Goal: Task Accomplishment & Management: Complete application form

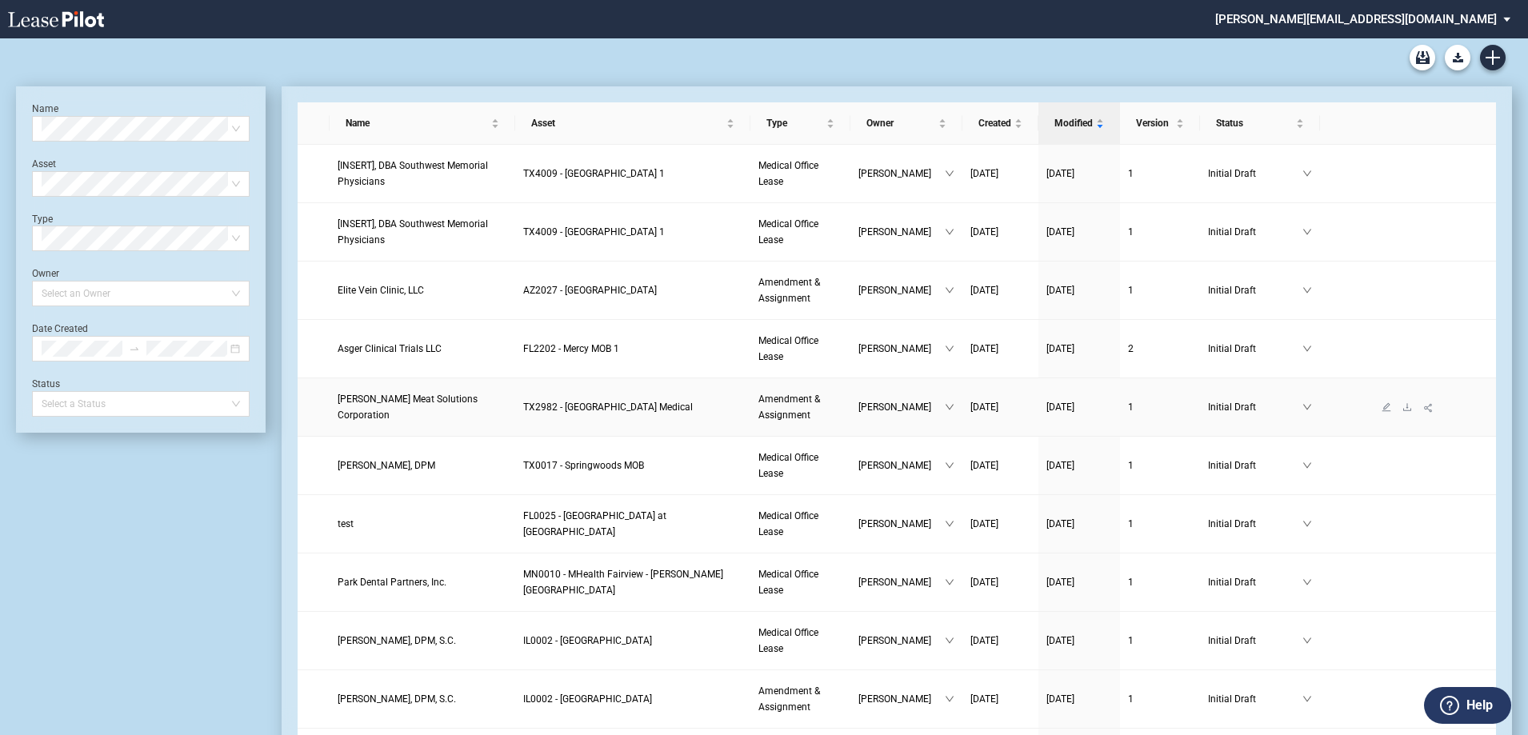
click at [469, 410] on span "Cargill Meat Solutions Corporation" at bounding box center [408, 406] width 140 height 27
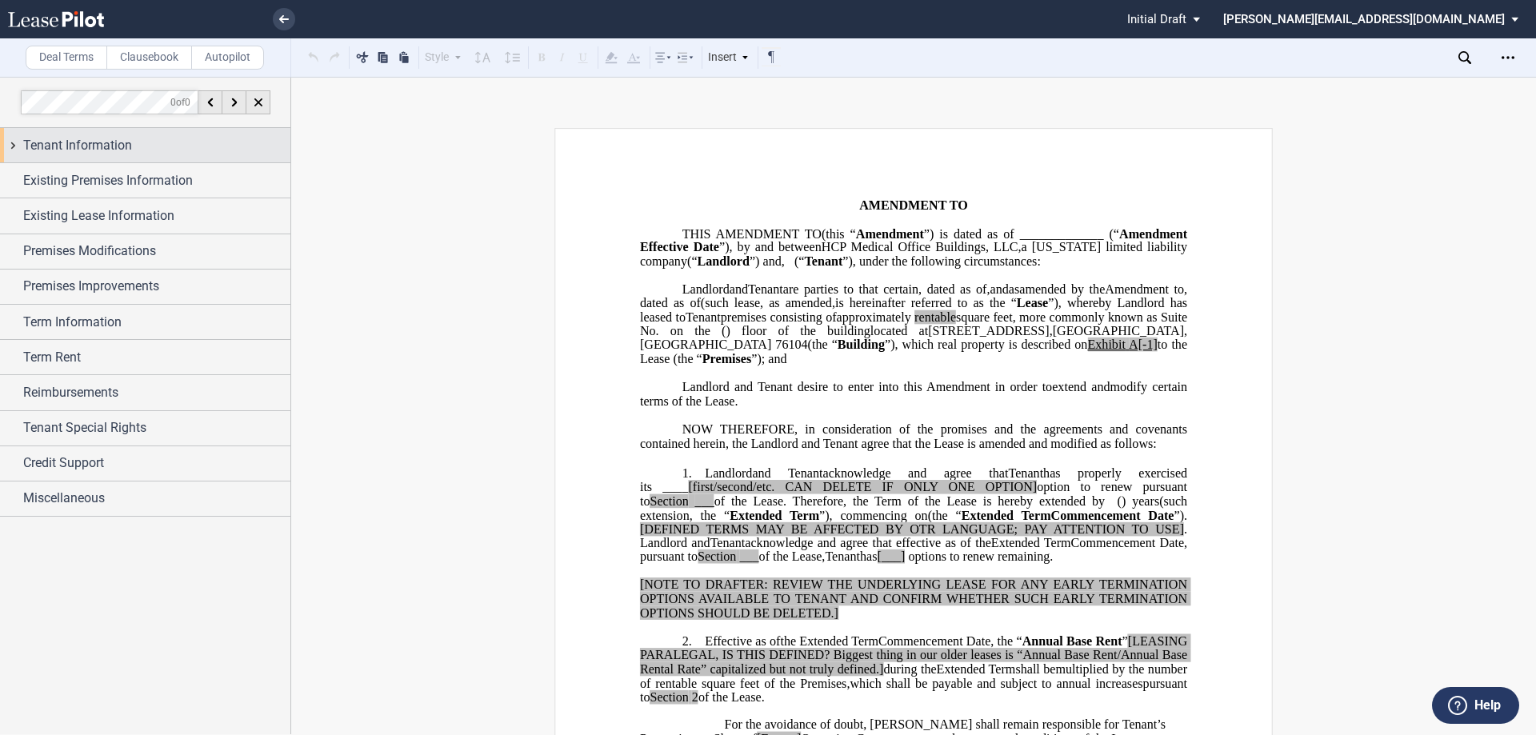
click at [13, 143] on div "Tenant Information" at bounding box center [145, 145] width 290 height 34
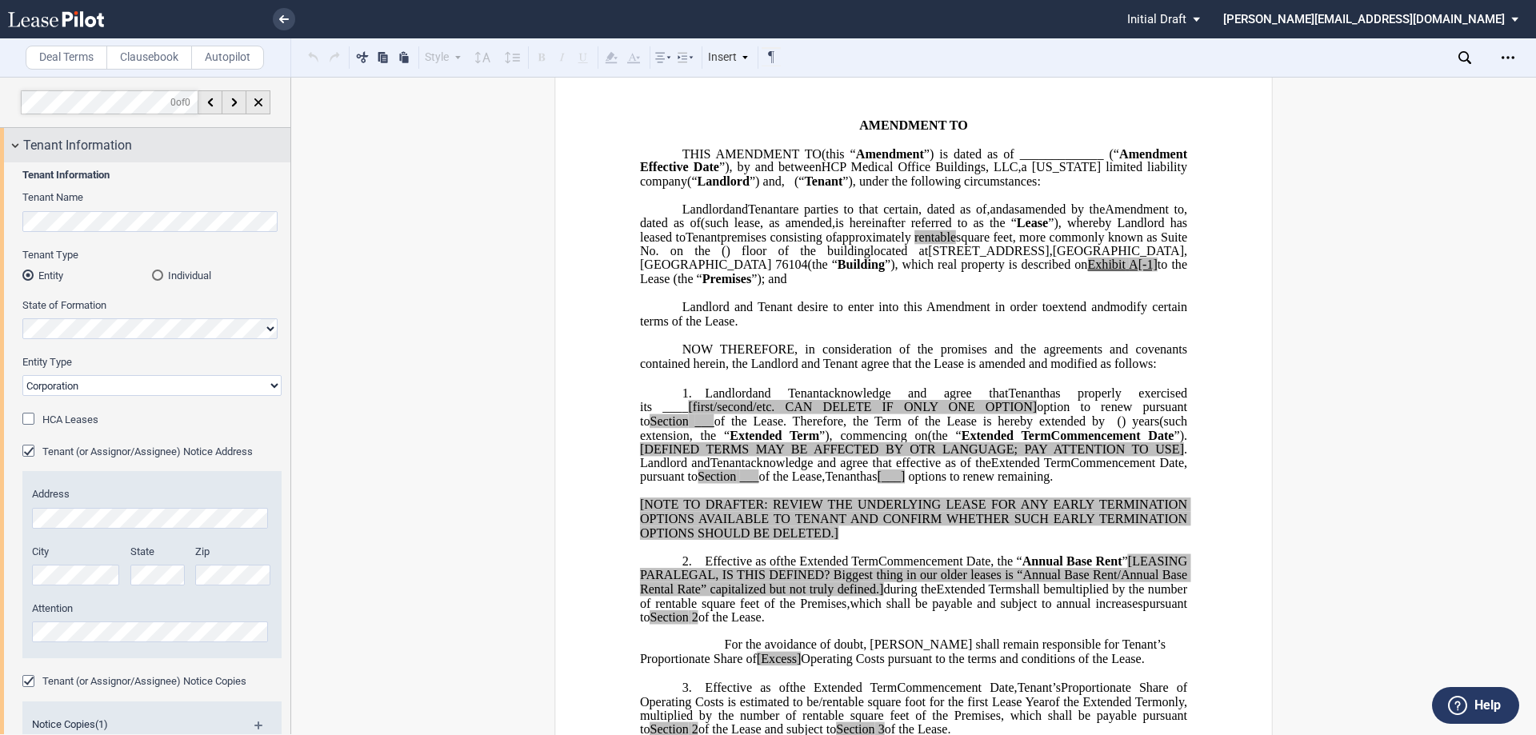
click at [14, 146] on div "Tenant Information" at bounding box center [145, 145] width 290 height 34
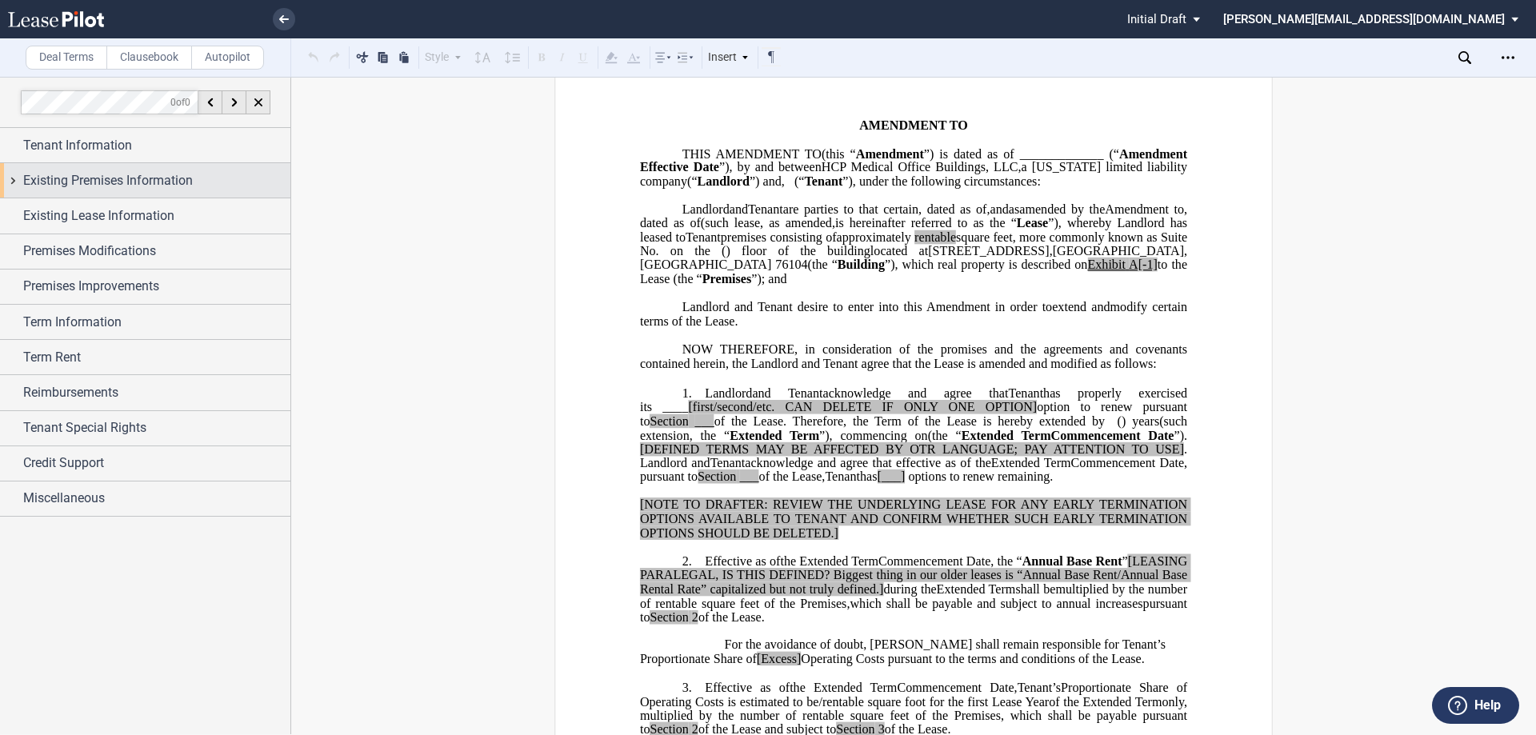
click at [18, 177] on div "Existing Premises Information" at bounding box center [145, 180] width 290 height 34
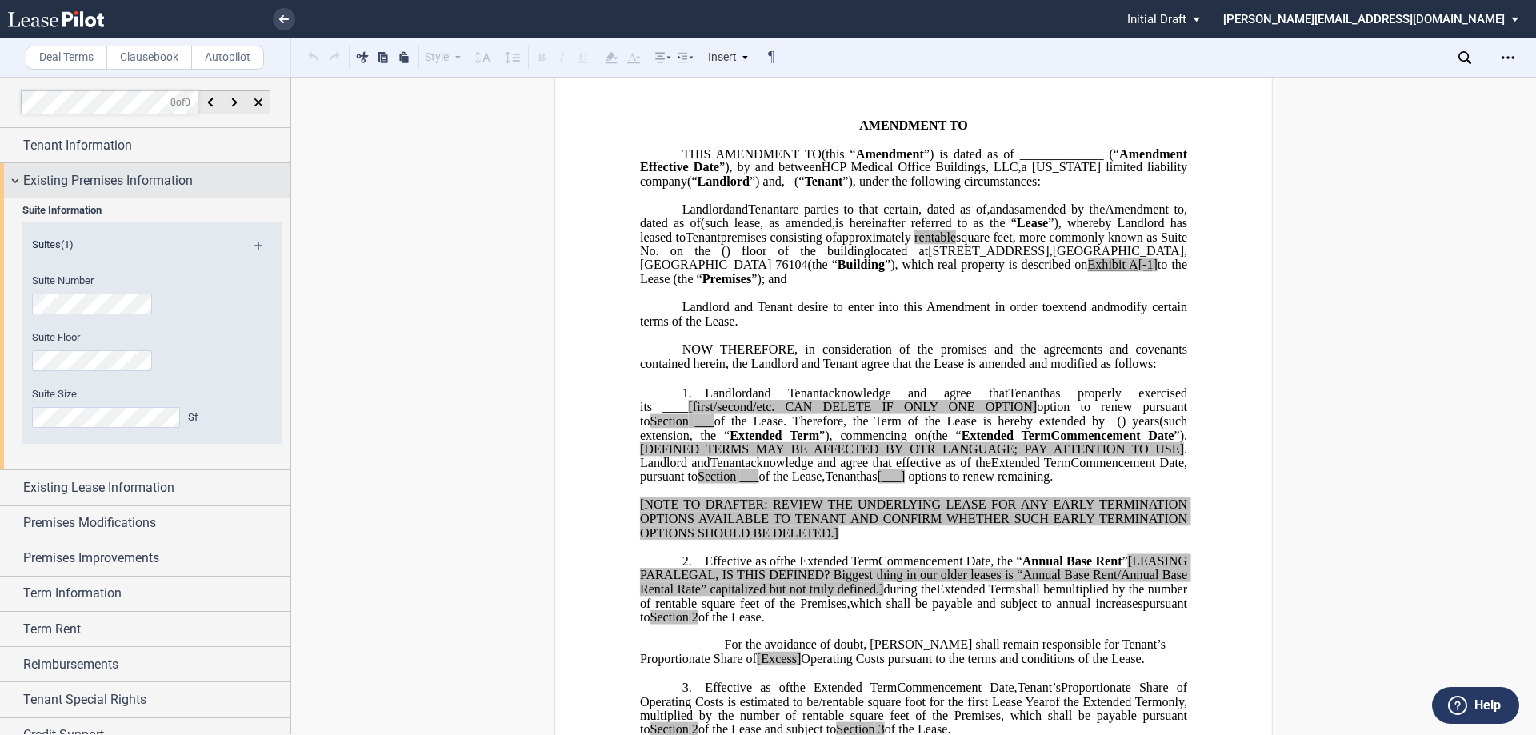
click at [20, 178] on div "Existing Premises Information" at bounding box center [145, 180] width 290 height 34
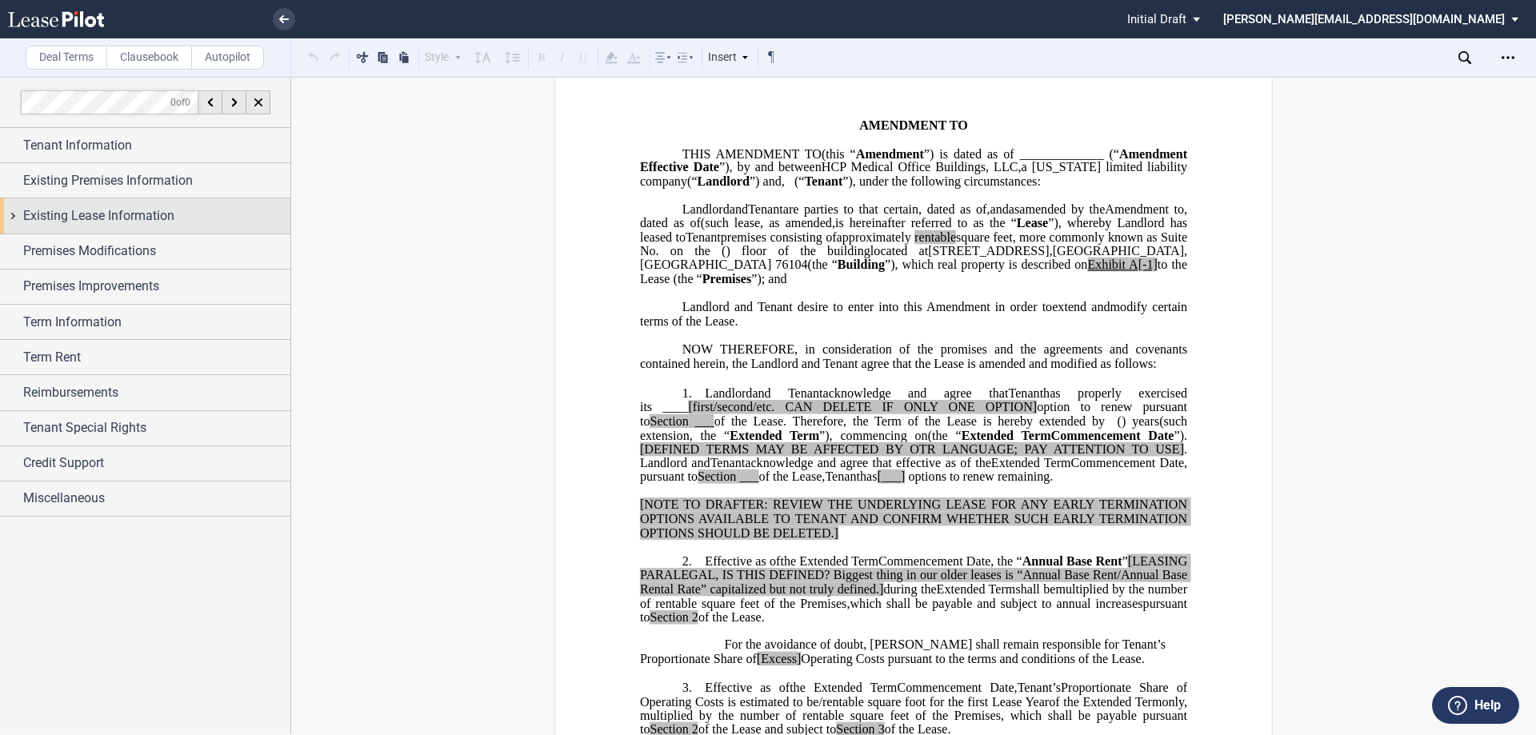
click at [16, 218] on div "Existing Lease Information" at bounding box center [145, 215] width 290 height 34
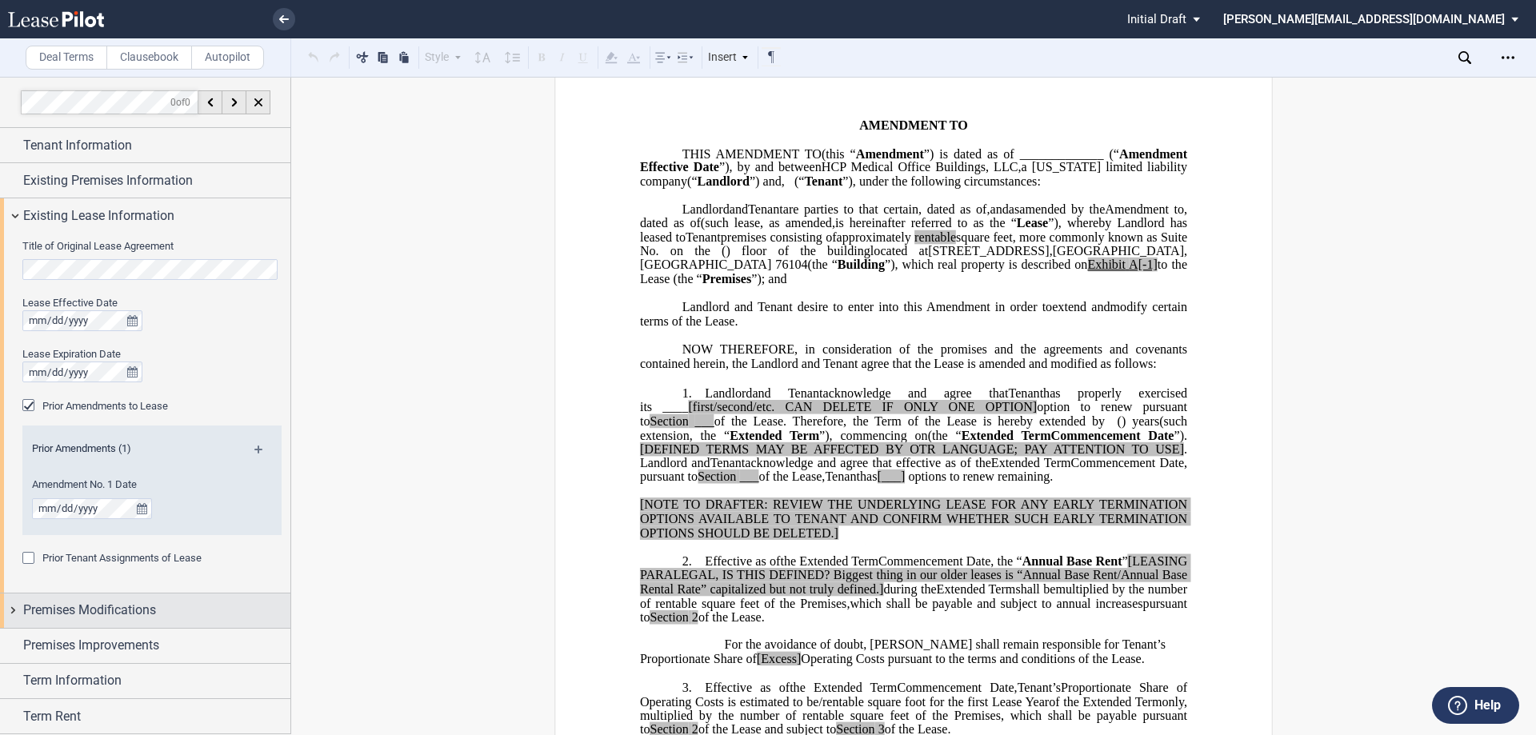
click at [10, 609] on div "Premises Modifications" at bounding box center [145, 610] width 290 height 34
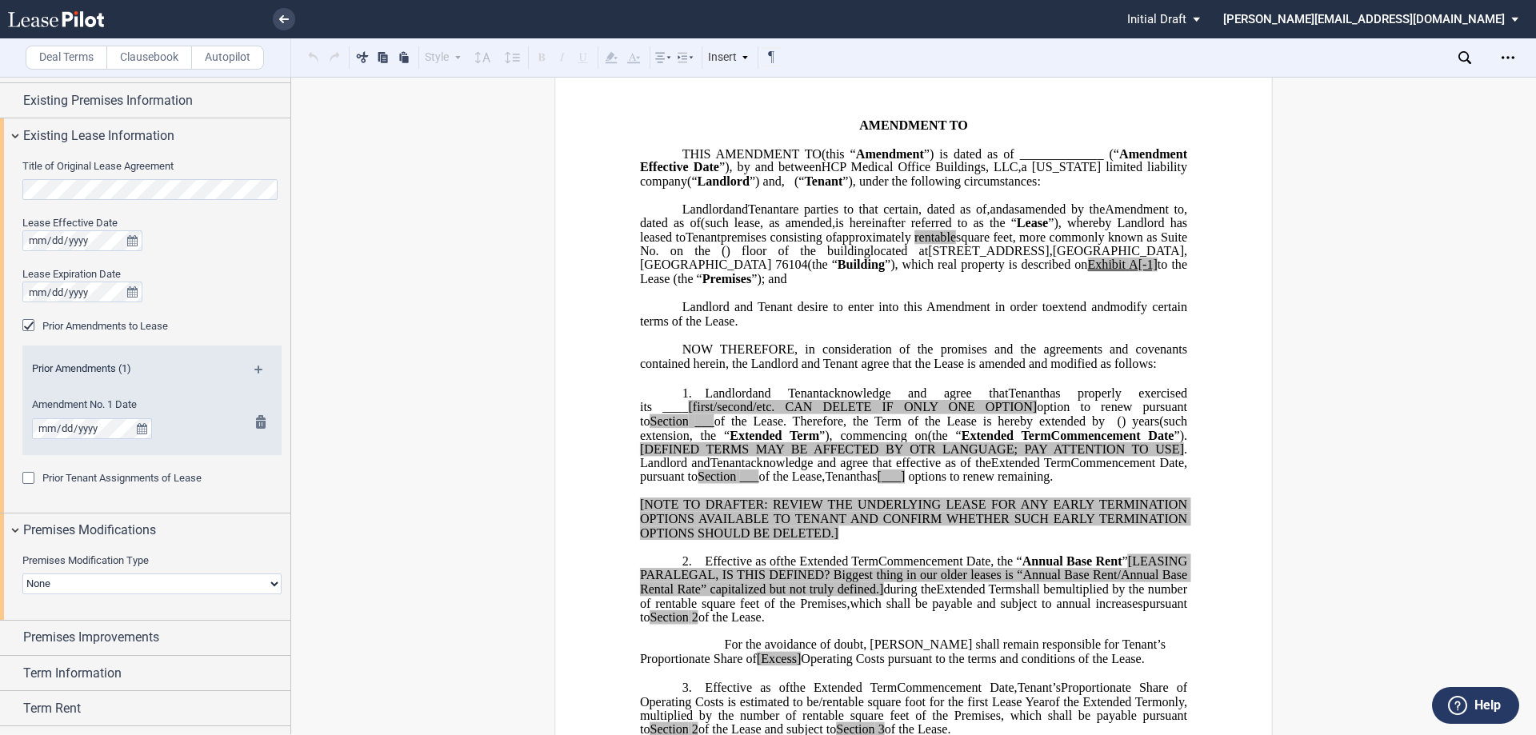
scroll to position [160, 0]
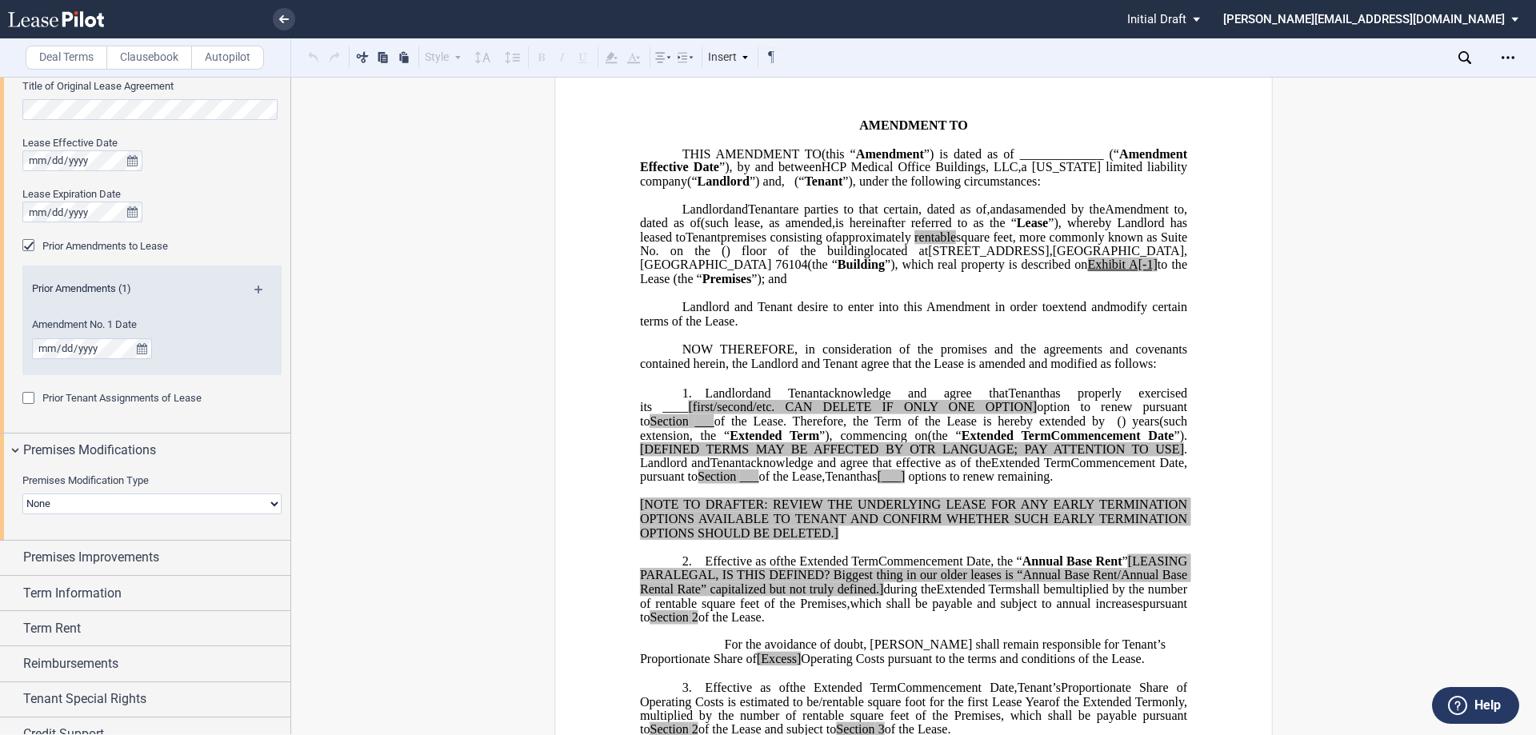
click at [270, 505] on select "None Expansion Relocation" at bounding box center [151, 503] width 259 height 21
click at [263, 501] on select "None Expansion Relocation" at bounding box center [151, 503] width 259 height 21
click at [14, 452] on div "Premises Modifications" at bounding box center [145, 450] width 290 height 34
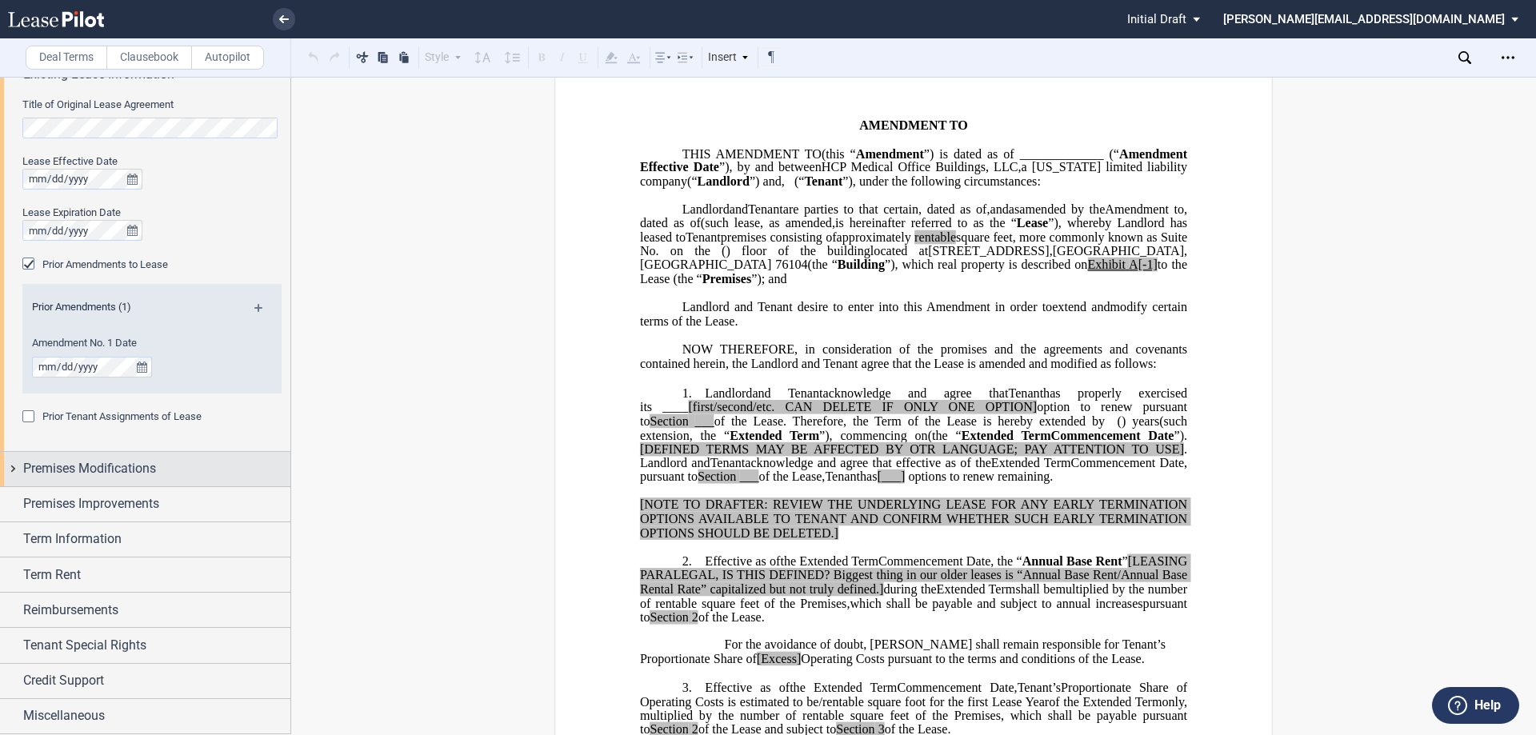
scroll to position [142, 0]
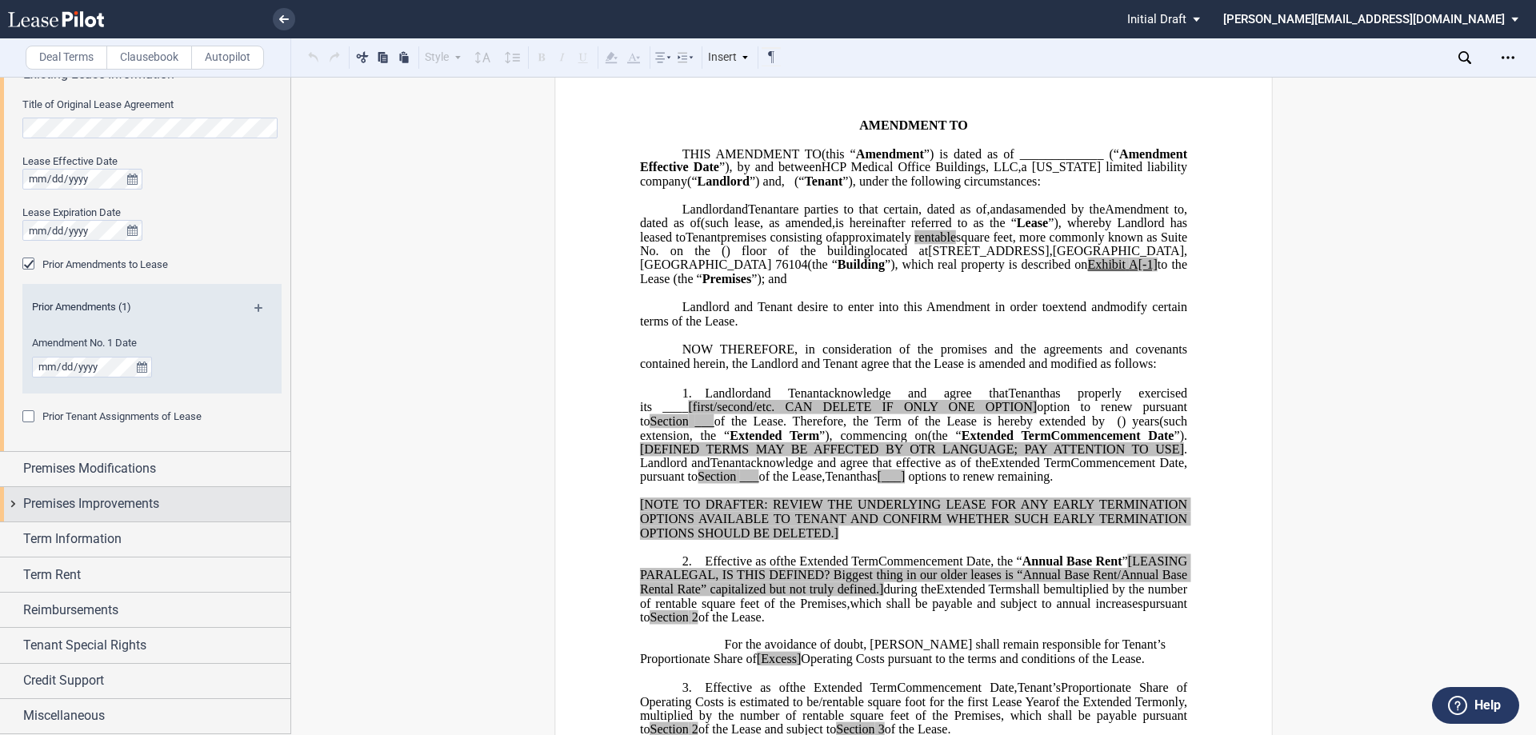
click at [14, 500] on div "Premises Improvements" at bounding box center [145, 504] width 290 height 34
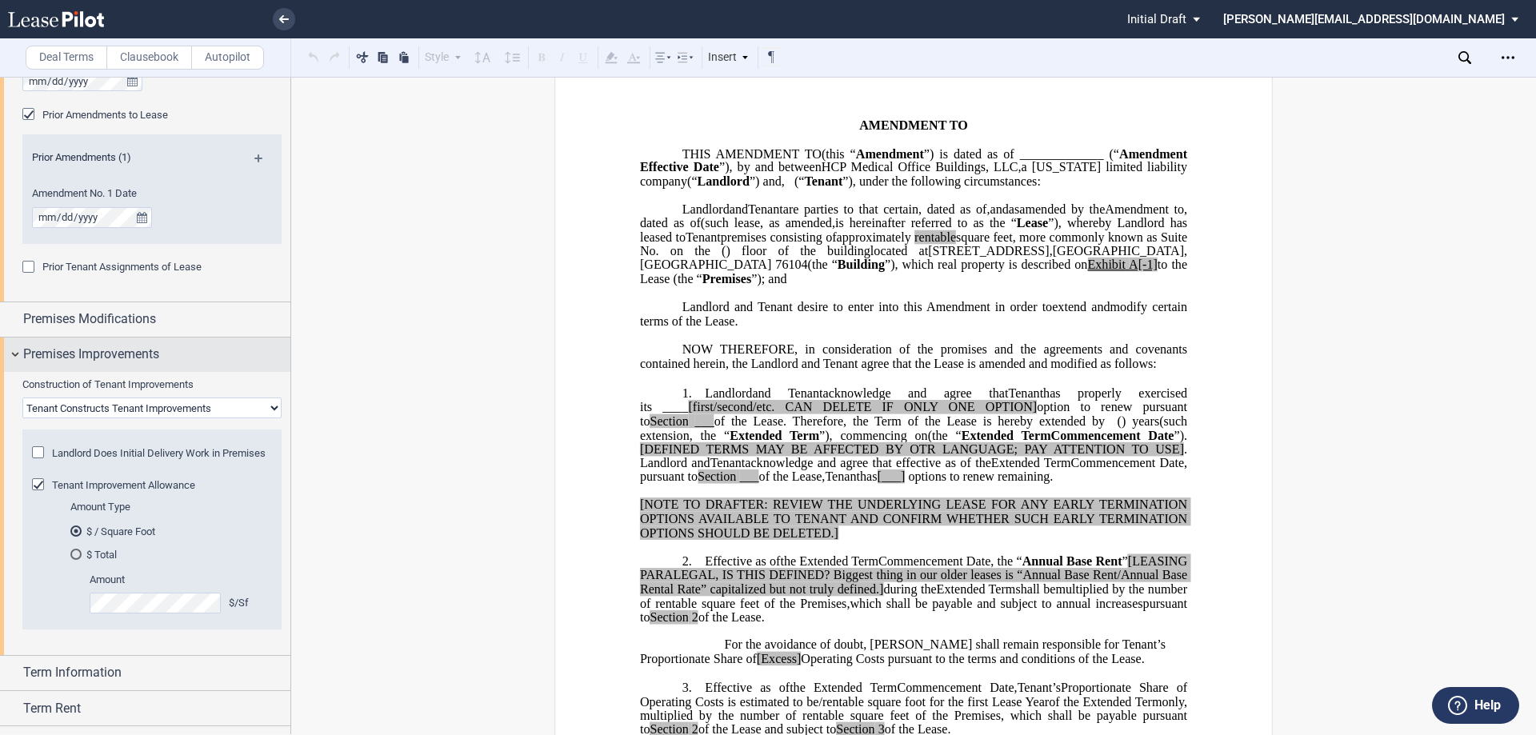
scroll to position [320, 0]
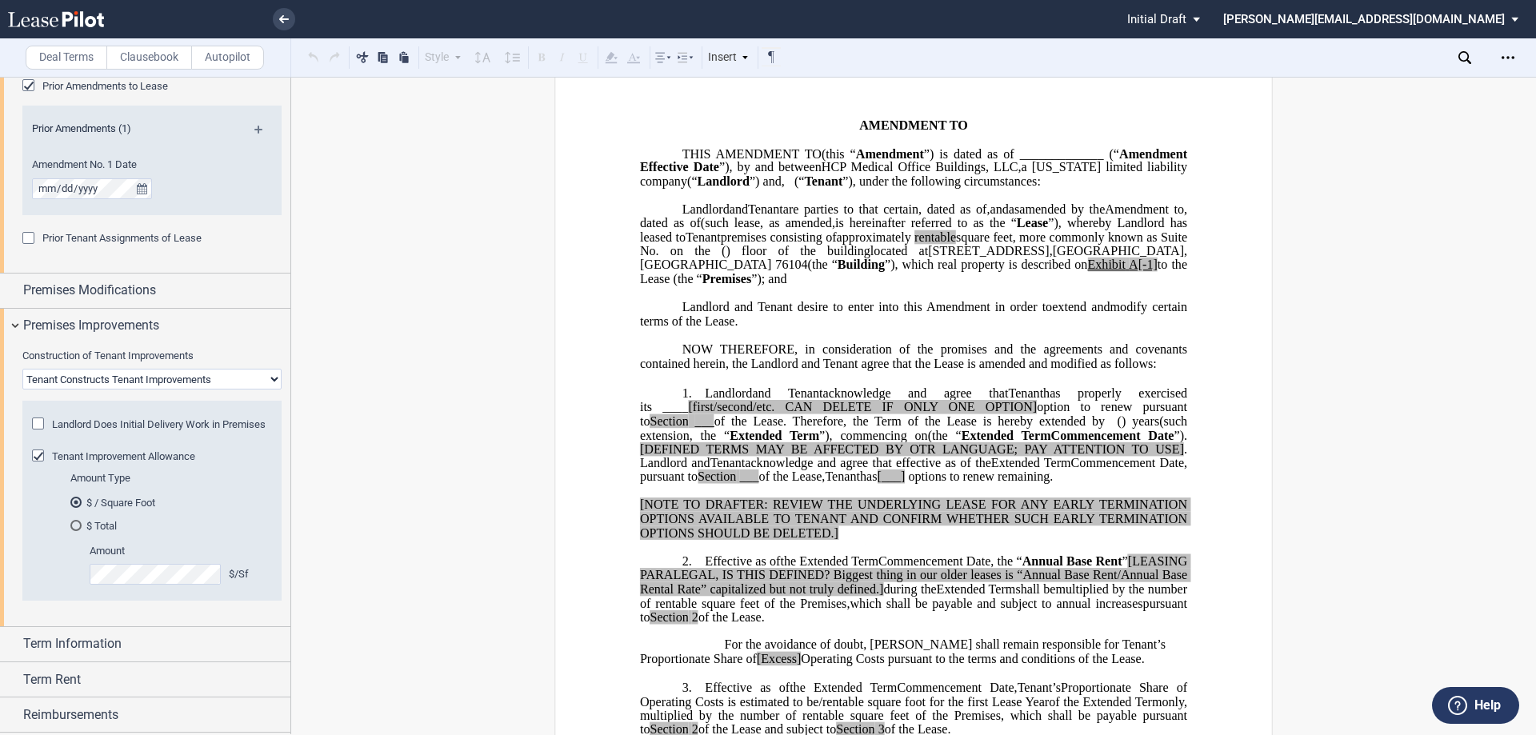
click at [44, 465] on div "Tenant Improvement Allowance" at bounding box center [40, 457] width 16 height 16
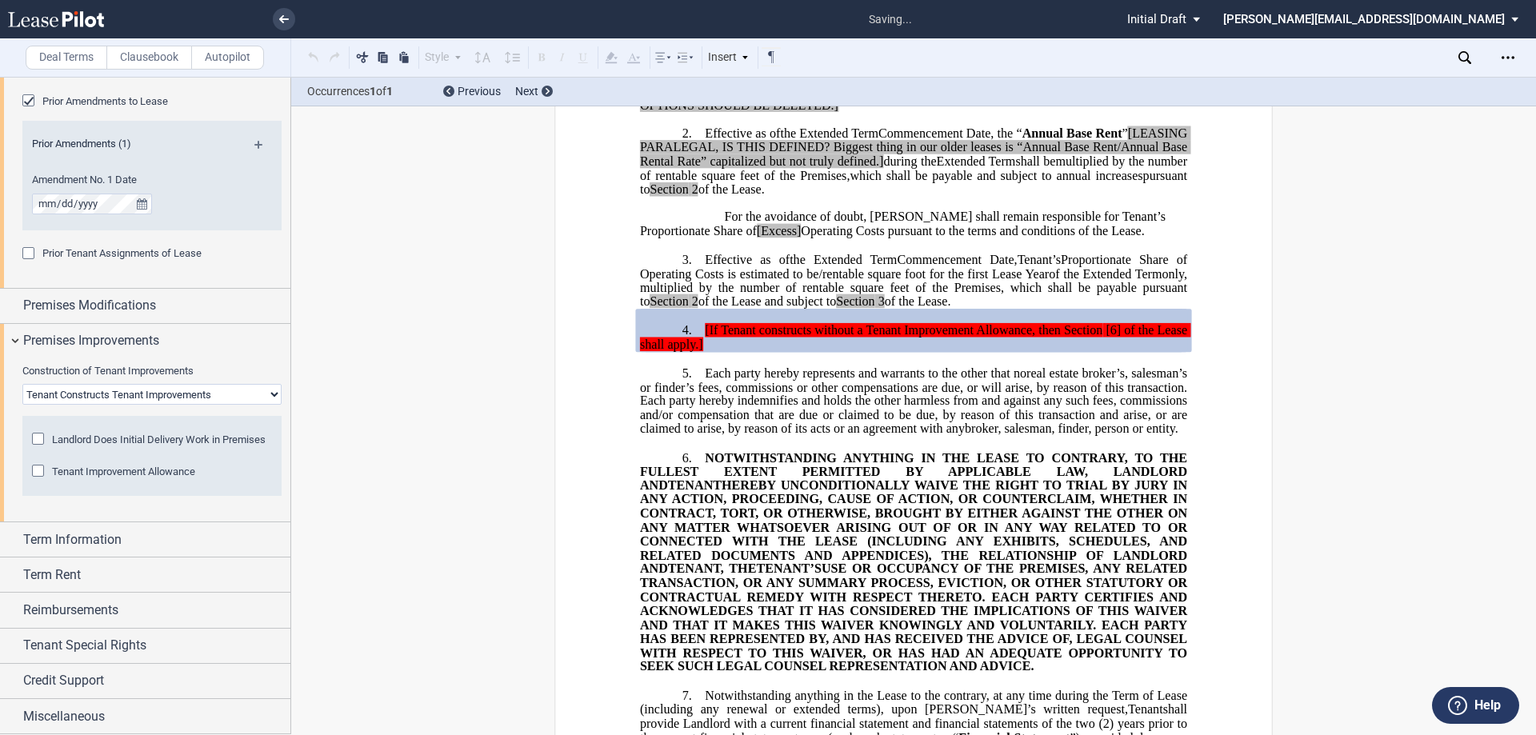
scroll to position [524, 0]
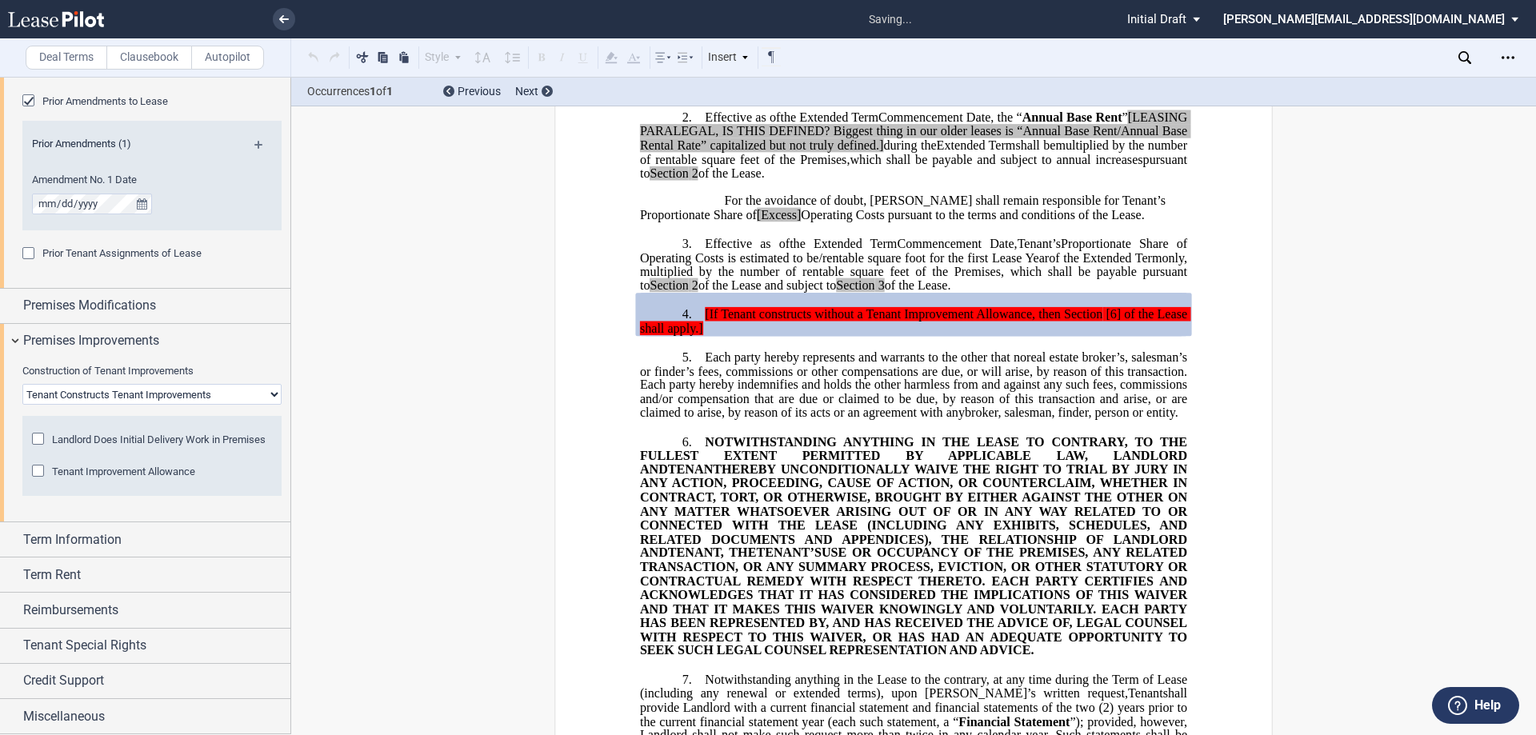
click at [42, 465] on div "Tenant Improvement Allowance" at bounding box center [40, 473] width 16 height 16
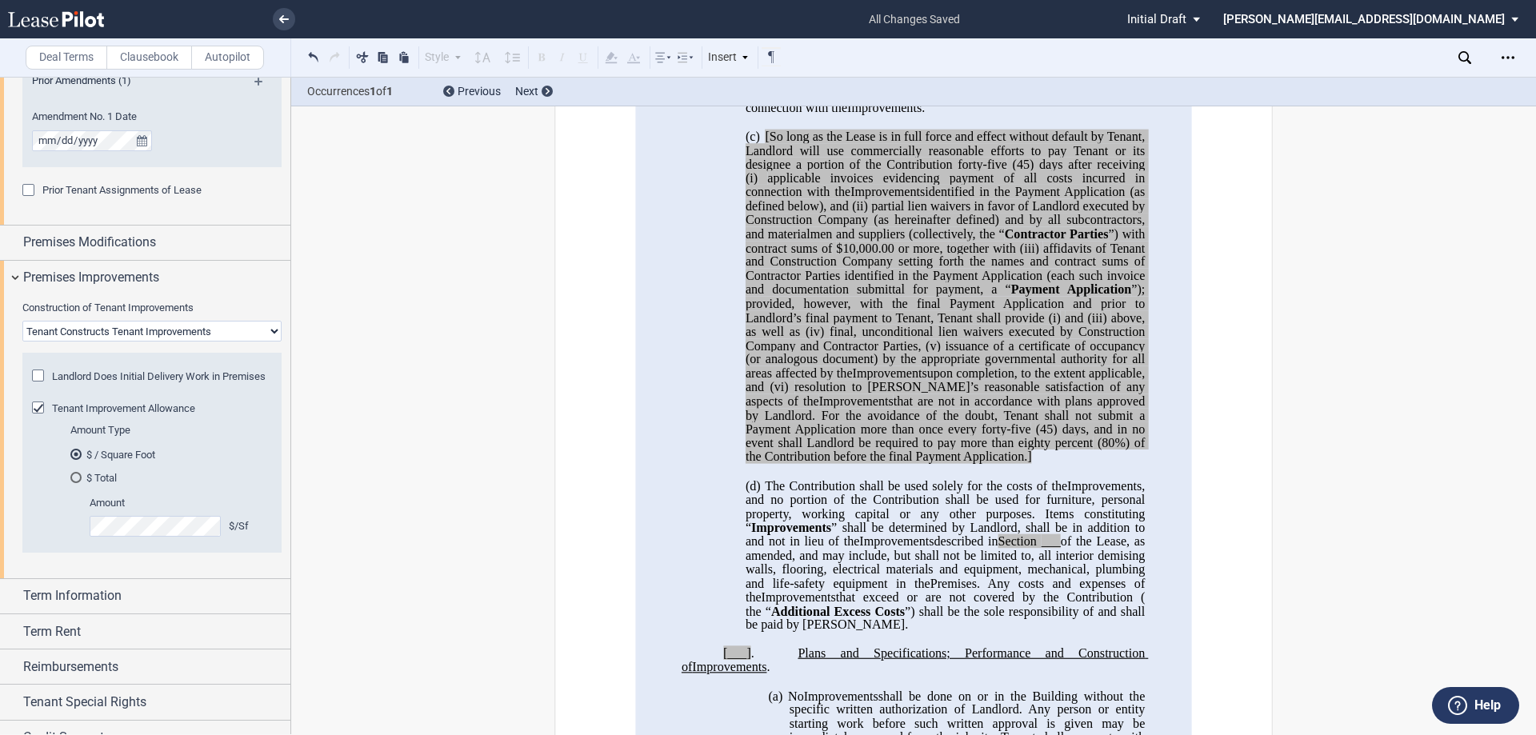
scroll to position [400, 0]
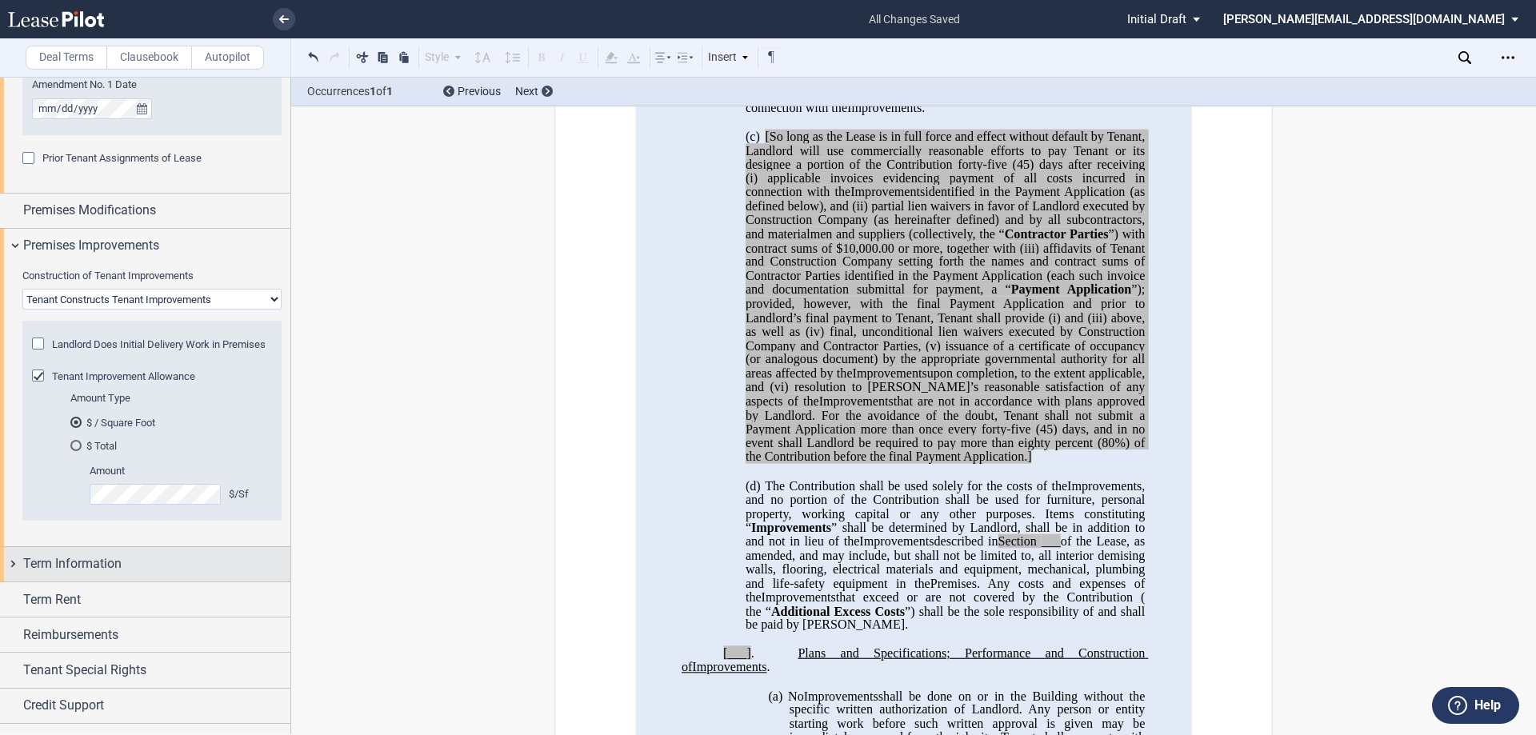
click at [13, 581] on div "Term Information" at bounding box center [145, 564] width 290 height 34
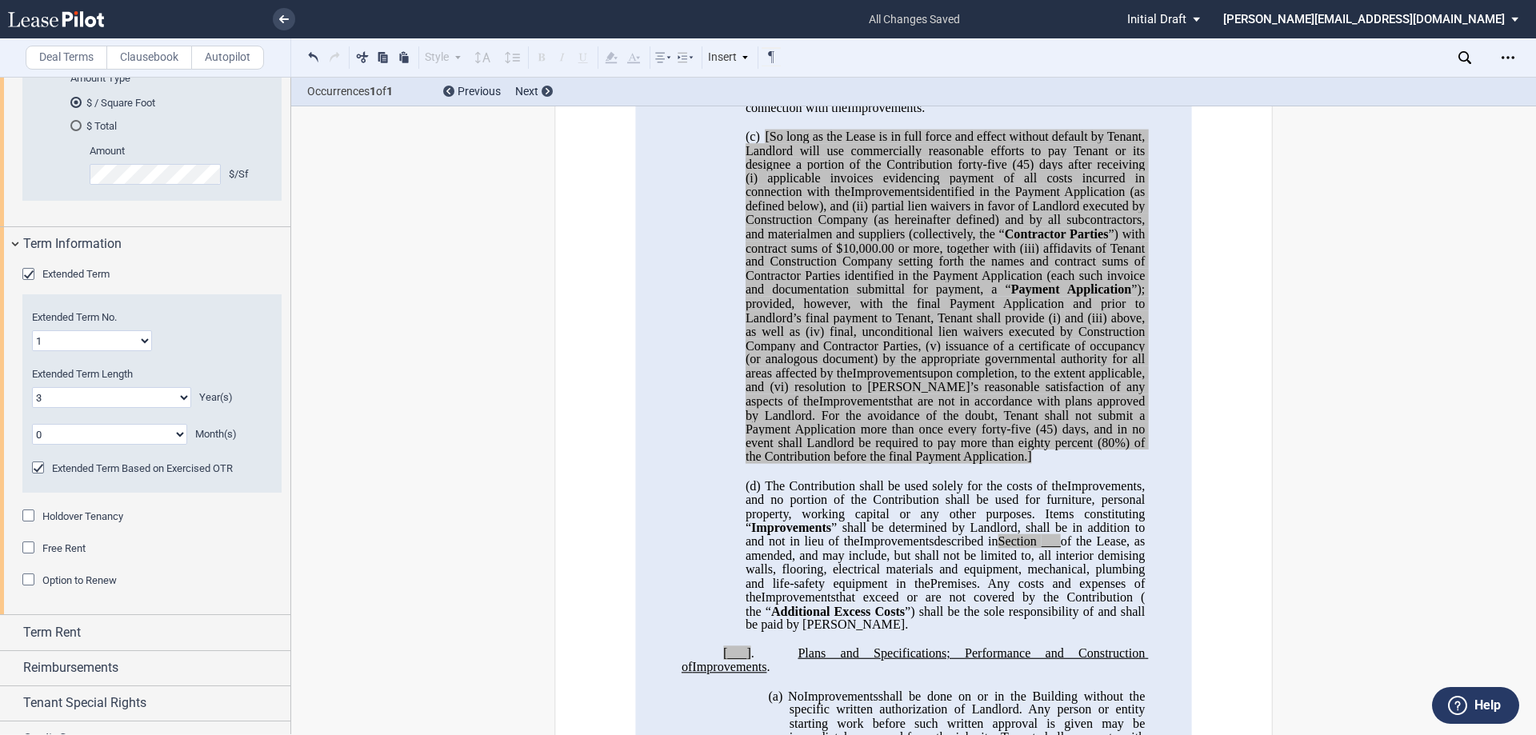
scroll to position [791, 0]
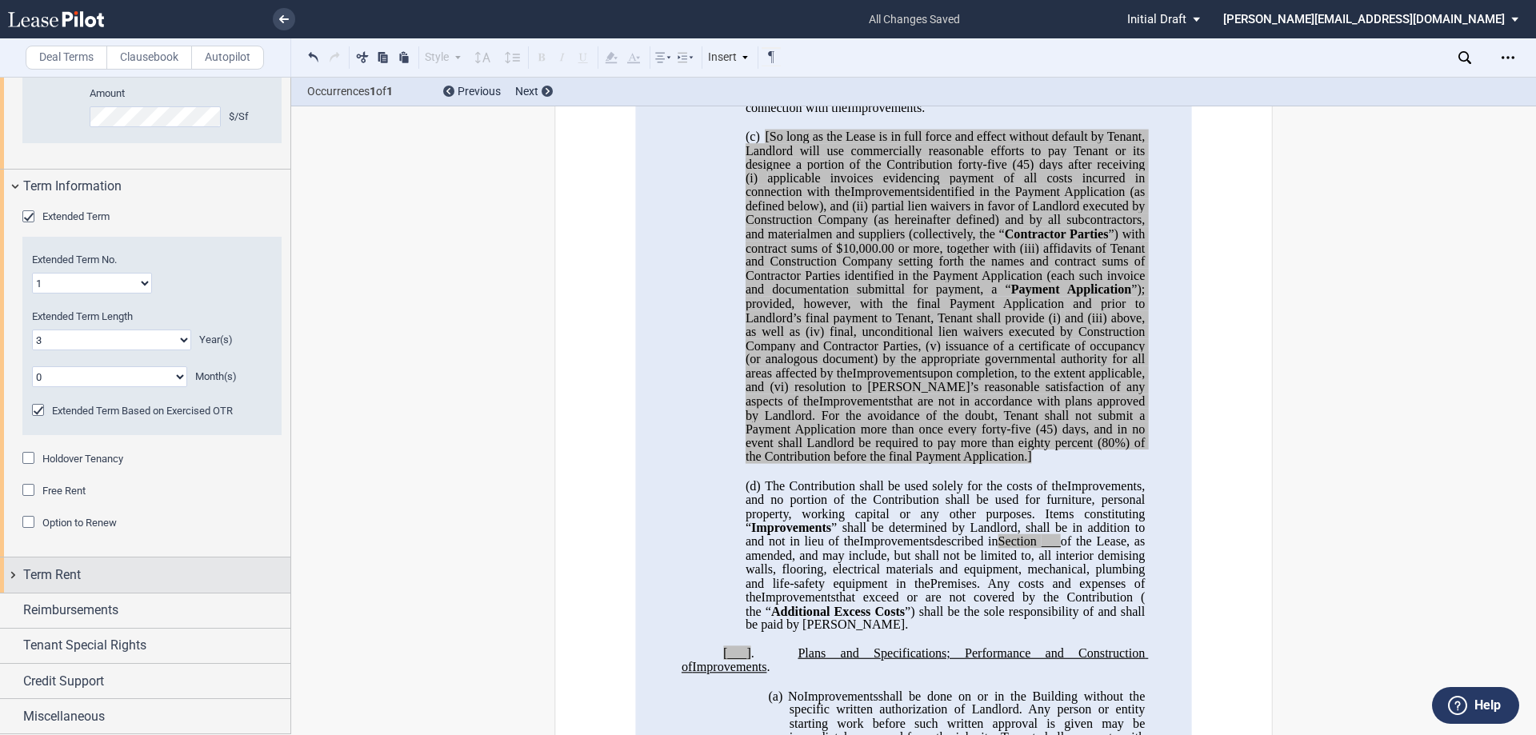
click at [14, 573] on div "Term Rent" at bounding box center [145, 574] width 290 height 34
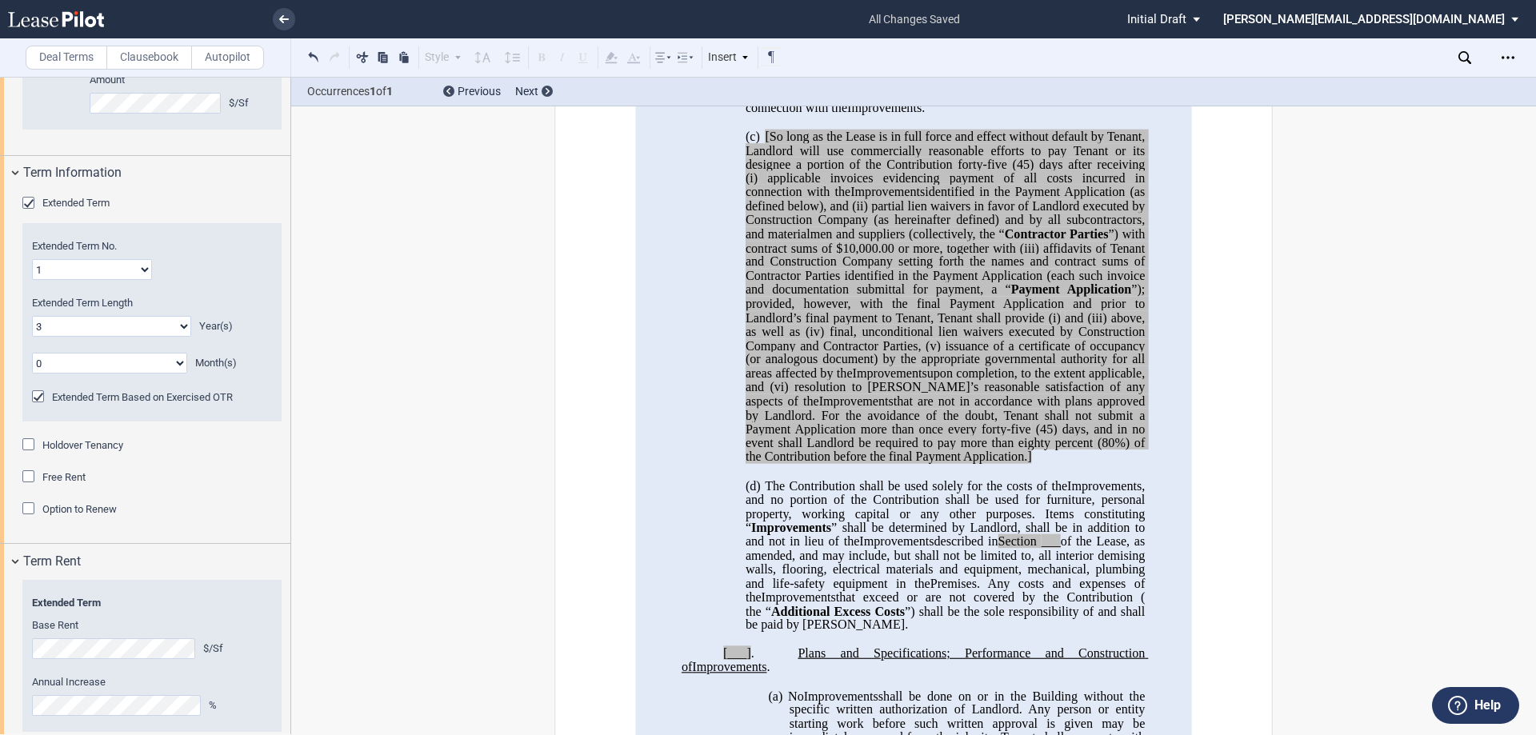
scroll to position [969, 0]
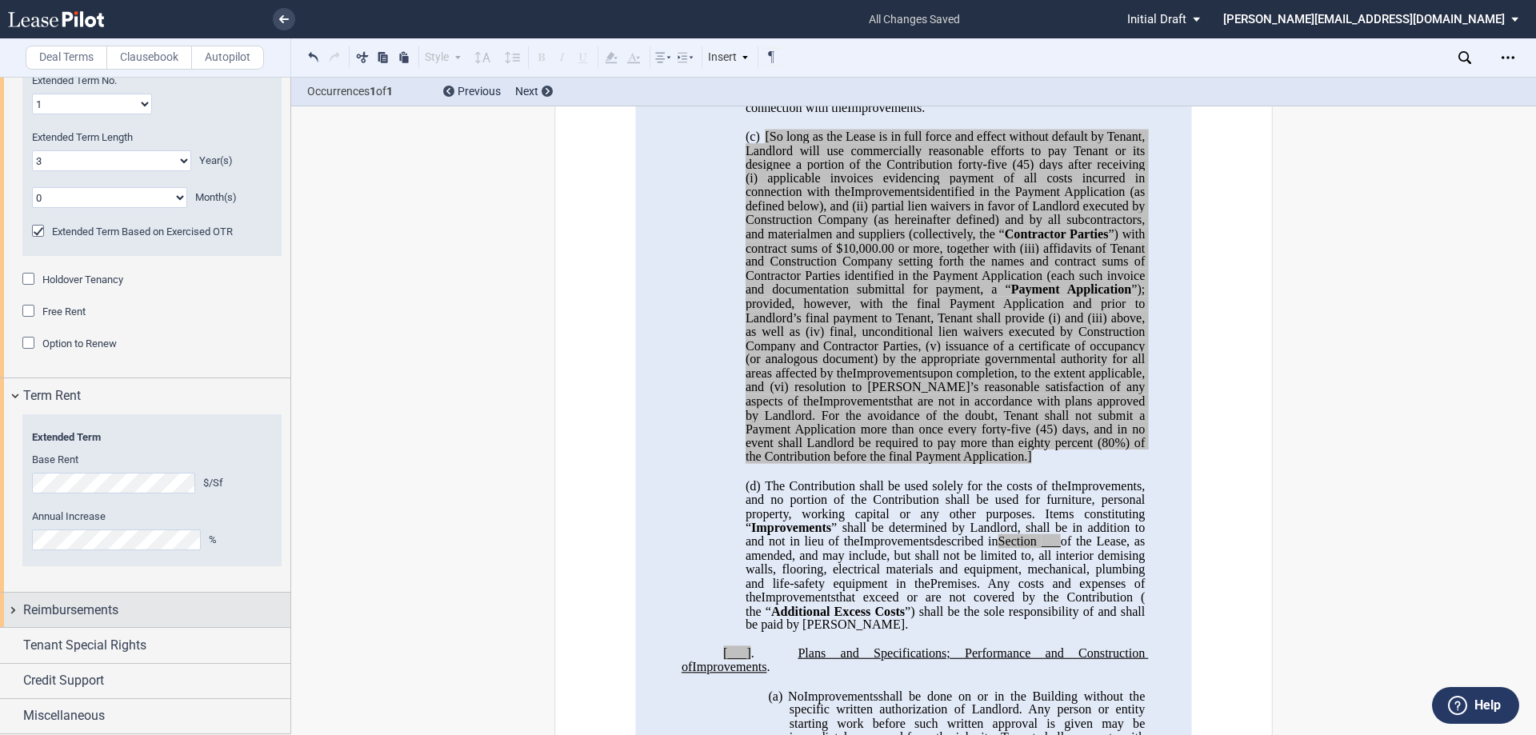
click at [10, 612] on div "Reimbursements" at bounding box center [145, 610] width 290 height 34
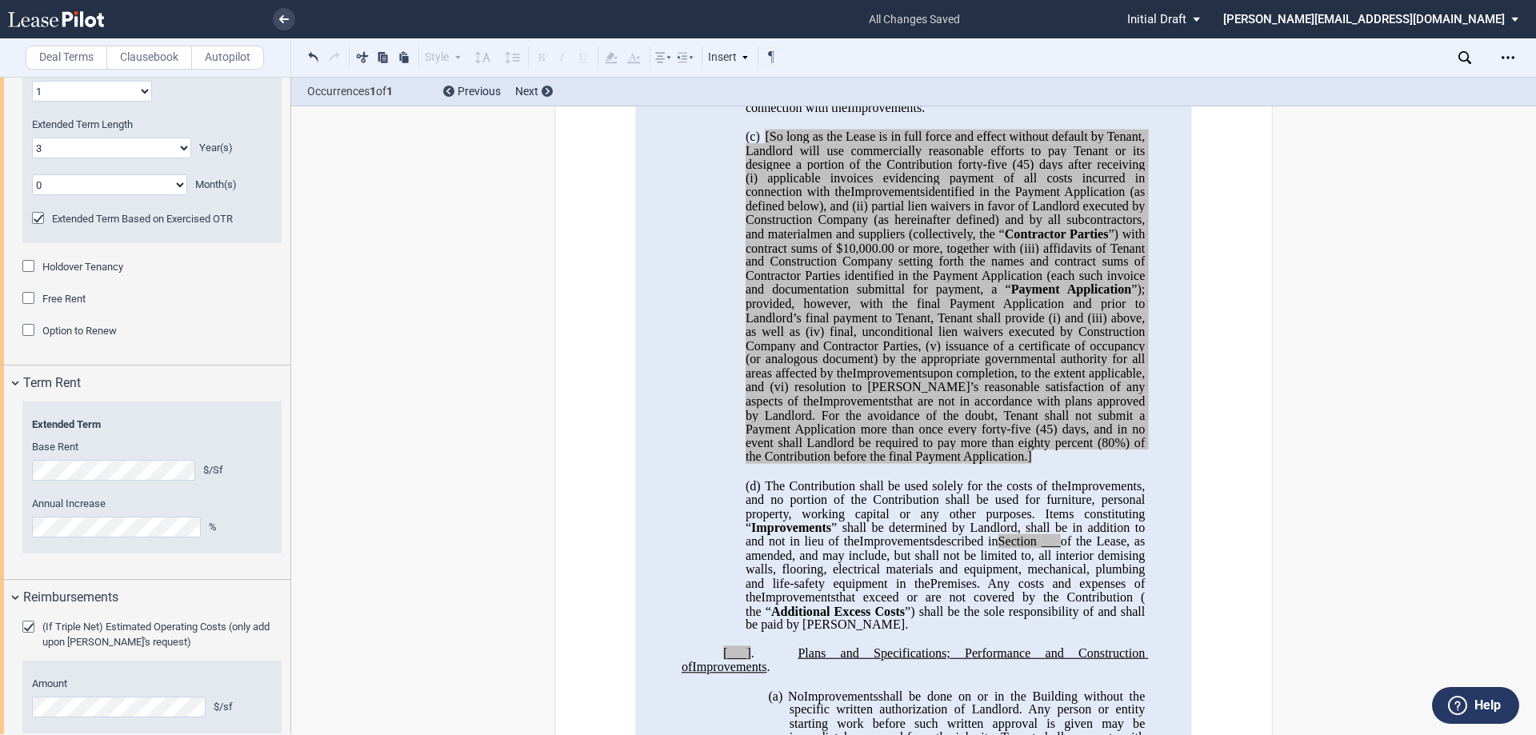
scroll to position [1178, 0]
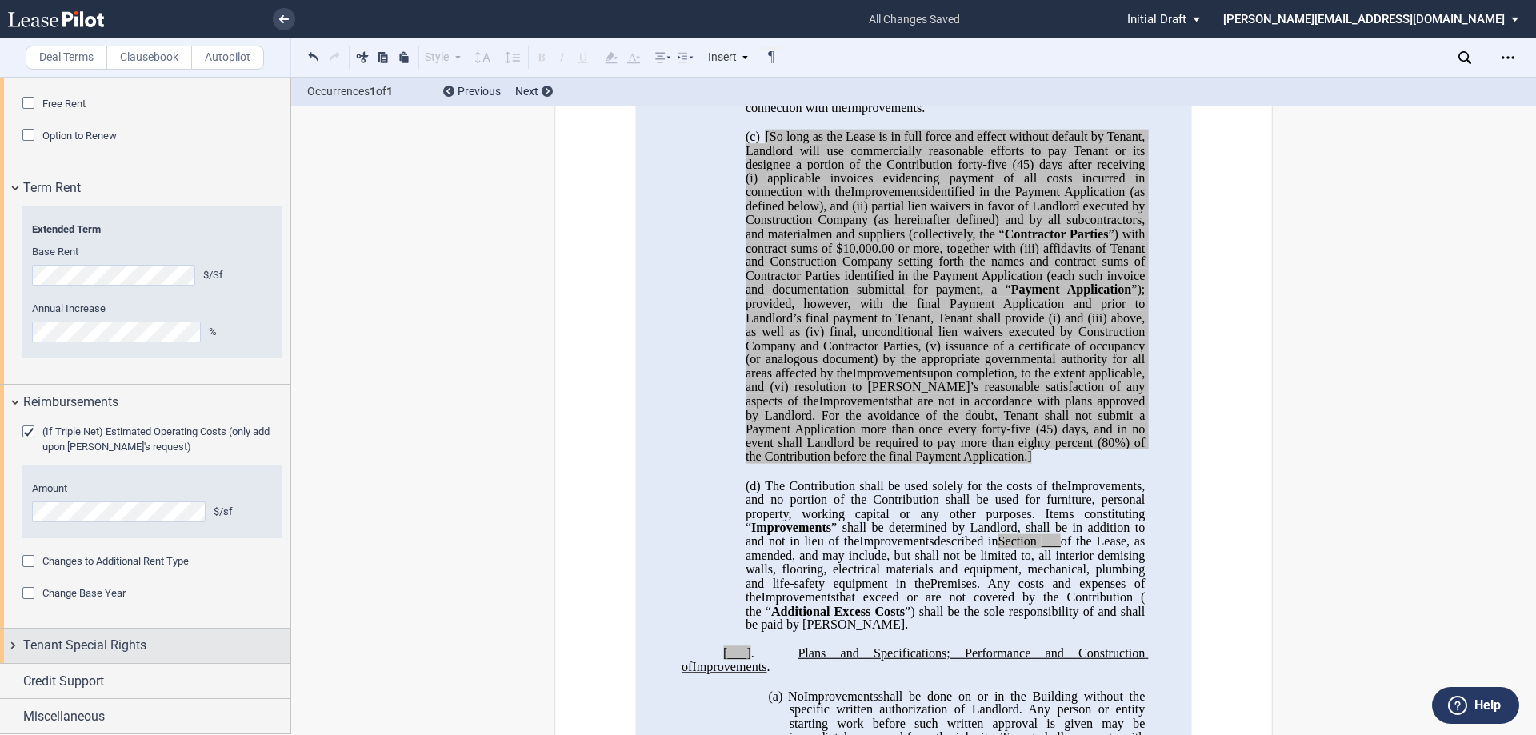
click at [13, 647] on div "Tenant Special Rights" at bounding box center [145, 646] width 290 height 34
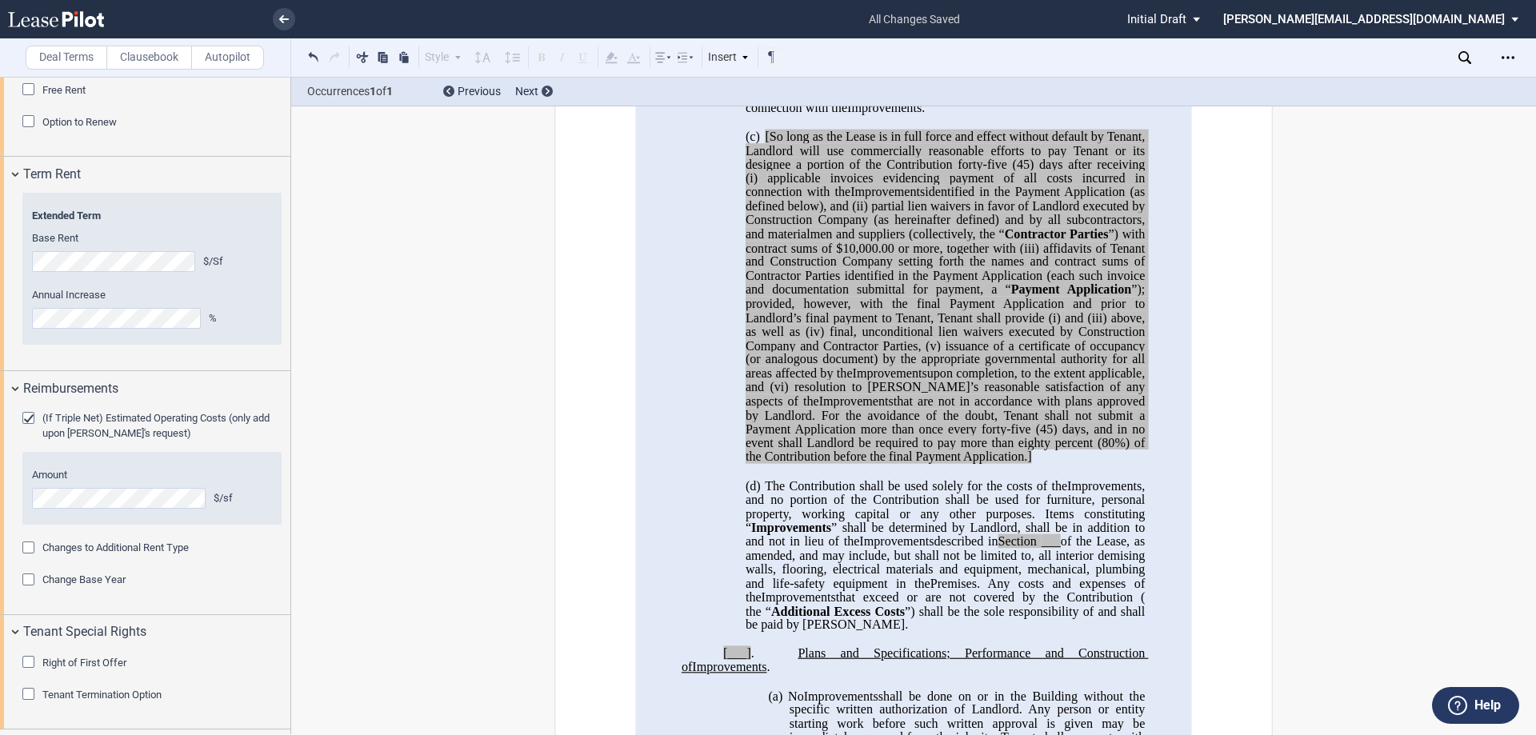
scroll to position [1257, 0]
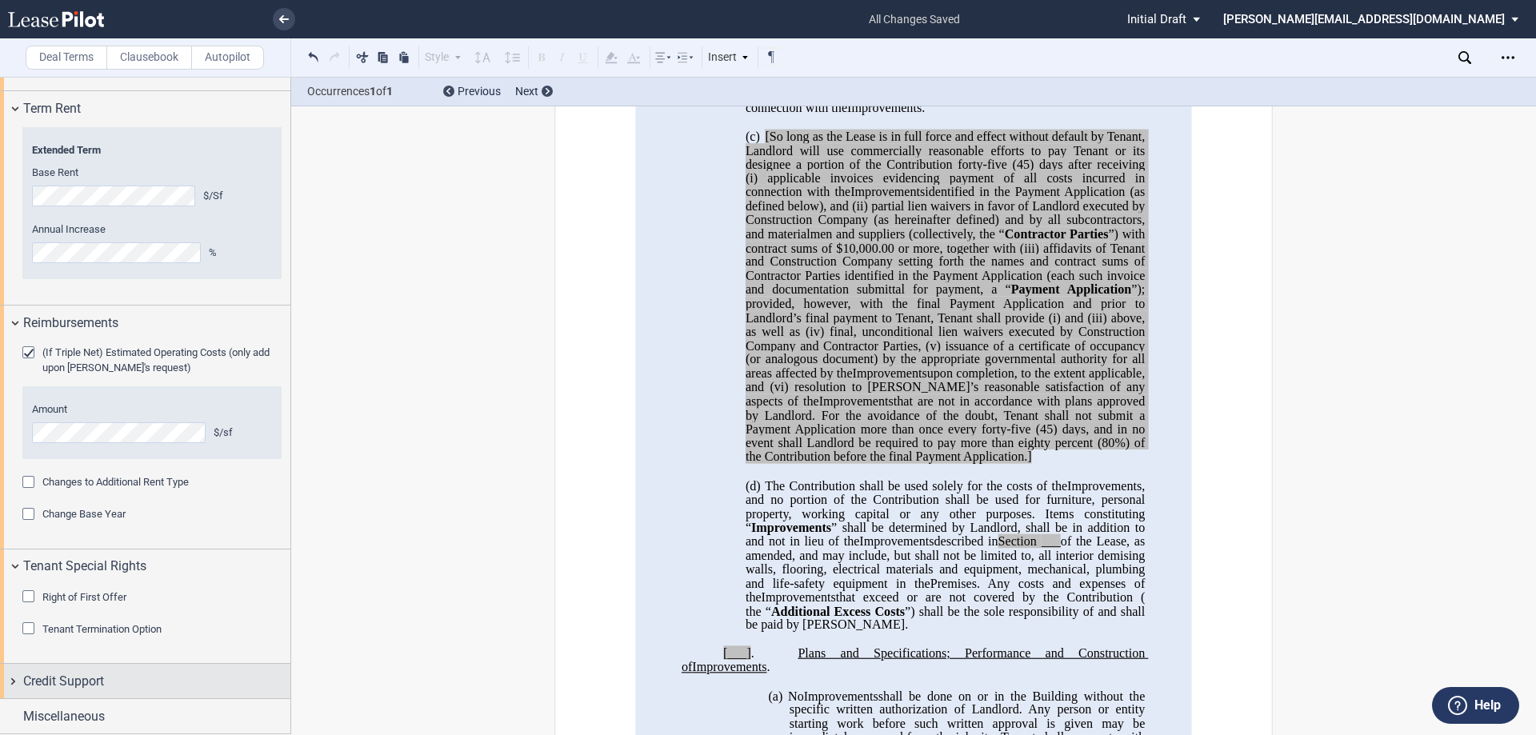
click at [15, 681] on div "Credit Support" at bounding box center [145, 681] width 290 height 34
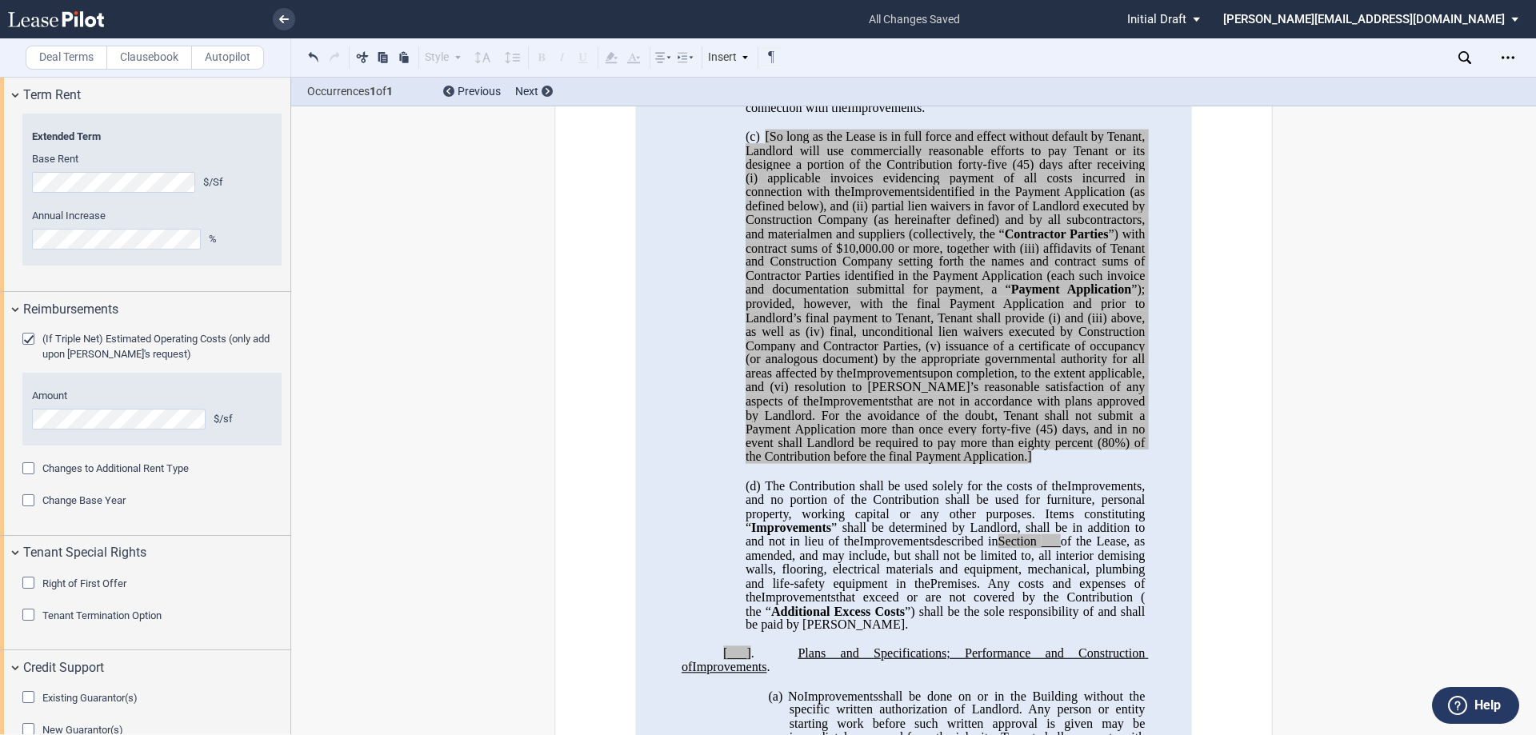
scroll to position [1368, 0]
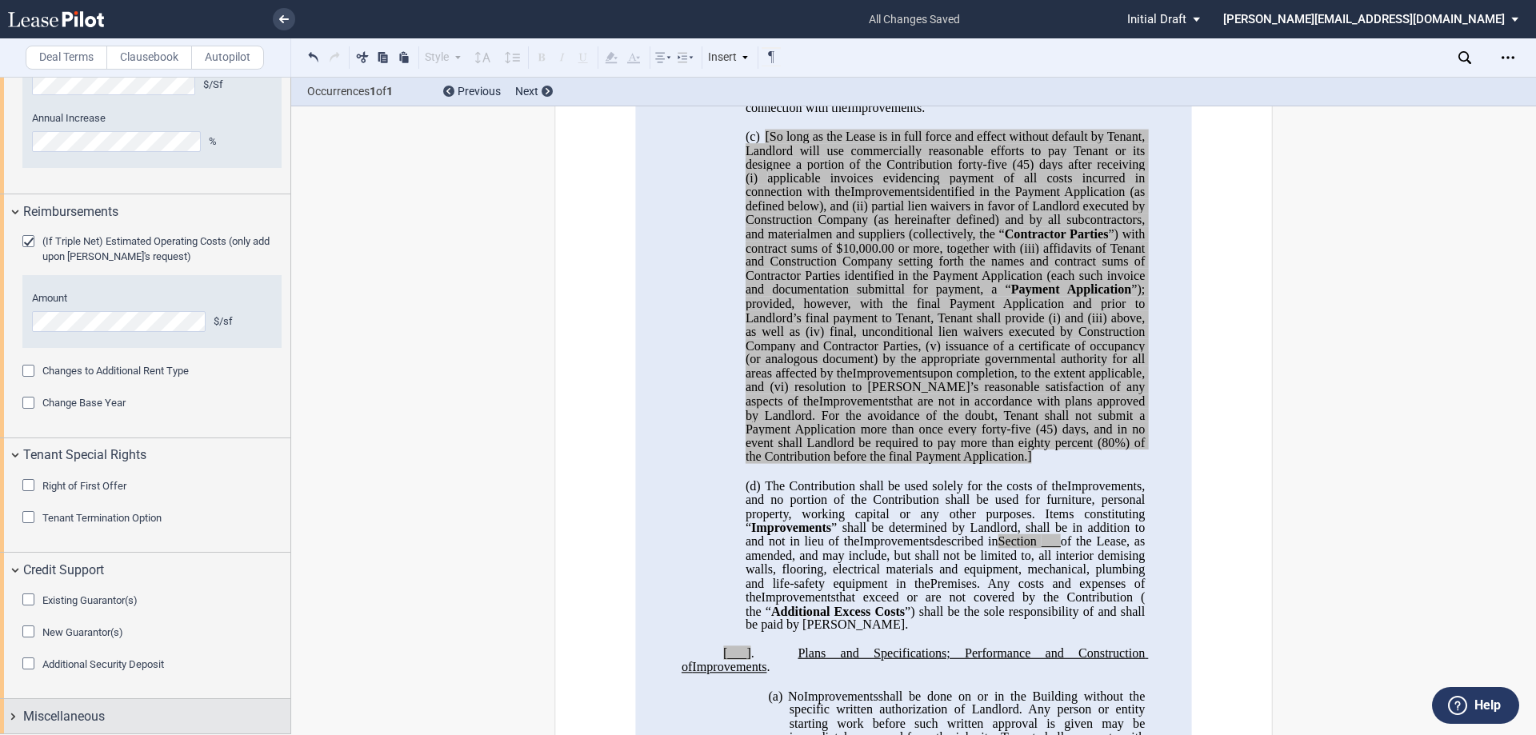
click at [16, 713] on div "Miscellaneous" at bounding box center [145, 716] width 290 height 34
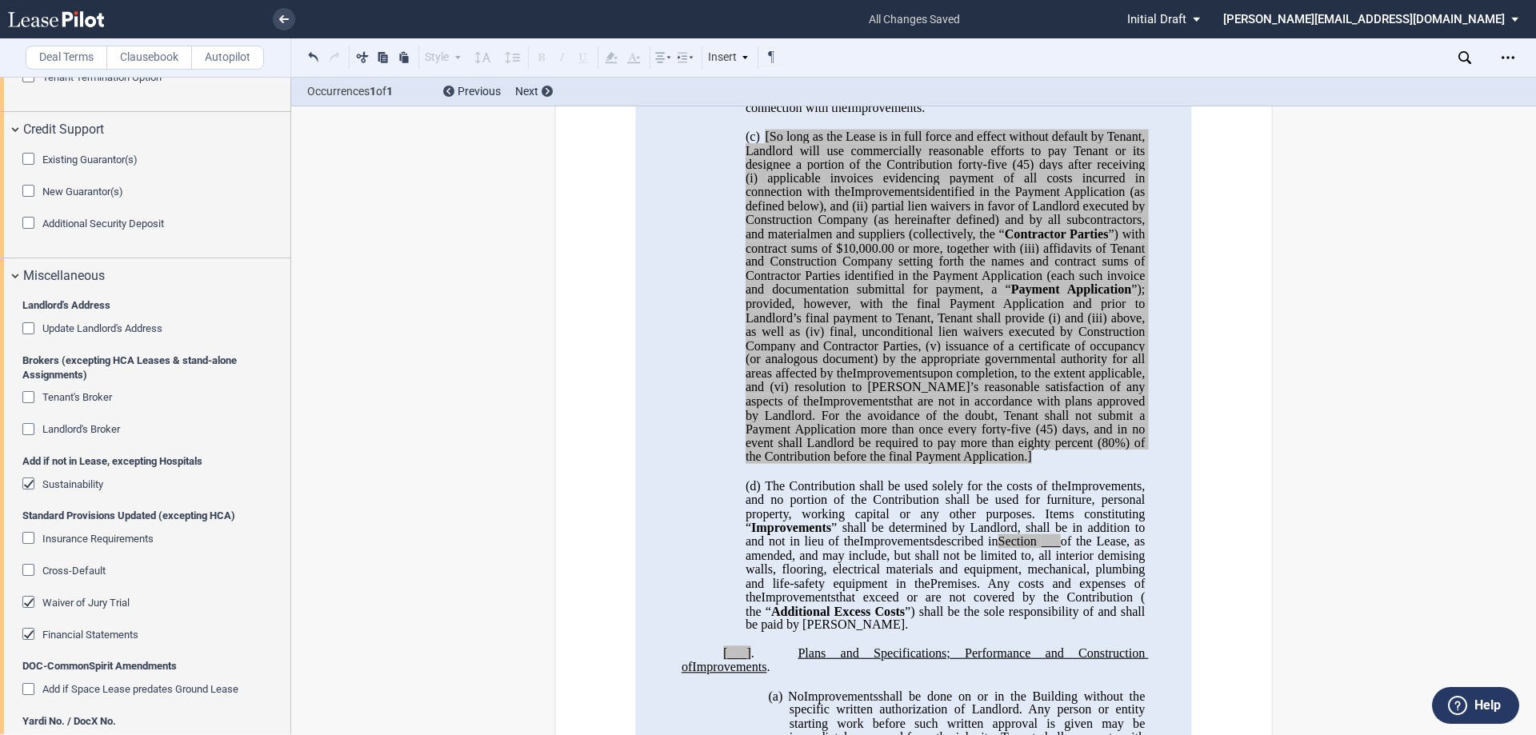
scroll to position [1768, 0]
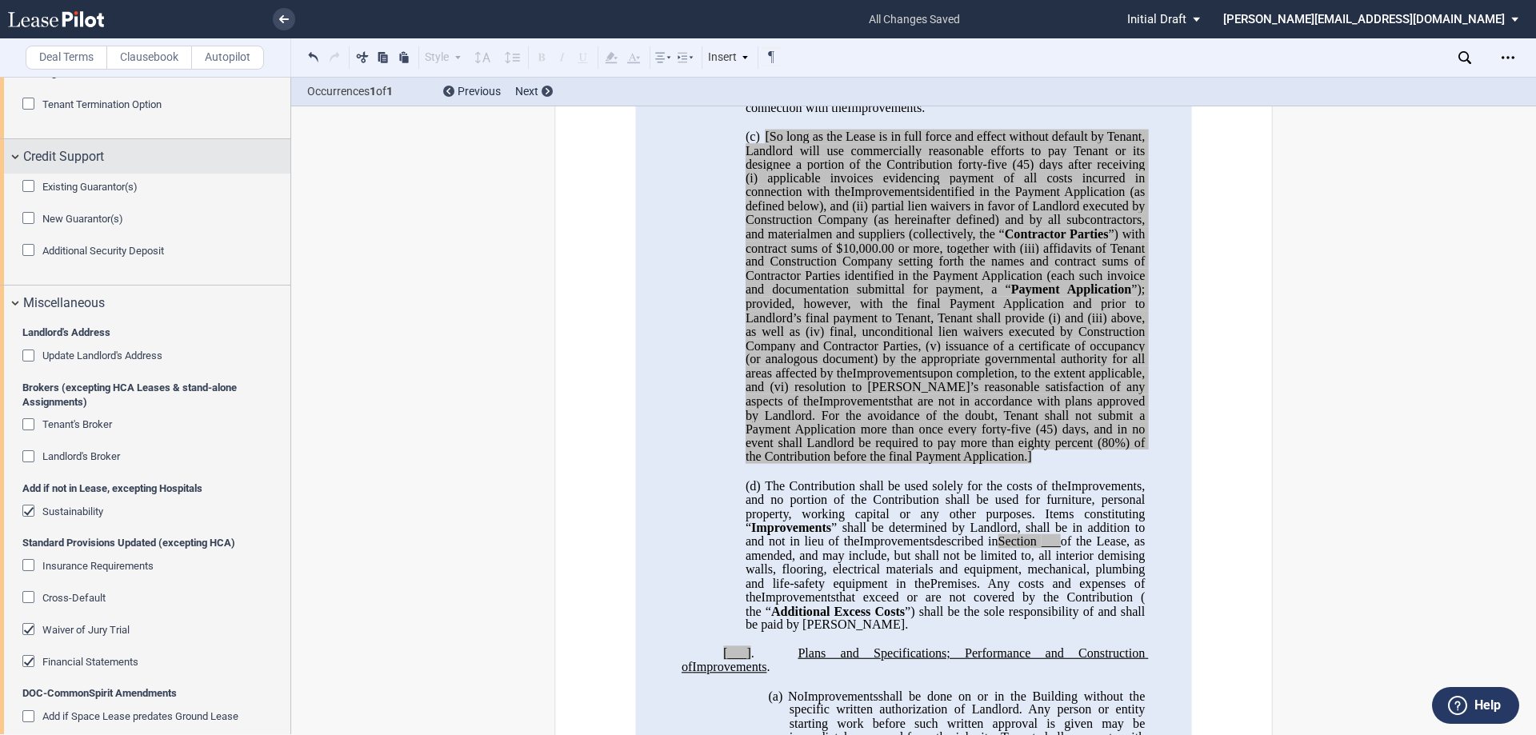
click at [15, 166] on div "Credit Support" at bounding box center [145, 156] width 290 height 34
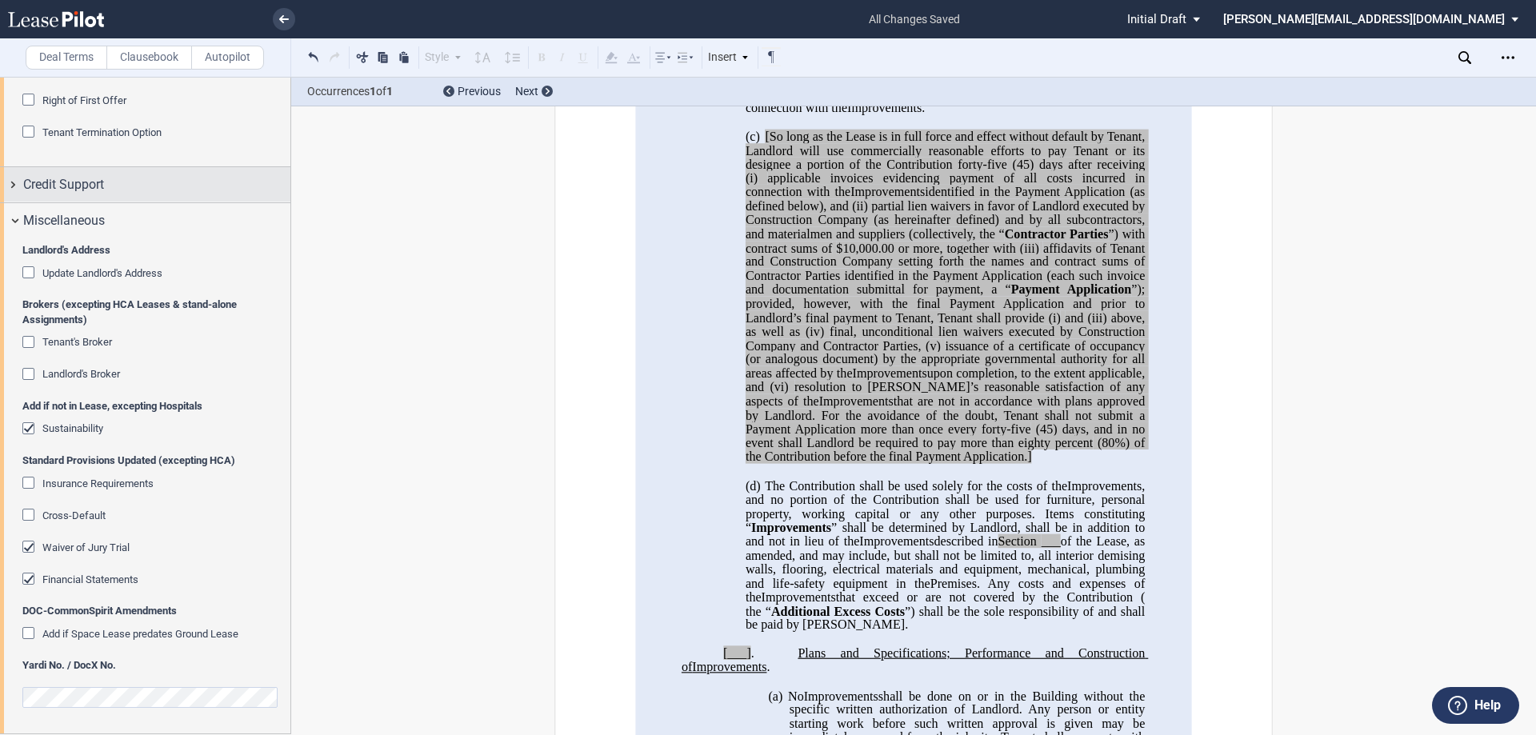
scroll to position [1752, 0]
click at [27, 482] on div "Insurance Requirements" at bounding box center [30, 485] width 16 height 16
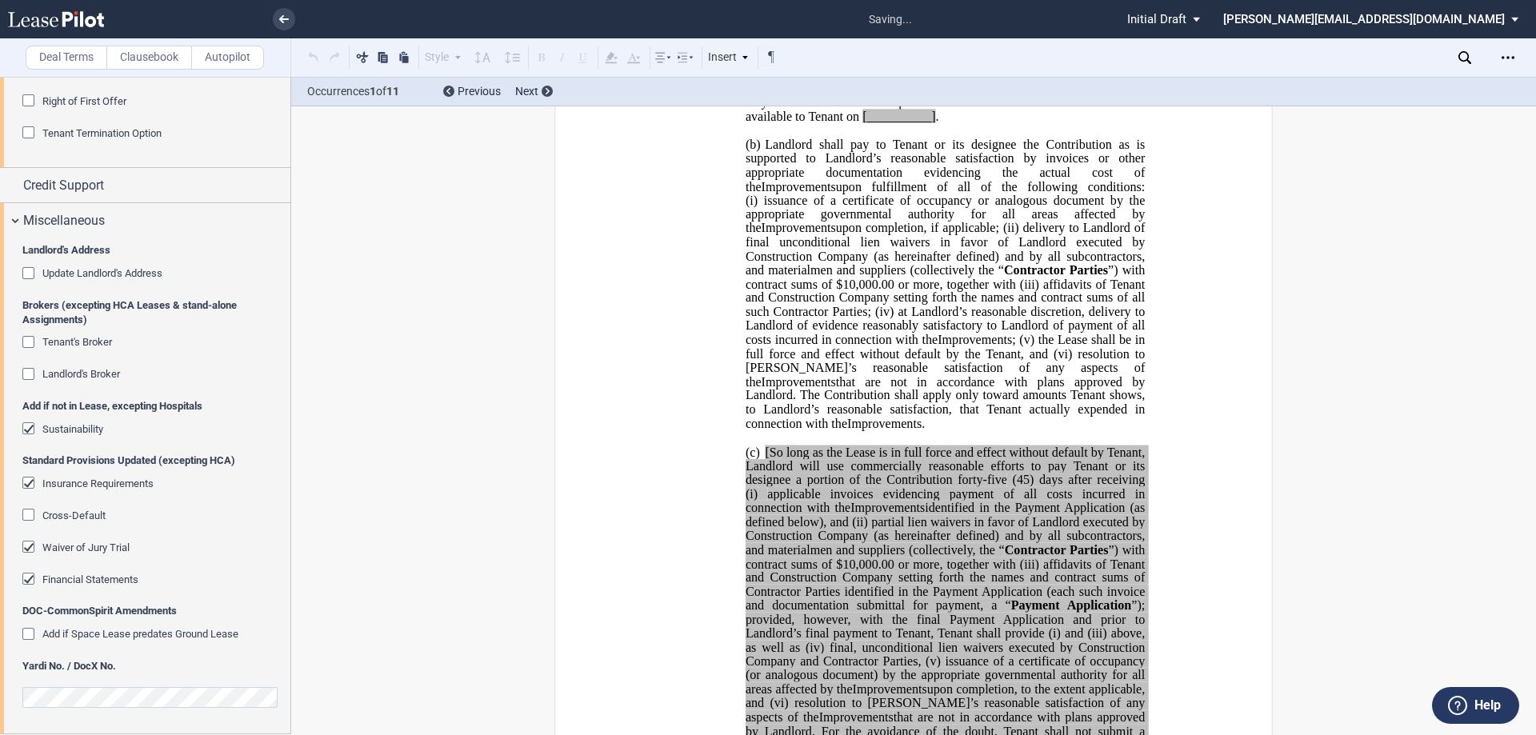
scroll to position [0, 0]
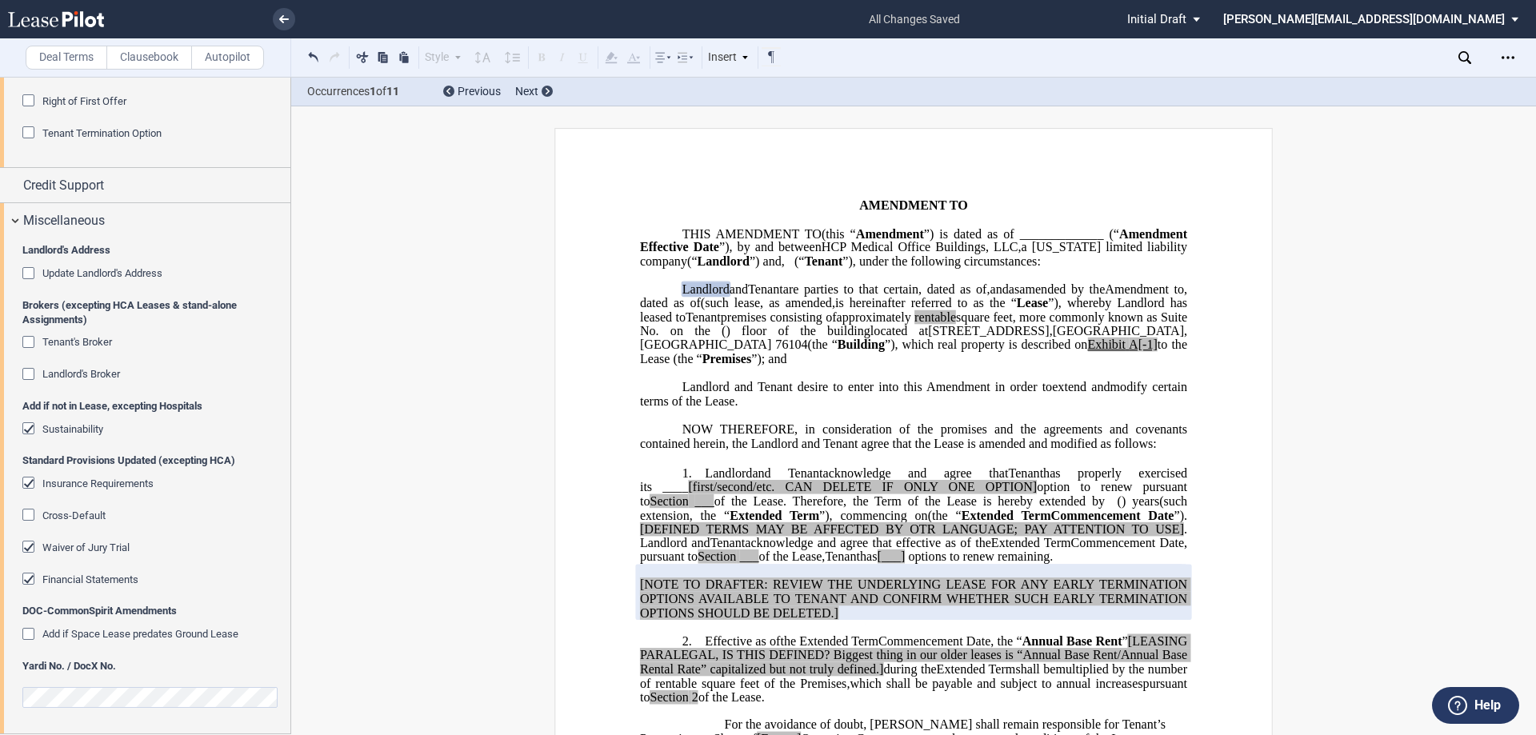
click at [27, 484] on div "Insurance Requirements" at bounding box center [30, 485] width 16 height 16
click at [27, 483] on div "Insurance Requirements" at bounding box center [30, 485] width 16 height 16
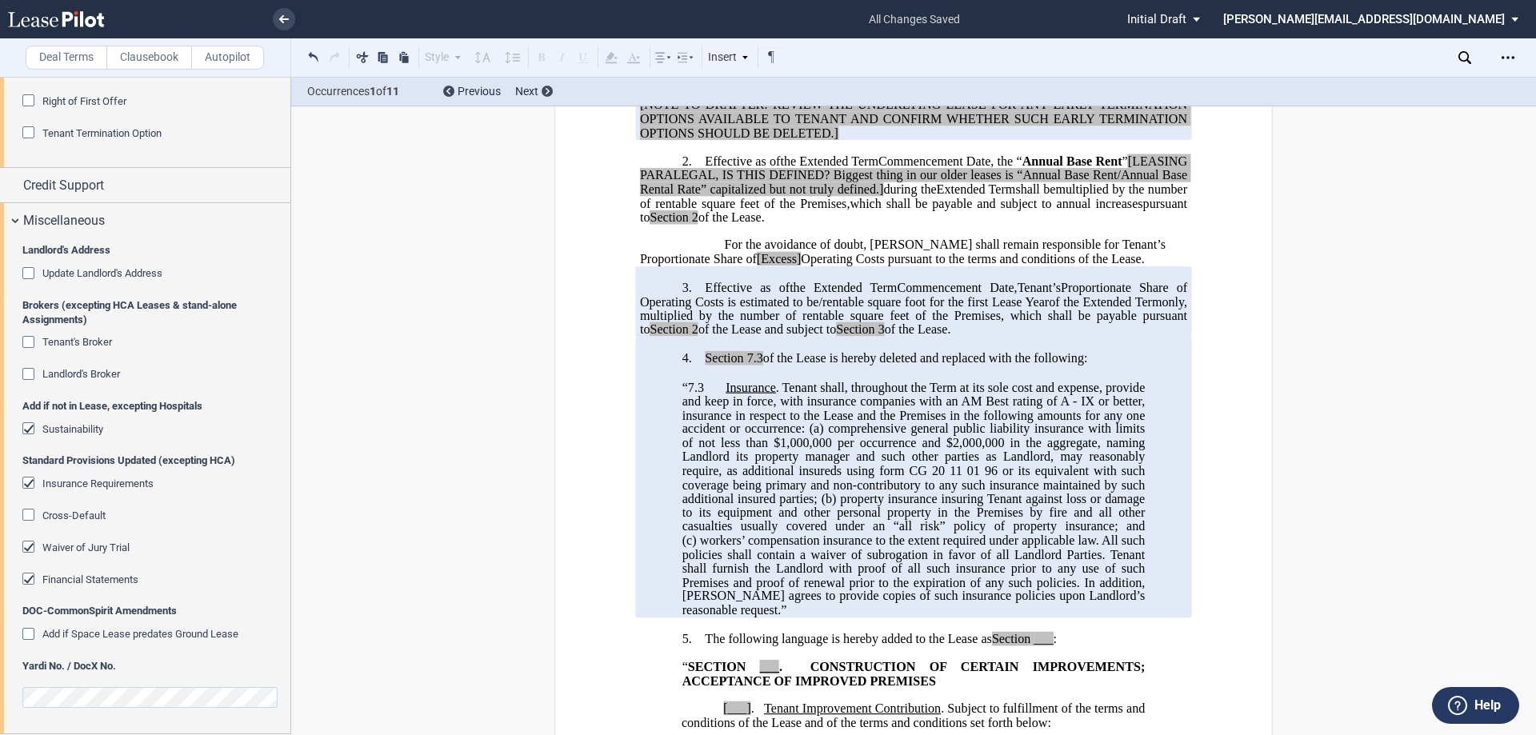
scroll to position [560, 0]
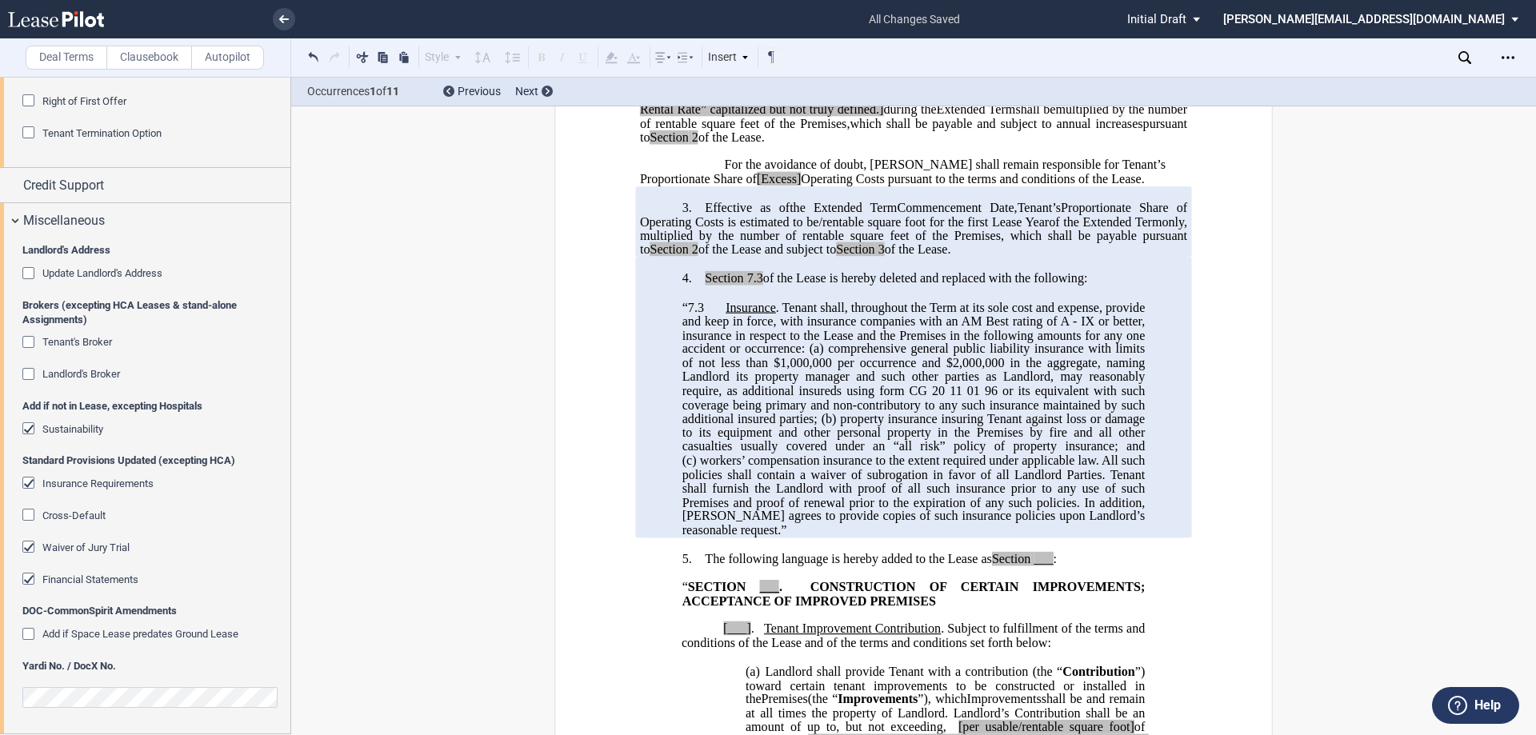
click at [30, 428] on div "Sustainability" at bounding box center [30, 430] width 16 height 16
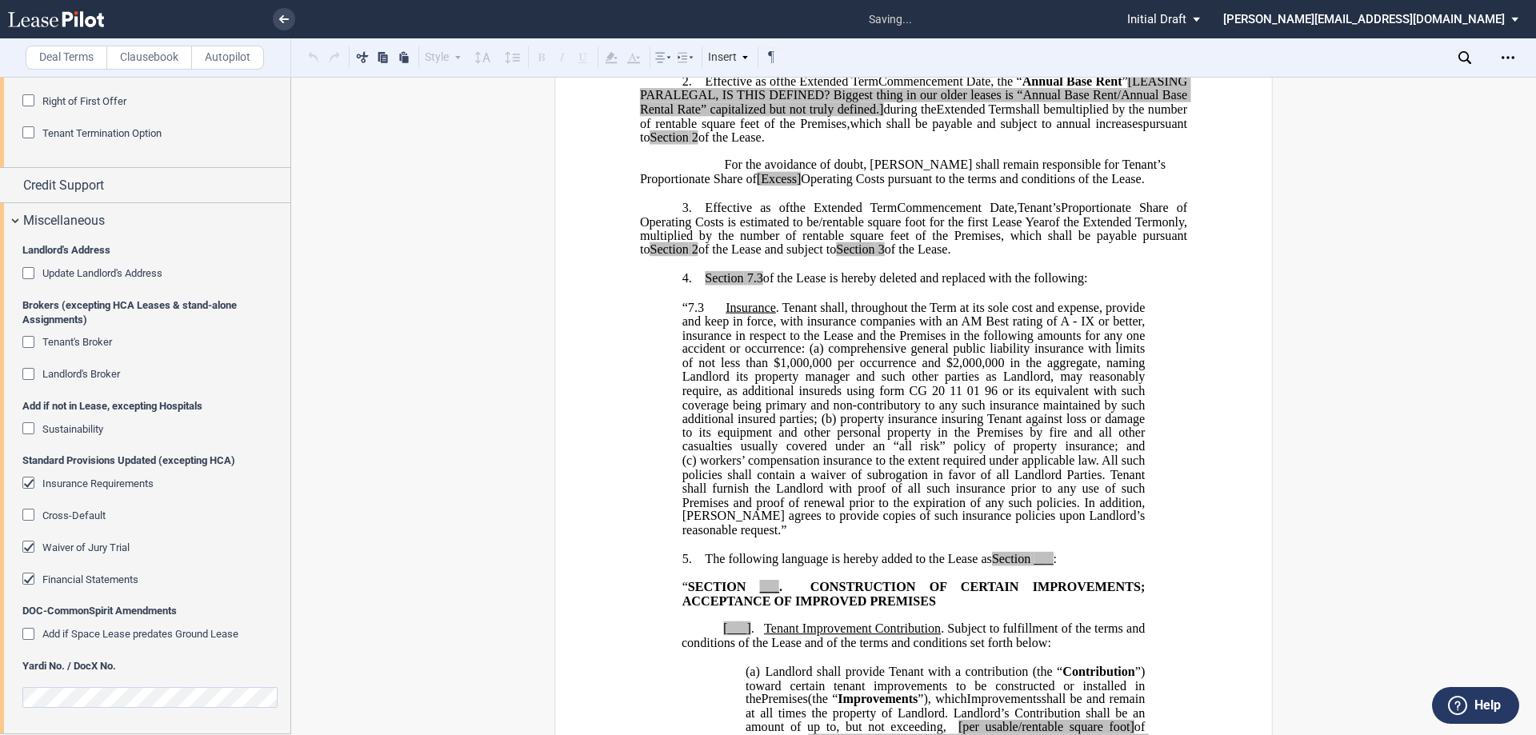
click at [30, 428] on div "Sustainability" at bounding box center [30, 430] width 16 height 16
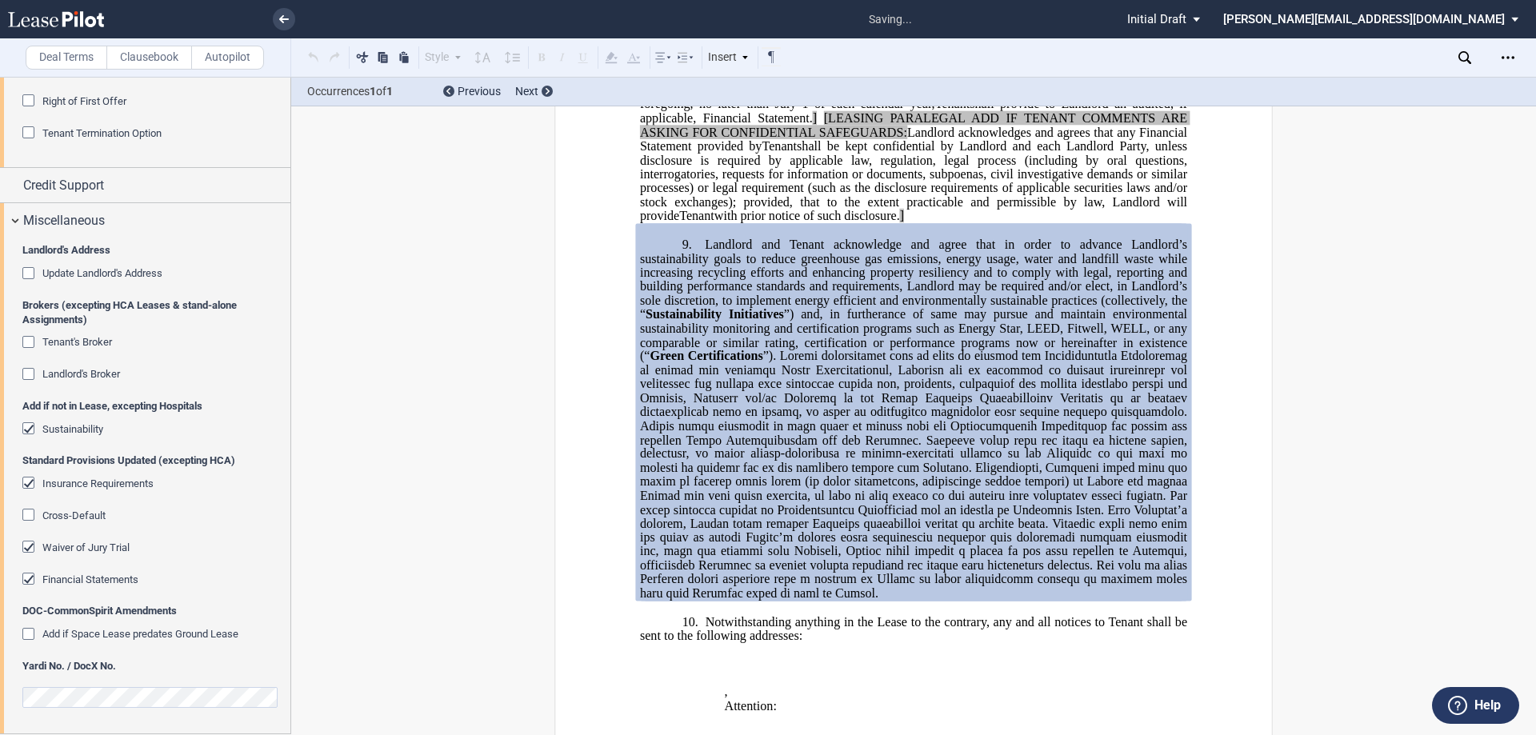
scroll to position [4375, 0]
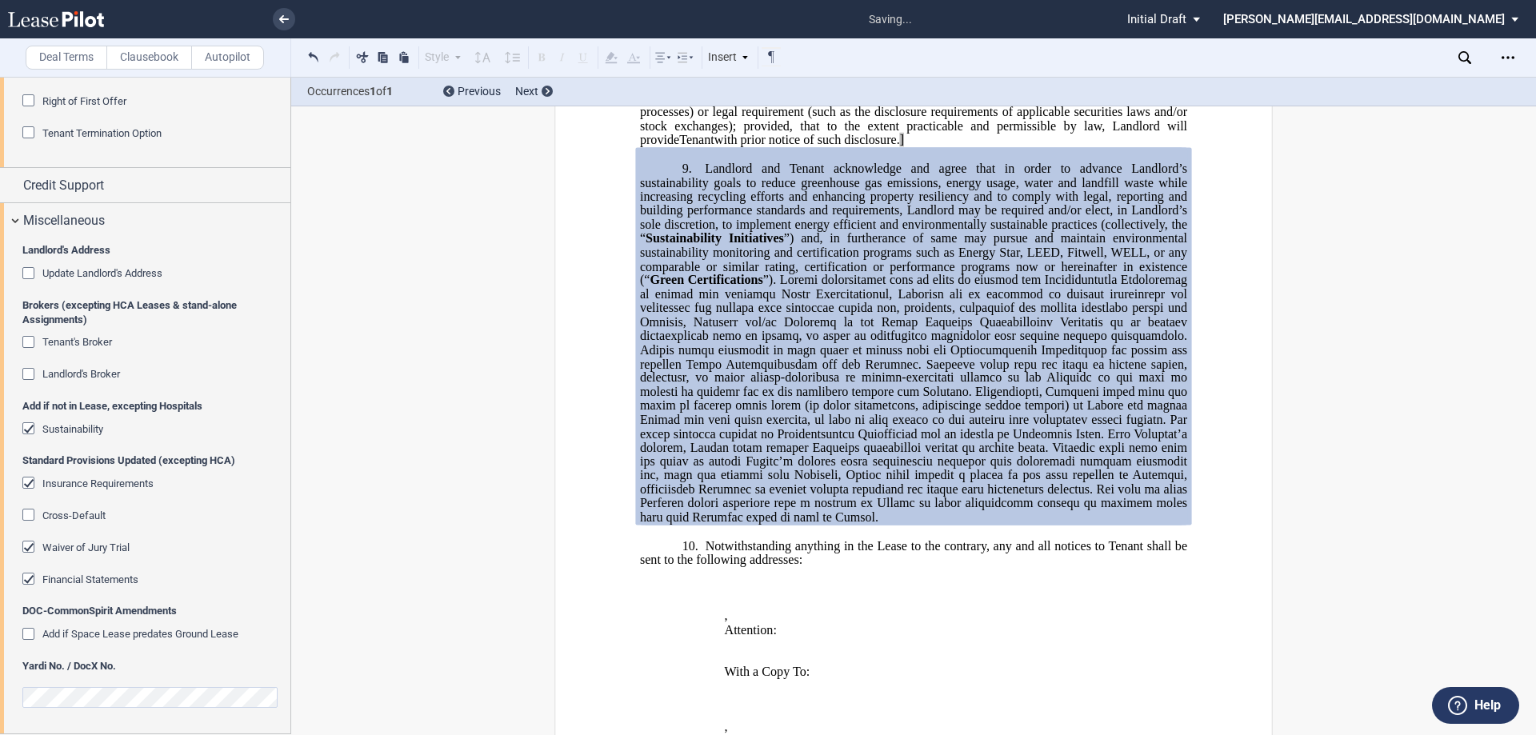
click at [30, 428] on div "Sustainability" at bounding box center [30, 430] width 16 height 16
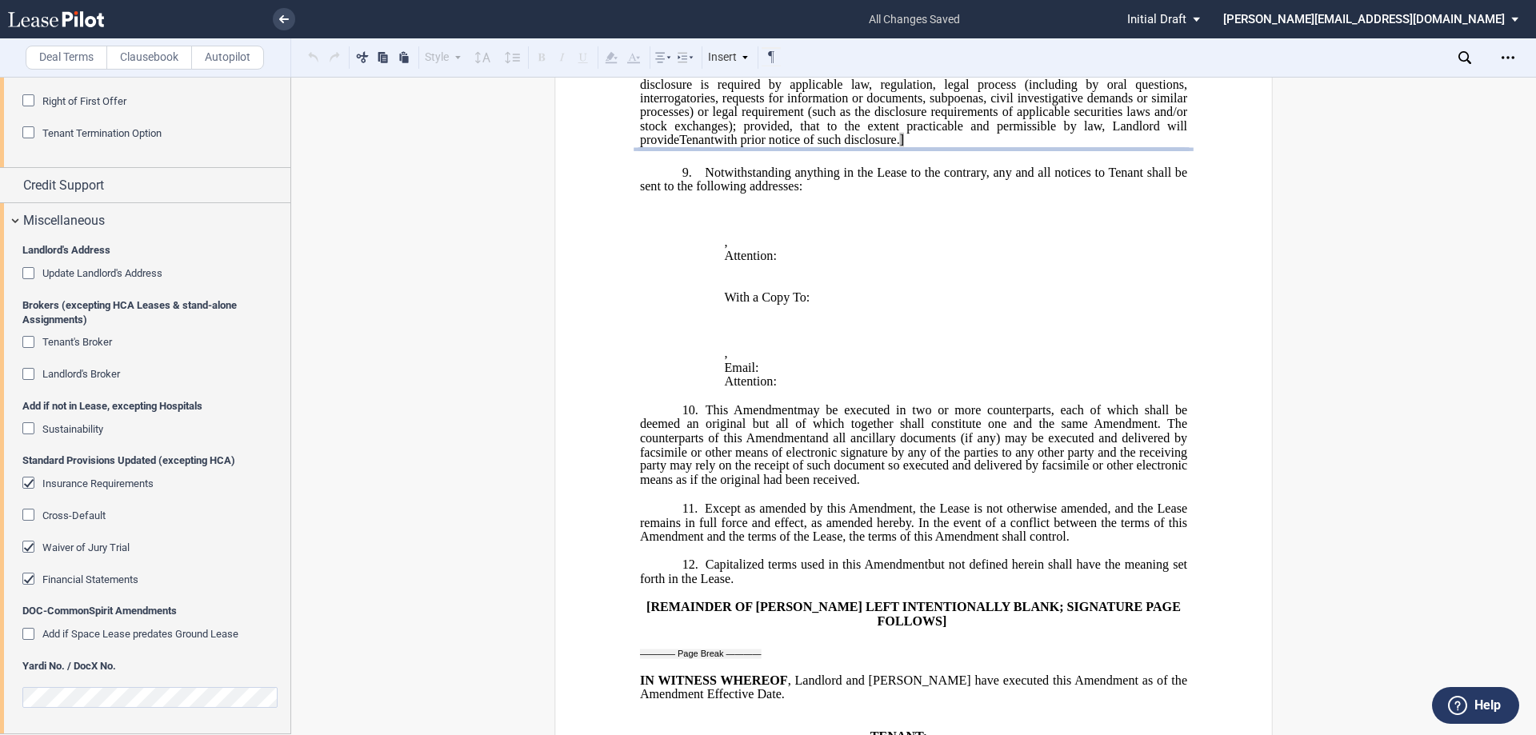
click at [30, 484] on div "Insurance Requirements" at bounding box center [30, 485] width 16 height 16
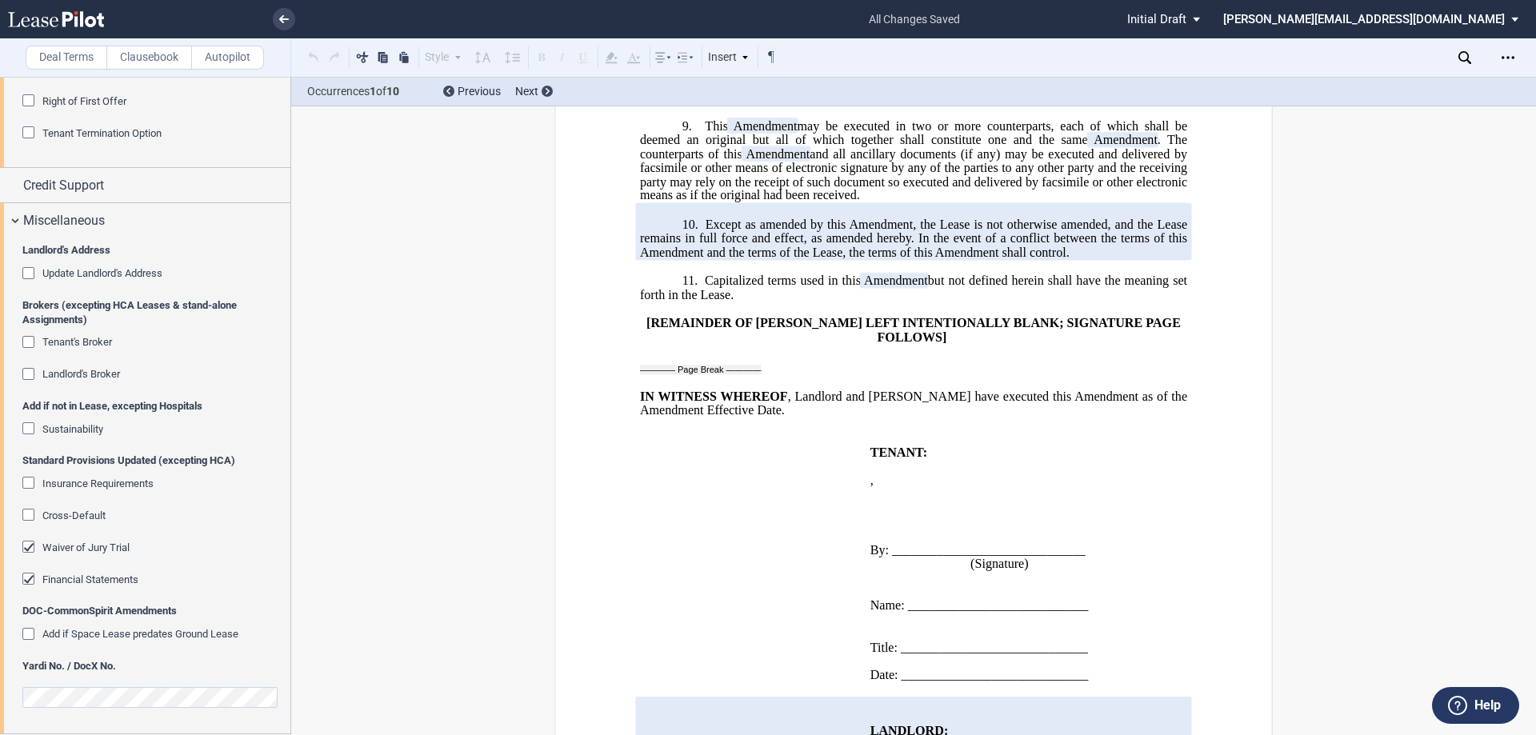
scroll to position [4095, 0]
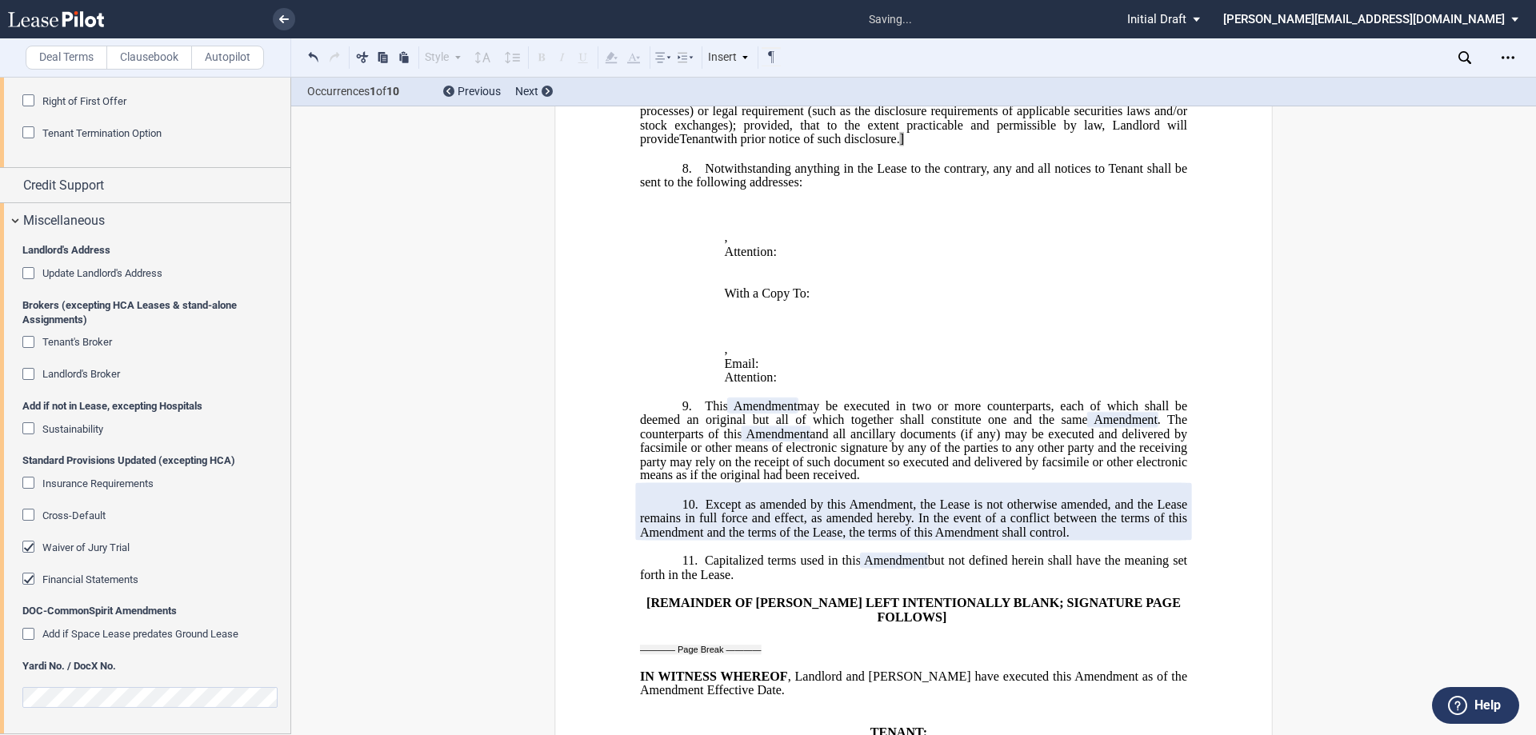
click at [30, 484] on div "Insurance Requirements" at bounding box center [30, 485] width 16 height 16
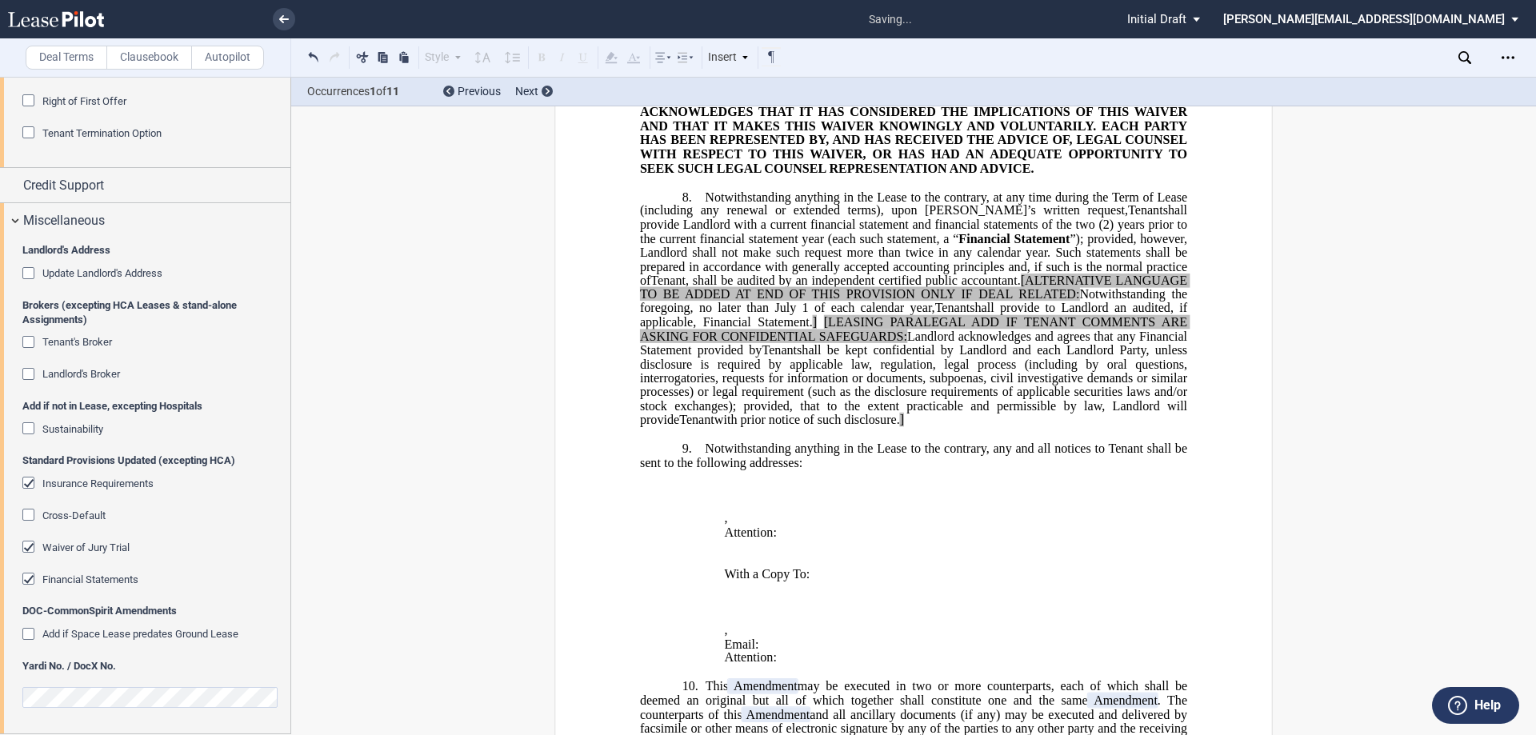
scroll to position [4375, 0]
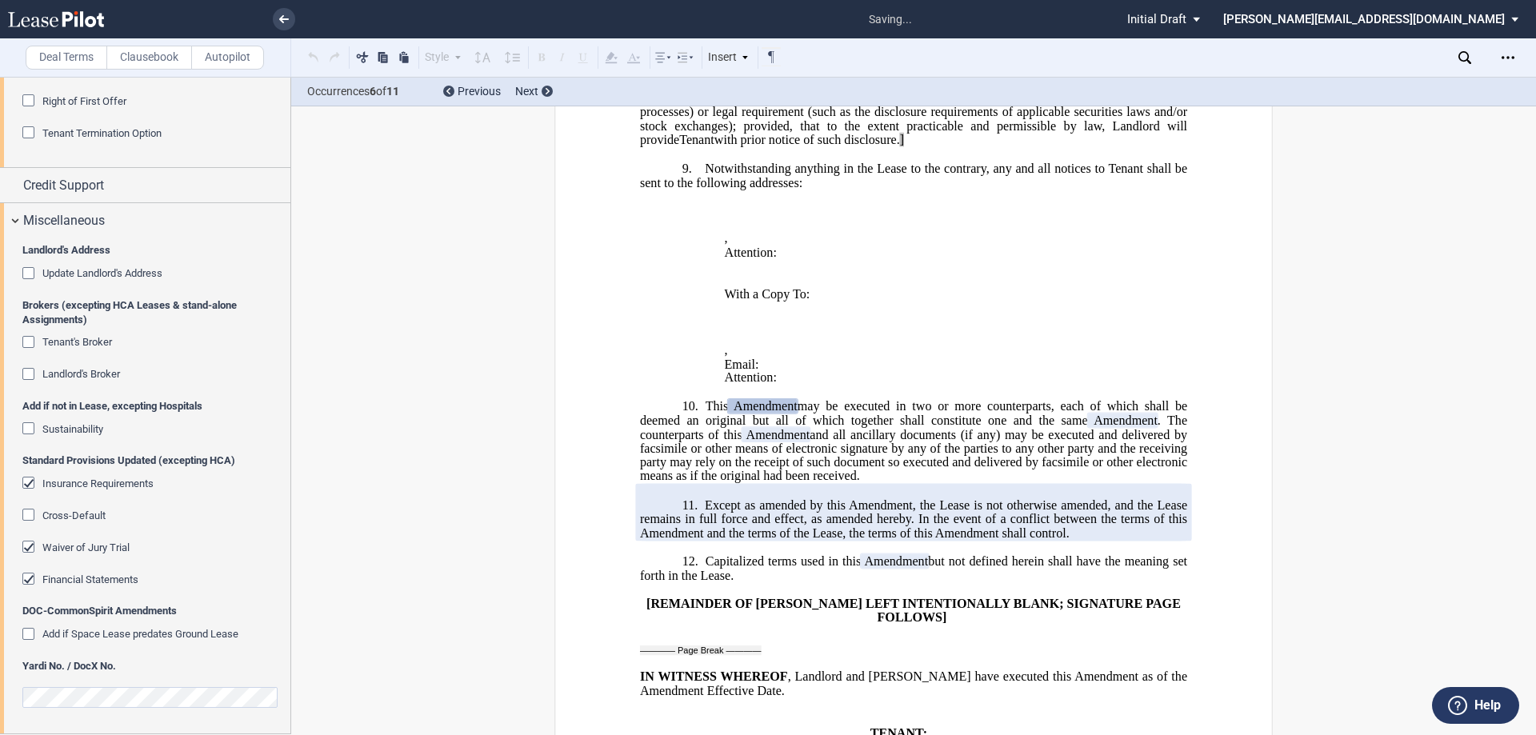
click at [30, 484] on div "Insurance Requirements" at bounding box center [30, 485] width 16 height 16
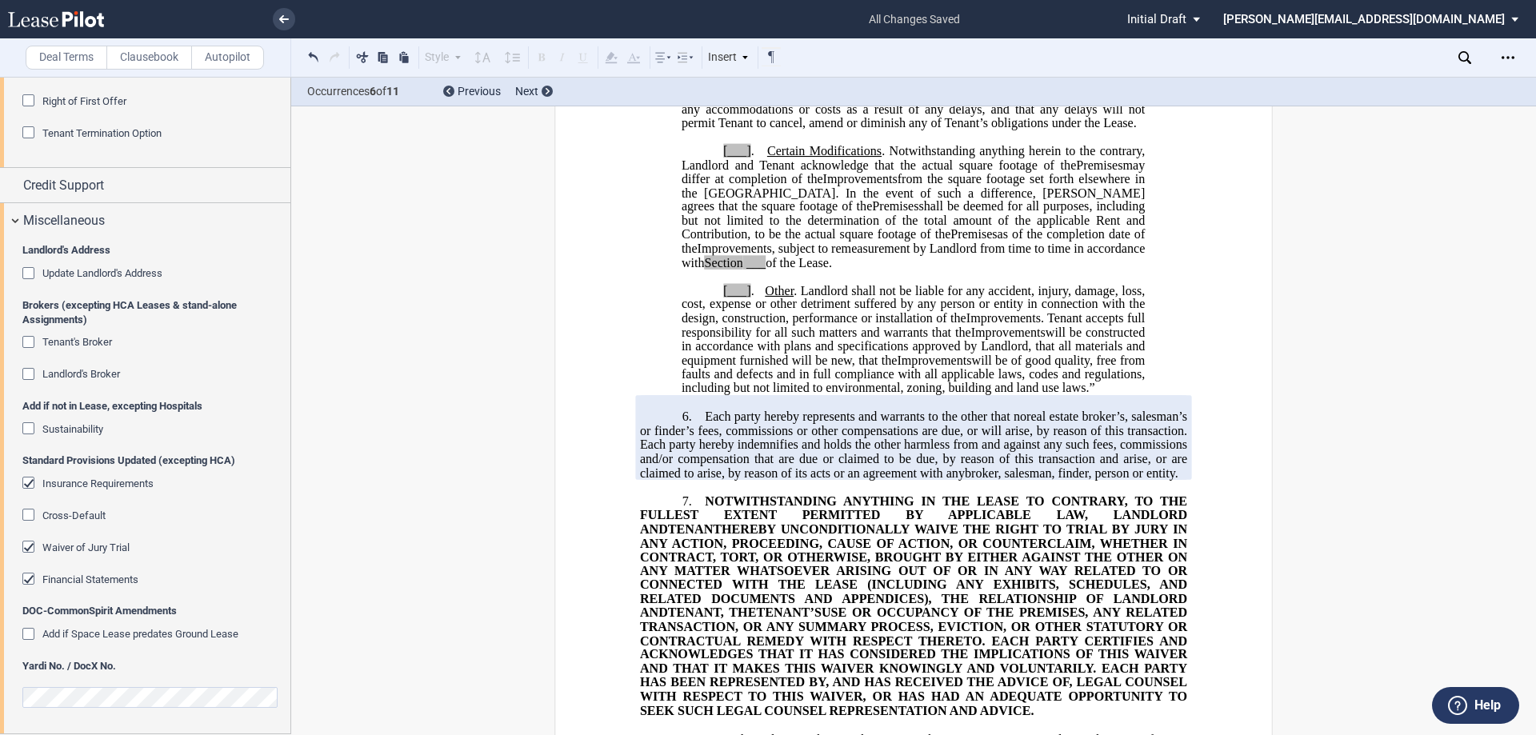
scroll to position [3575, 0]
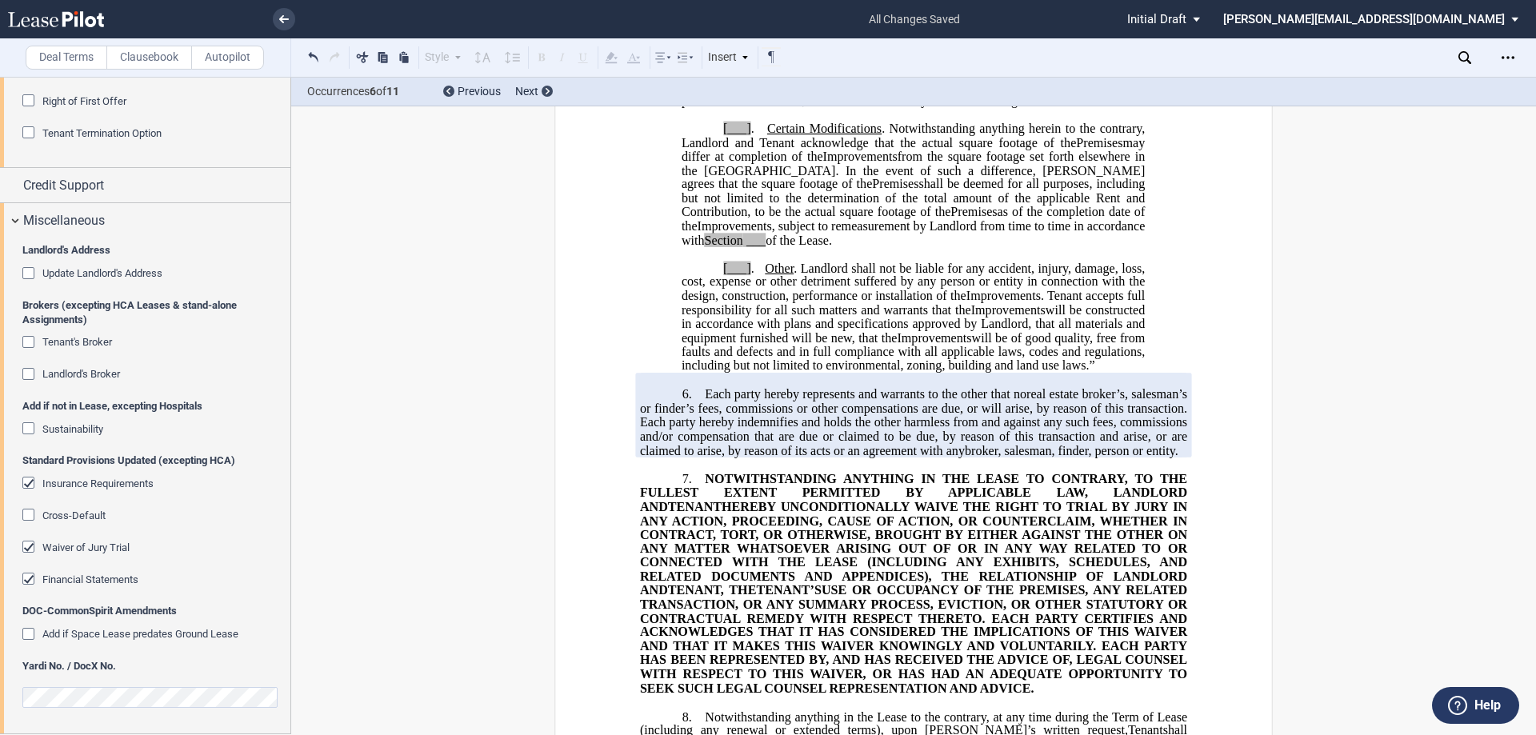
click at [29, 482] on div "Insurance Requirements" at bounding box center [30, 485] width 16 height 16
click at [30, 480] on div "Insurance Requirements" at bounding box center [30, 485] width 16 height 16
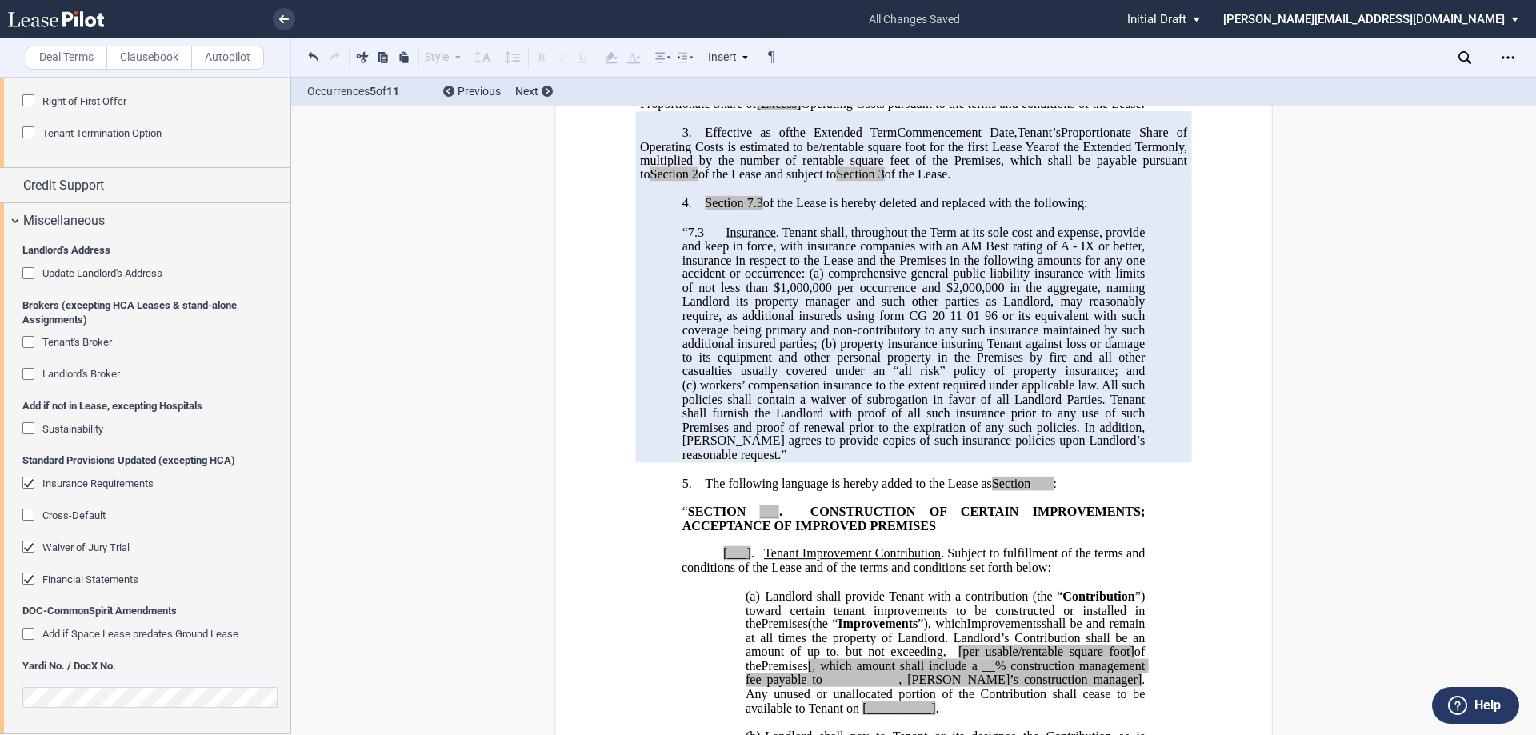
scroll to position [616, 0]
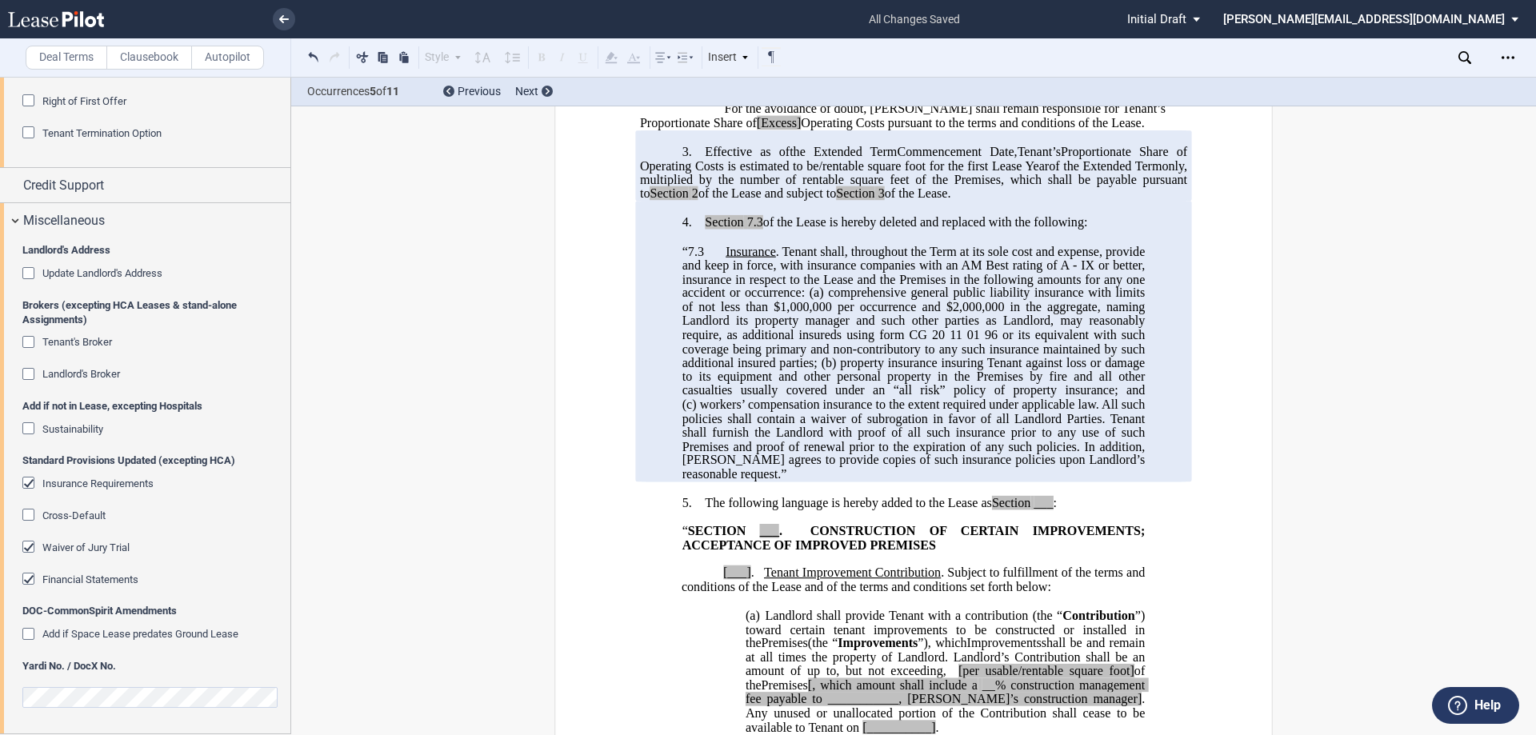
click at [27, 483] on div "Insurance Requirements" at bounding box center [30, 485] width 16 height 16
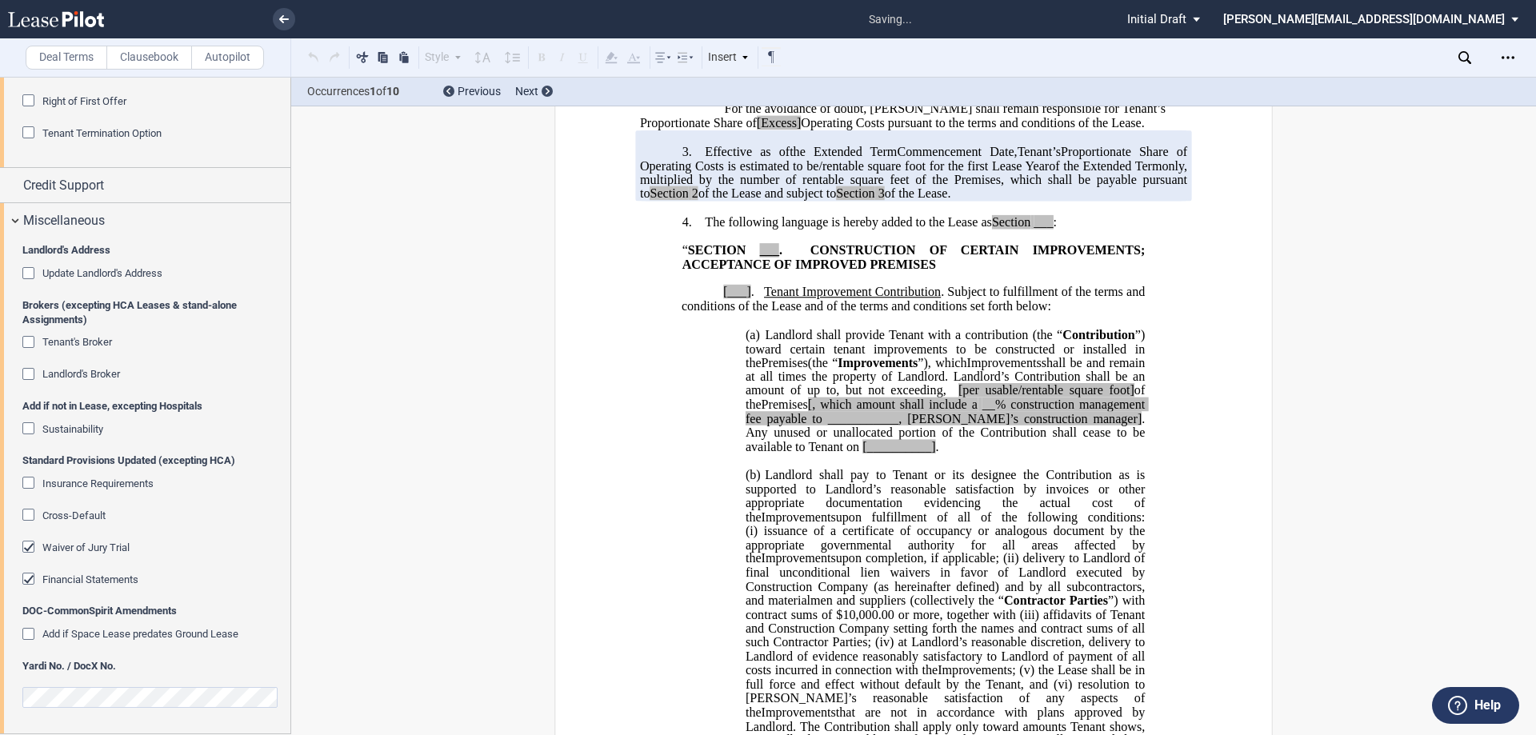
click at [27, 483] on div "Insurance Requirements" at bounding box center [30, 485] width 16 height 16
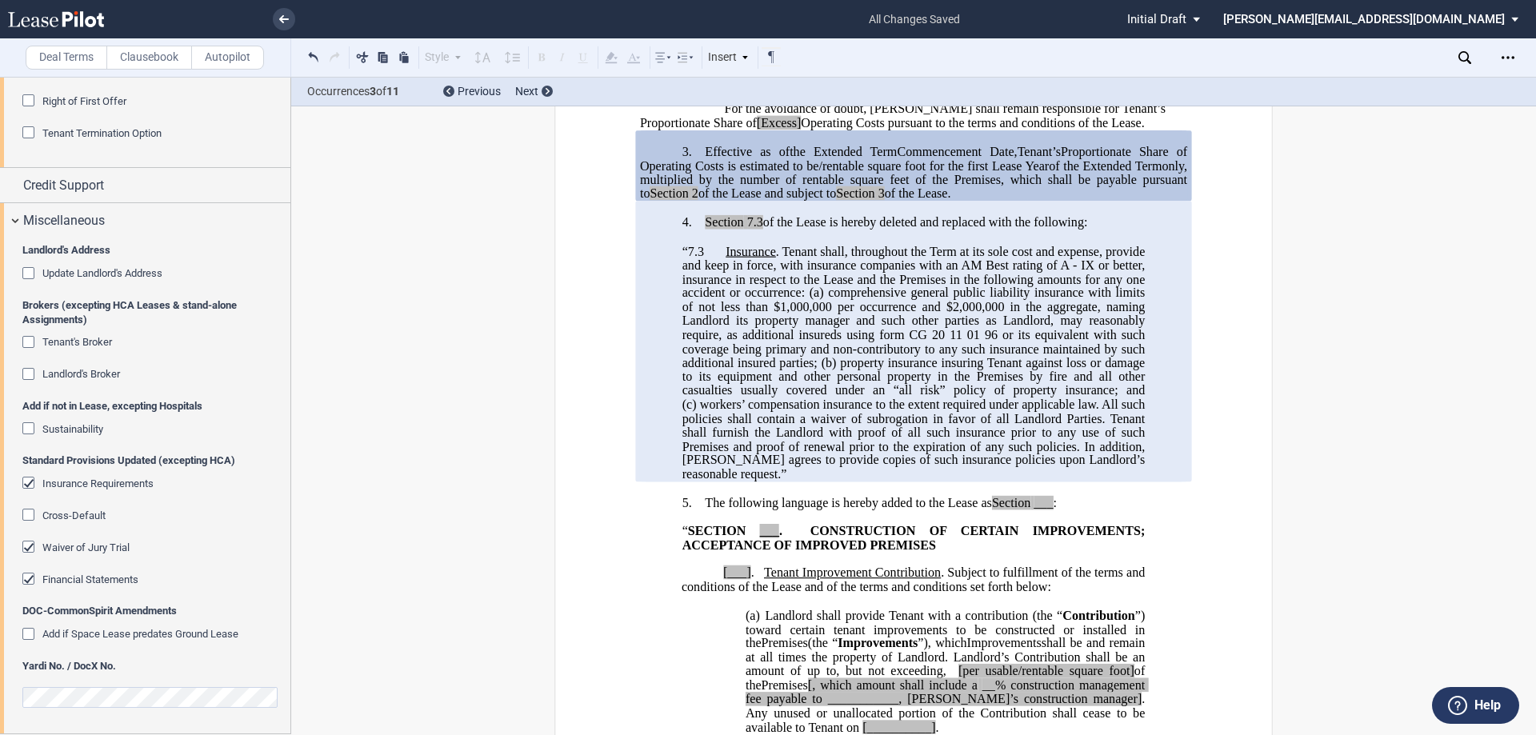
click at [27, 483] on div "Insurance Requirements" at bounding box center [30, 485] width 16 height 16
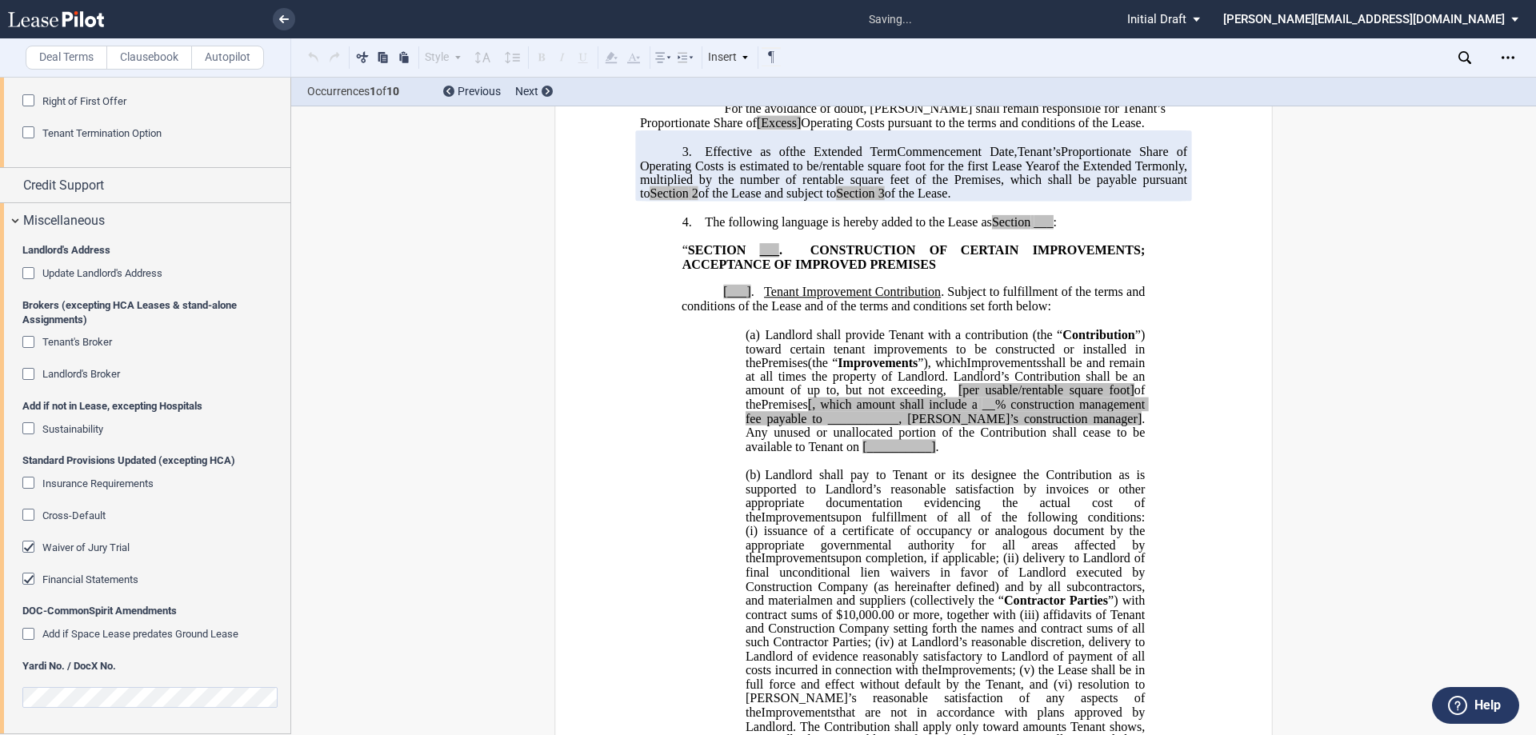
click at [27, 483] on div "Insurance Requirements" at bounding box center [30, 485] width 16 height 16
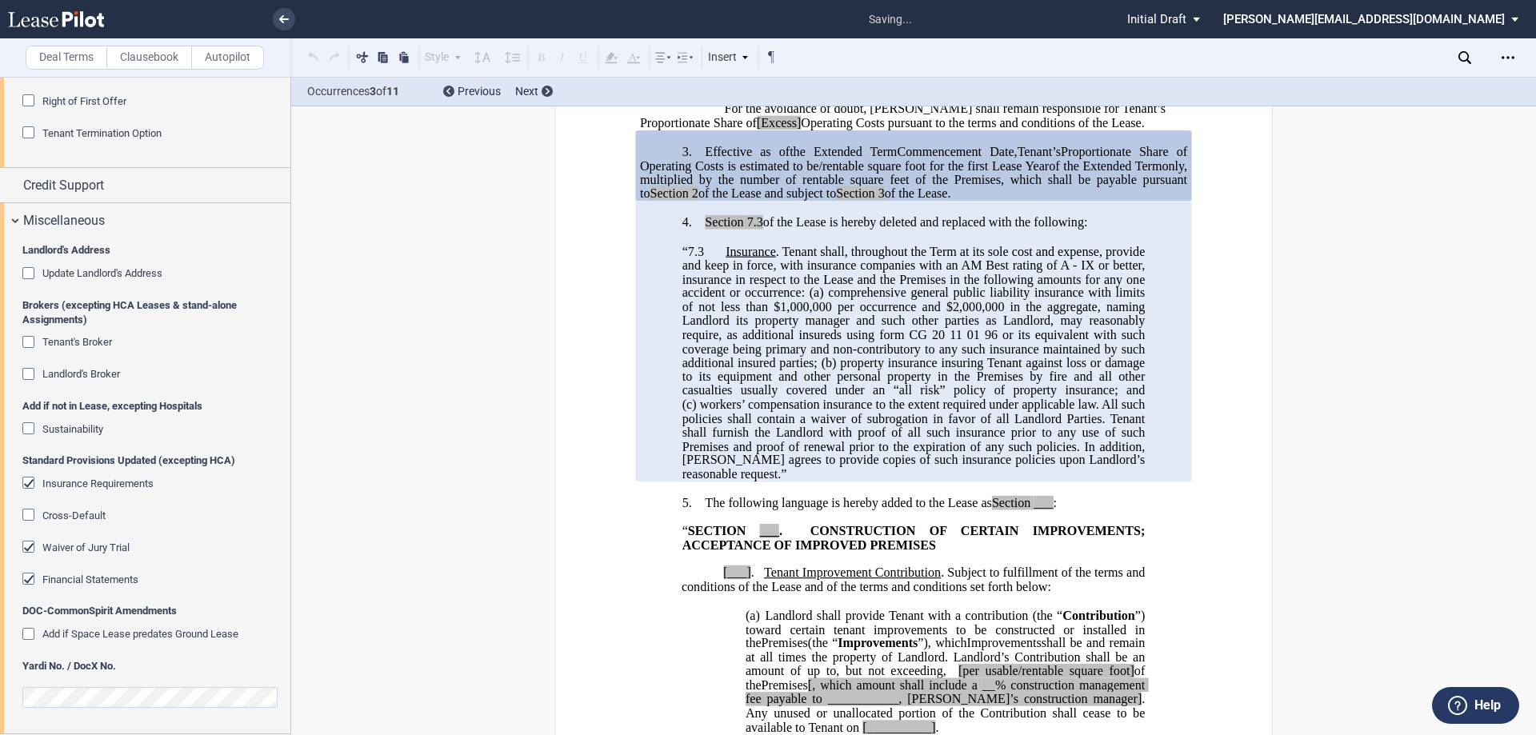
click at [27, 483] on div "Insurance Requirements" at bounding box center [30, 485] width 16 height 16
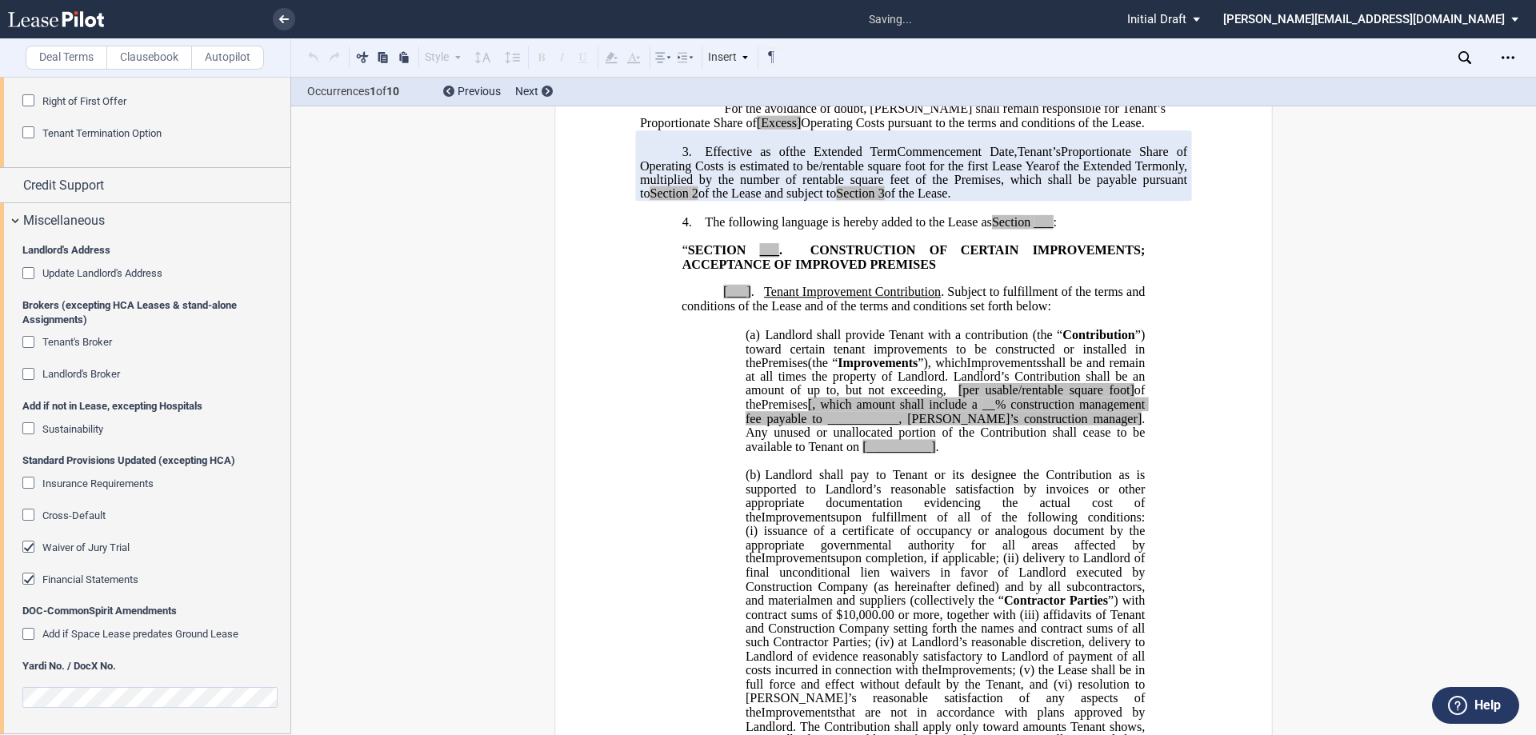
click at [27, 483] on div "Insurance Requirements" at bounding box center [30, 485] width 16 height 16
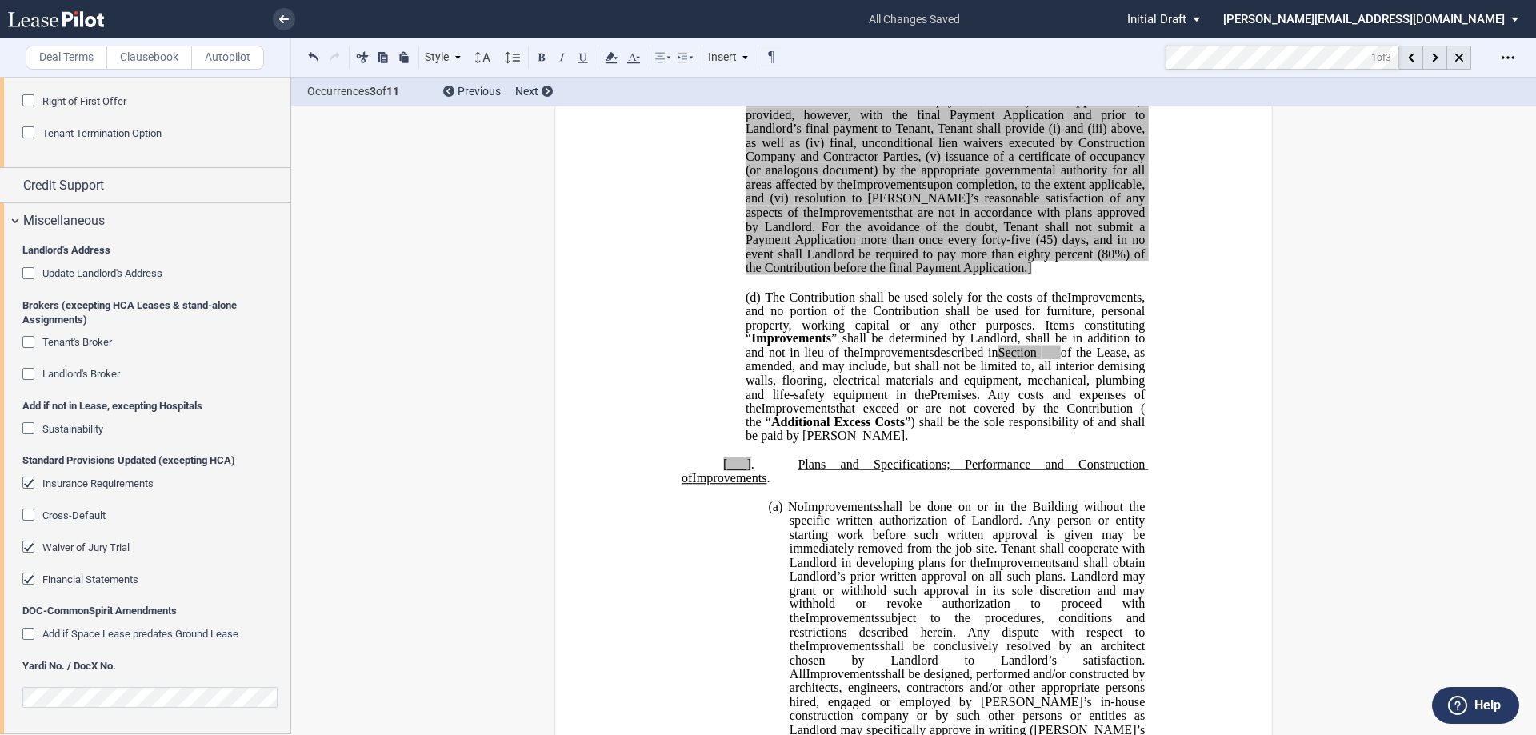
scroll to position [2371, 0]
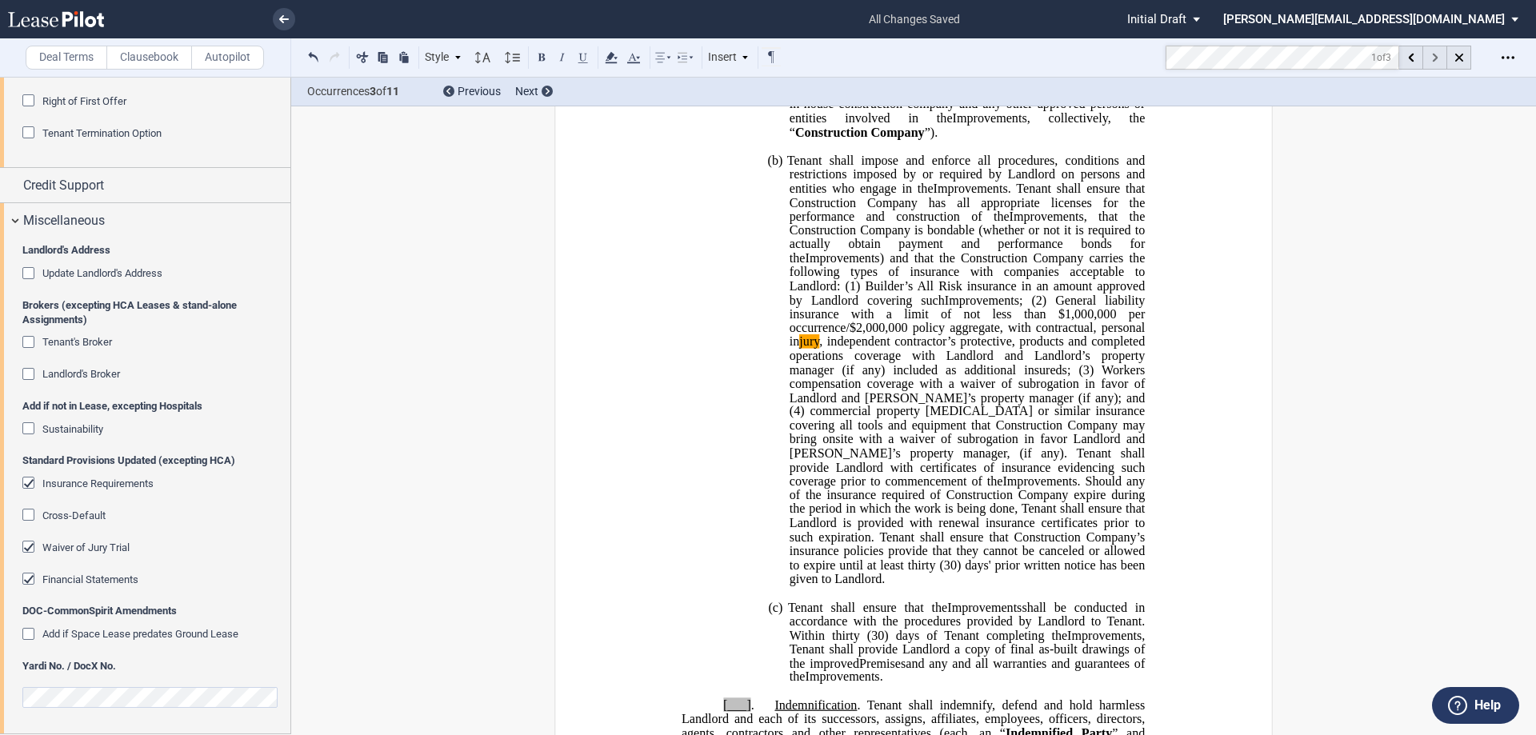
click at [1438, 54] on div at bounding box center [1435, 58] width 24 height 24
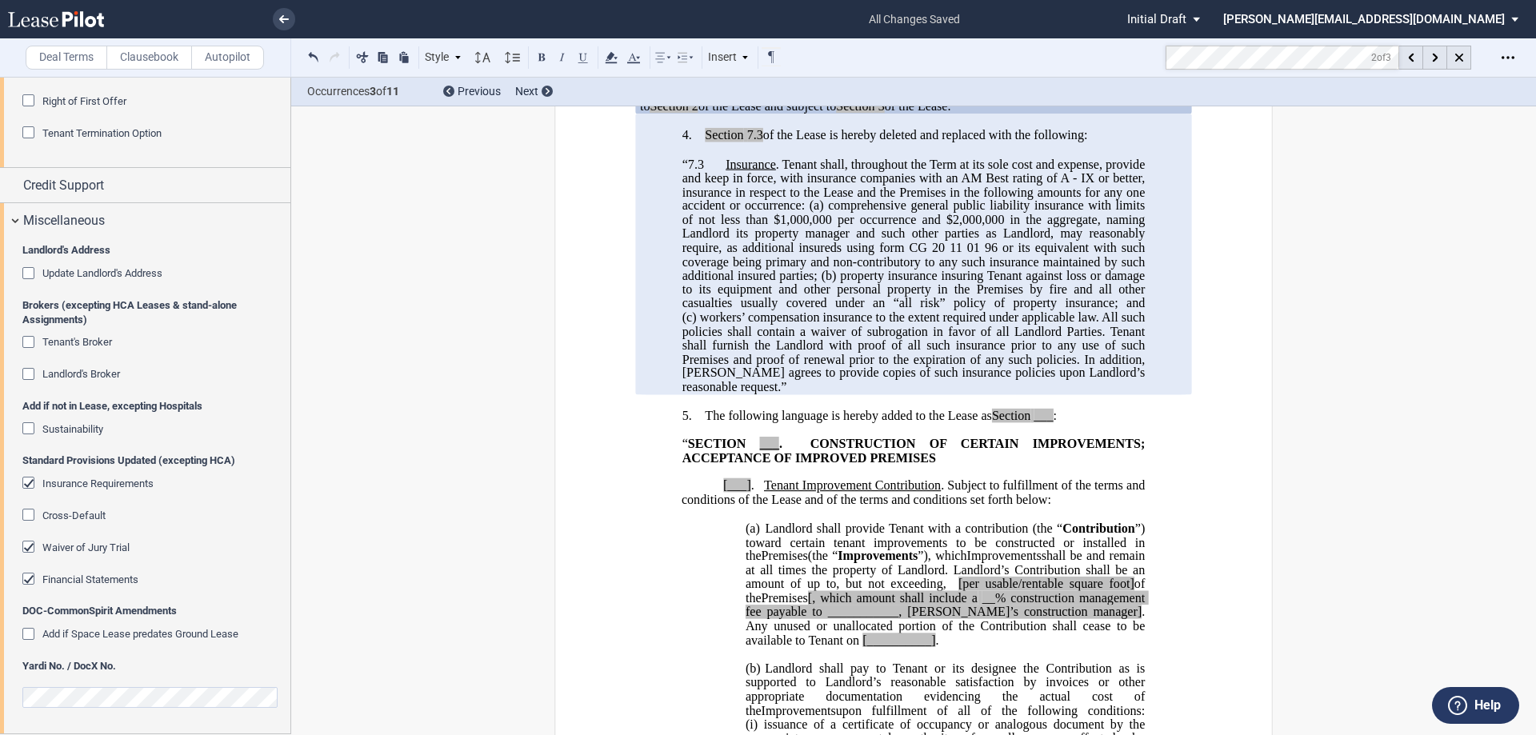
scroll to position [622, 0]
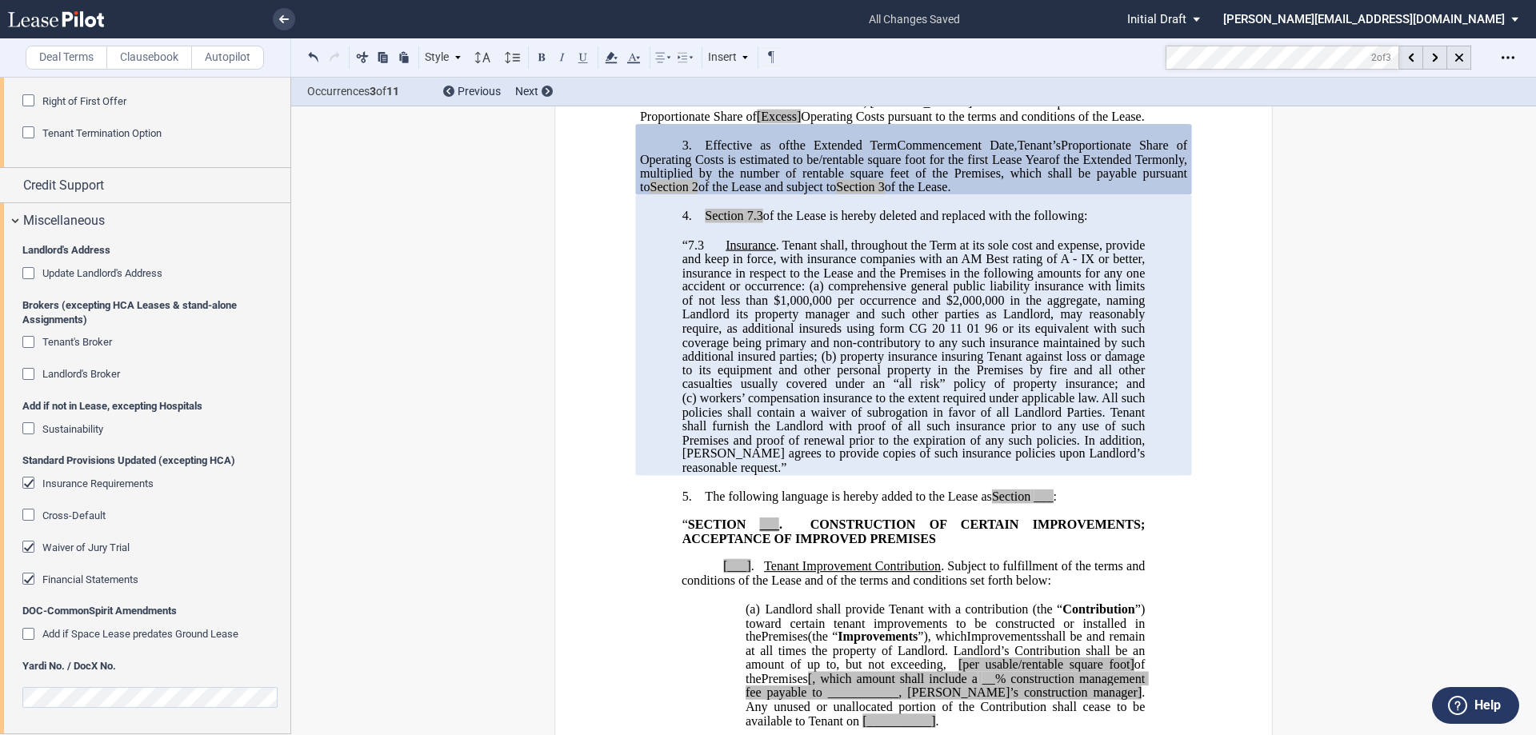
click at [33, 547] on div "Waiver of Jury Trial" at bounding box center [30, 549] width 16 height 16
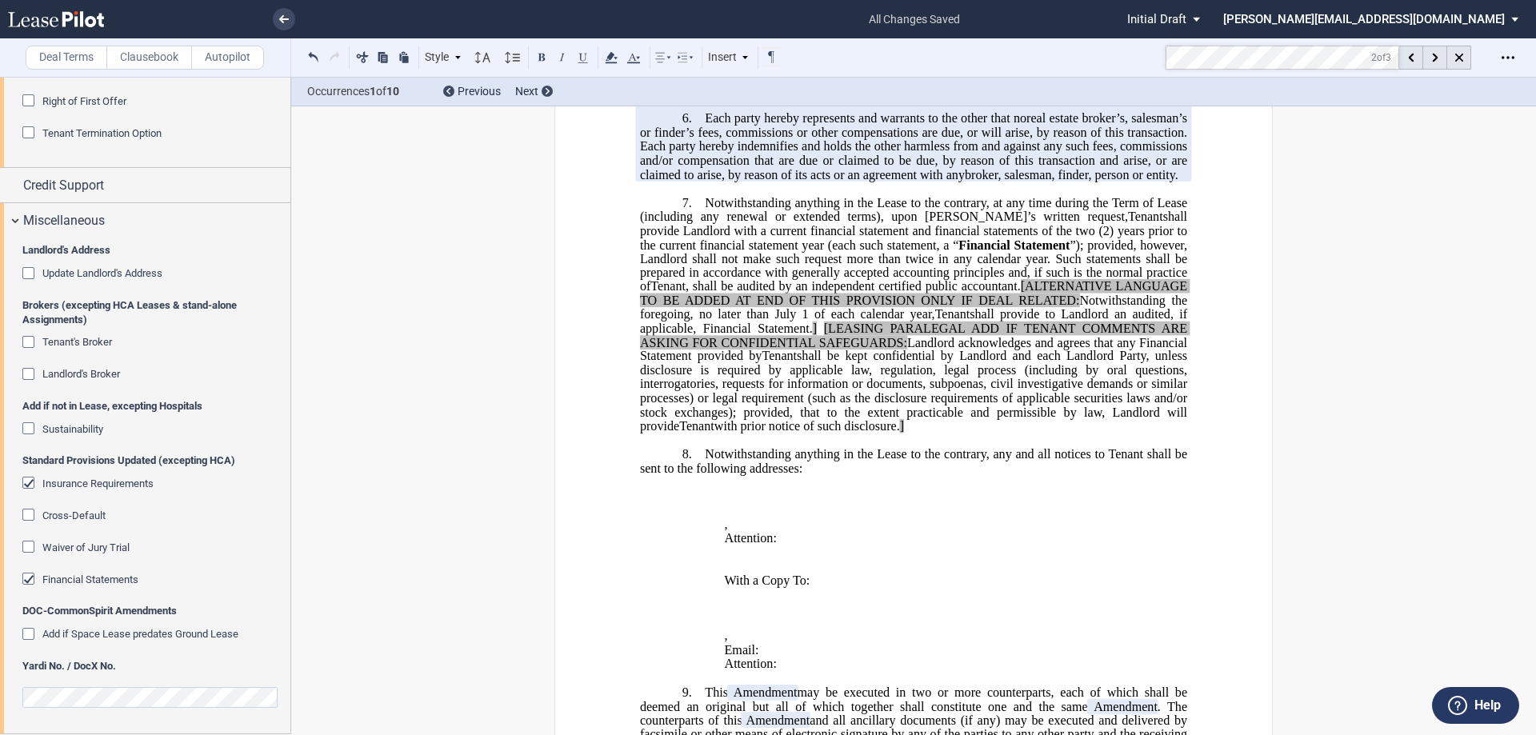
scroll to position [3821, 0]
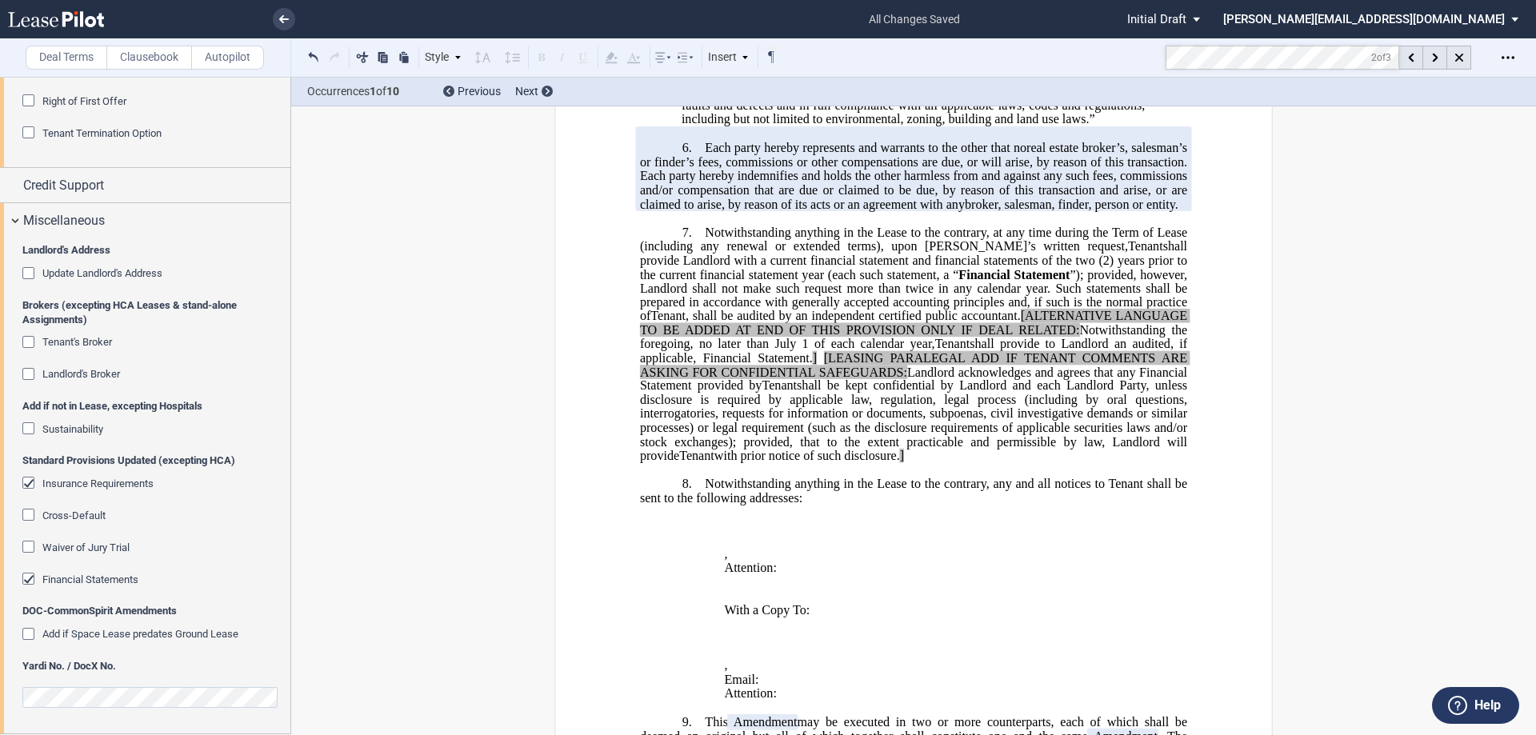
click at [1140, 52] on md-toolbar "Deal Terms Clausebook Autopilot Style 1. Section (a) Subsection (a) Subsection …" at bounding box center [768, 57] width 1536 height 39
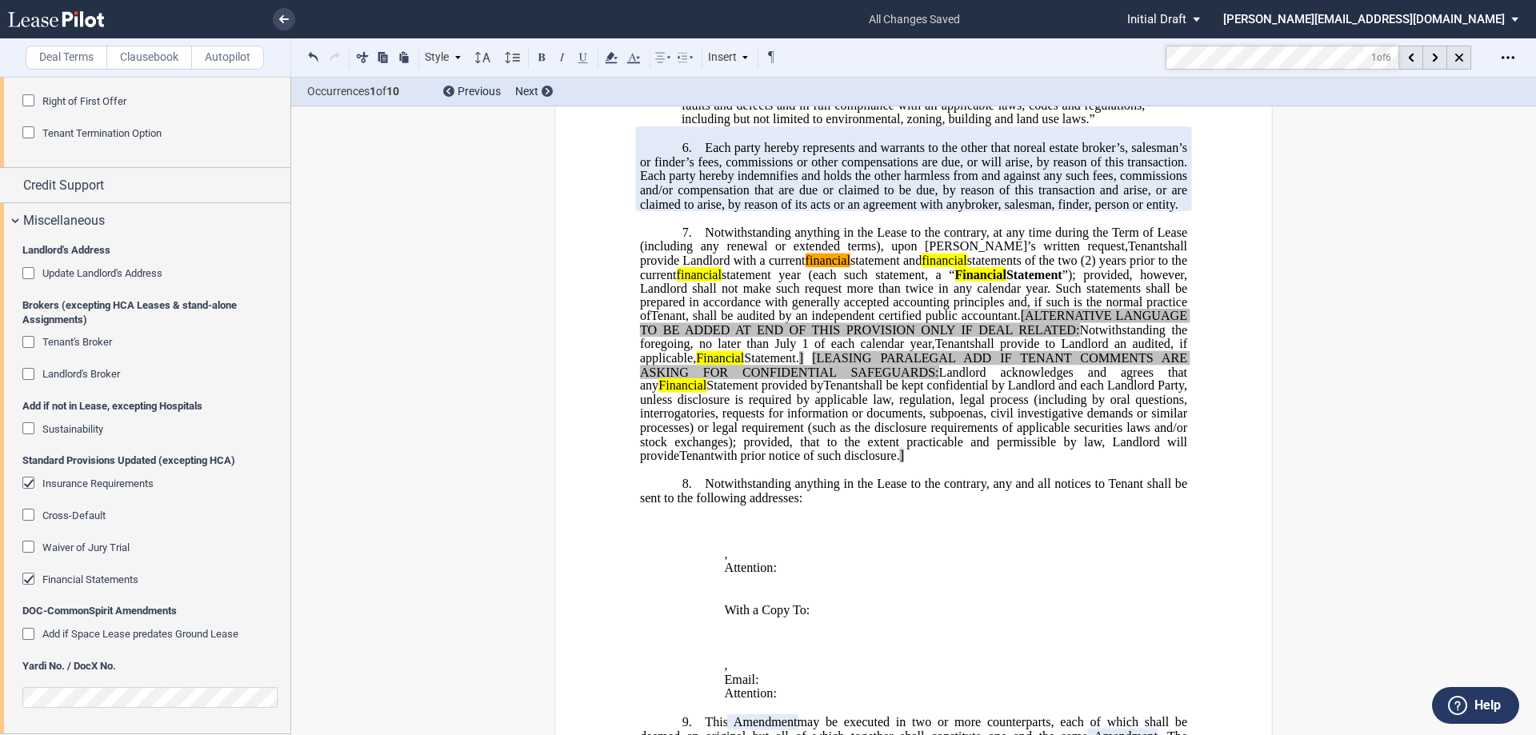
click at [26, 581] on div "Financial Statements" at bounding box center [30, 581] width 16 height 16
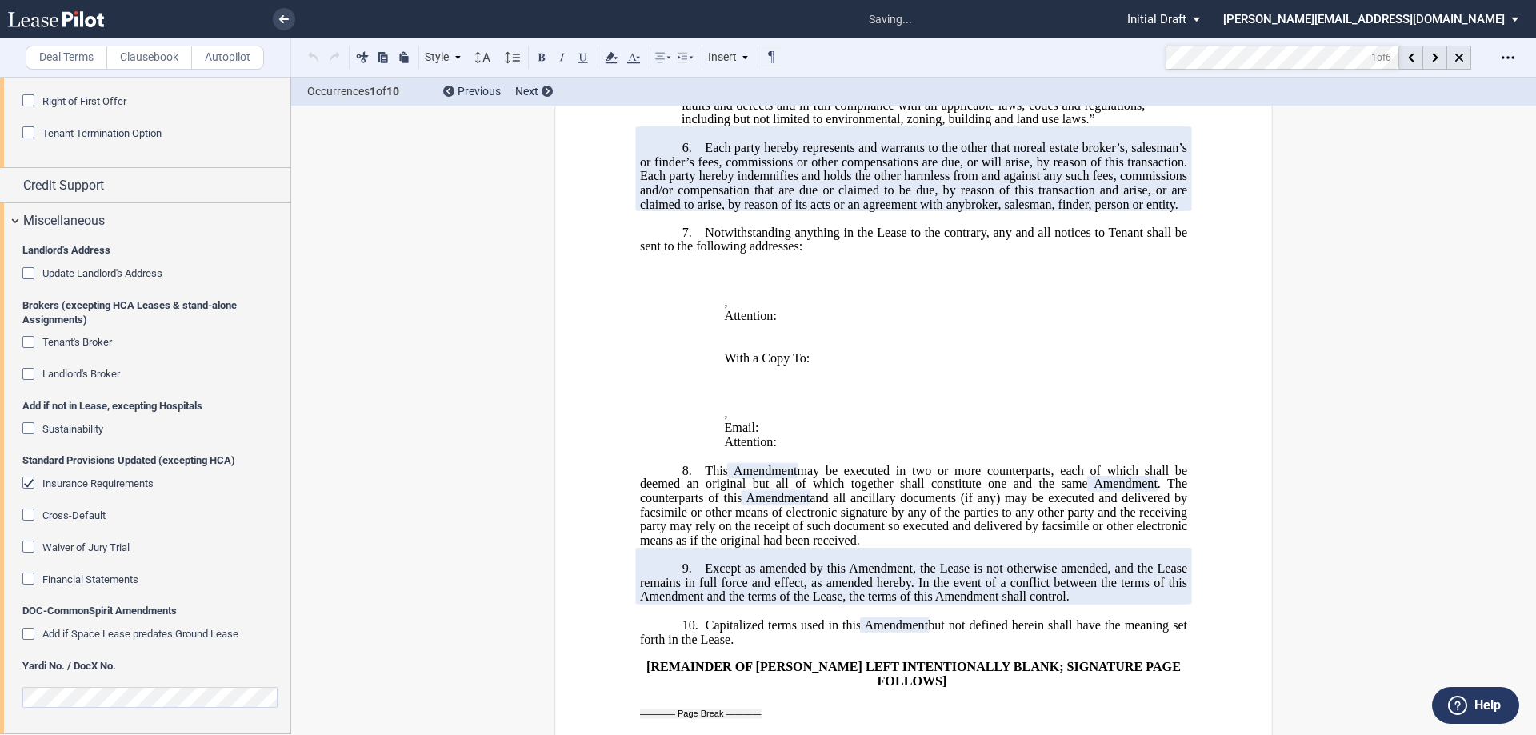
click at [26, 581] on div "Financial Statements" at bounding box center [30, 581] width 16 height 16
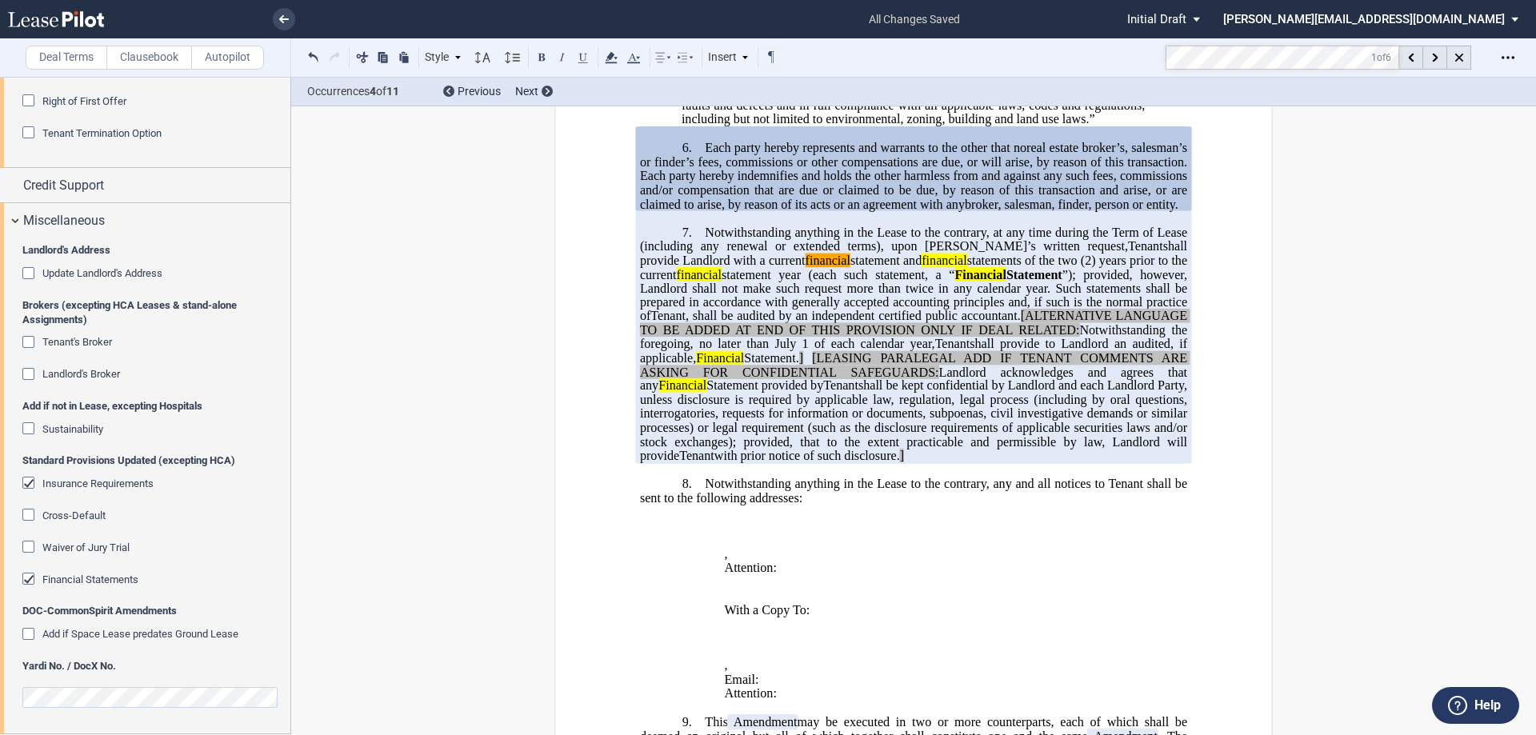
click at [27, 578] on div "Financial Statements" at bounding box center [30, 581] width 16 height 16
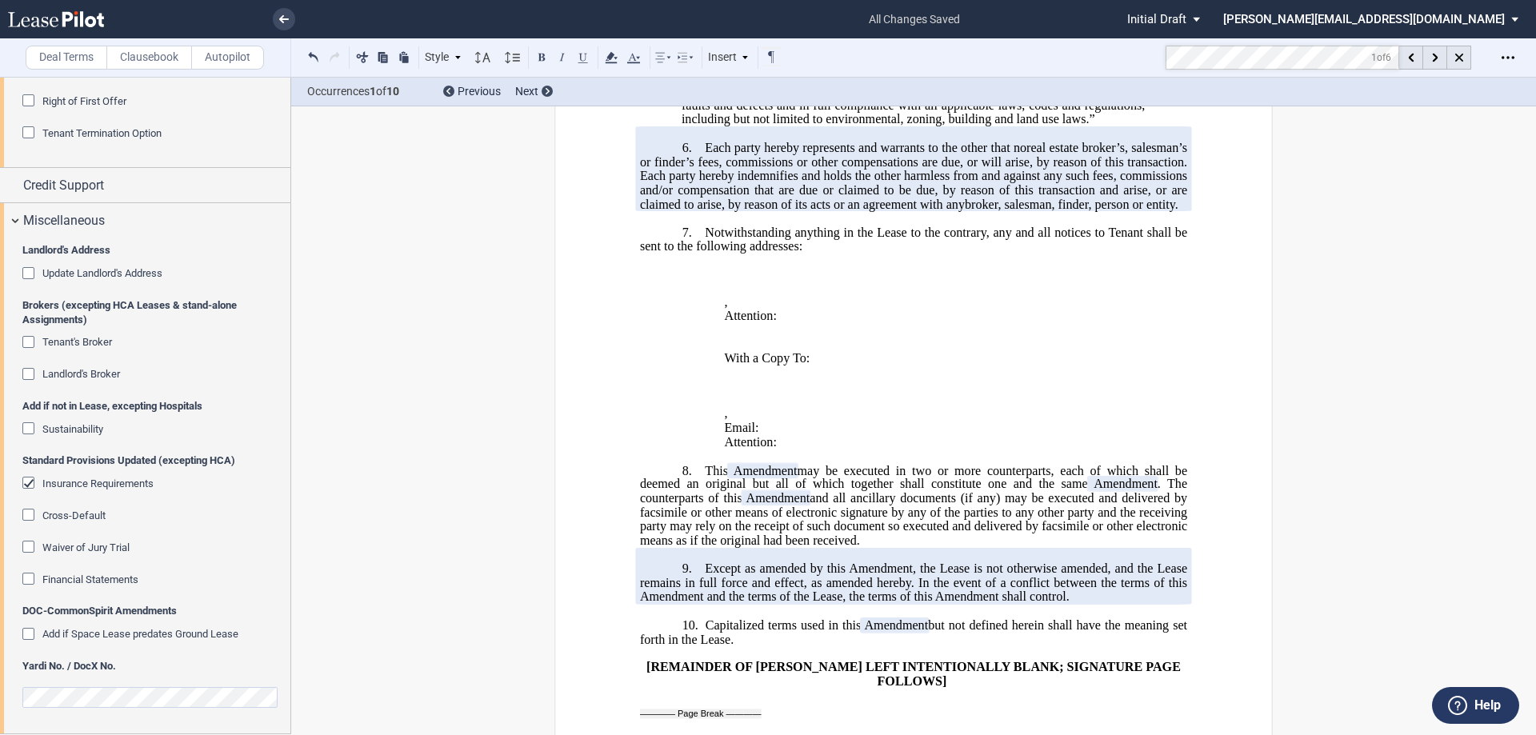
click at [26, 517] on div "Cross-Default" at bounding box center [30, 517] width 16 height 16
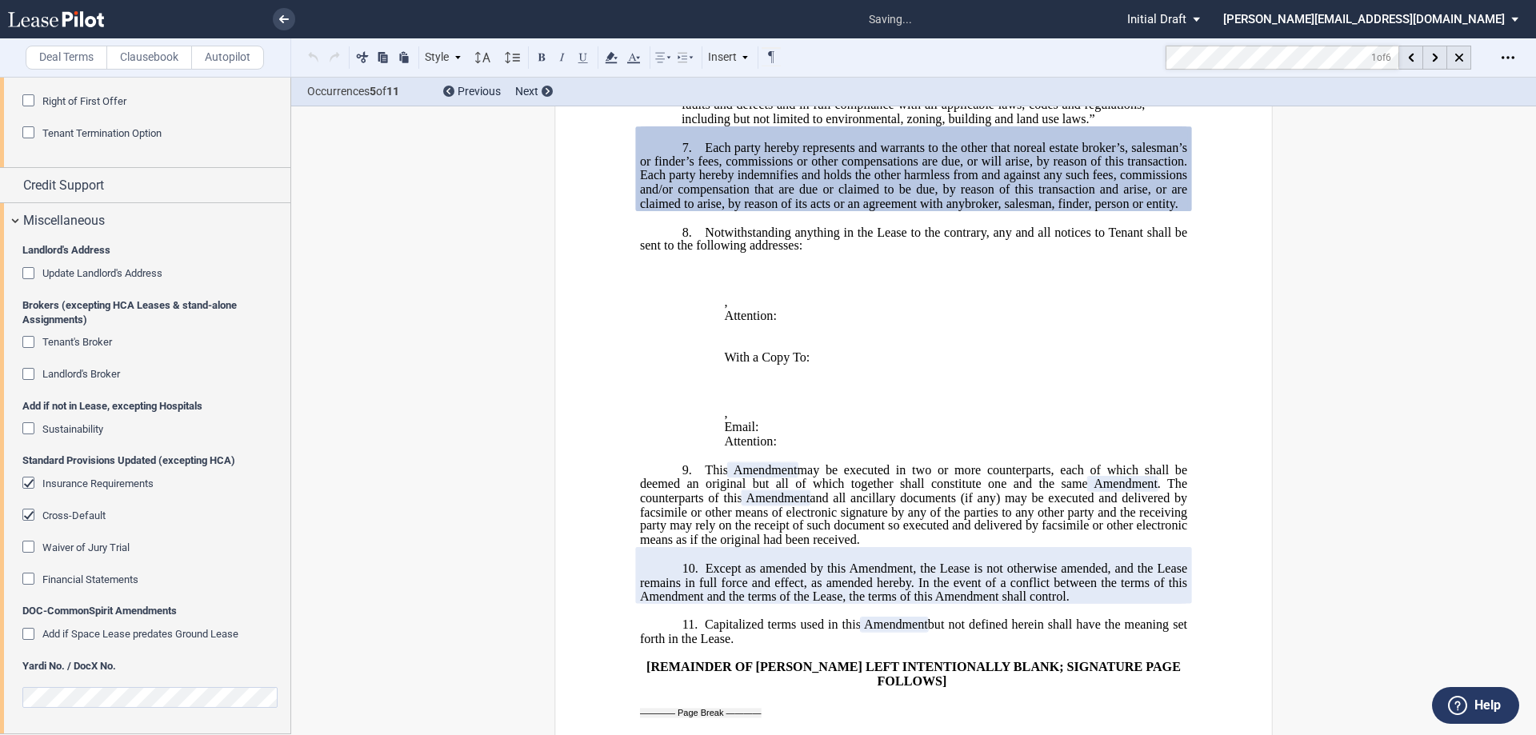
click at [30, 519] on div "Cross-Default" at bounding box center [30, 517] width 16 height 16
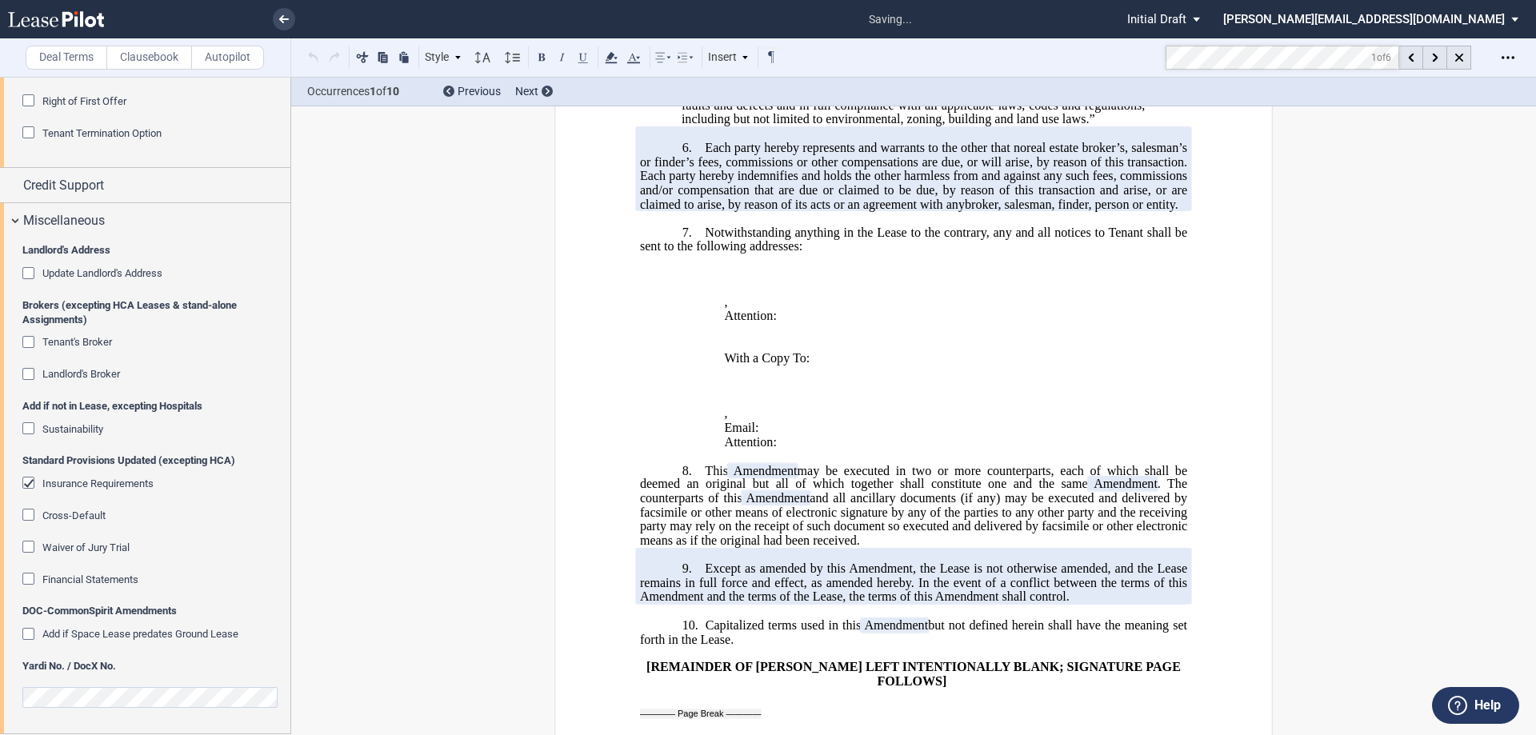
click at [30, 519] on div "Cross-Default" at bounding box center [30, 517] width 16 height 16
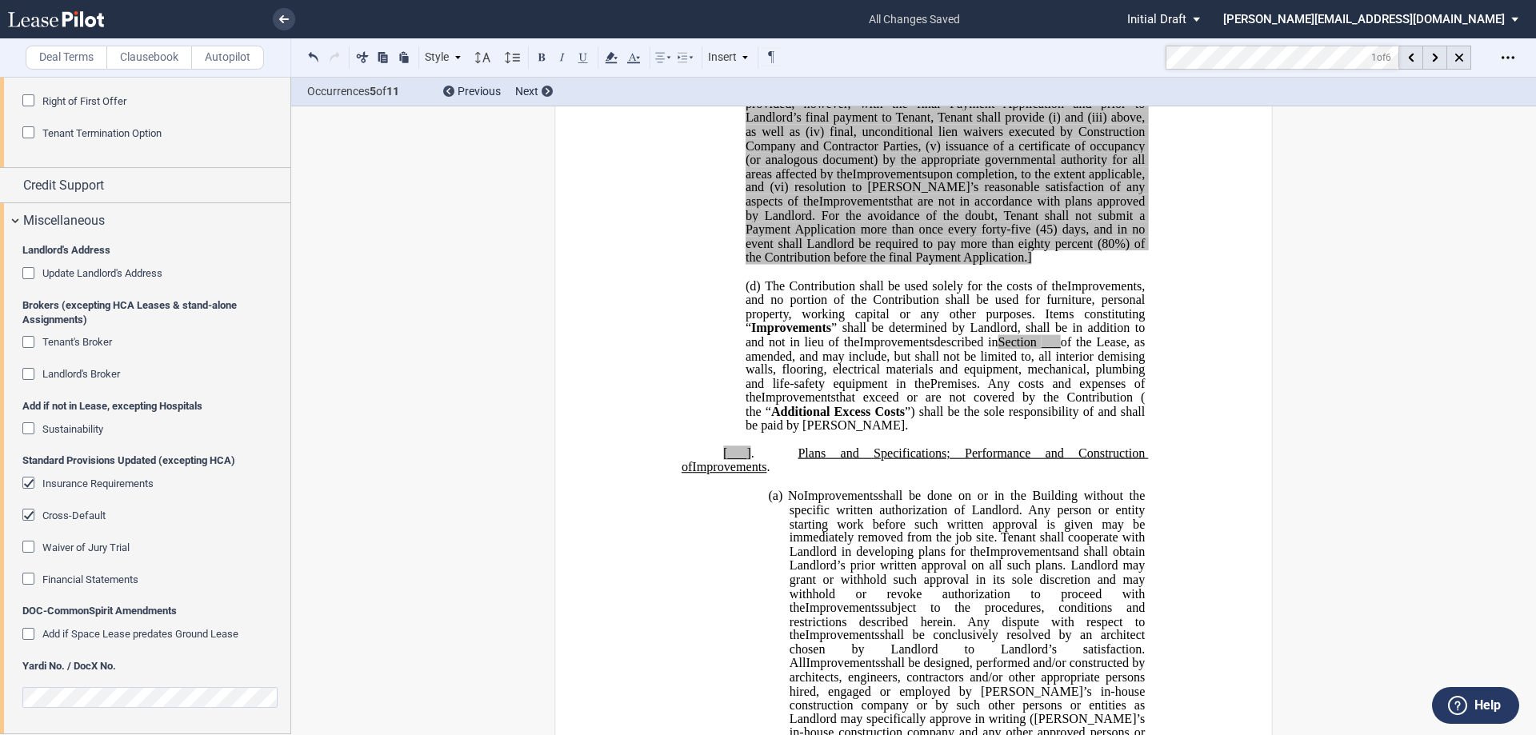
scroll to position [1803, 0]
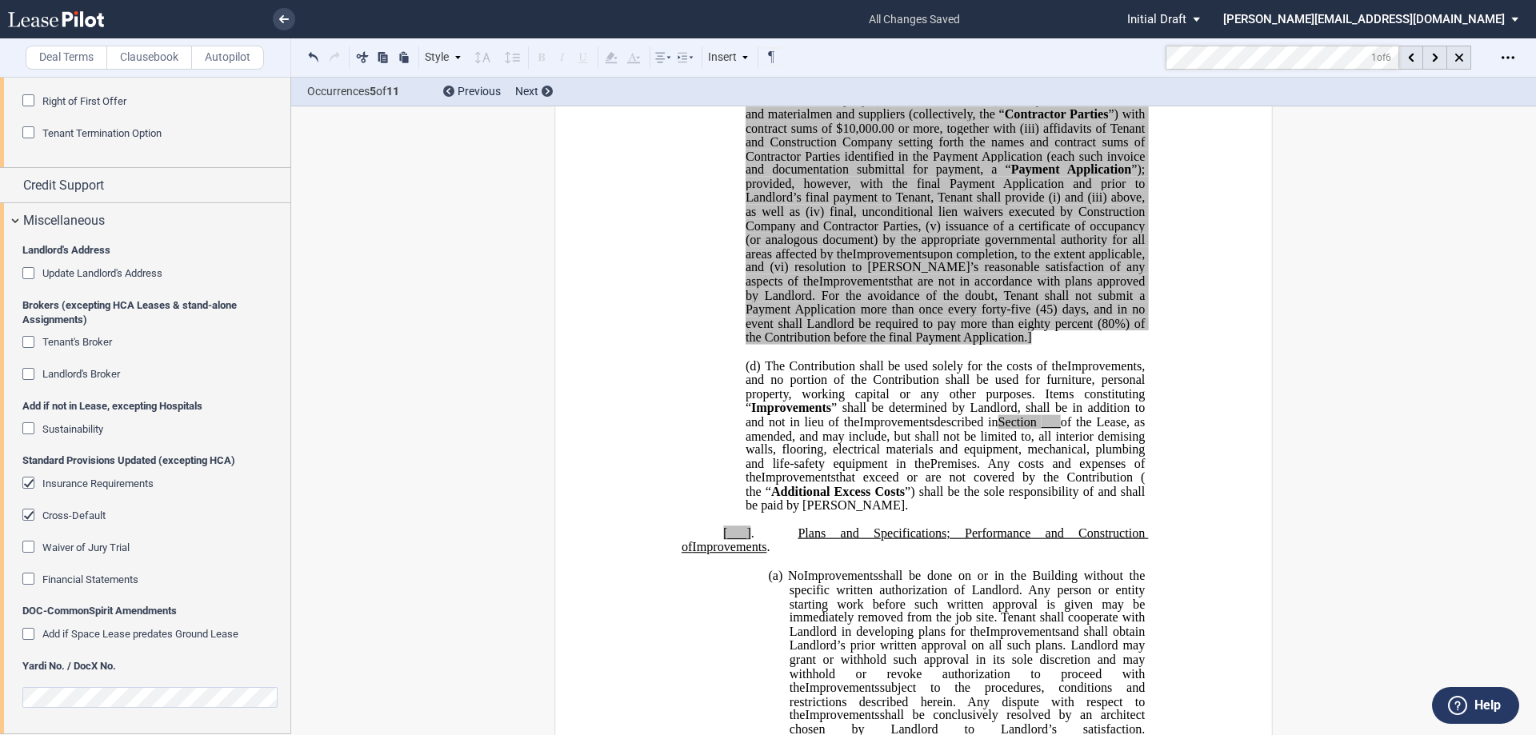
click at [1139, 54] on md-toolbar "Deal Terms Clausebook Autopilot Style 1. Section (a) Subsection (a) Subsection …" at bounding box center [768, 57] width 1536 height 39
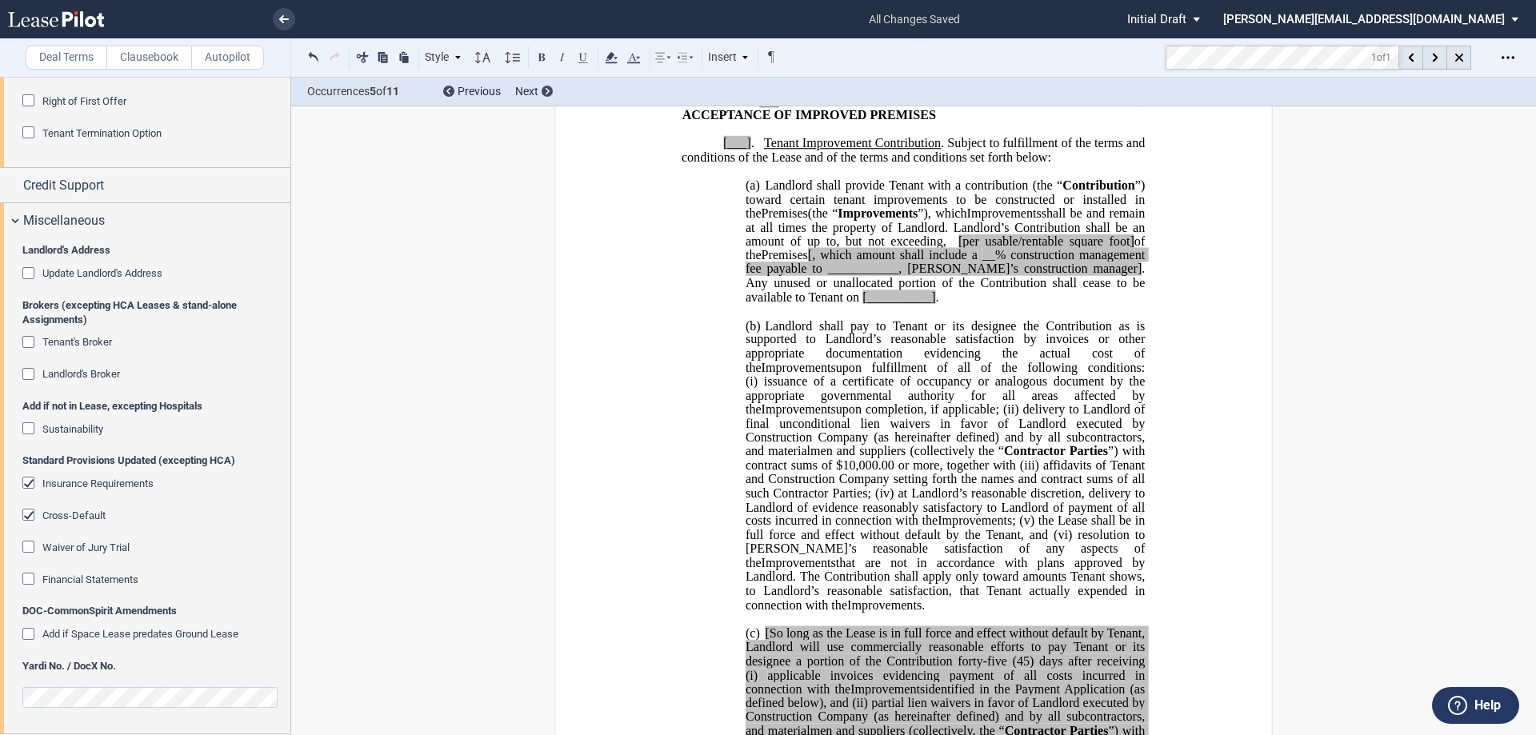
scroll to position [834, 0]
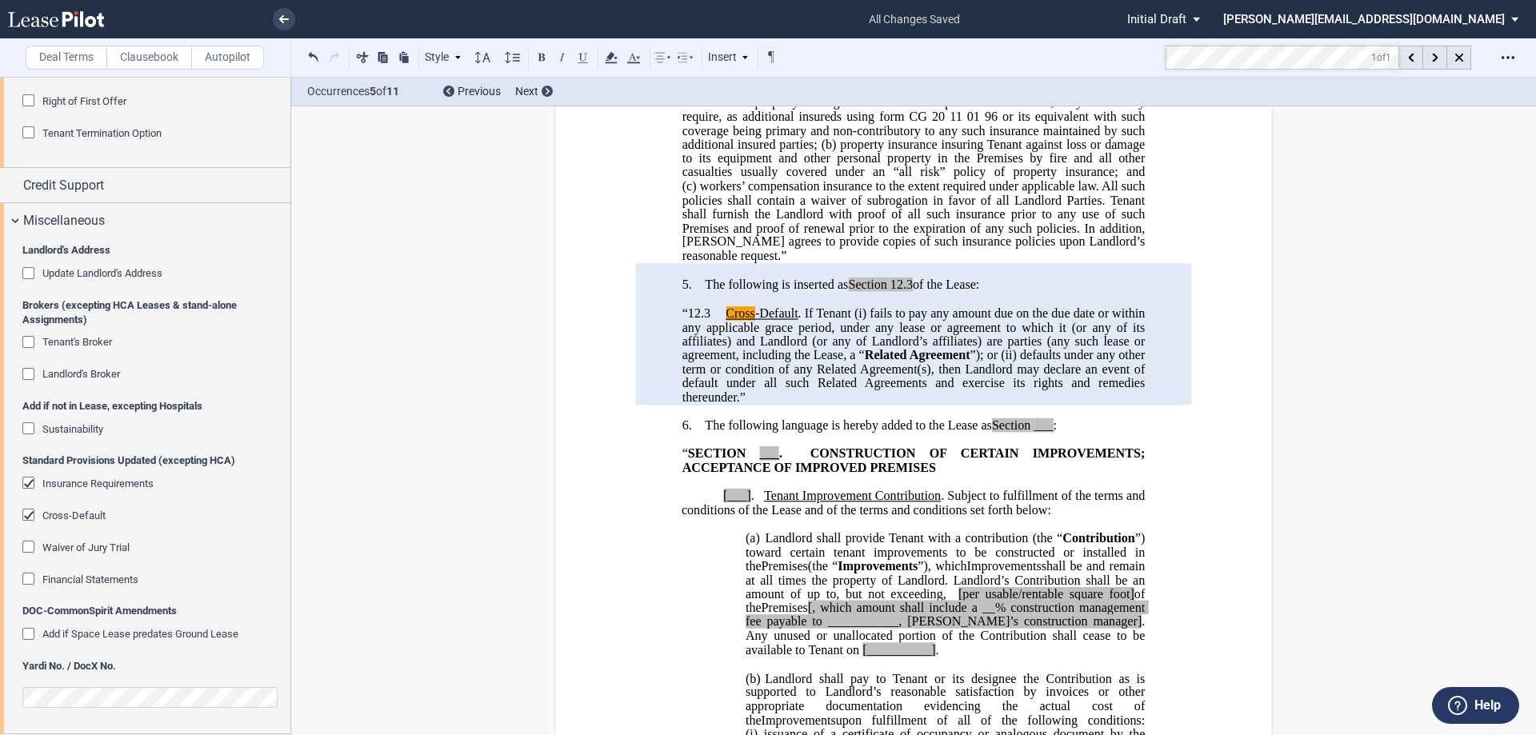
click at [31, 513] on div "Cross-Default" at bounding box center [30, 517] width 16 height 16
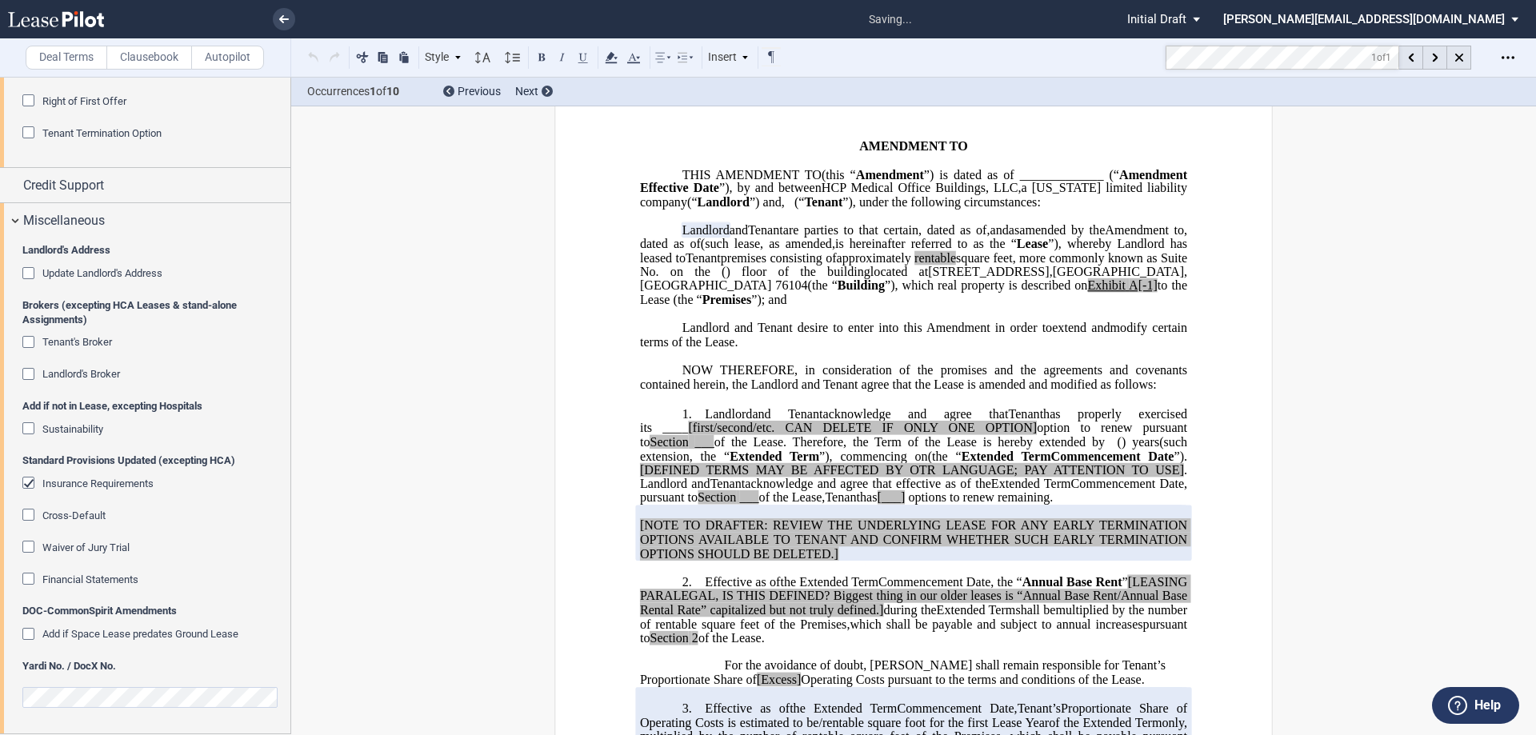
scroll to position [0, 0]
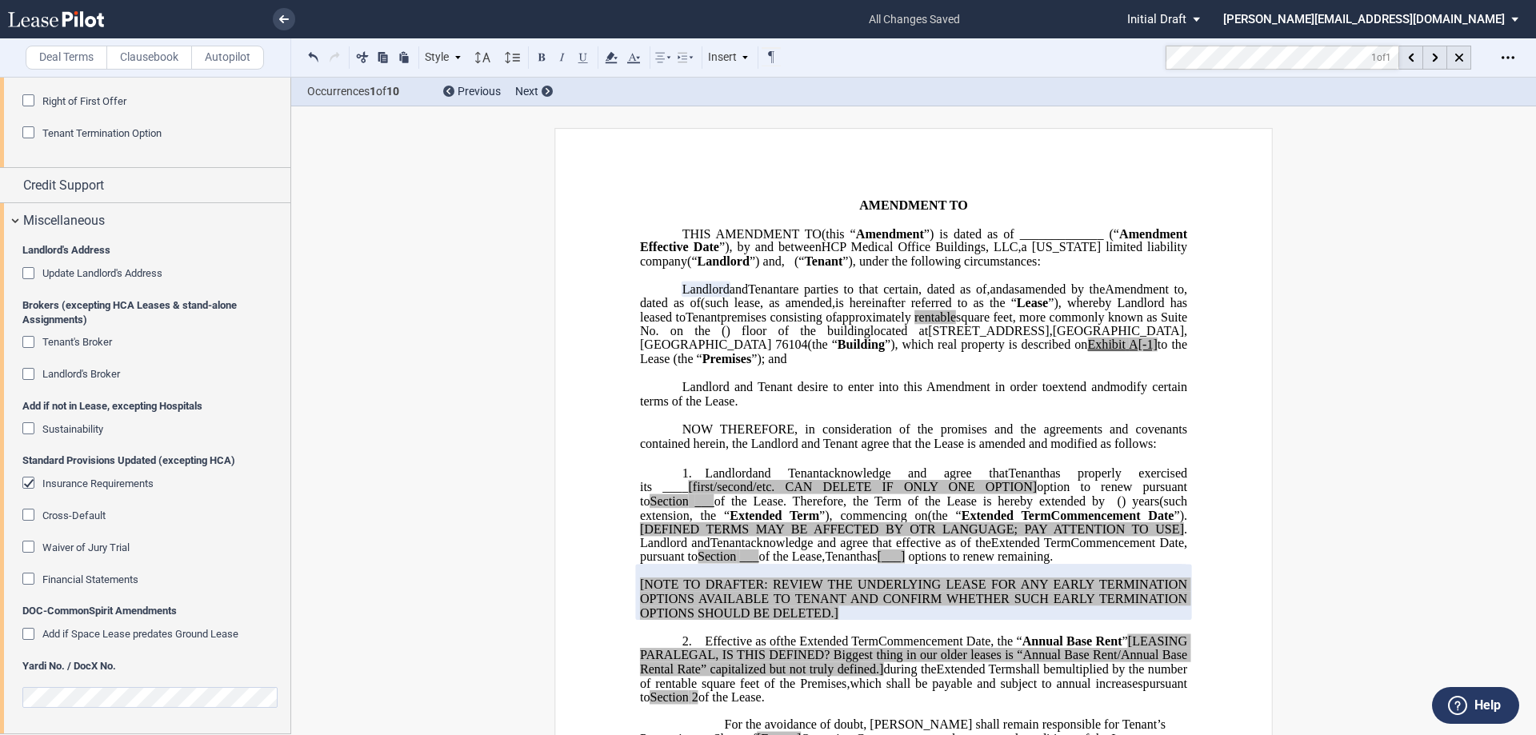
click at [30, 427] on div "Sustainability" at bounding box center [30, 430] width 16 height 16
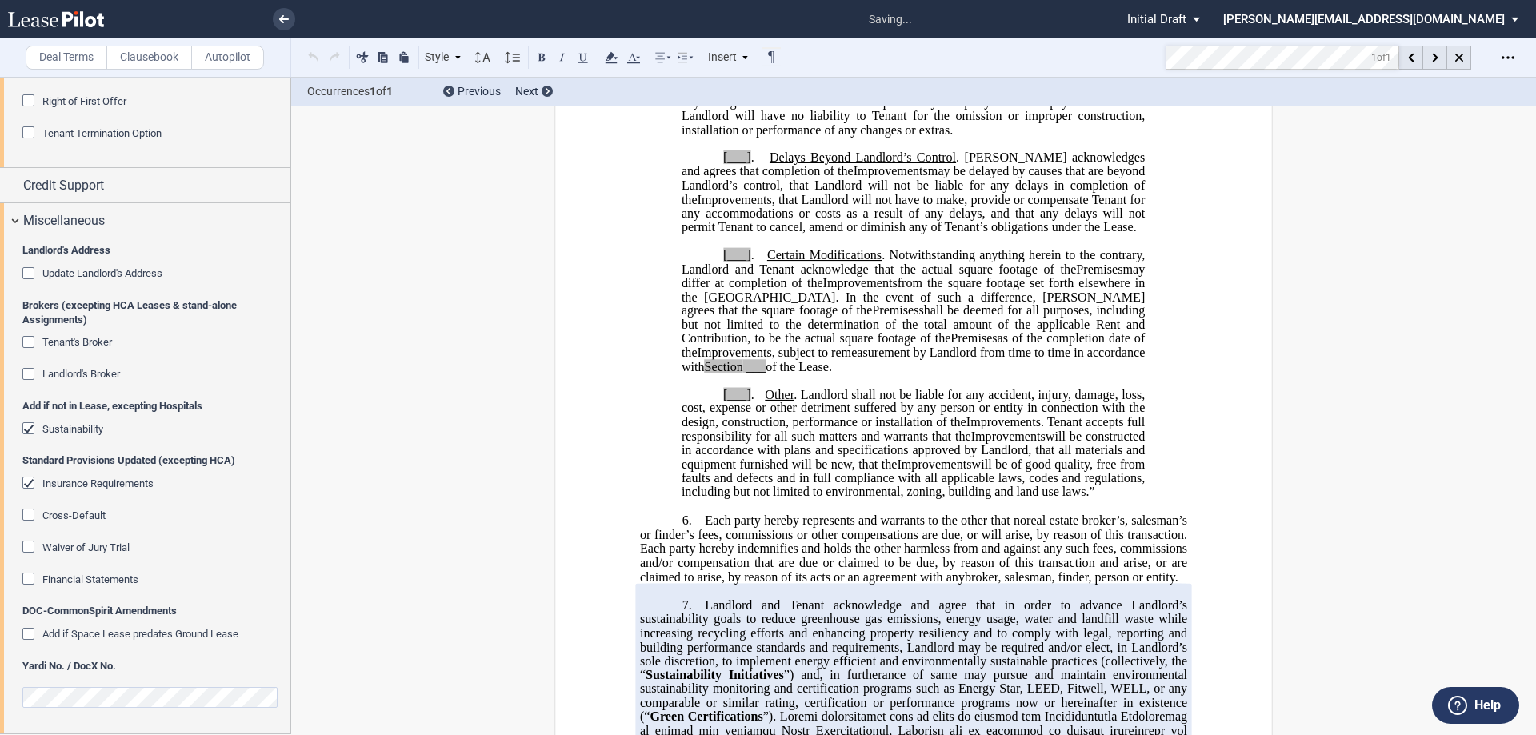
scroll to position [3885, 0]
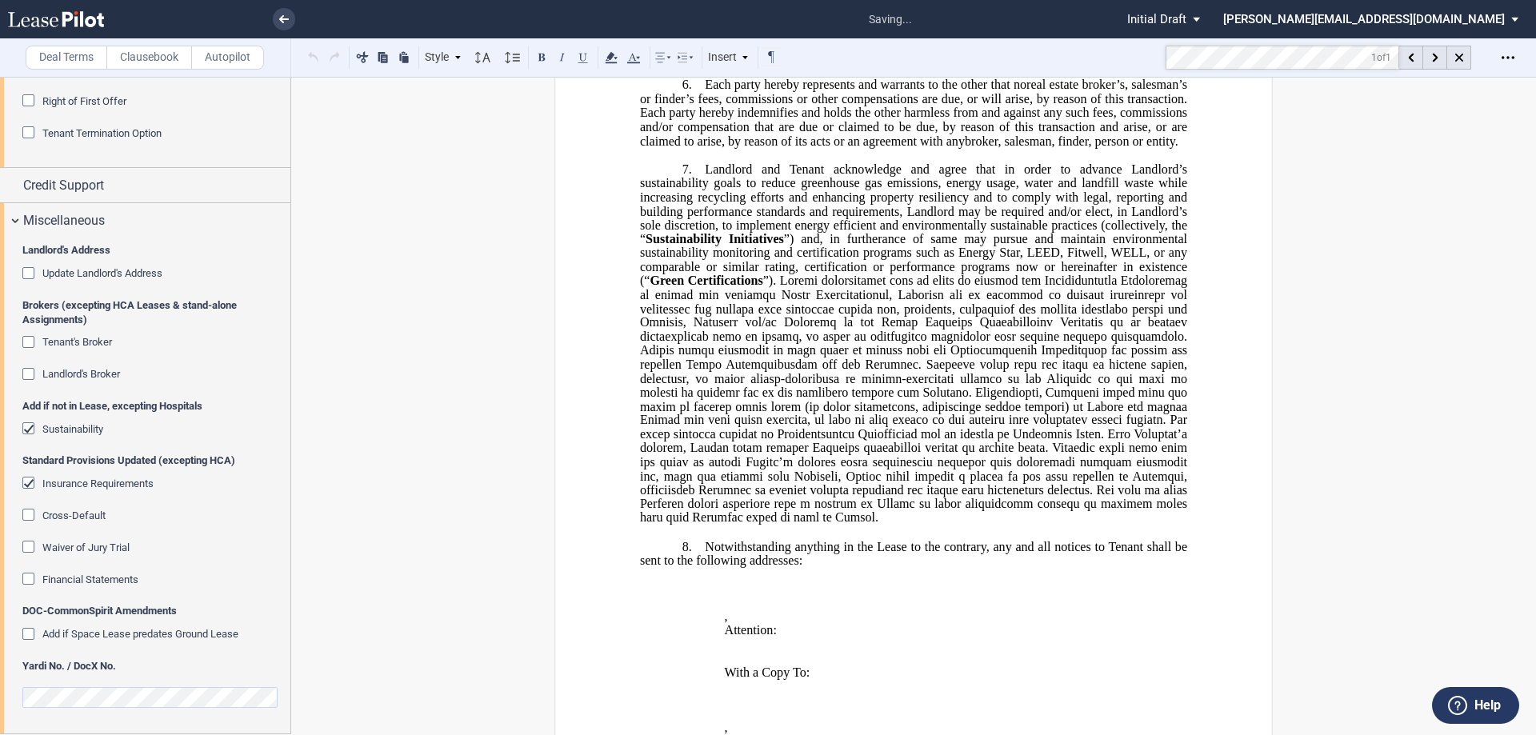
click at [256, 568] on editor-control "Waiver of Jury Trial" at bounding box center [151, 556] width 259 height 32
click at [18, 219] on div "Miscellaneous" at bounding box center [145, 220] width 290 height 34
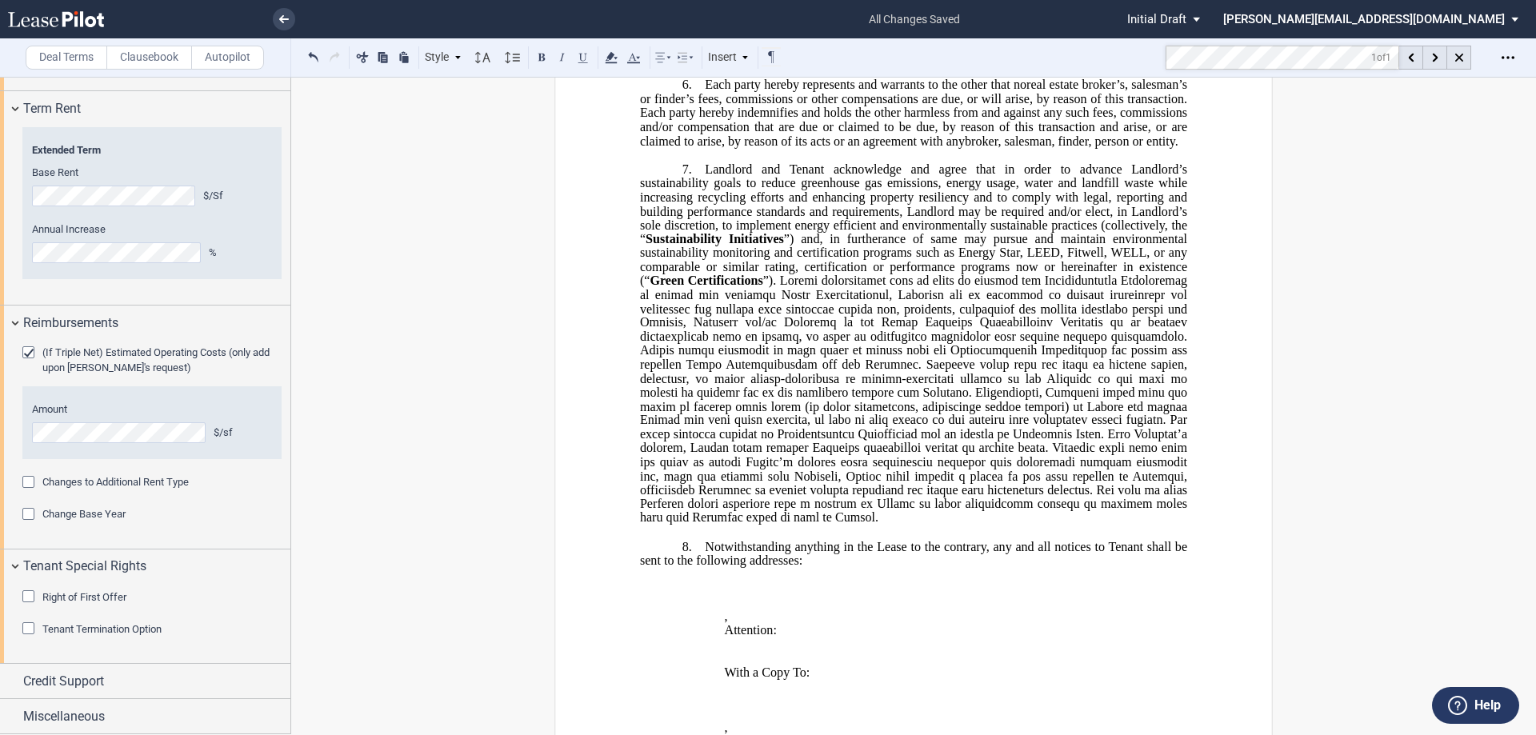
scroll to position [1257, 0]
click at [14, 681] on div "Credit Support" at bounding box center [145, 681] width 290 height 34
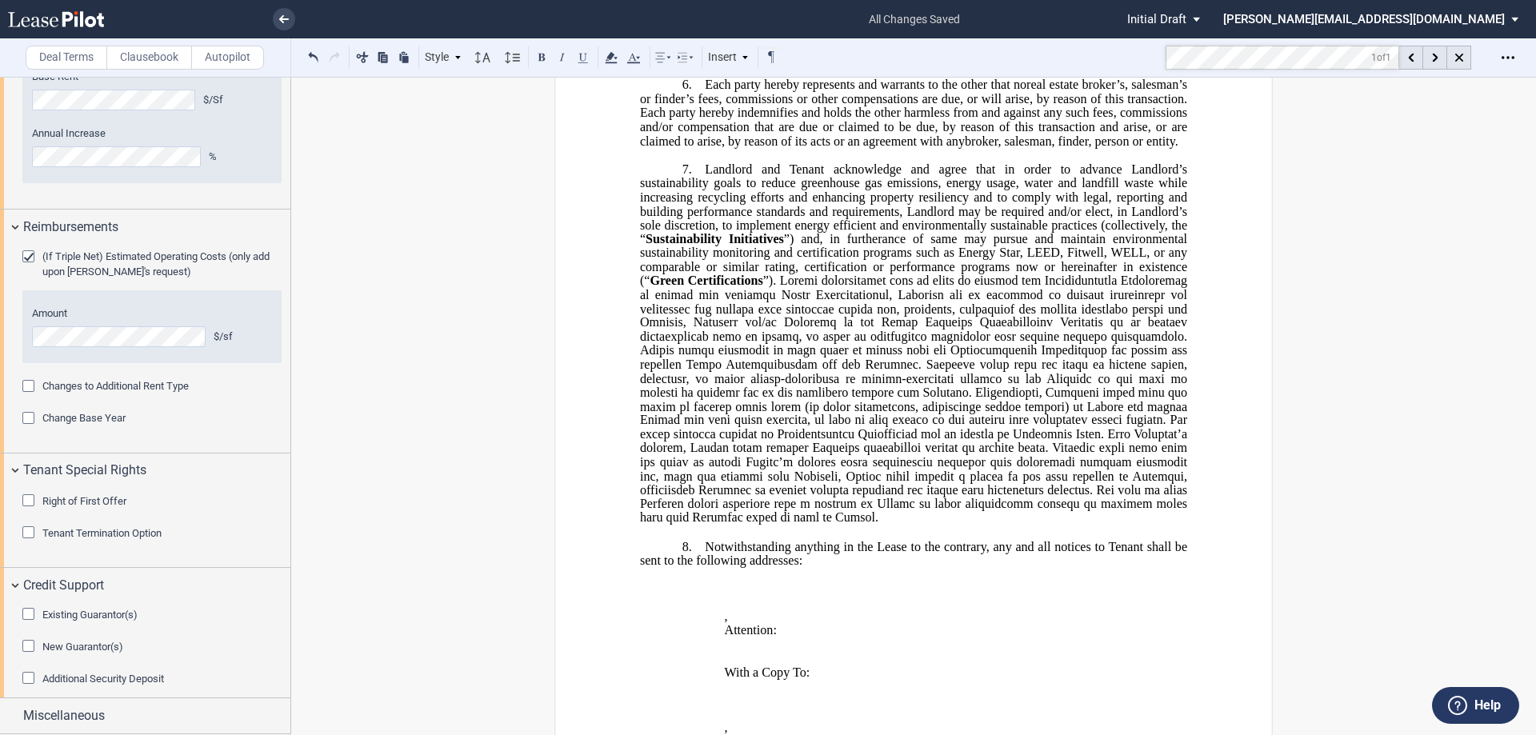
scroll to position [1368, 0]
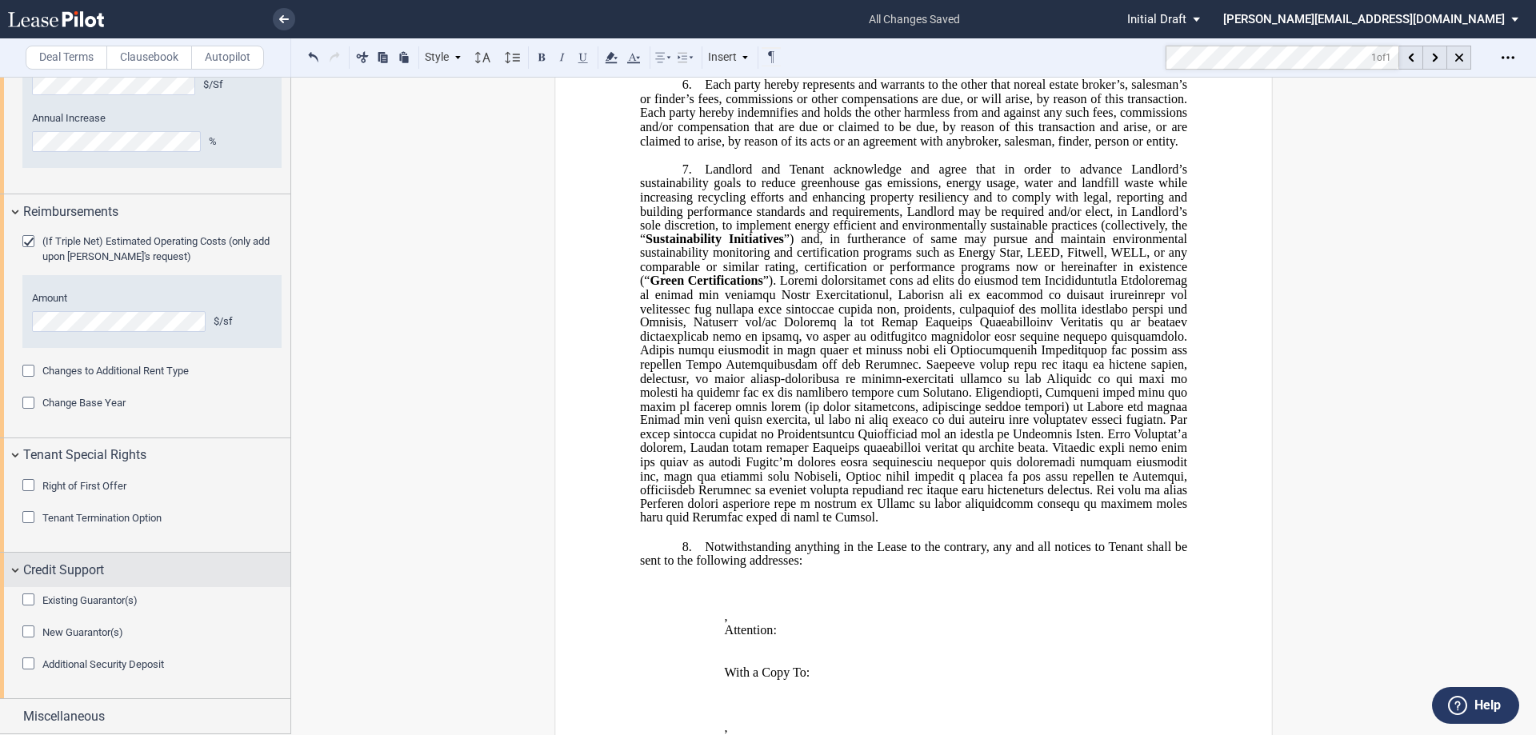
click at [15, 565] on div "Credit Support" at bounding box center [145, 570] width 290 height 34
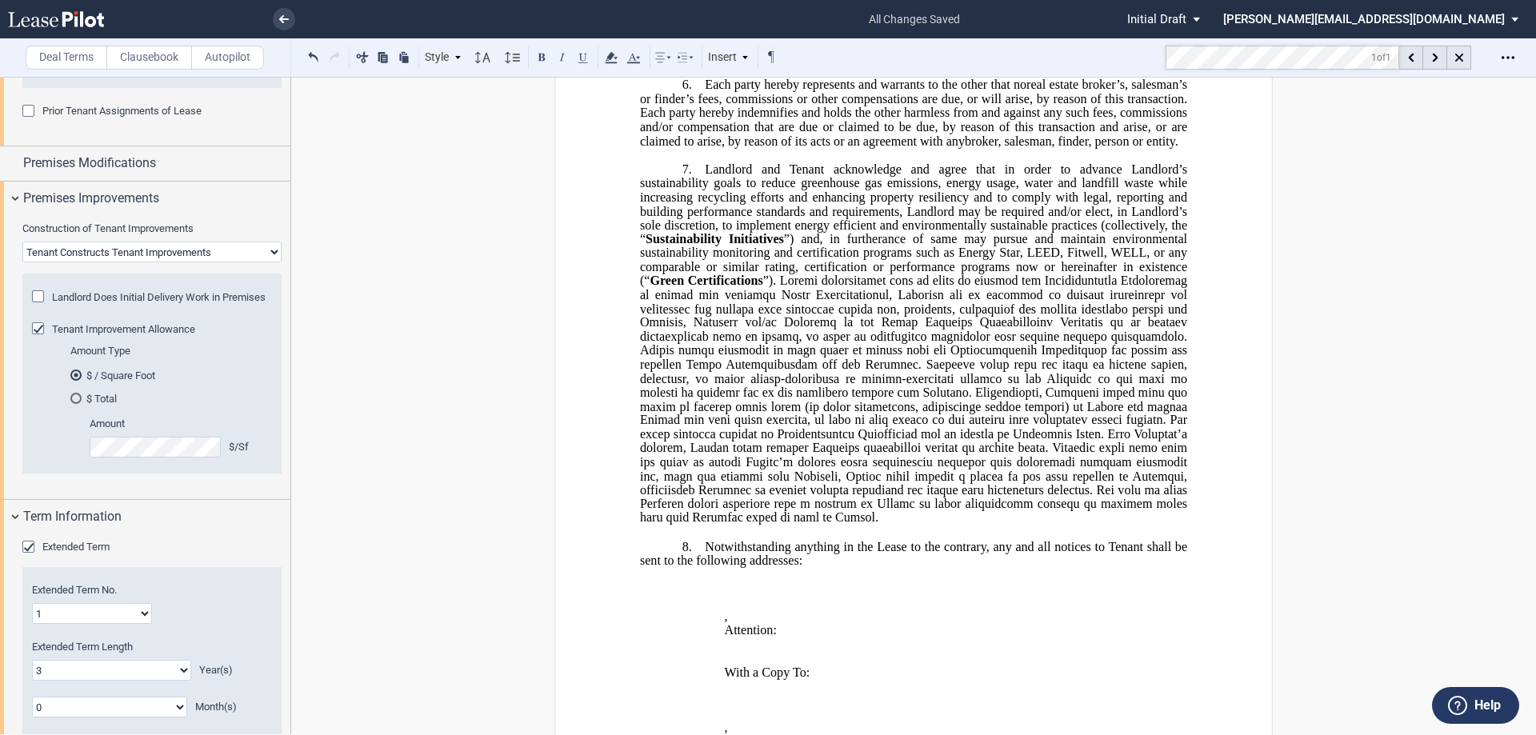
scroll to position [377, 0]
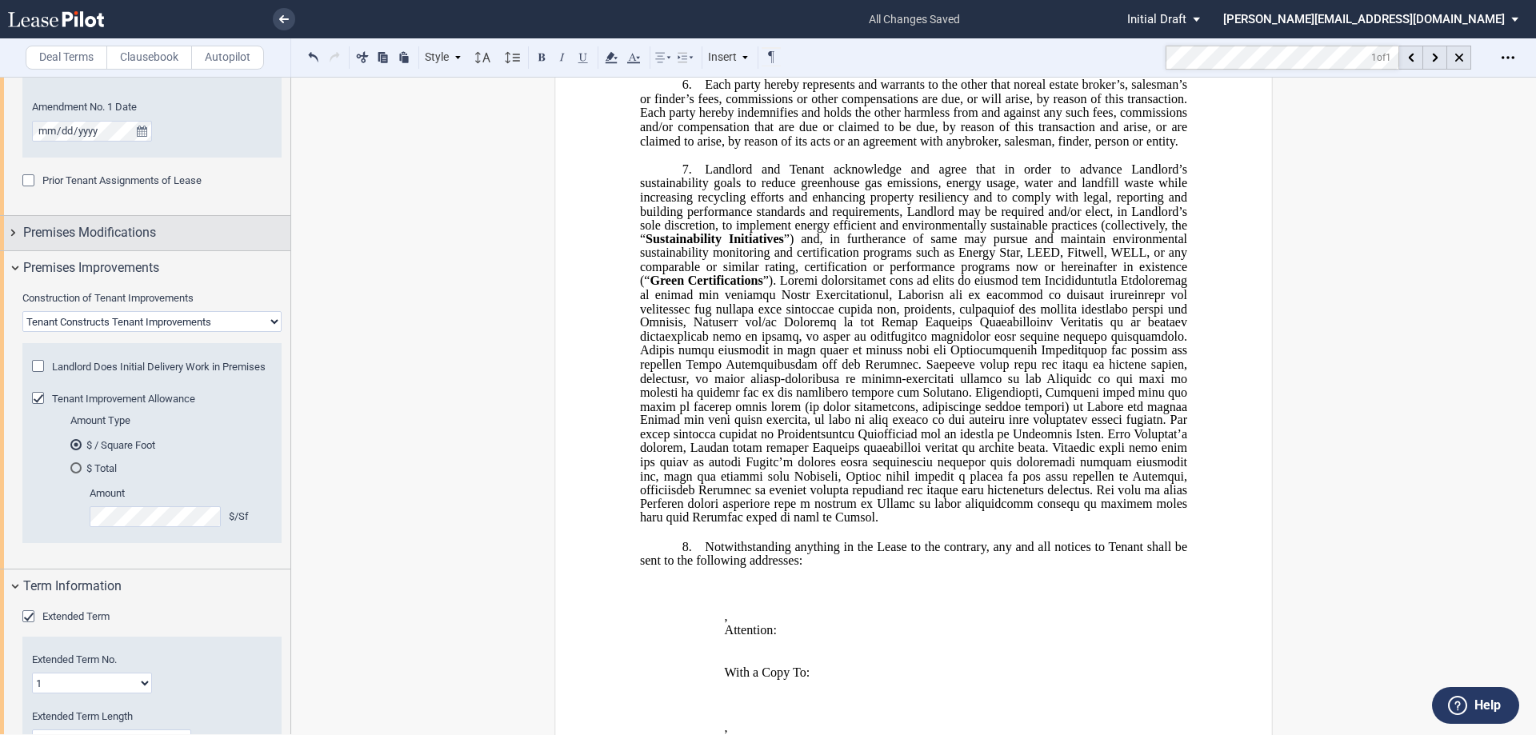
click at [13, 233] on div "Premises Modifications" at bounding box center [145, 233] width 290 height 34
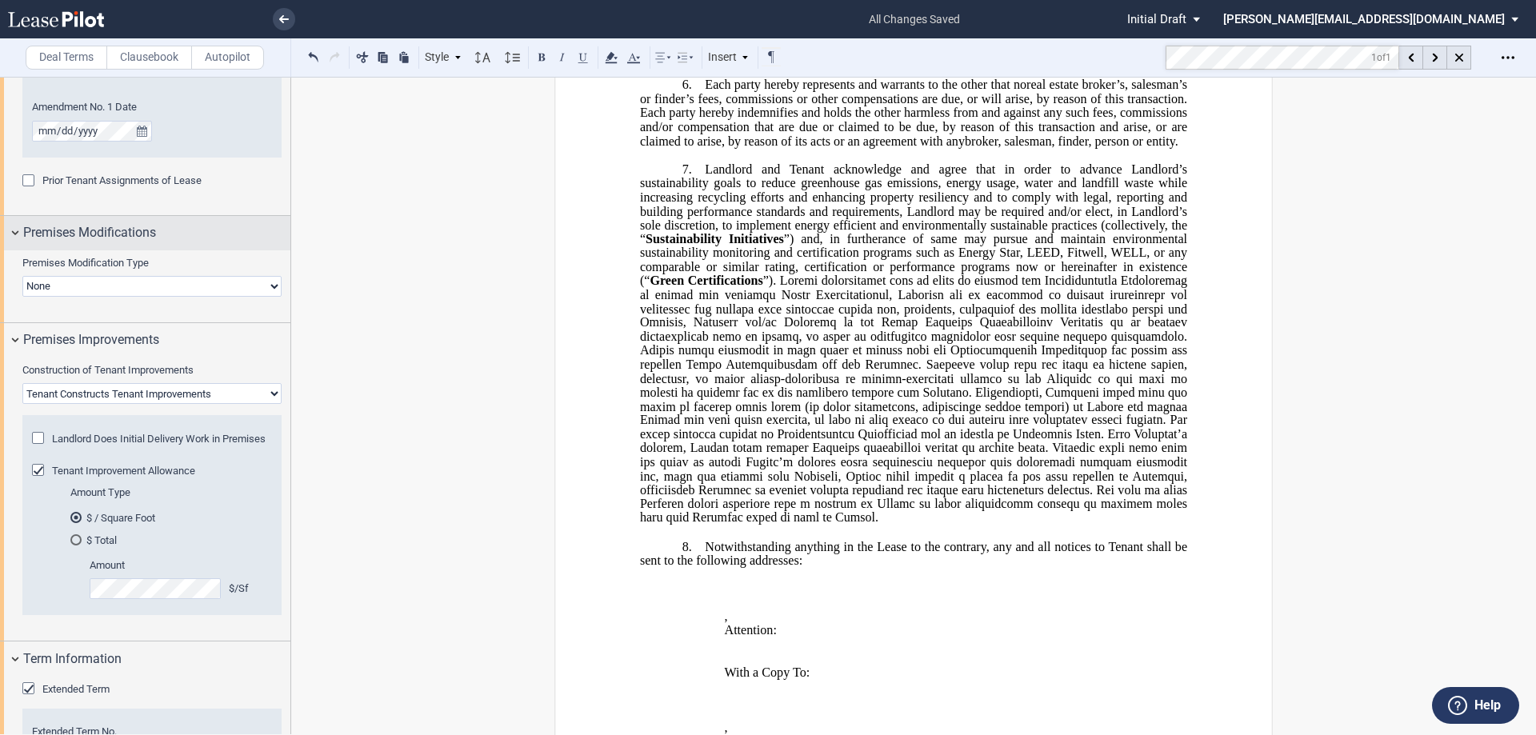
click at [13, 233] on div "Premises Modifications" at bounding box center [145, 233] width 290 height 34
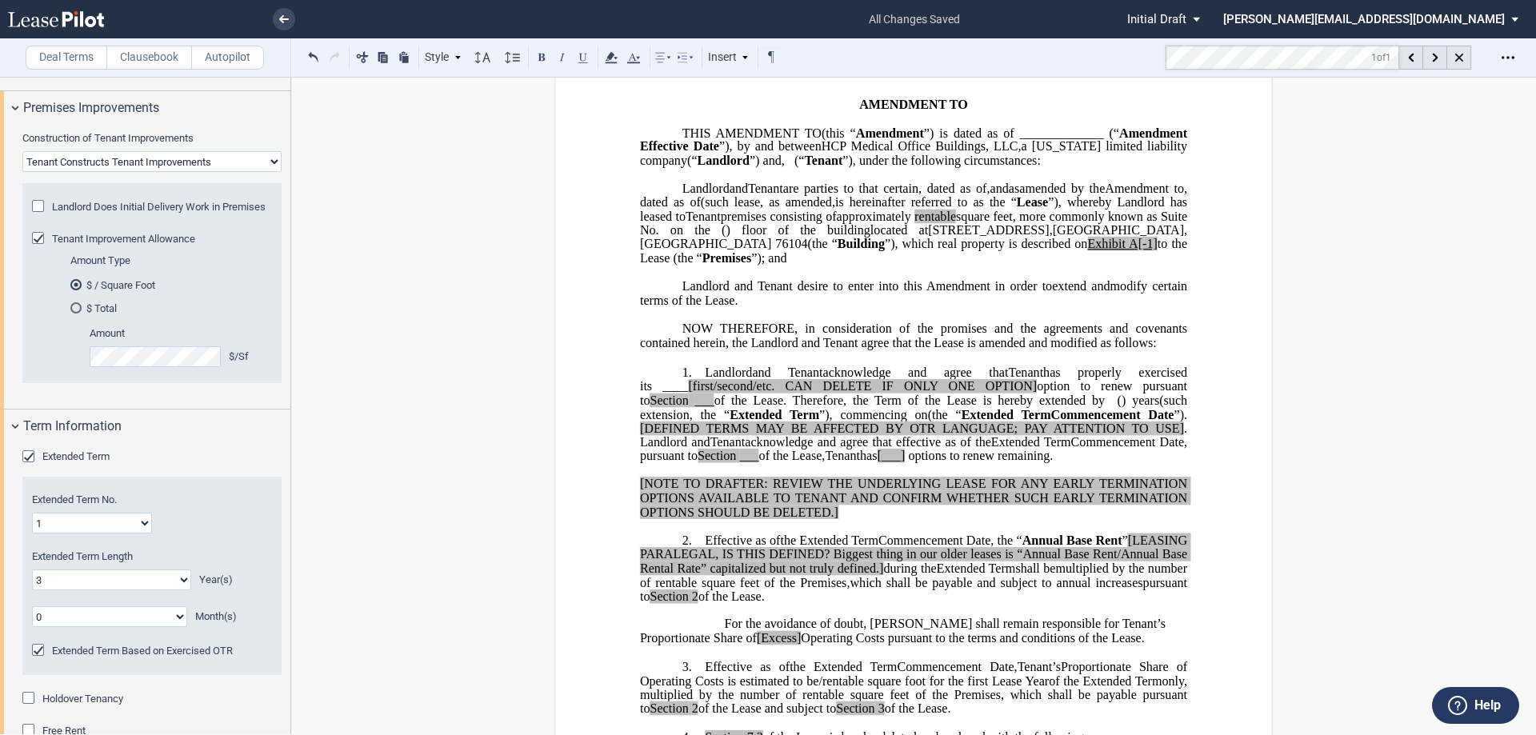
scroll to position [126, 0]
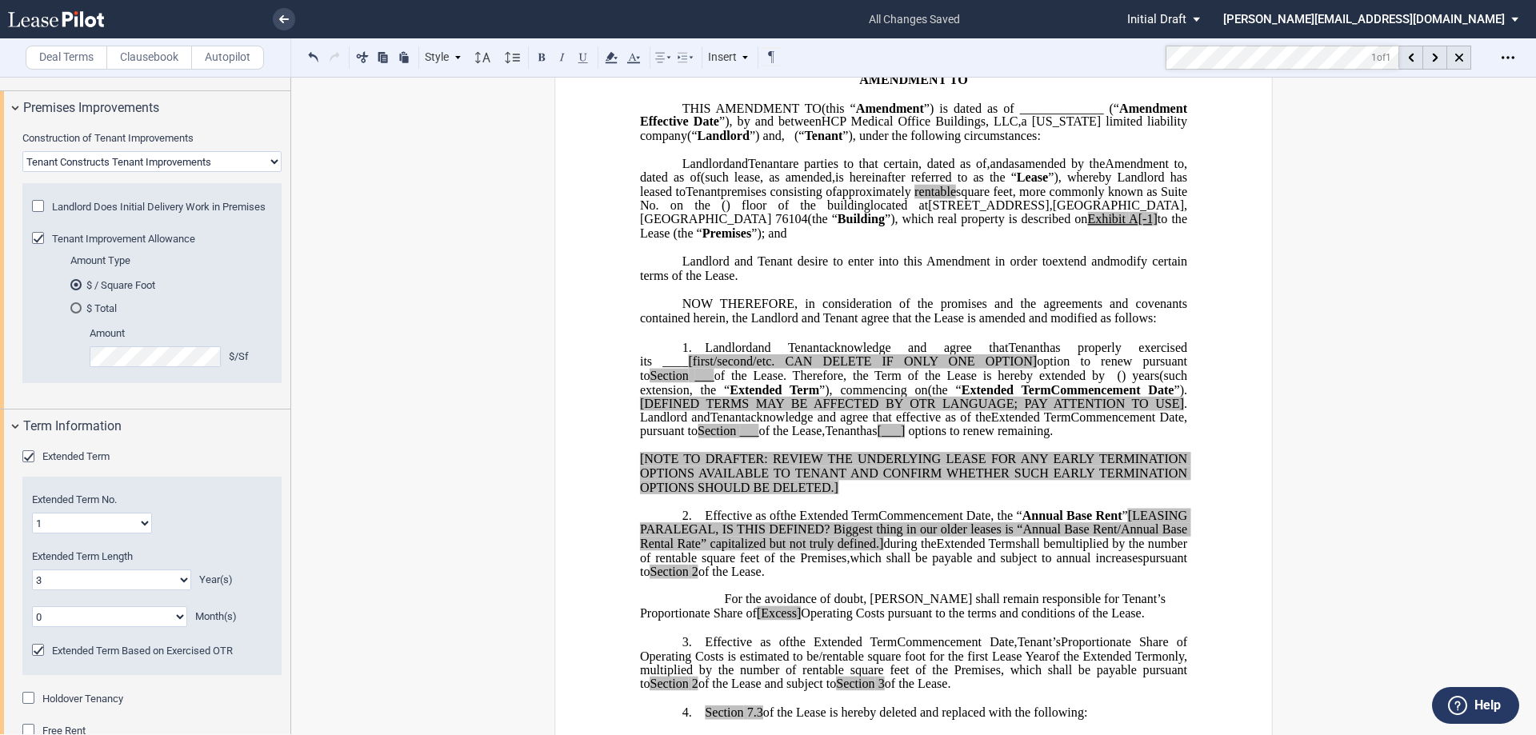
click at [1147, 60] on md-toolbar "Deal Terms Clausebook Autopilot Style 1. Section (a) Subsection (a) Subsection …" at bounding box center [768, 57] width 1536 height 39
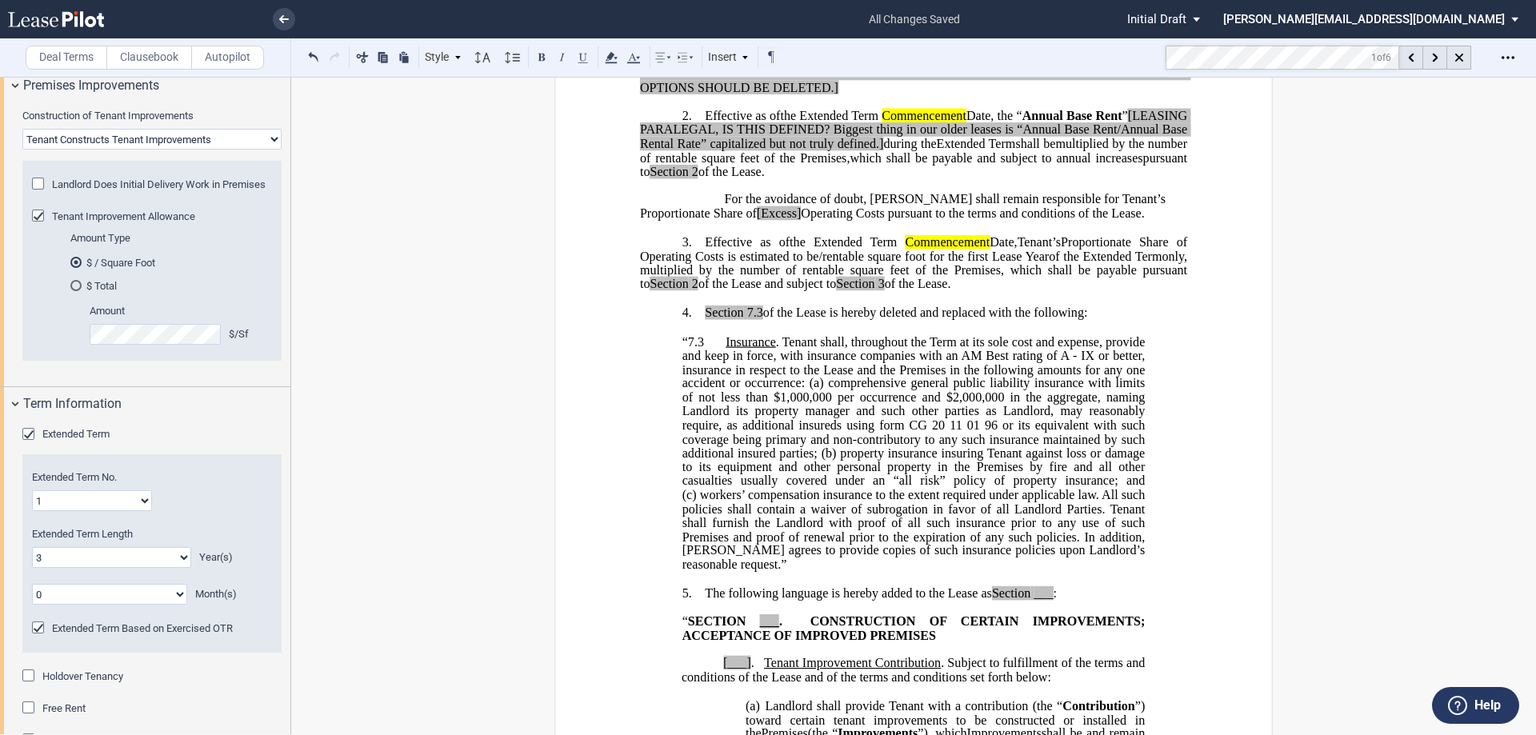
scroll to position [720, 0]
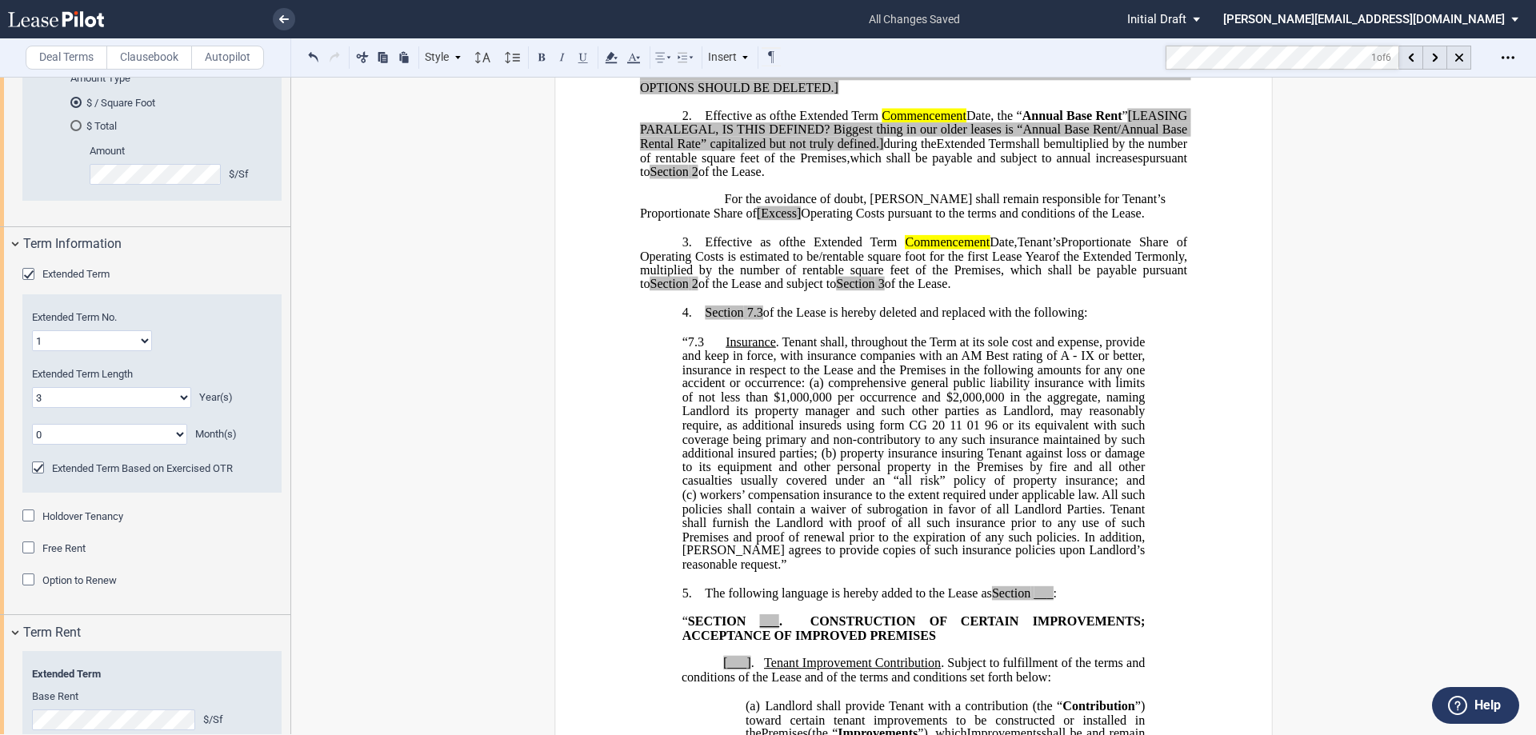
click at [31, 589] on div "Option to Renew" at bounding box center [30, 581] width 16 height 16
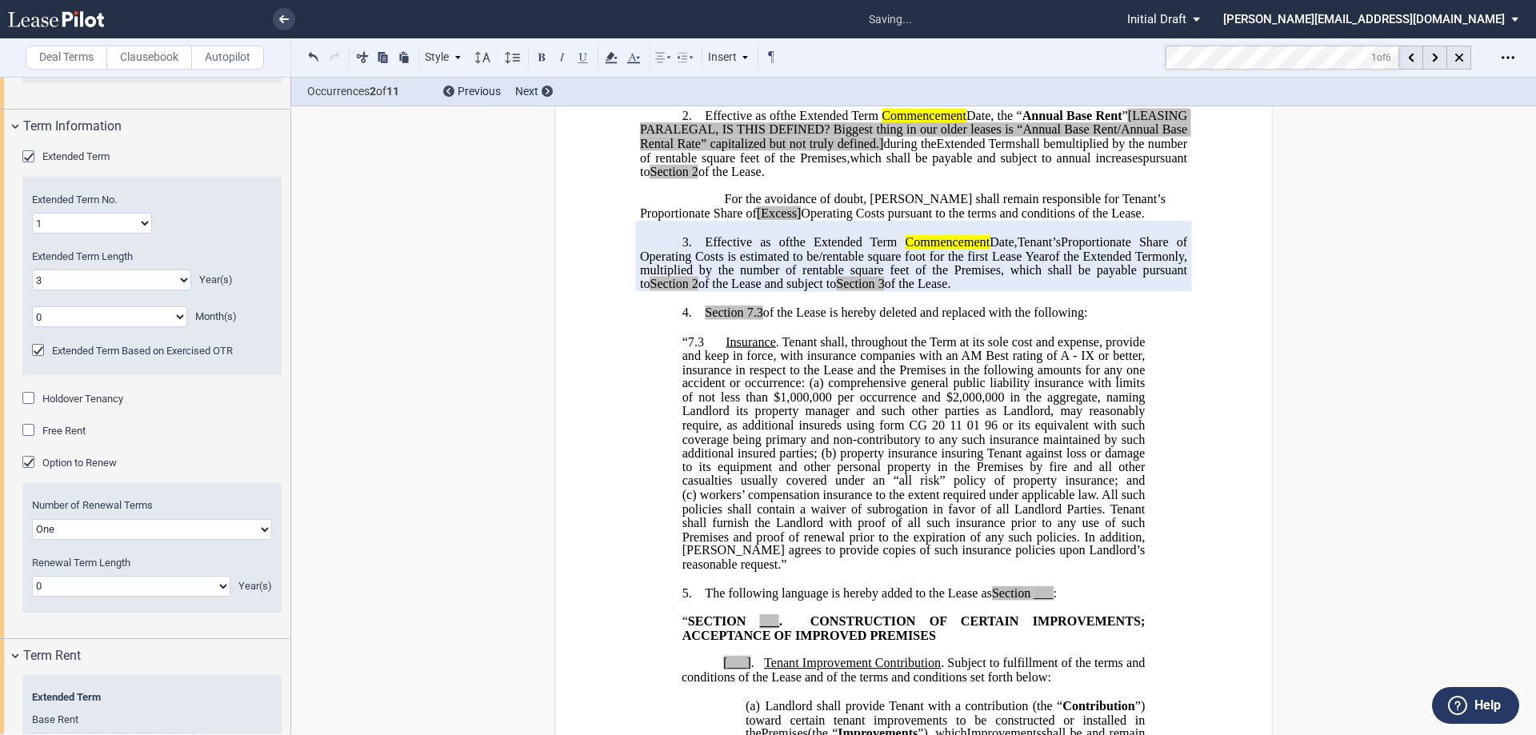
scroll to position [800, 0]
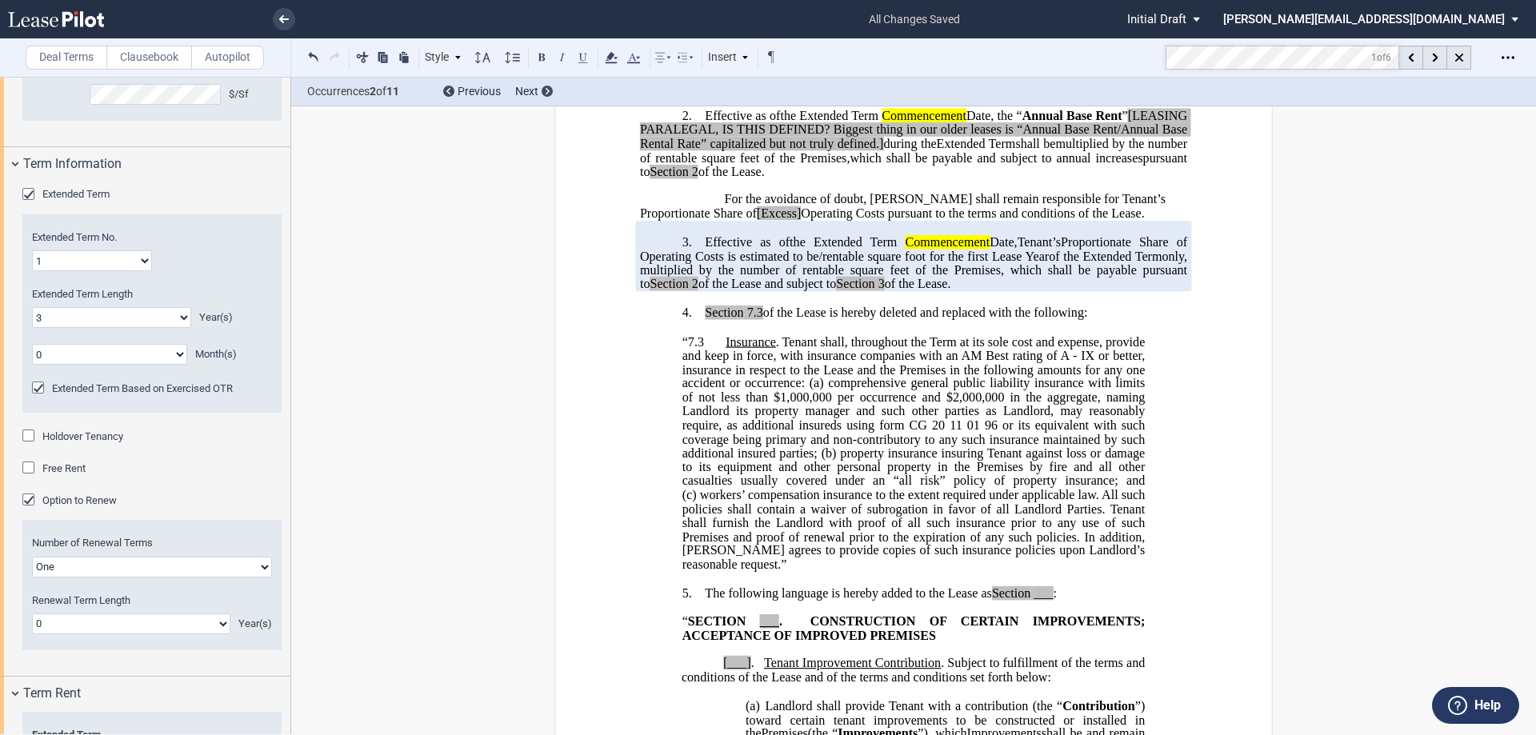
click at [26, 509] on div "Option to Renew" at bounding box center [30, 501] width 16 height 16
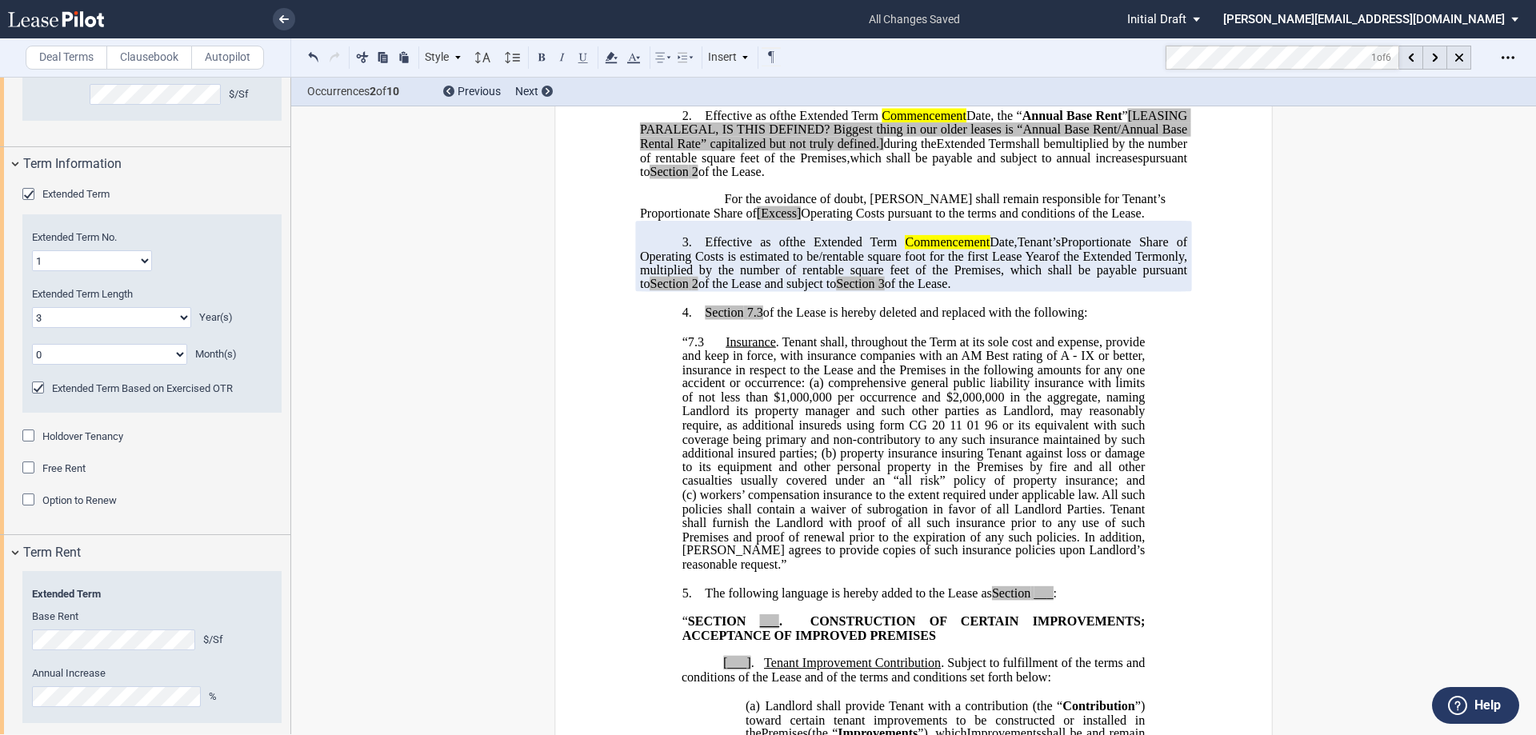
click at [37, 397] on div "Extended Term Based on Exercised OTR" at bounding box center [40, 389] width 16 height 16
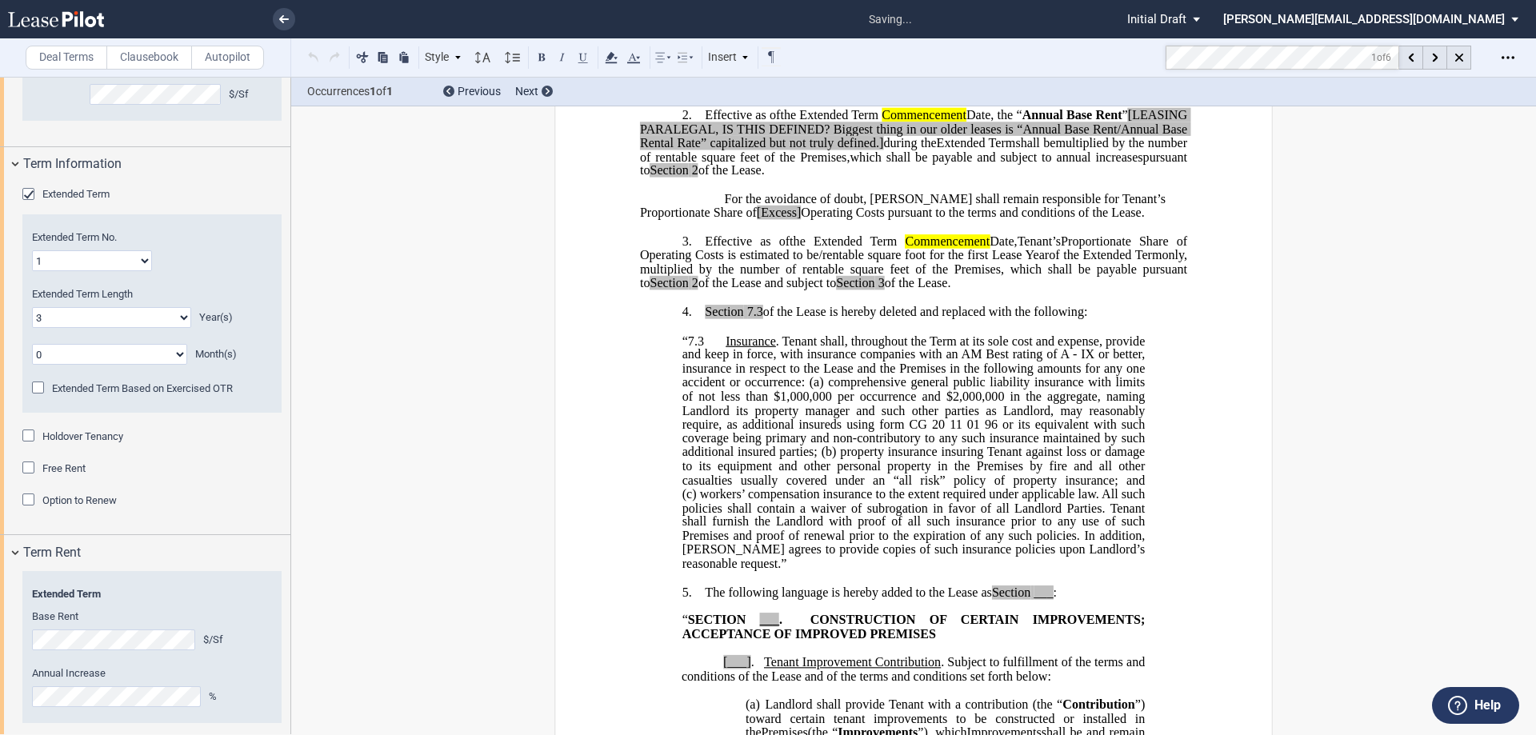
scroll to position [202, 0]
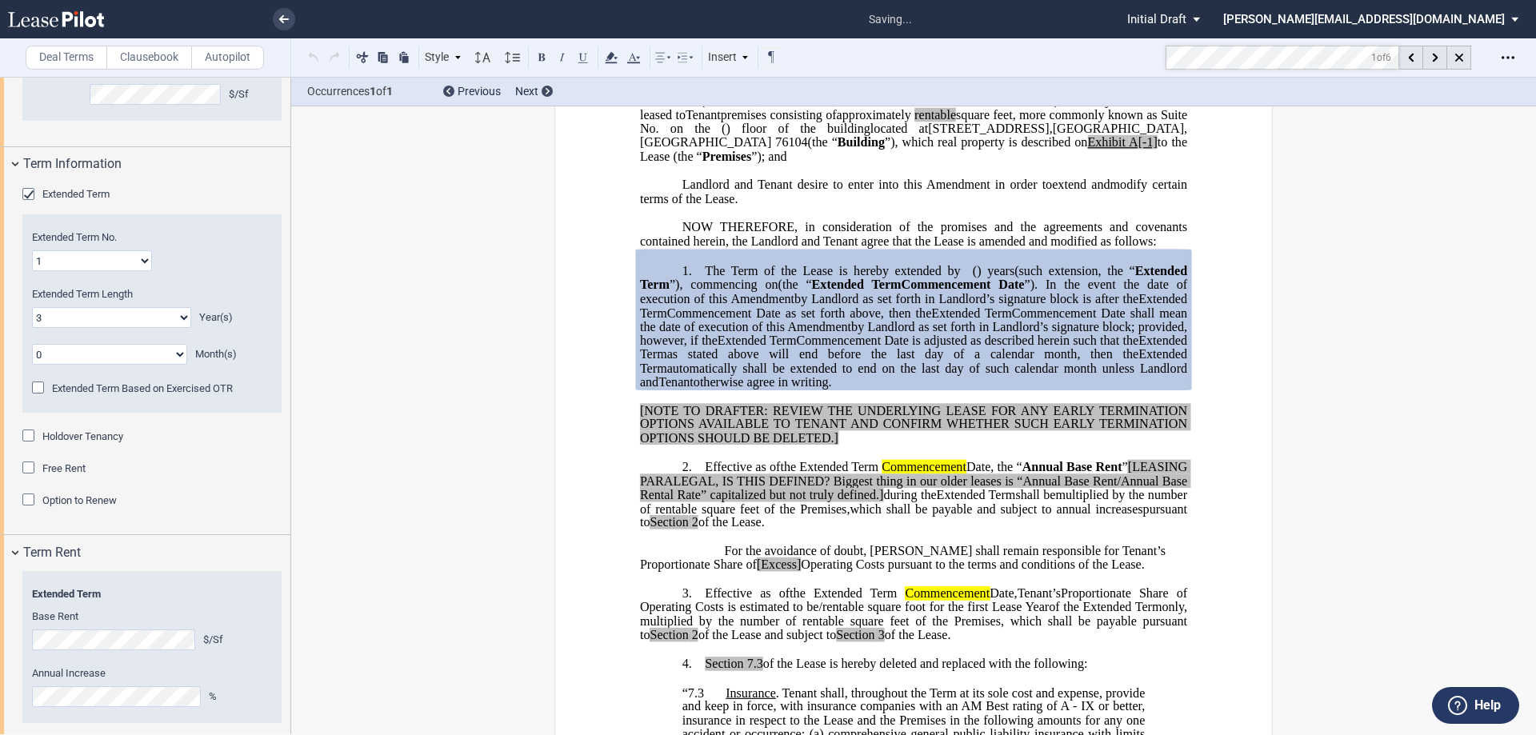
click at [37, 397] on div "Extended Term Based on Exercised OTR" at bounding box center [40, 389] width 16 height 16
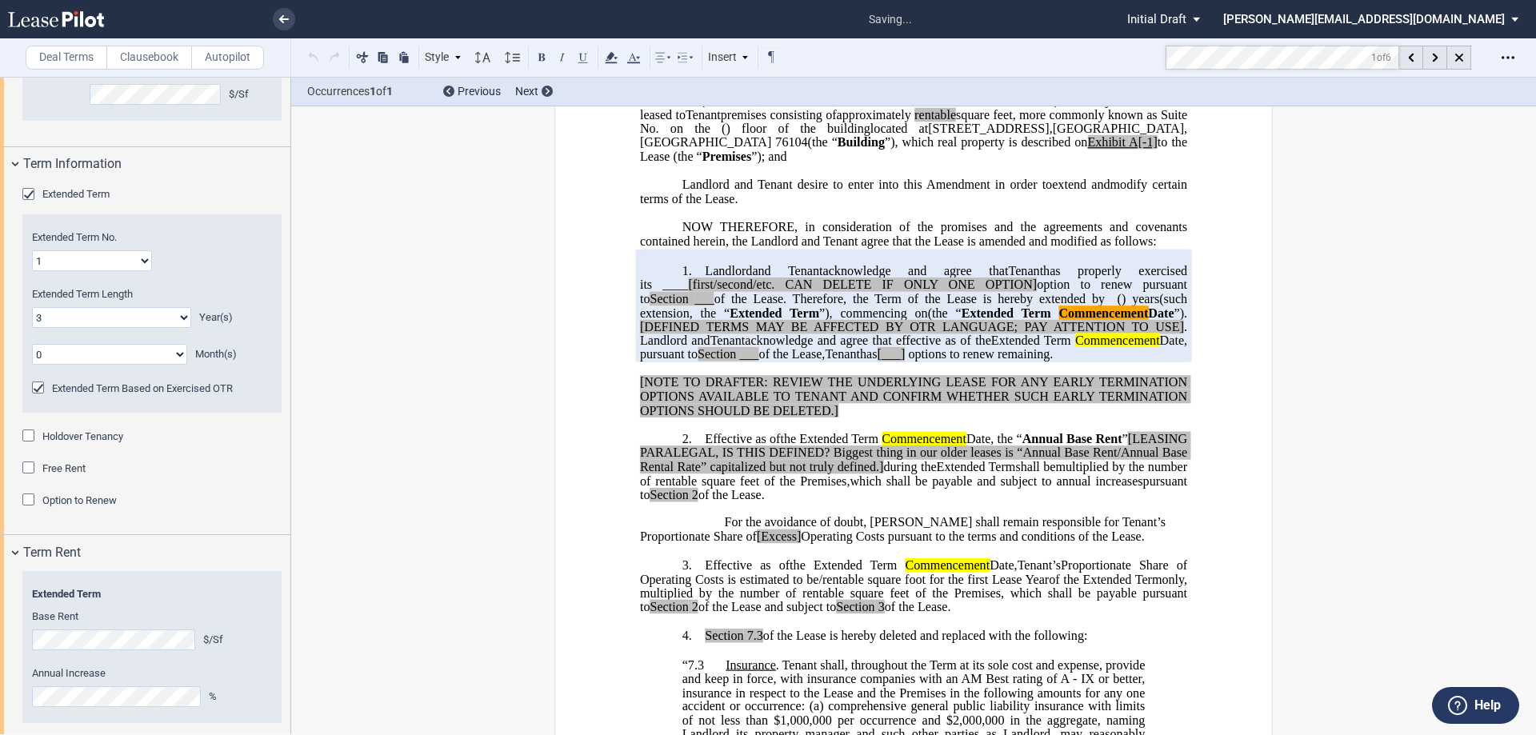
click at [37, 397] on div "Extended Term Based on Exercised OTR" at bounding box center [40, 389] width 16 height 16
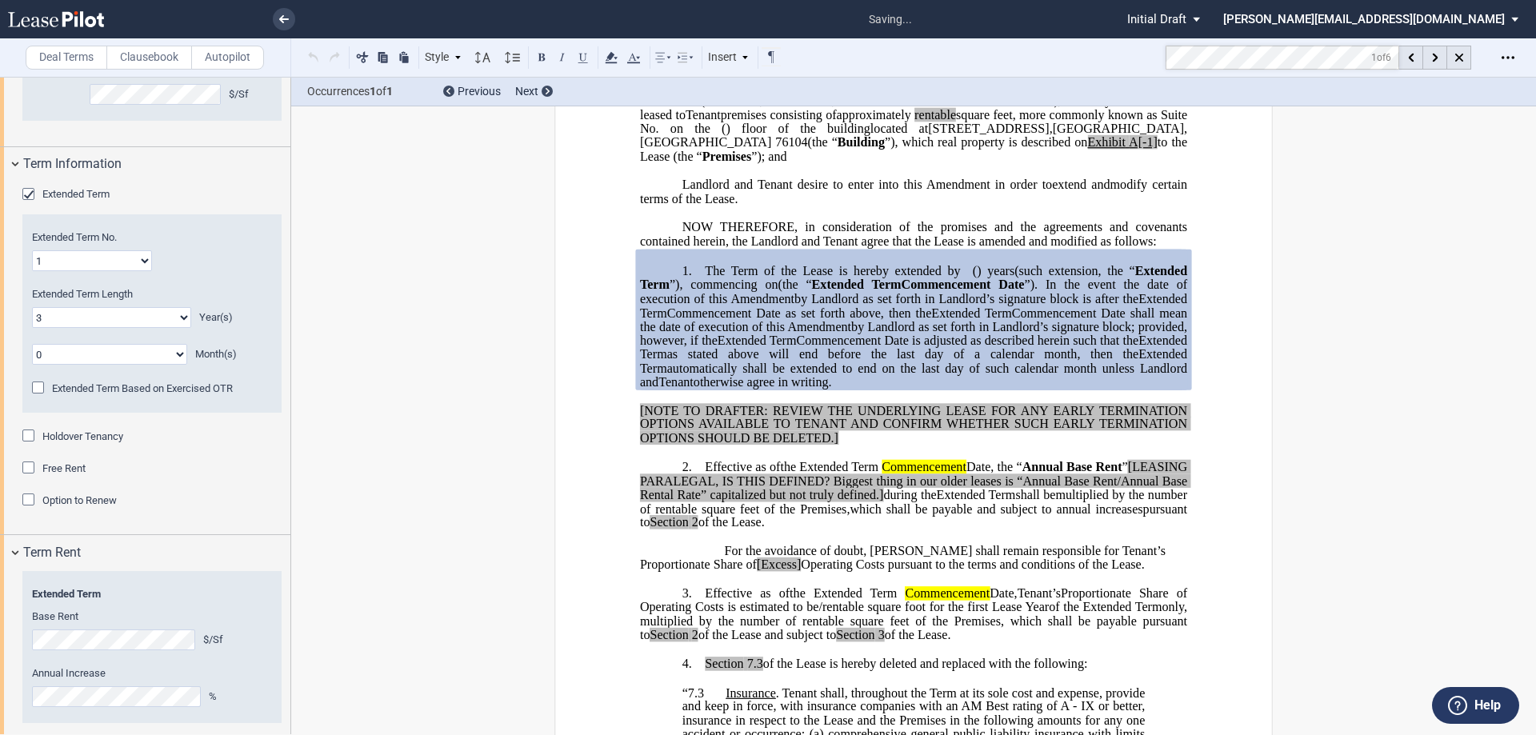
click at [37, 397] on div "Extended Term Based on Exercised OTR" at bounding box center [40, 389] width 16 height 16
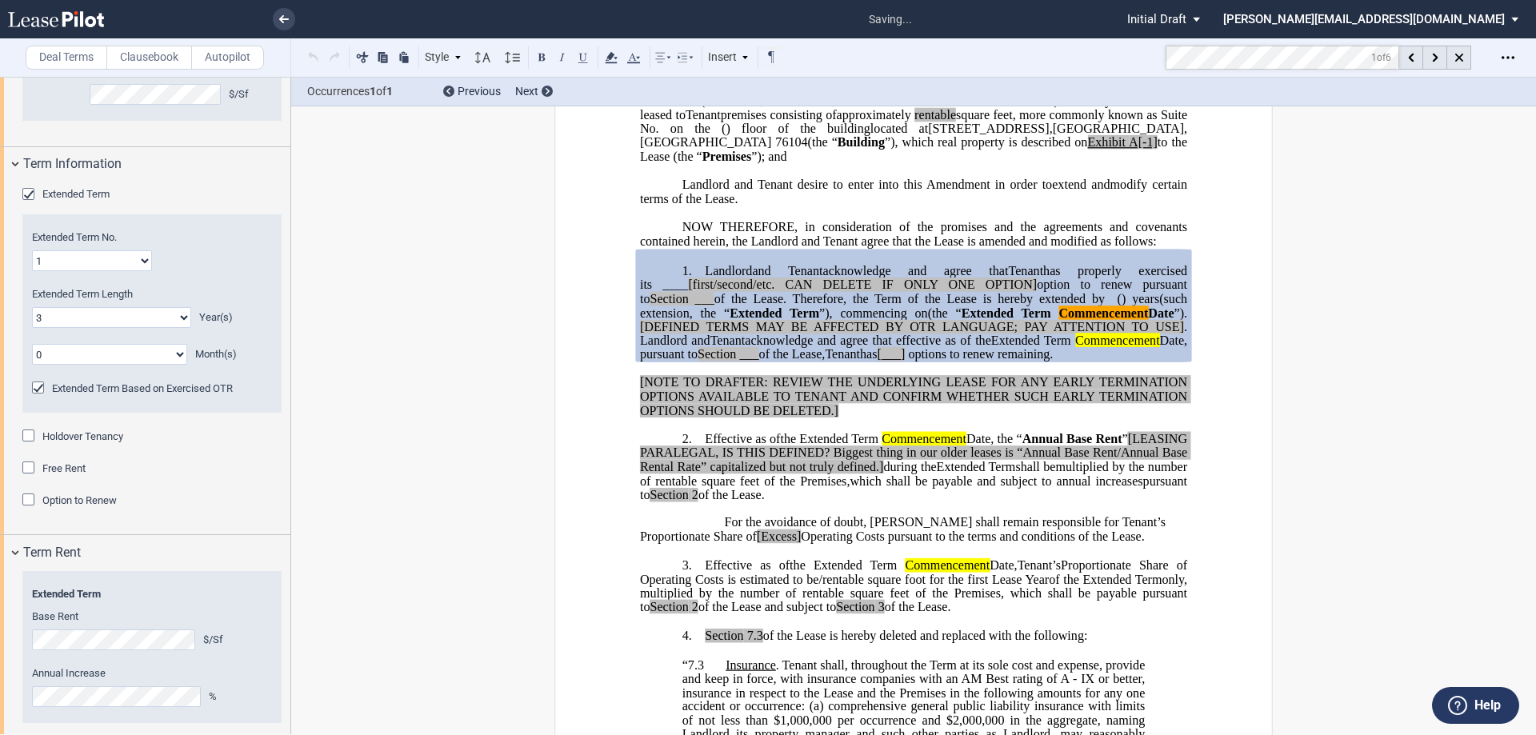
click at [37, 397] on div "Extended Term Based on Exercised OTR" at bounding box center [40, 389] width 16 height 16
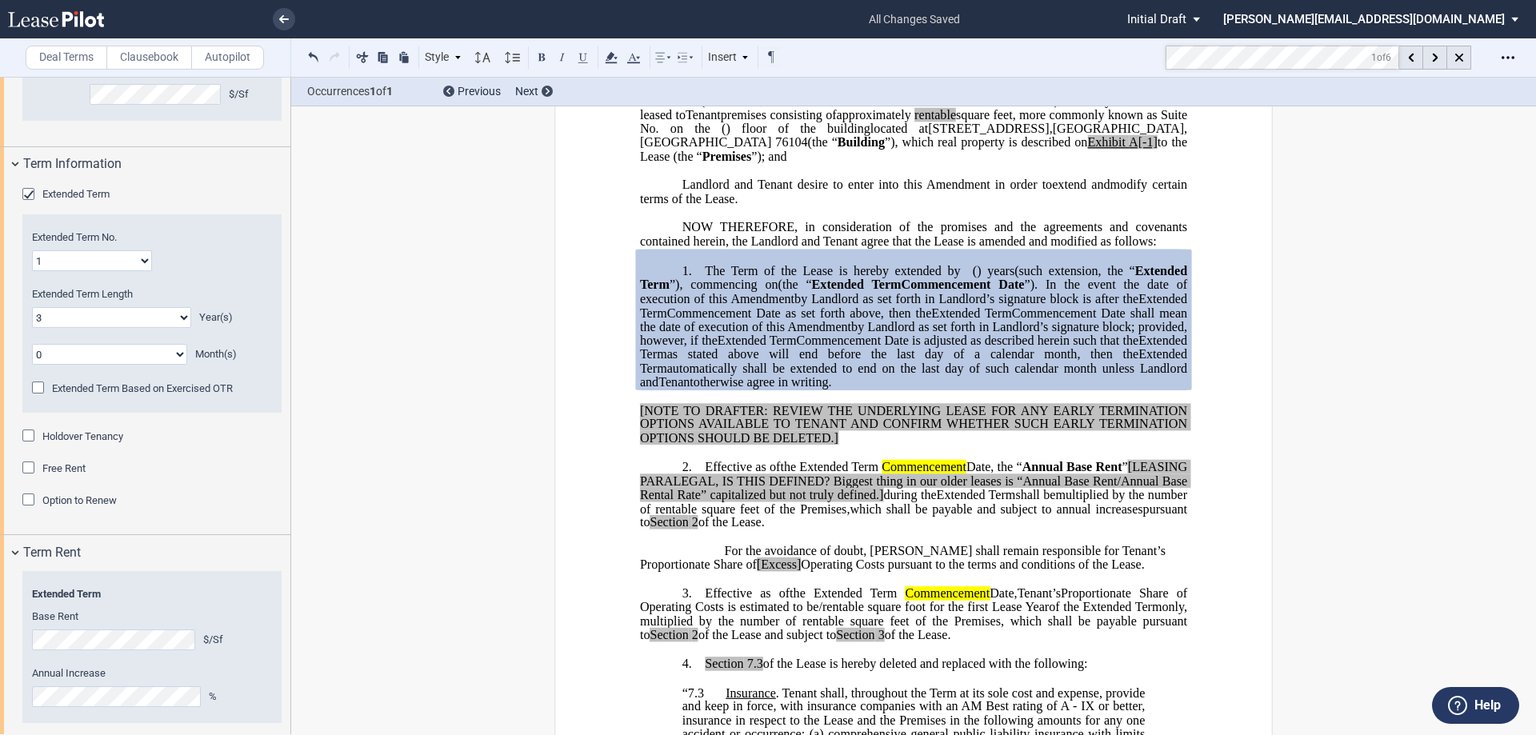
click at [34, 397] on div "Extended Term Based on Exercised OTR" at bounding box center [40, 389] width 16 height 16
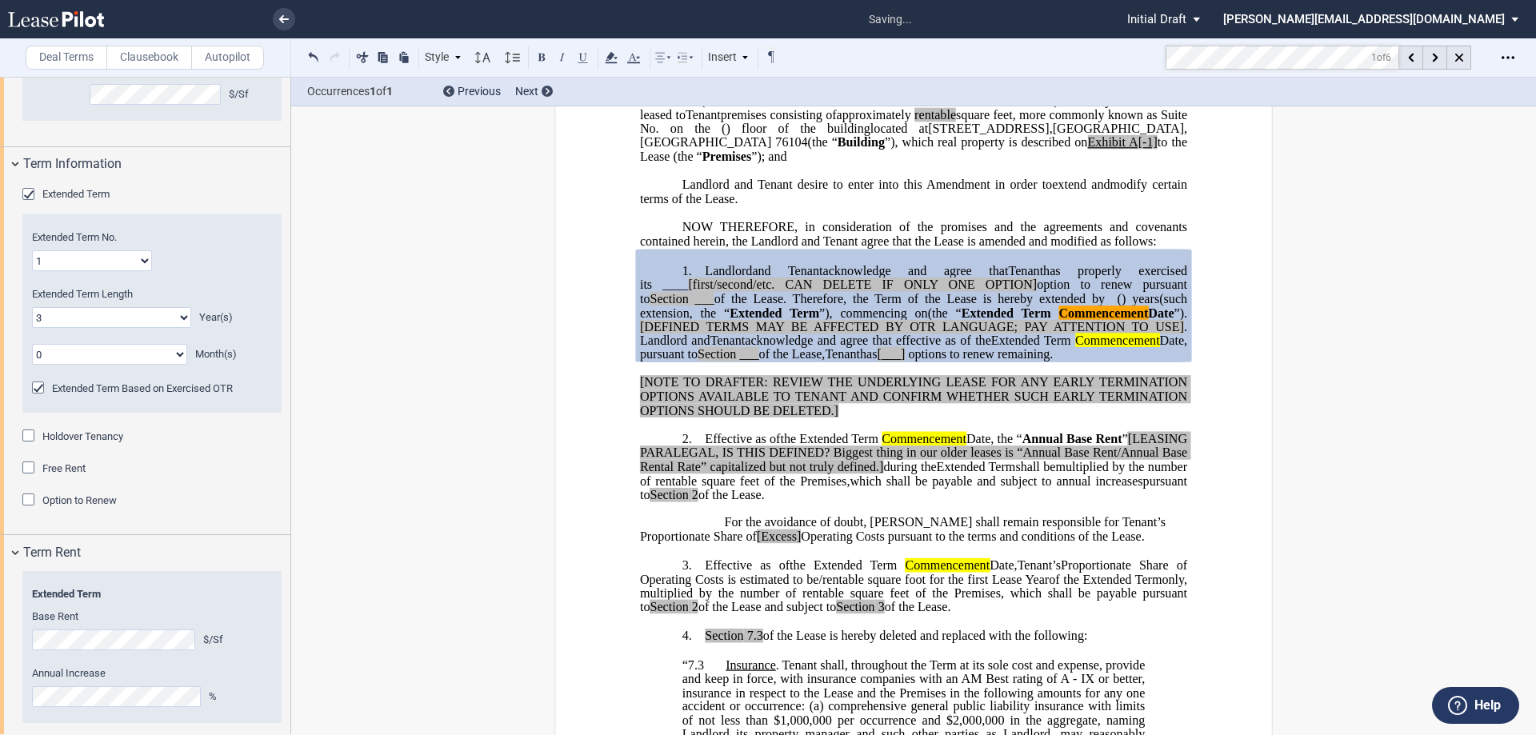
click at [34, 397] on div "Extended Term Based on Exercised OTR" at bounding box center [40, 389] width 16 height 16
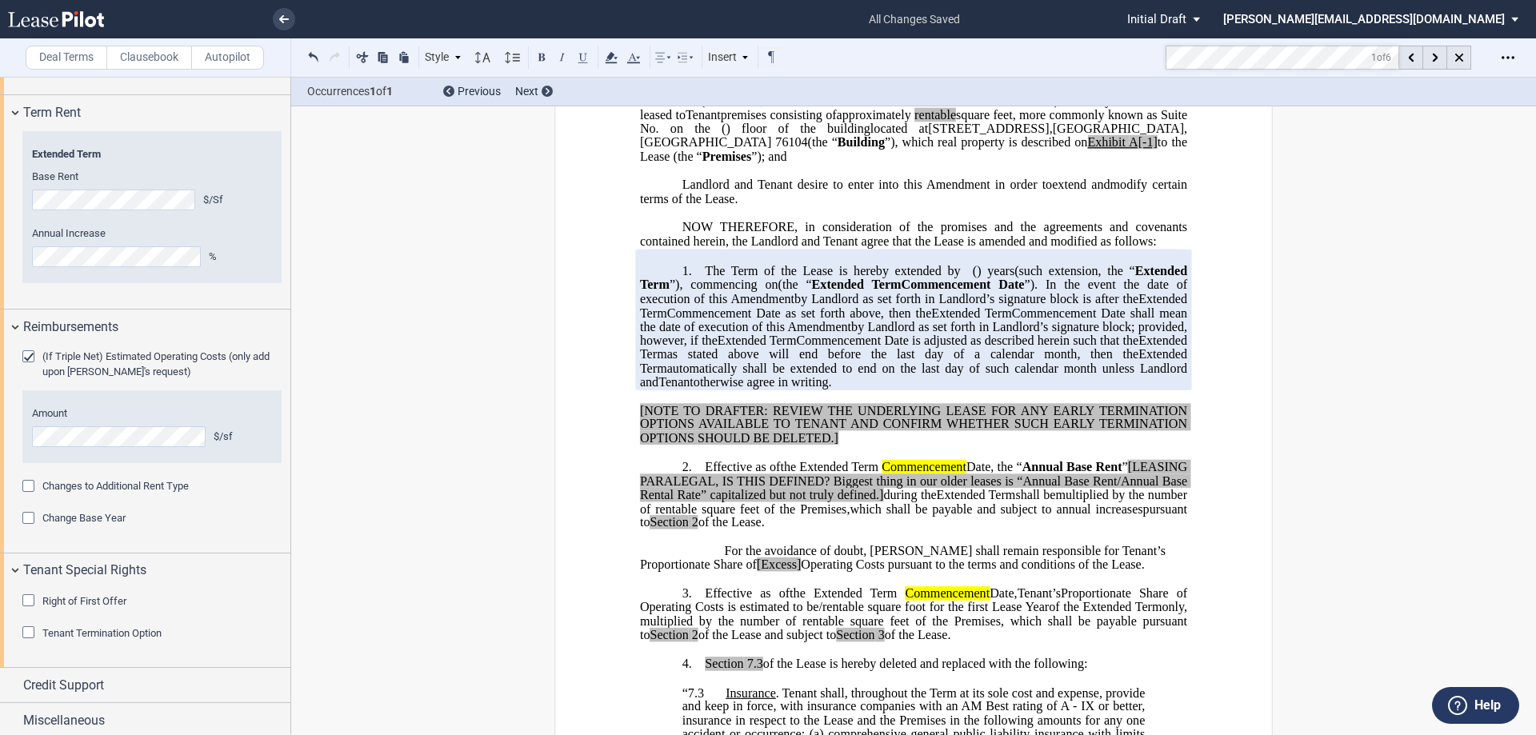
scroll to position [1257, 0]
click at [15, 714] on div "Miscellaneous" at bounding box center [145, 716] width 290 height 34
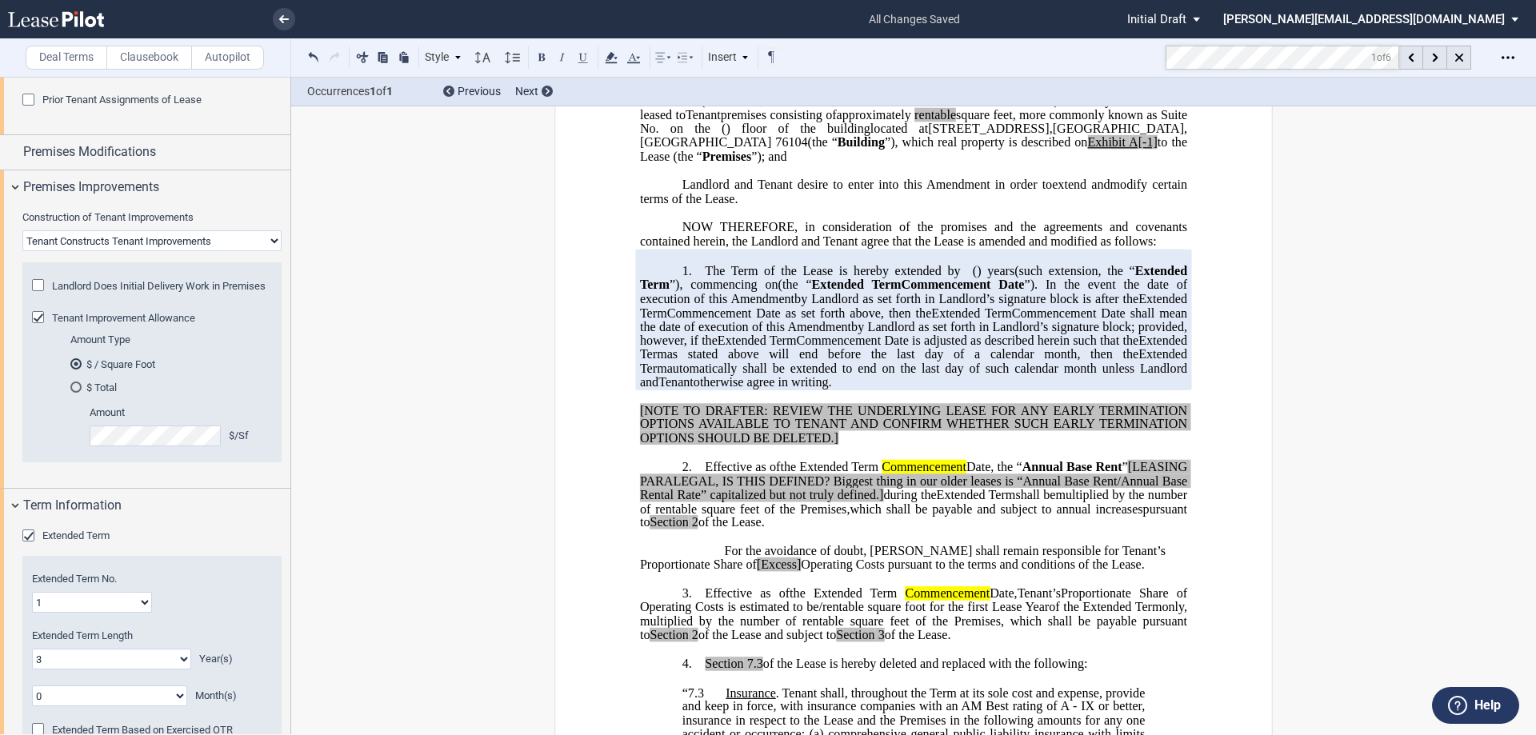
scroll to position [457, 0]
click at [43, 328] on div "Tenant Improvement Allowance" at bounding box center [40, 320] width 16 height 16
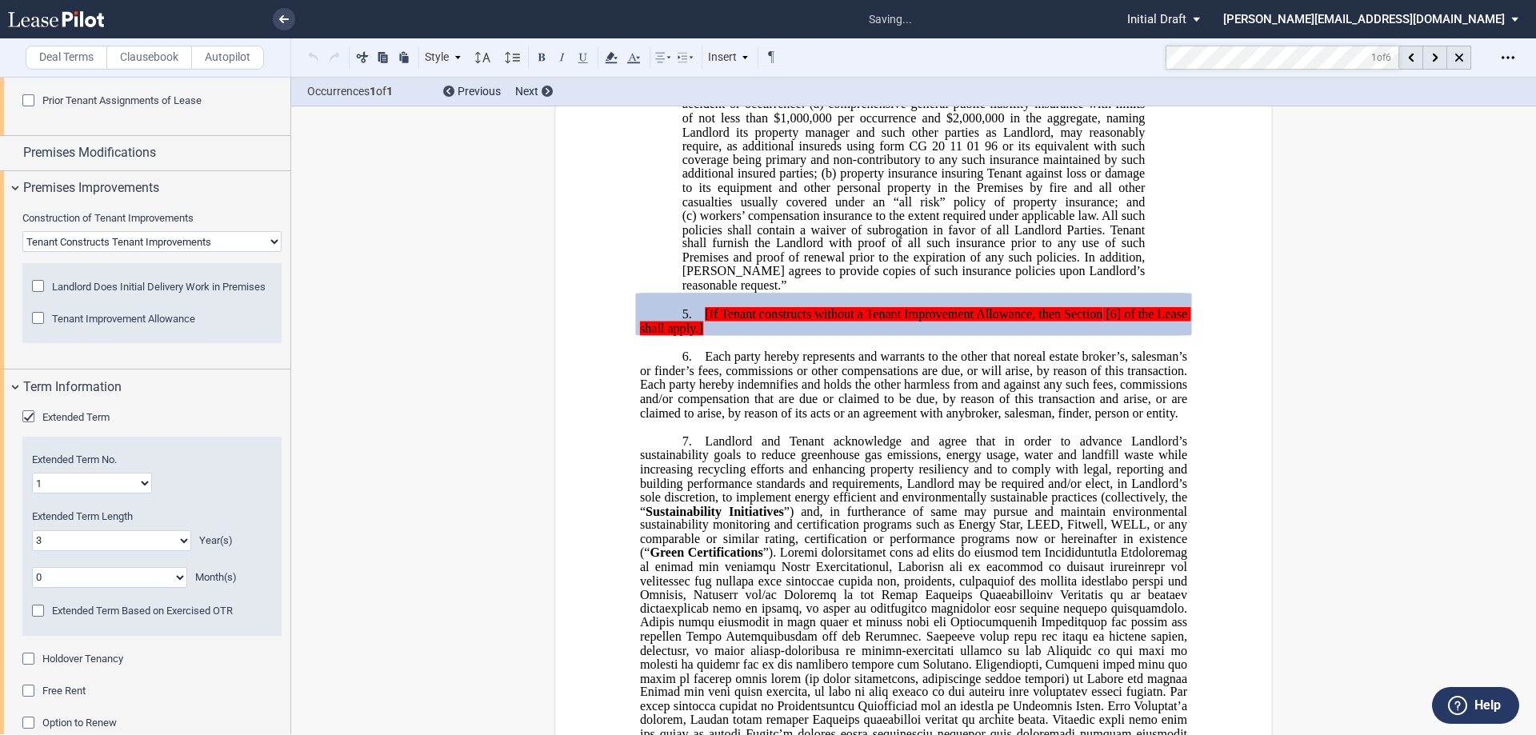
click at [43, 328] on div "Tenant Improvement Allowance" at bounding box center [40, 320] width 16 height 16
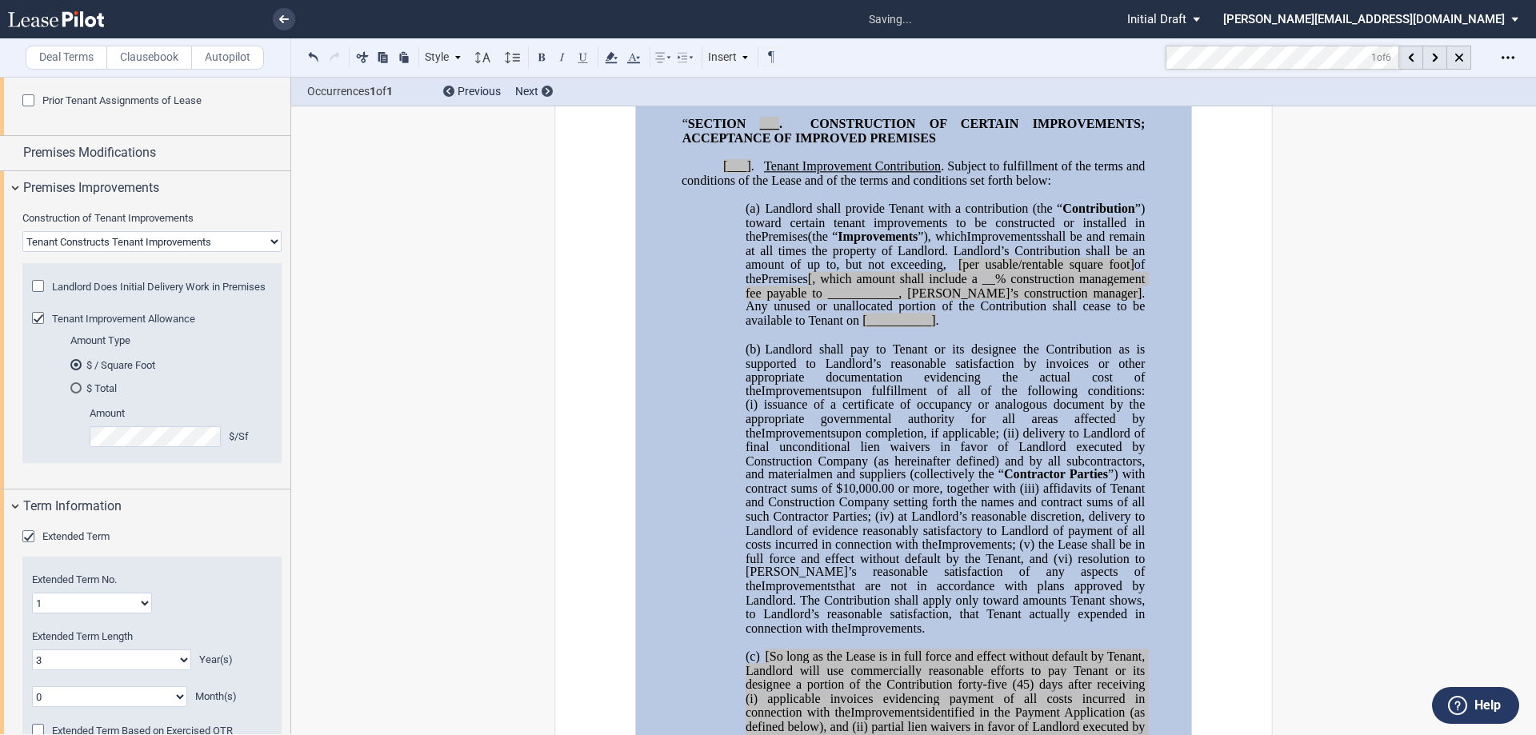
scroll to position [1011, 0]
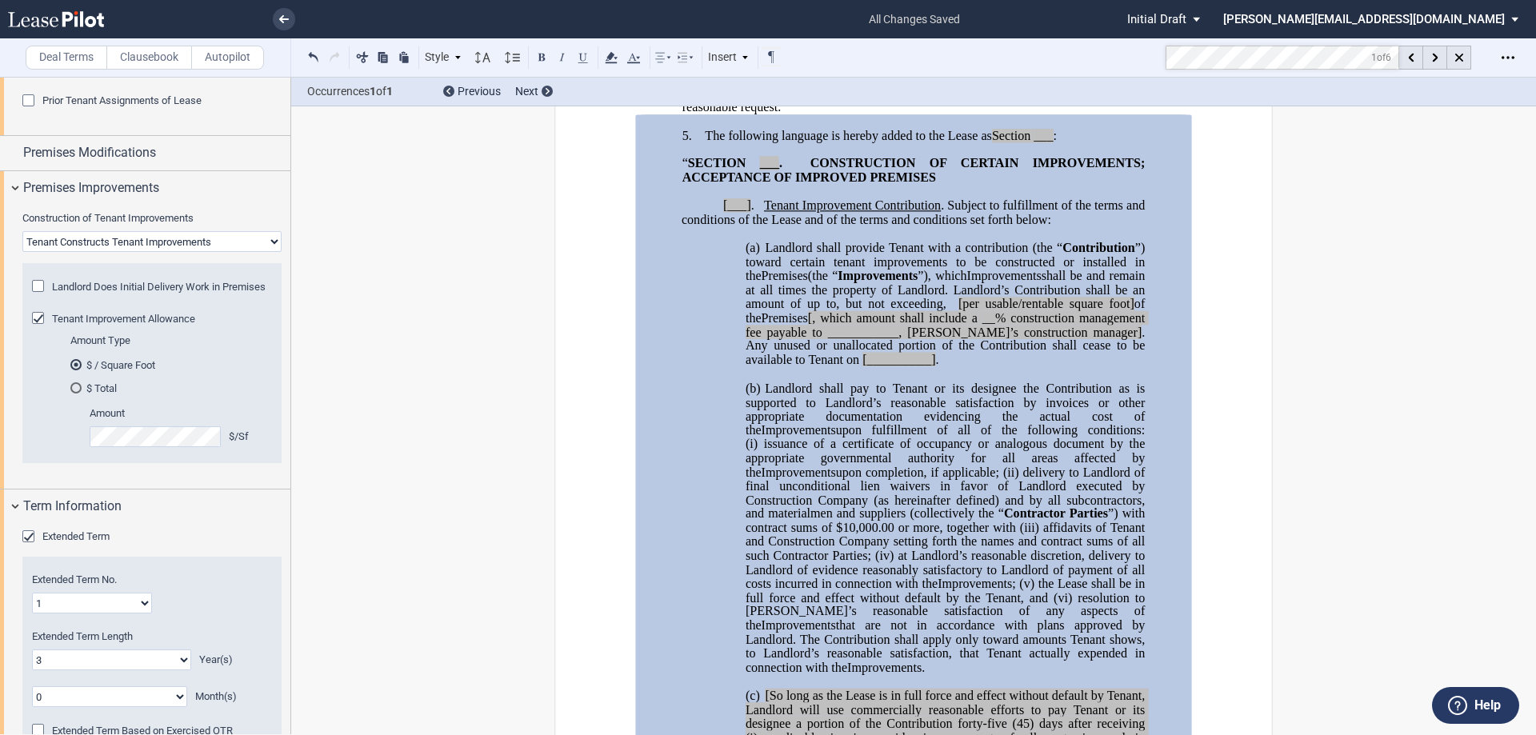
click at [1046, 143] on span "___" at bounding box center [1042, 136] width 19 height 14
drag, startPoint x: 1051, startPoint y: 182, endPoint x: 1034, endPoint y: 181, distance: 16.9
click at [1034, 143] on span "___" at bounding box center [1042, 136] width 19 height 14
drag, startPoint x: 773, startPoint y: 210, endPoint x: 754, endPoint y: 209, distance: 19.3
click at [754, 185] on span "“ SECTION ___ . CONSTRUCTION OF CERTAIN IMPROVEMENTS; ACCEPTANCE OF" at bounding box center [914, 171] width 465 height 28
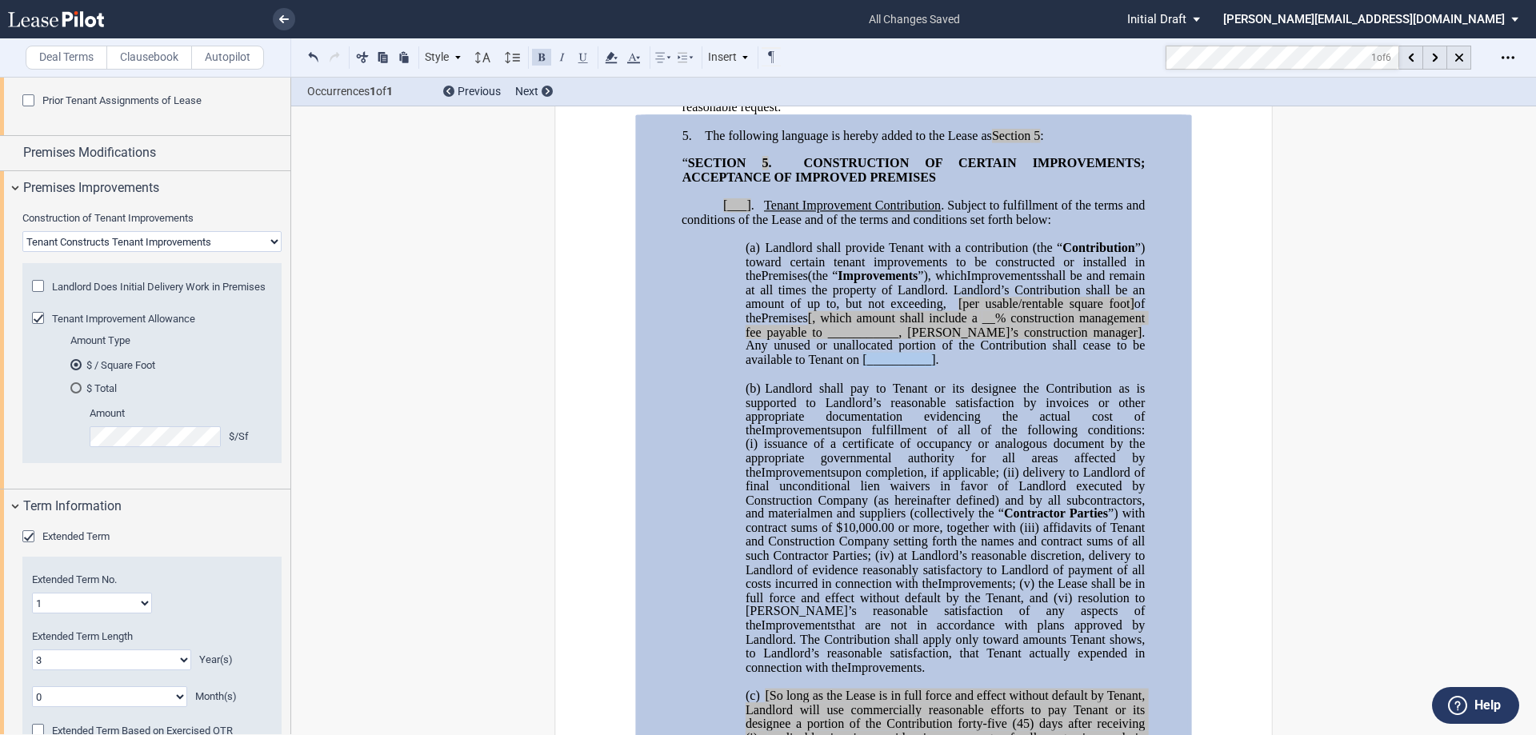
drag, startPoint x: 958, startPoint y: 403, endPoint x: 888, endPoint y: 401, distance: 70.4
click at [888, 367] on span "[__________]" at bounding box center [898, 360] width 73 height 14
drag, startPoint x: 968, startPoint y: 346, endPoint x: 1031, endPoint y: 347, distance: 63.2
click at [1031, 325] on span "﻿ ﻿ [per usable/rentable square foot] of the" at bounding box center [946, 311] width 402 height 28
click at [1090, 311] on span "of the" at bounding box center [1074, 304] width 31 height 14
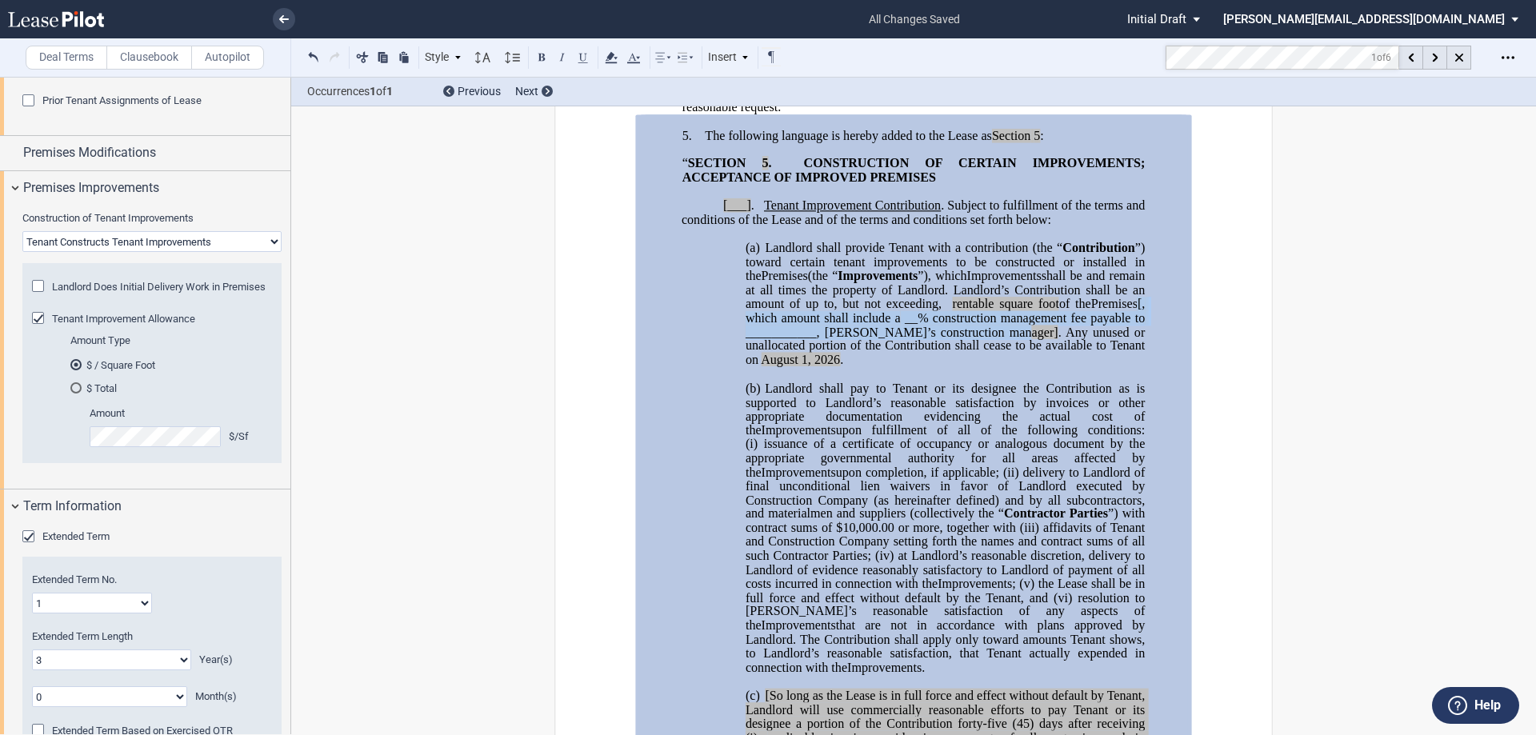
drag, startPoint x: 1056, startPoint y: 373, endPoint x: 786, endPoint y: 361, distance: 269.8
click at [786, 361] on p "(a) Landlord shall provide Tenant with a contribution (the “ Contribution ”) to…" at bounding box center [944, 304] width 399 height 126
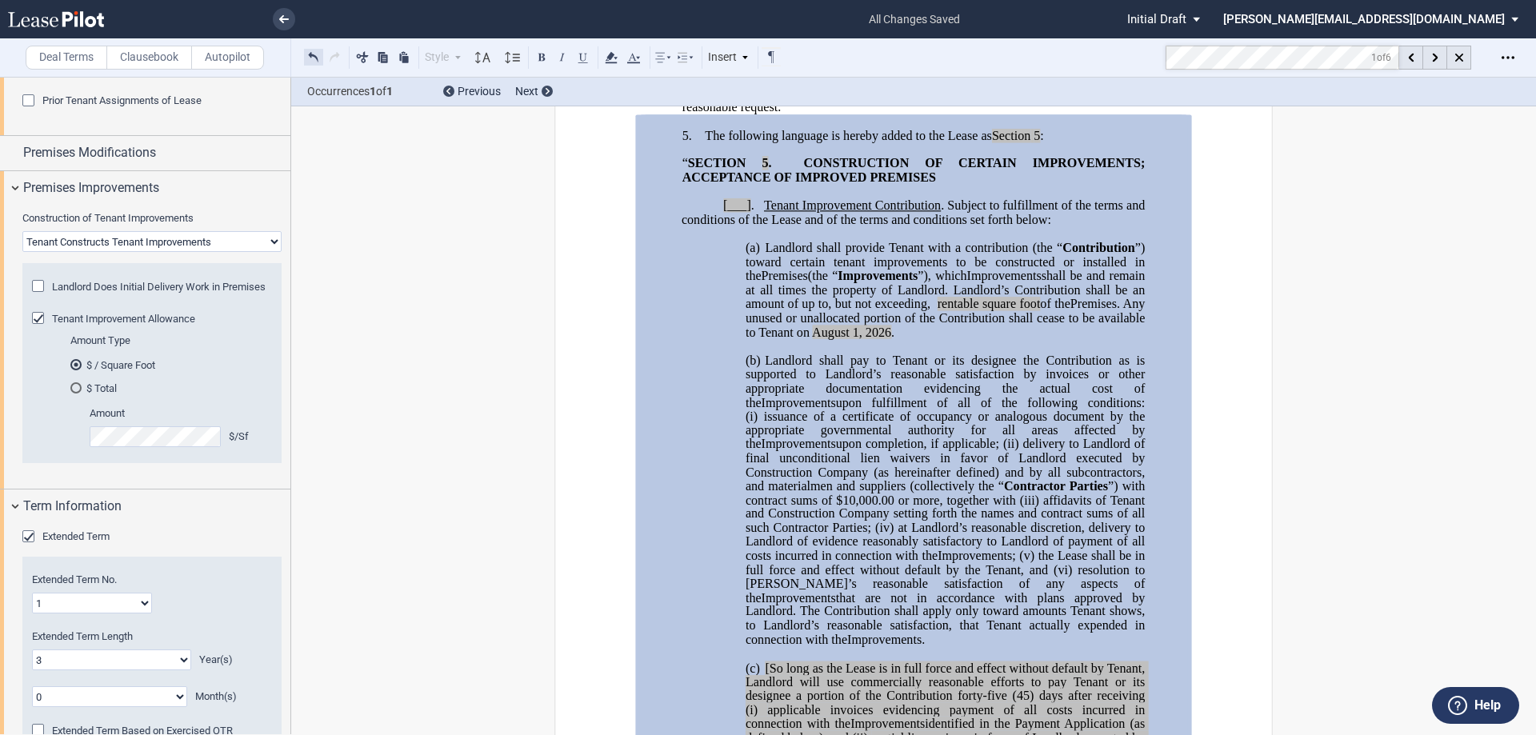
click at [306, 56] on button at bounding box center [313, 56] width 19 height 19
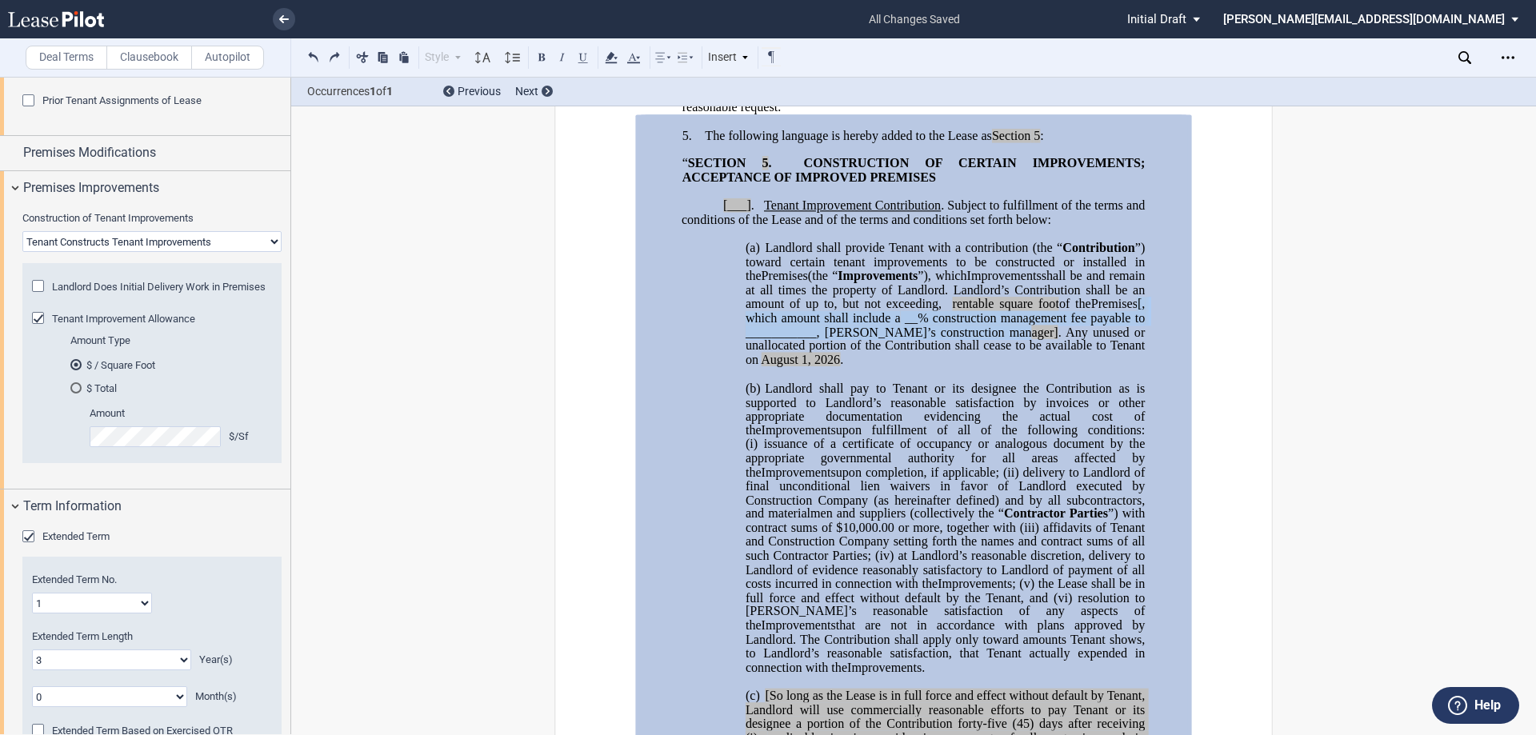
click at [1063, 428] on span "Landlord shall pay to Tenant or its designee the Contribution as is supported t…" at bounding box center [946, 409] width 402 height 56
drag, startPoint x: 1055, startPoint y: 377, endPoint x: 789, endPoint y: 361, distance: 266.8
click at [789, 361] on span "[, which amount shall include a __% construction management fee payable to ____…" at bounding box center [946, 332] width 402 height 70
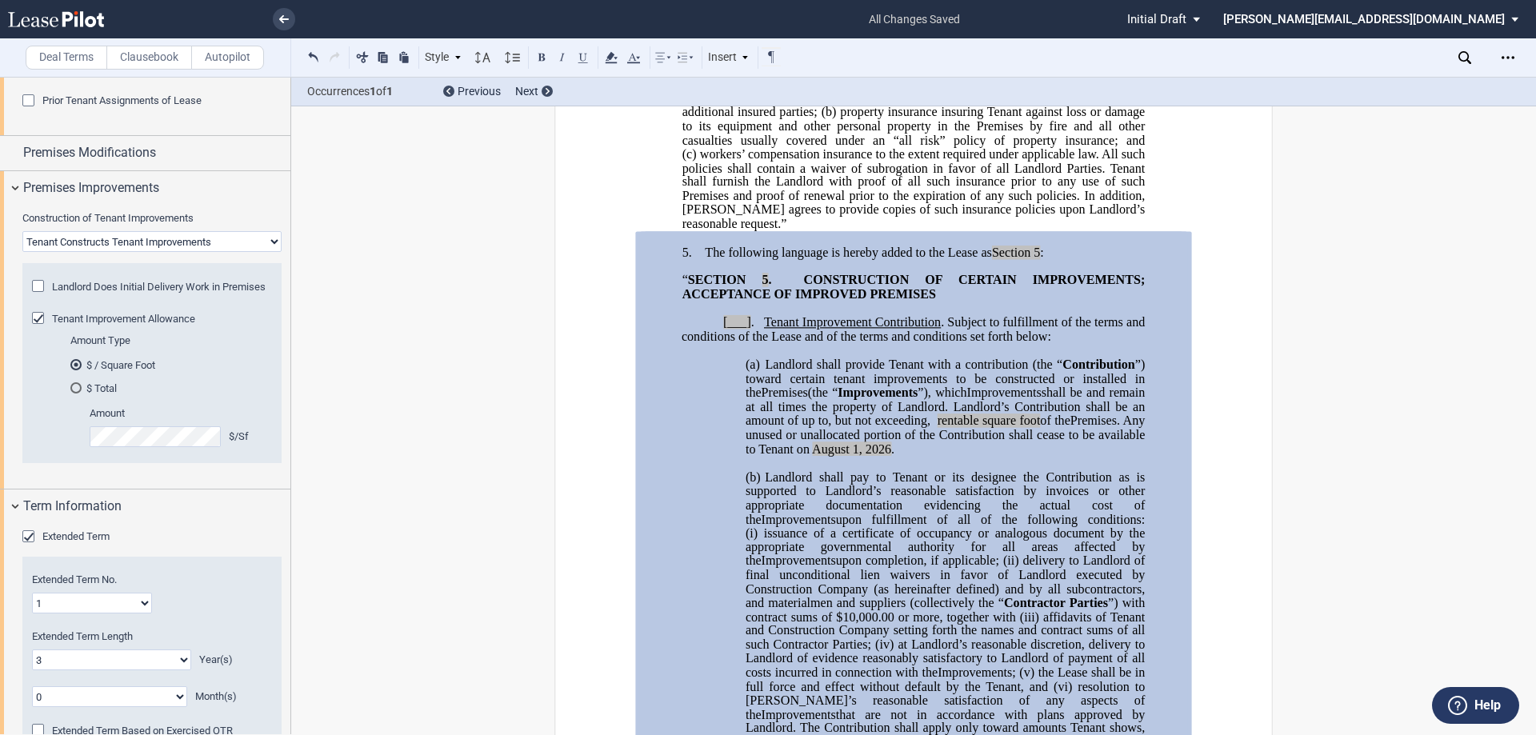
scroll to position [931, 0]
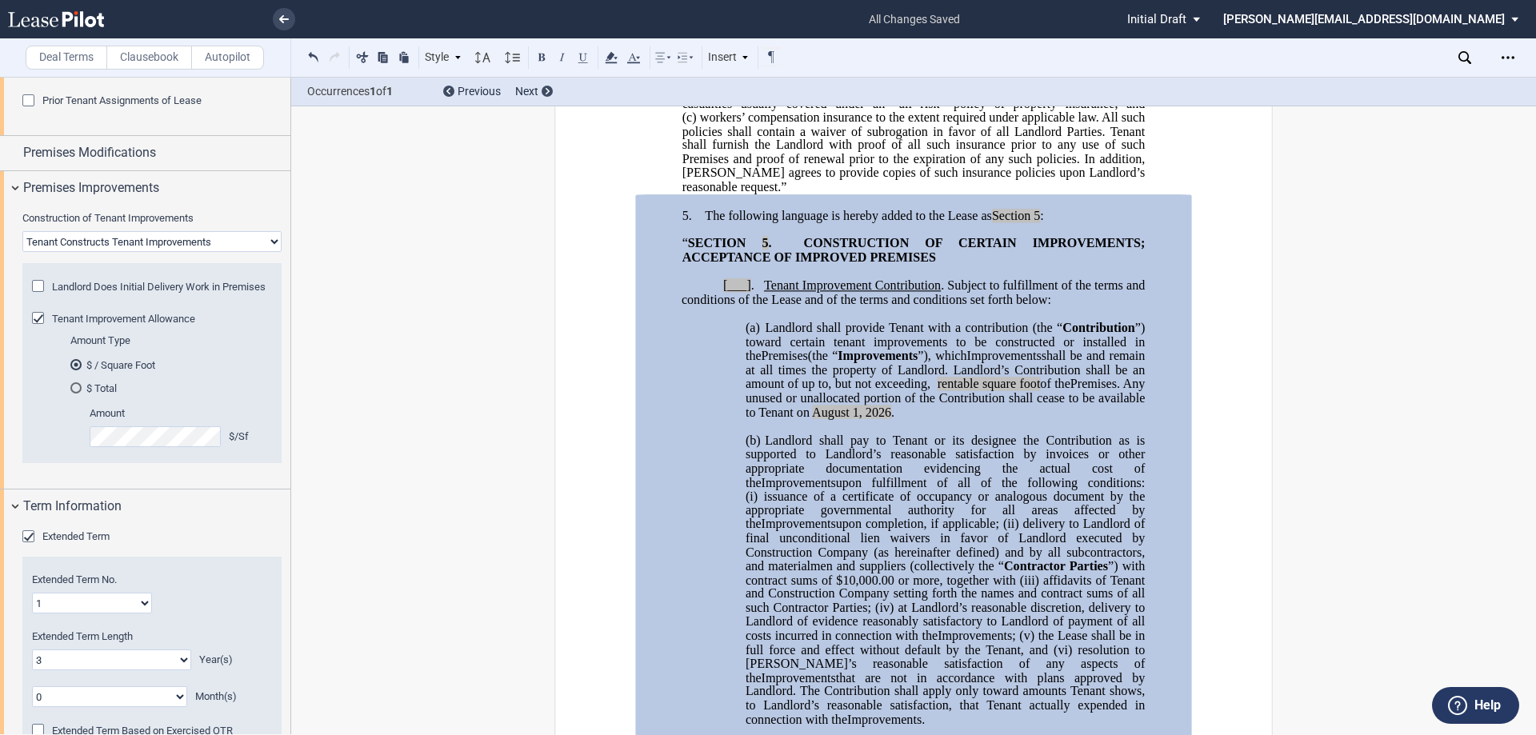
click at [166, 239] on select "Landlord Constructs Tenant Improvements Tenant Constructs Tenant Improvements "…" at bounding box center [151, 241] width 259 height 21
select select "landlord"
click at [22, 231] on select "Landlord Constructs Tenant Improvements Tenant Constructs Tenant Improvements "…" at bounding box center [151, 241] width 259 height 21
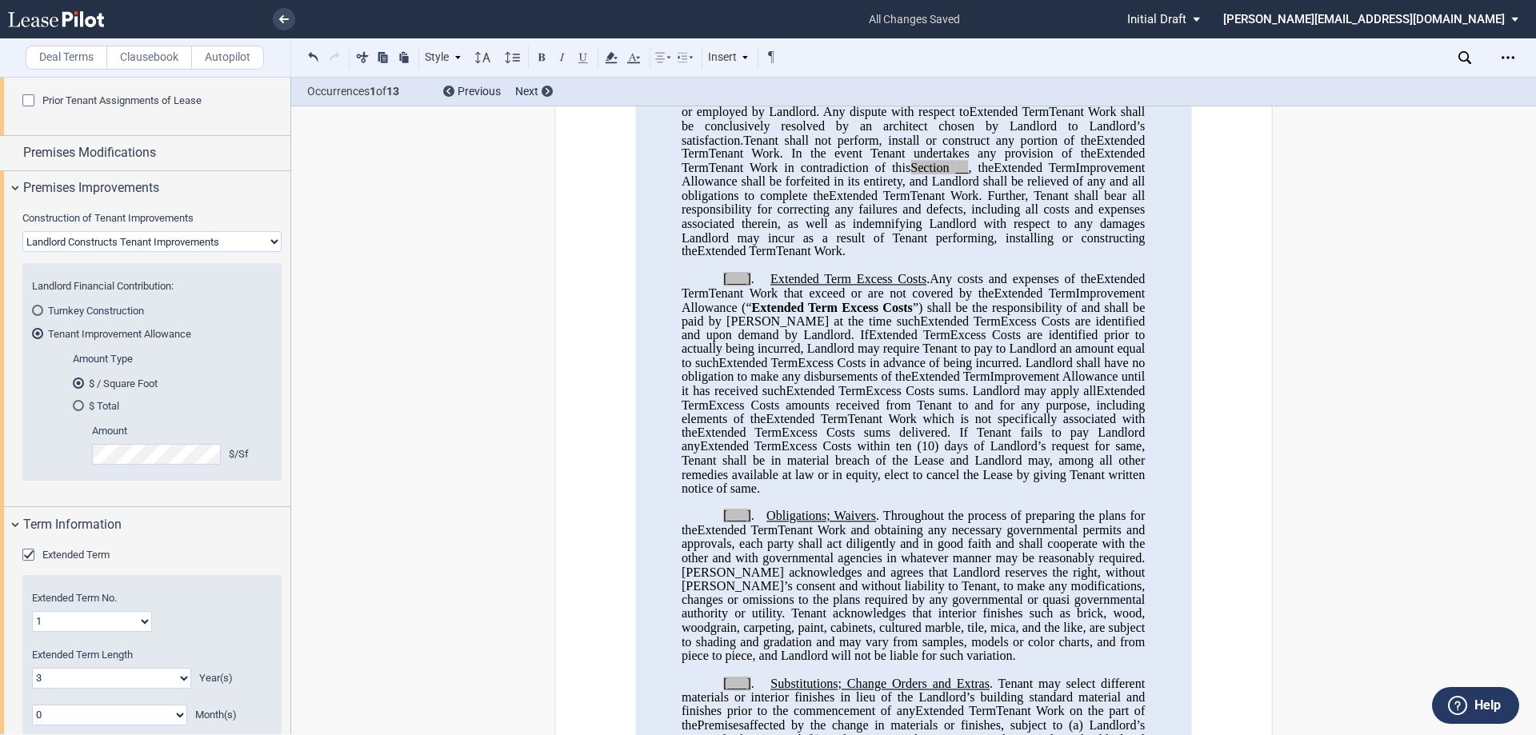
scroll to position [1360, 0]
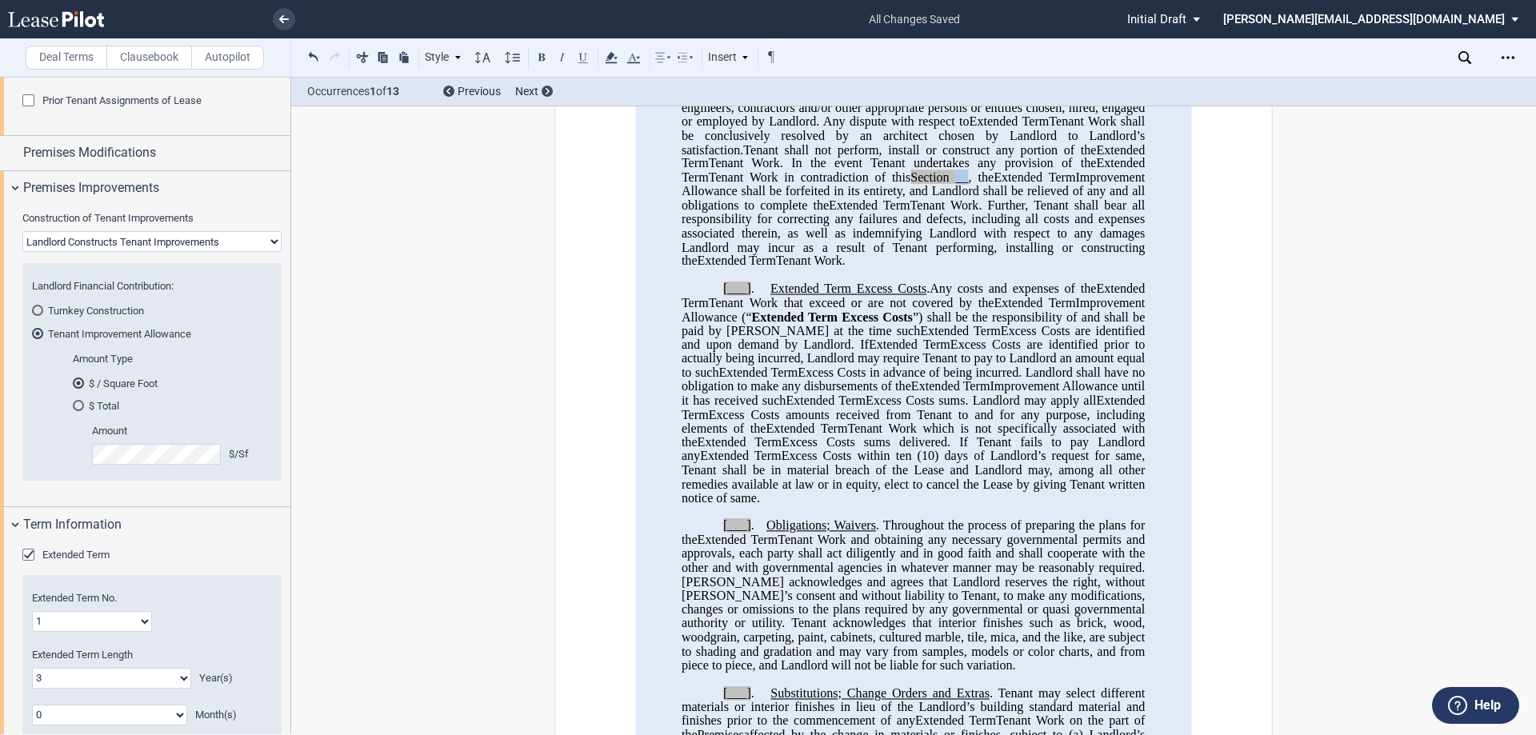
drag, startPoint x: 856, startPoint y: 220, endPoint x: 845, endPoint y: 220, distance: 10.4
click at [845, 185] on span "Tenant Work in contradiction of this Section __ , the" at bounding box center [852, 177] width 286 height 14
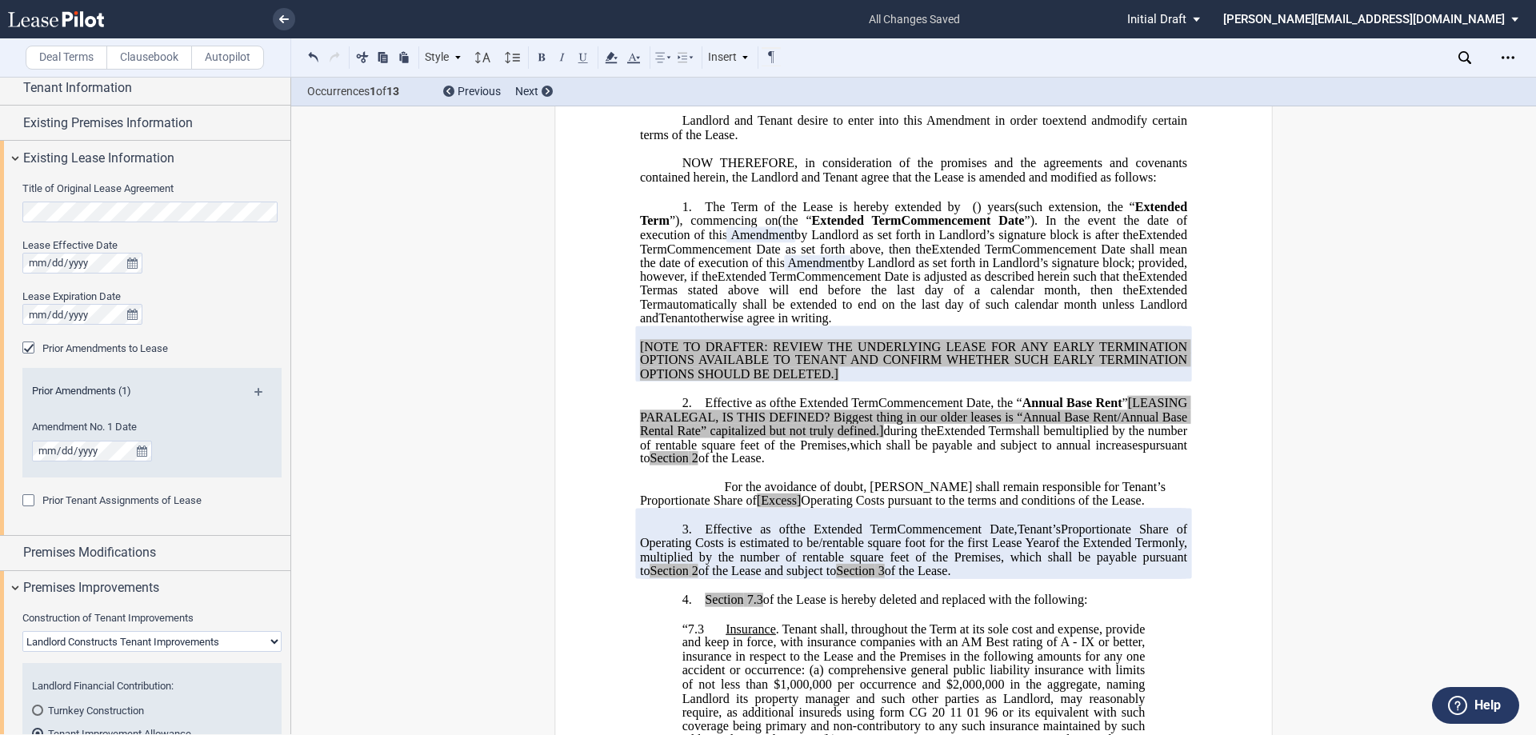
scroll to position [0, 0]
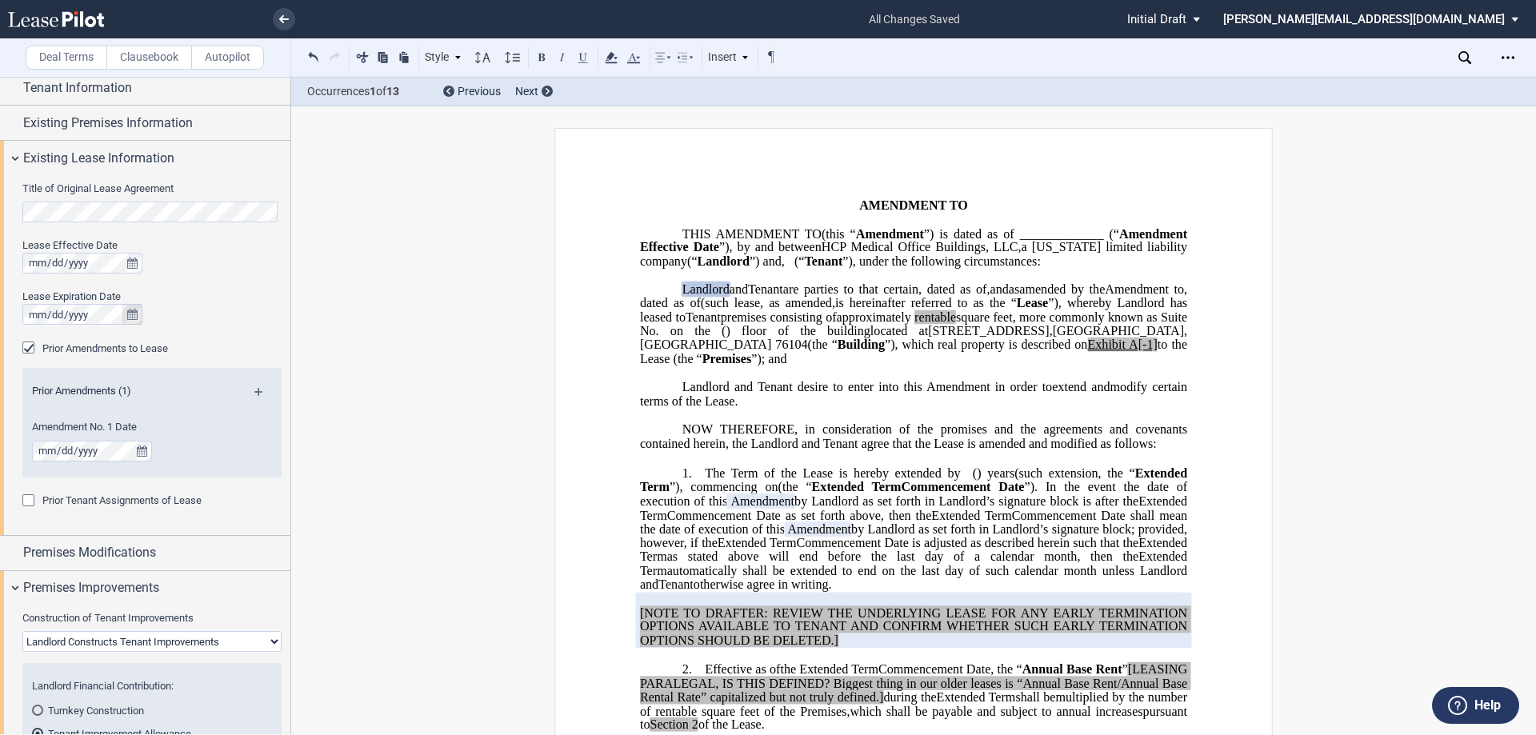
click at [127, 316] on icon "true" at bounding box center [132, 314] width 10 height 11
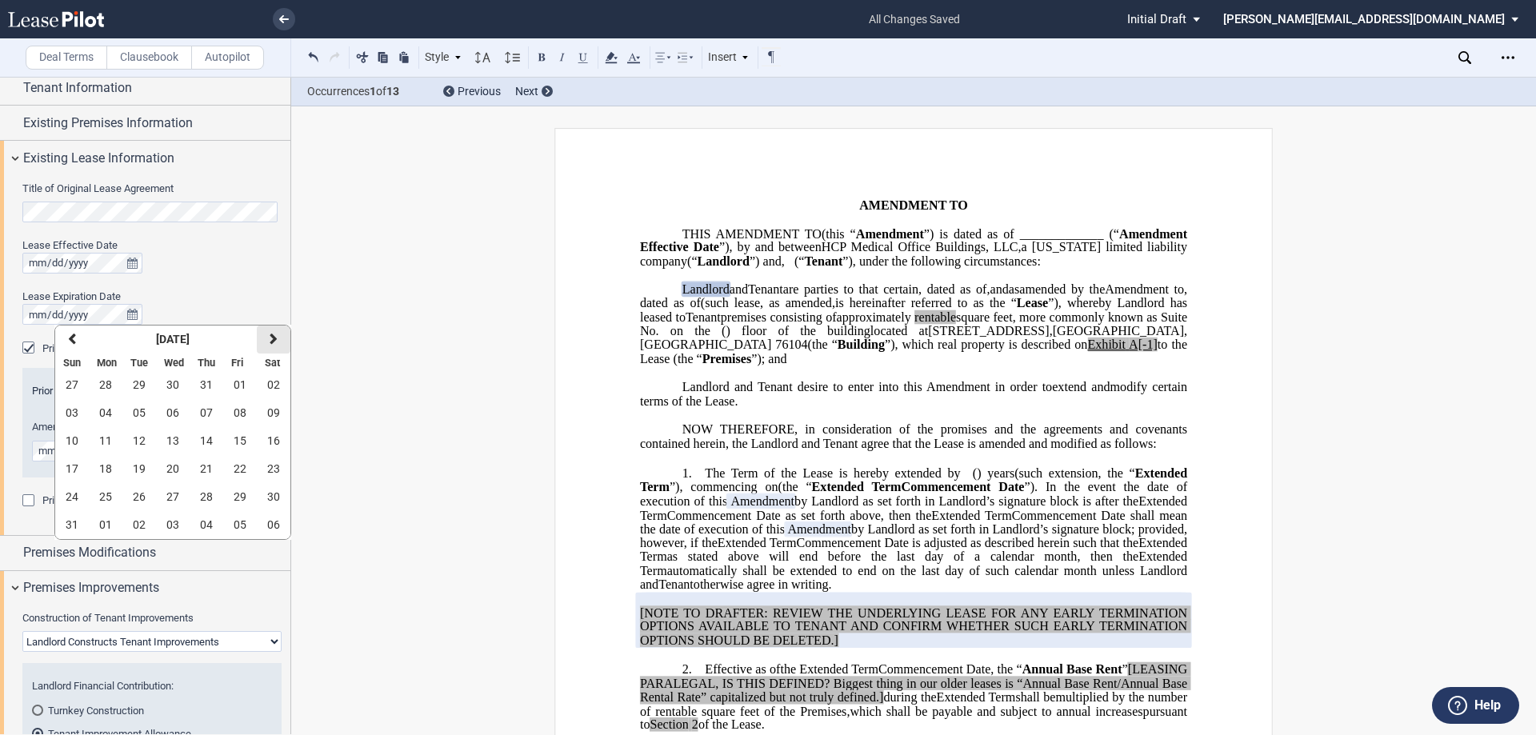
click at [270, 338] on icon "button" at bounding box center [274, 339] width 8 height 13
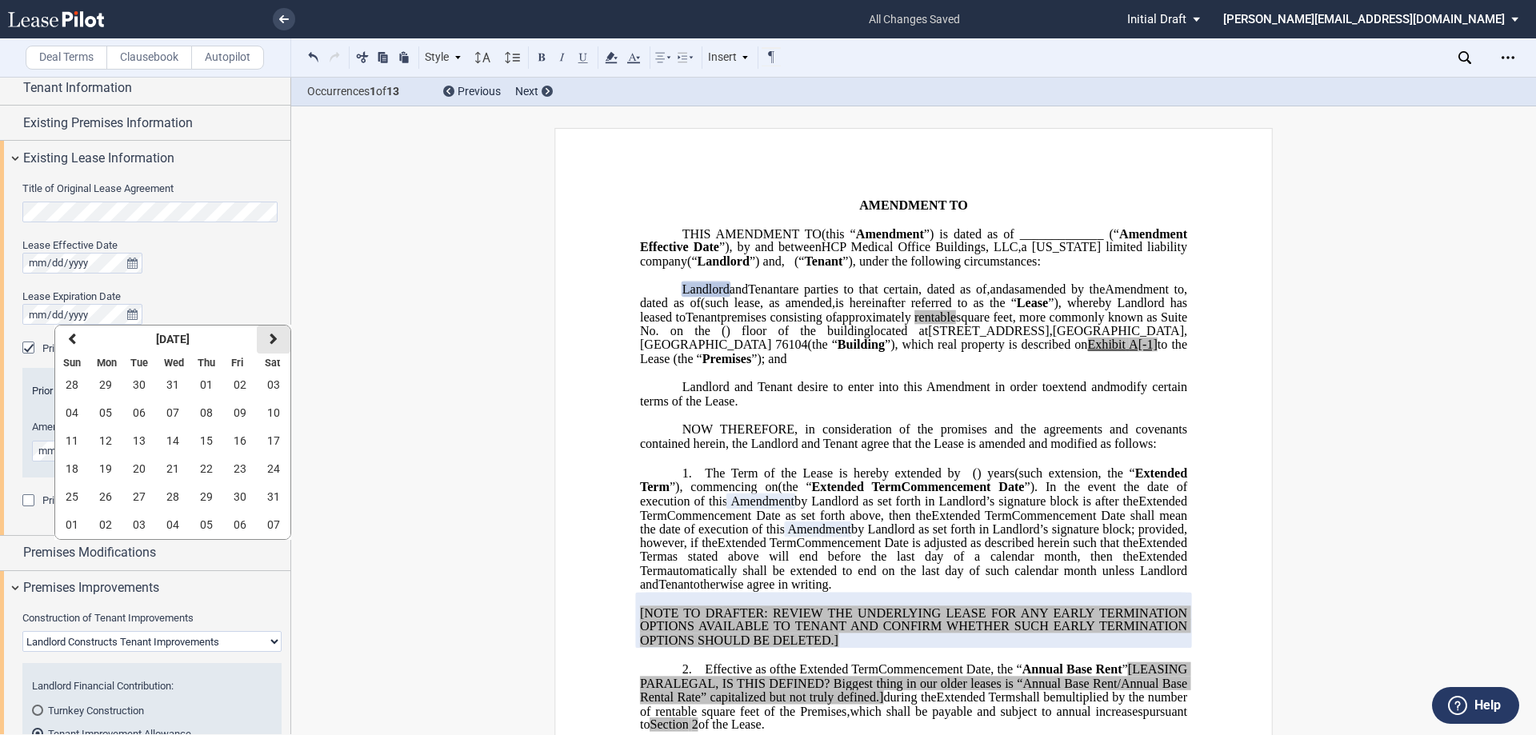
click at [270, 338] on icon "button" at bounding box center [274, 339] width 8 height 13
click at [138, 501] on span "31" at bounding box center [139, 496] width 13 height 13
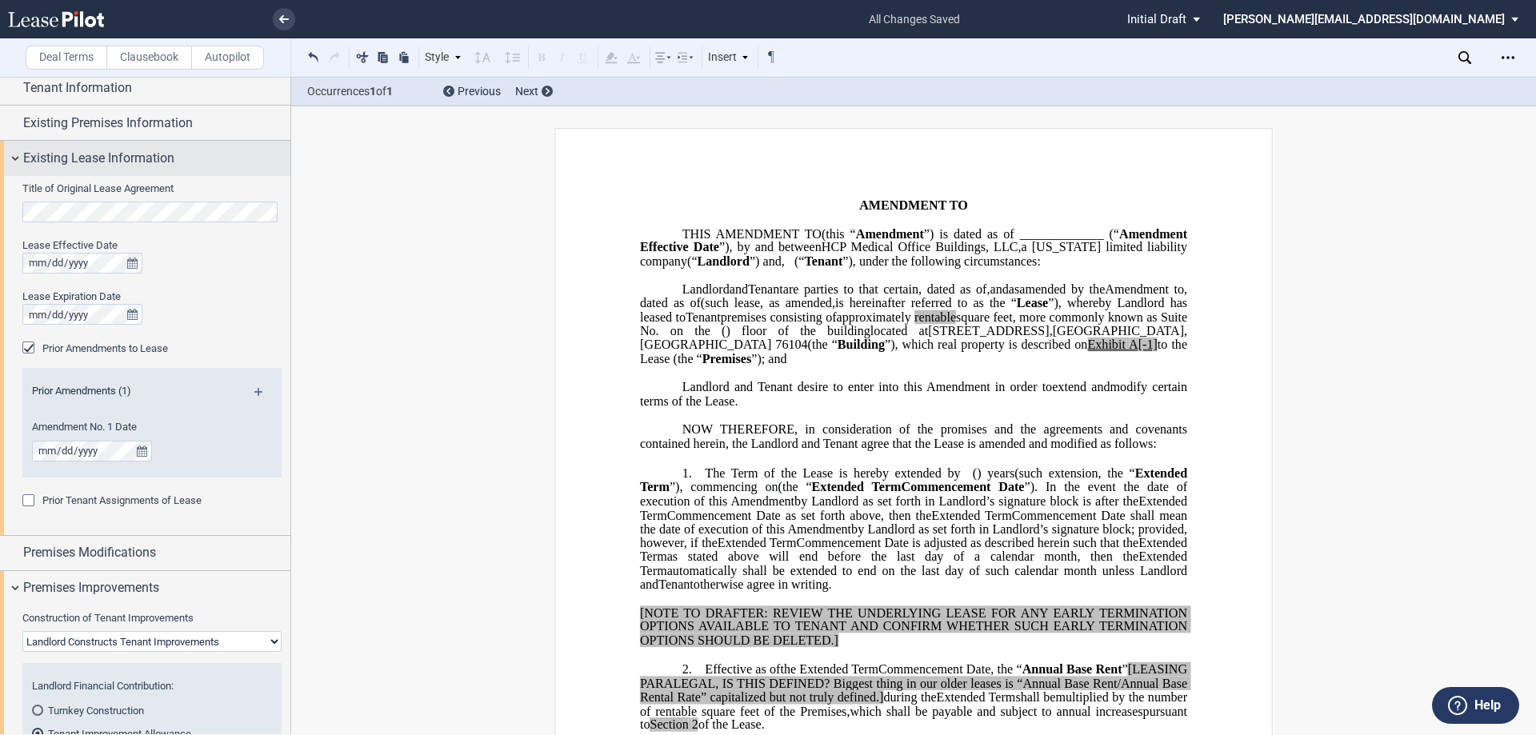
click at [16, 159] on div "Existing Lease Information" at bounding box center [145, 158] width 290 height 34
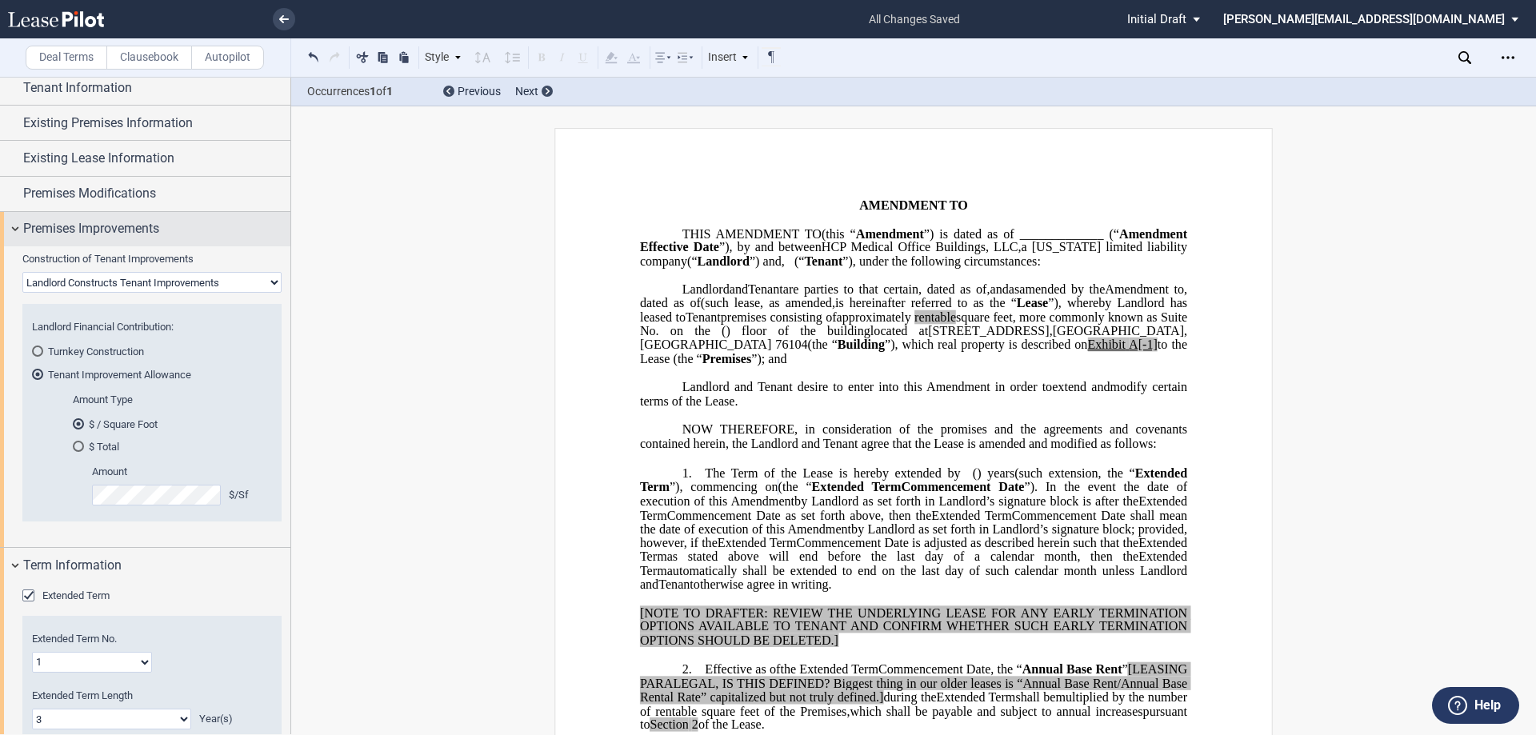
click at [16, 228] on div "Premises Improvements" at bounding box center [145, 229] width 290 height 34
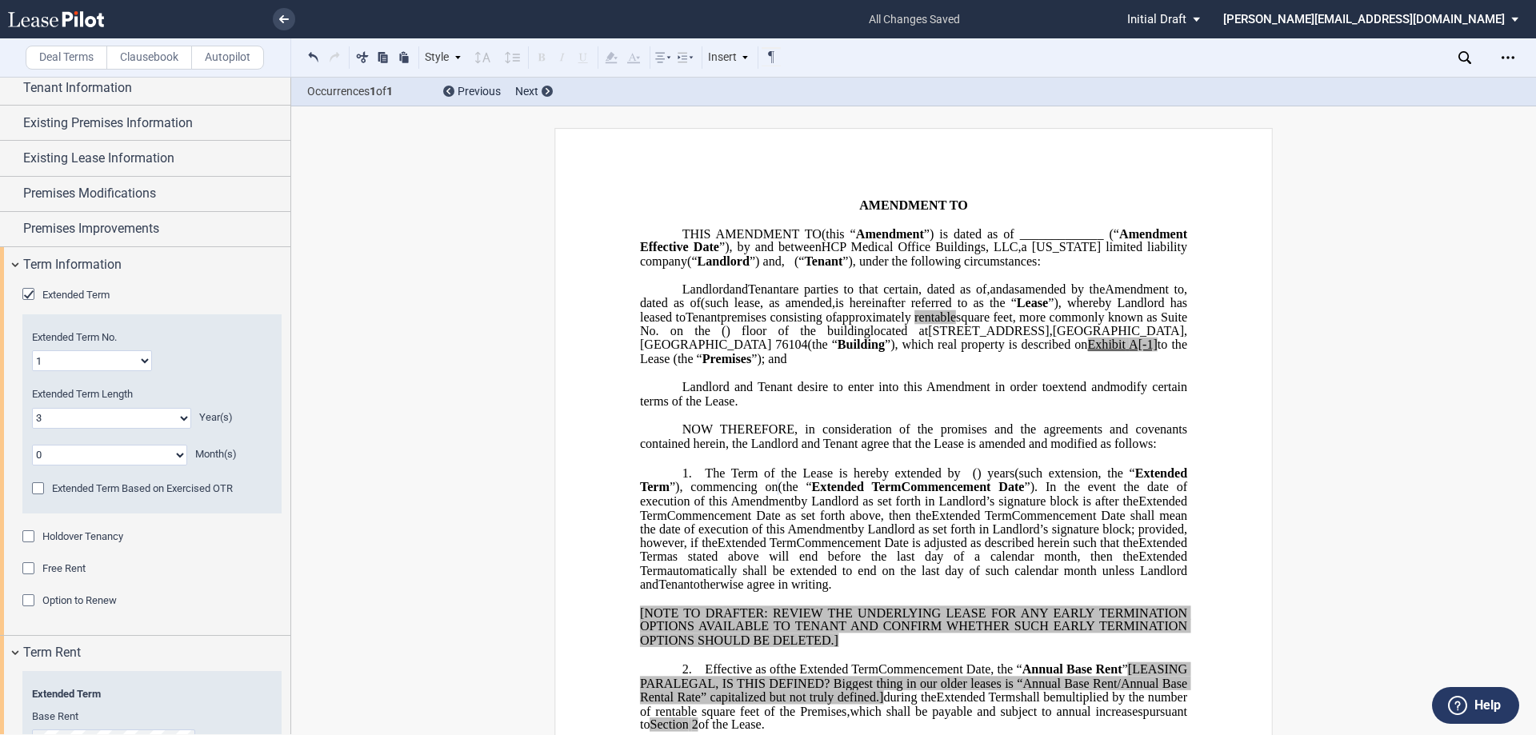
click at [30, 601] on div "Option to Renew" at bounding box center [30, 602] width 16 height 16
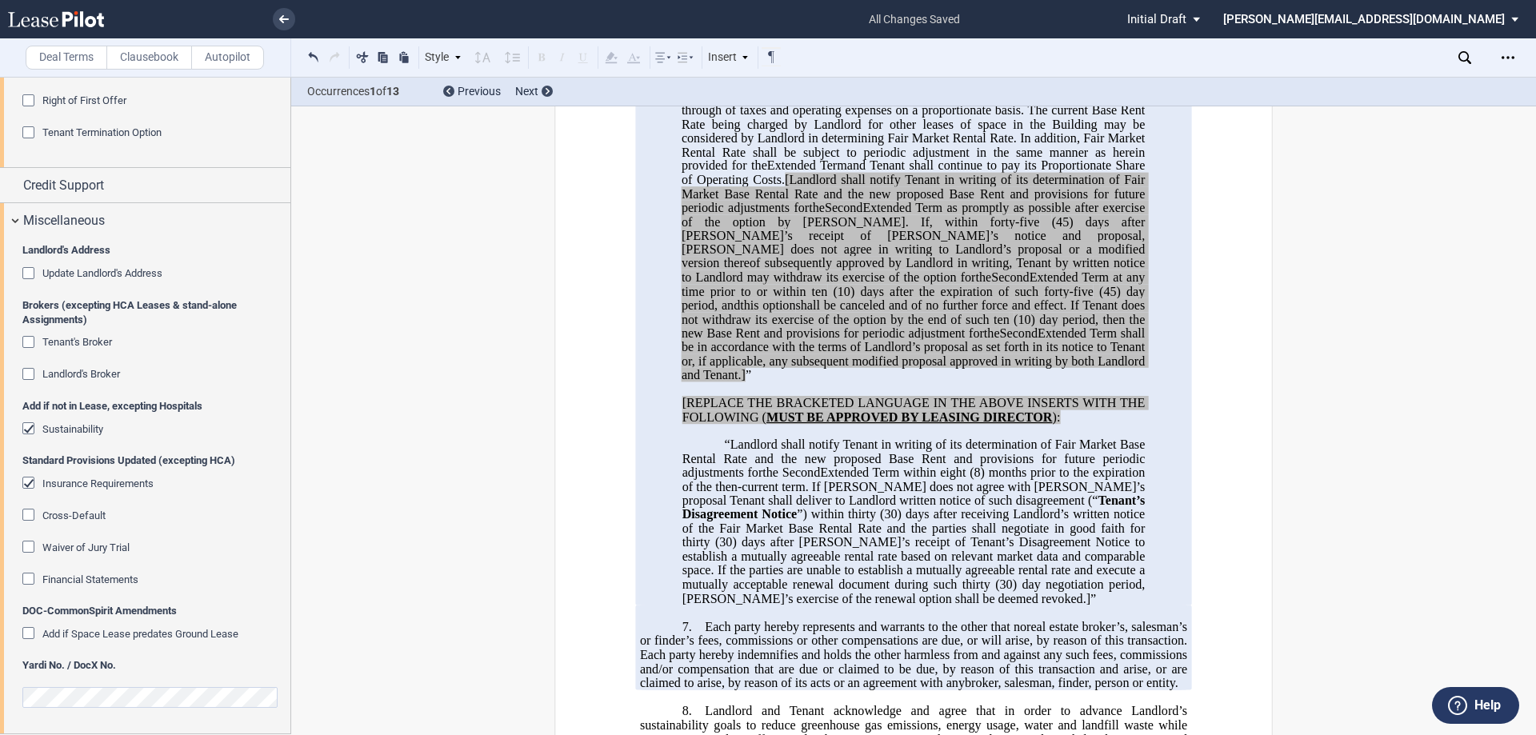
scroll to position [2799, 0]
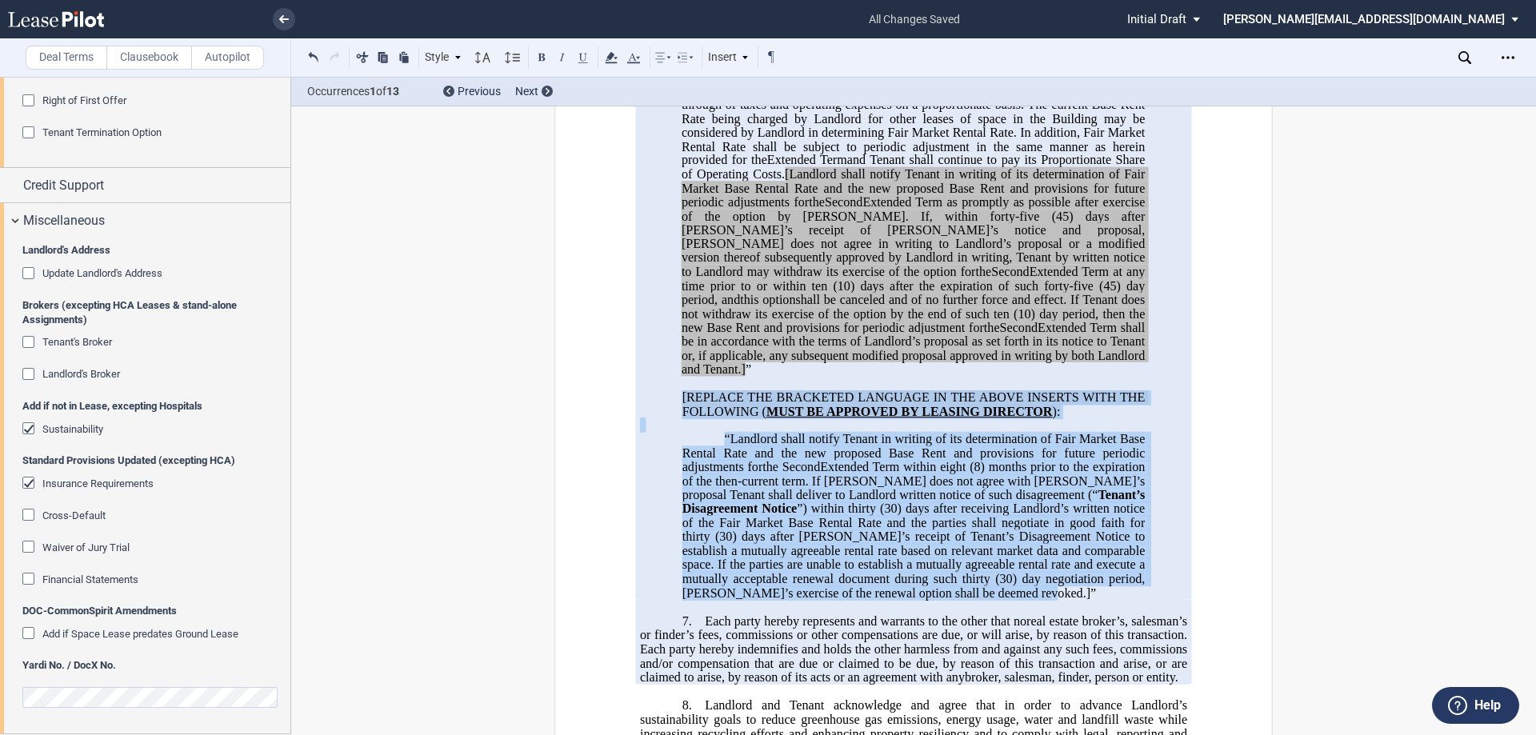
drag, startPoint x: 677, startPoint y: 380, endPoint x: 901, endPoint y: 581, distance: 300.7
click at [901, 581] on div "[___] . Rent During Second ﻿ ﻿ Extended Term Second Extended Term and Third Ext…" at bounding box center [913, 286] width 547 height 627
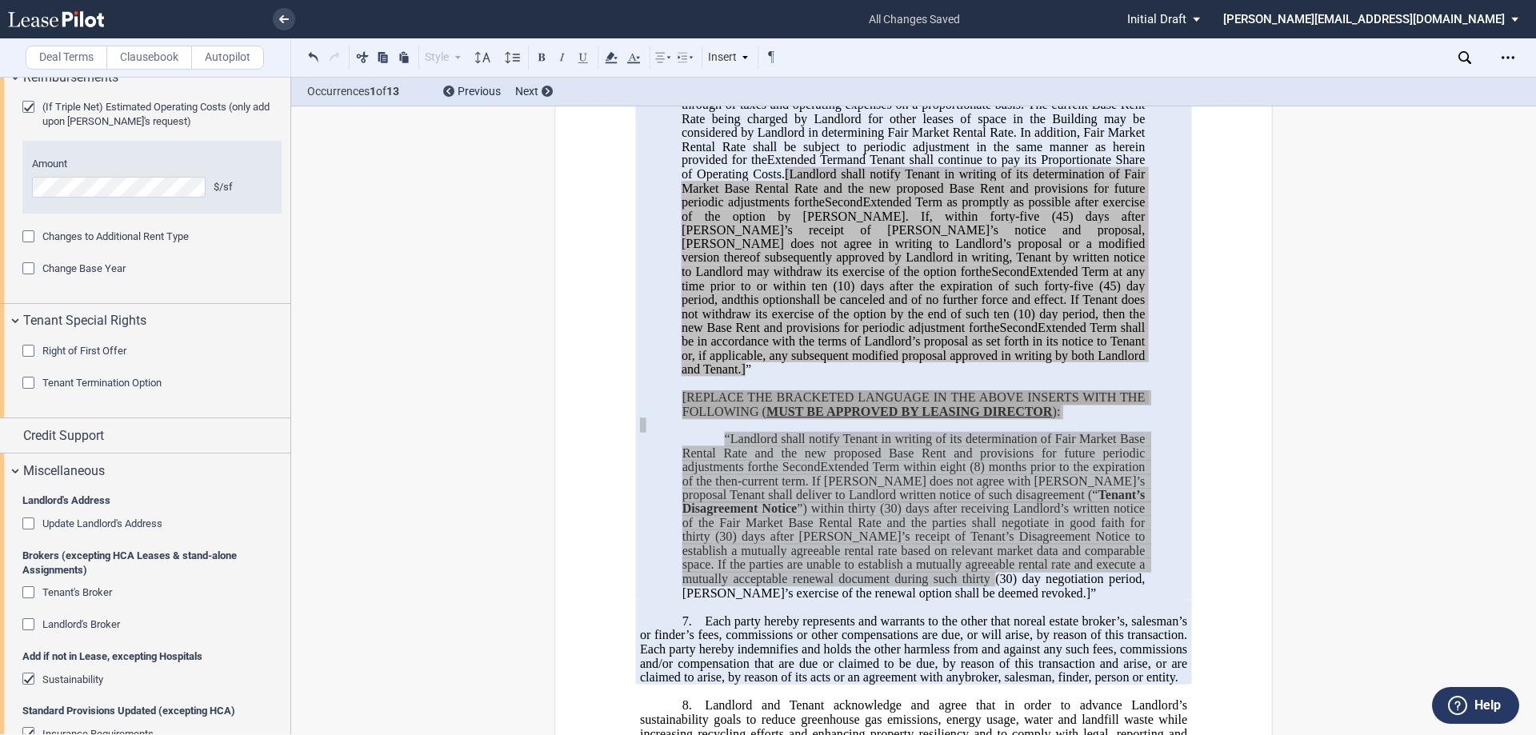
scroll to position [1078, 0]
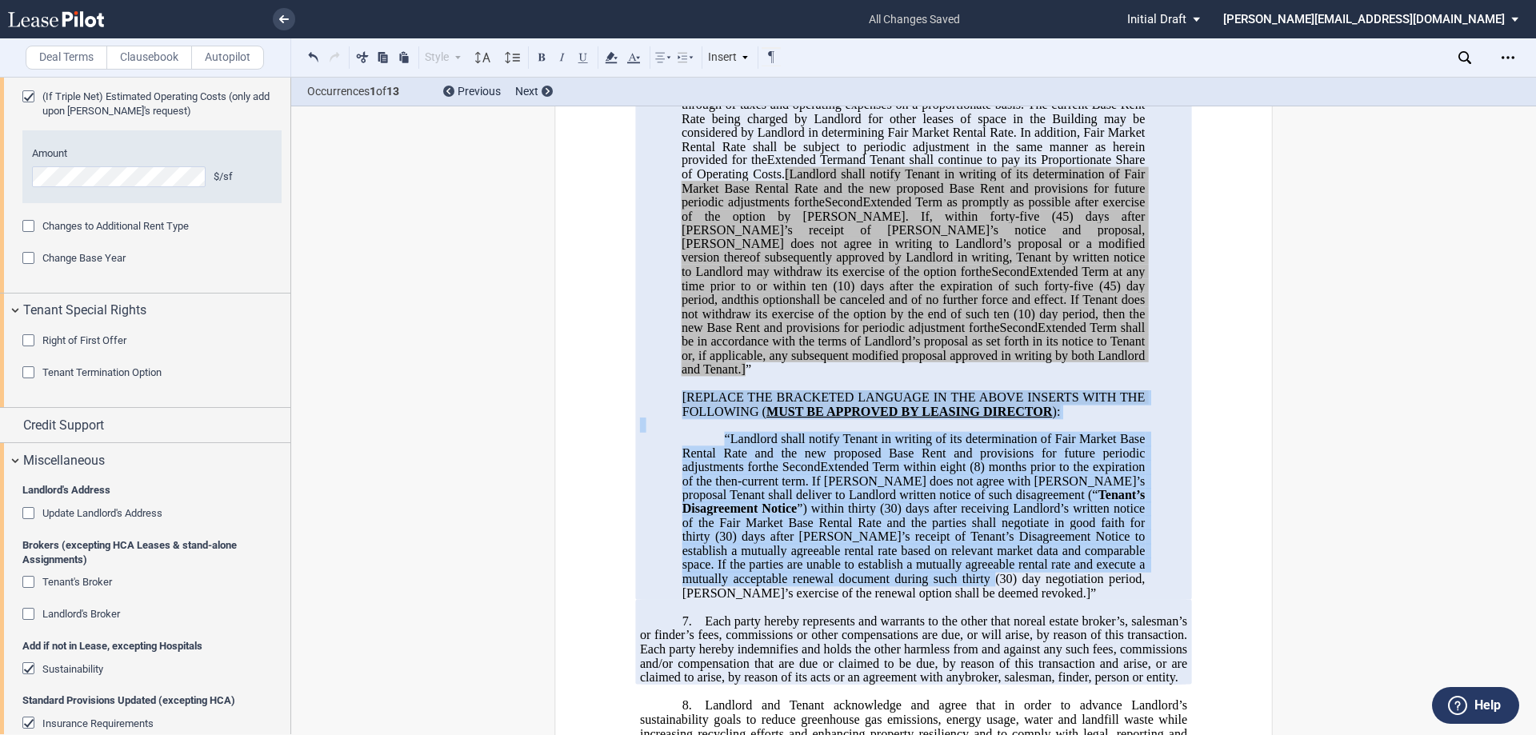
click at [25, 613] on div "Landlord's Broker" at bounding box center [30, 616] width 16 height 16
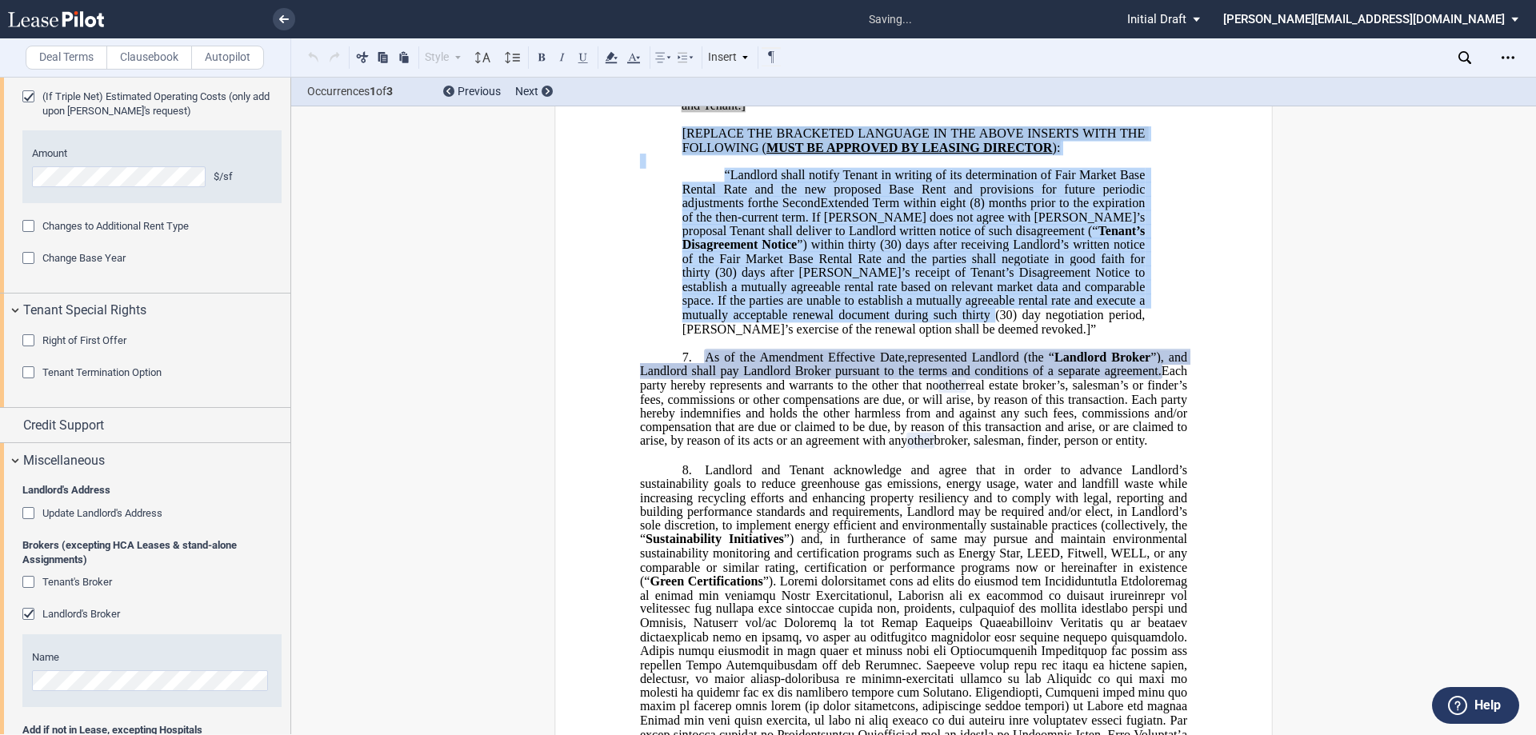
scroll to position [3064, 0]
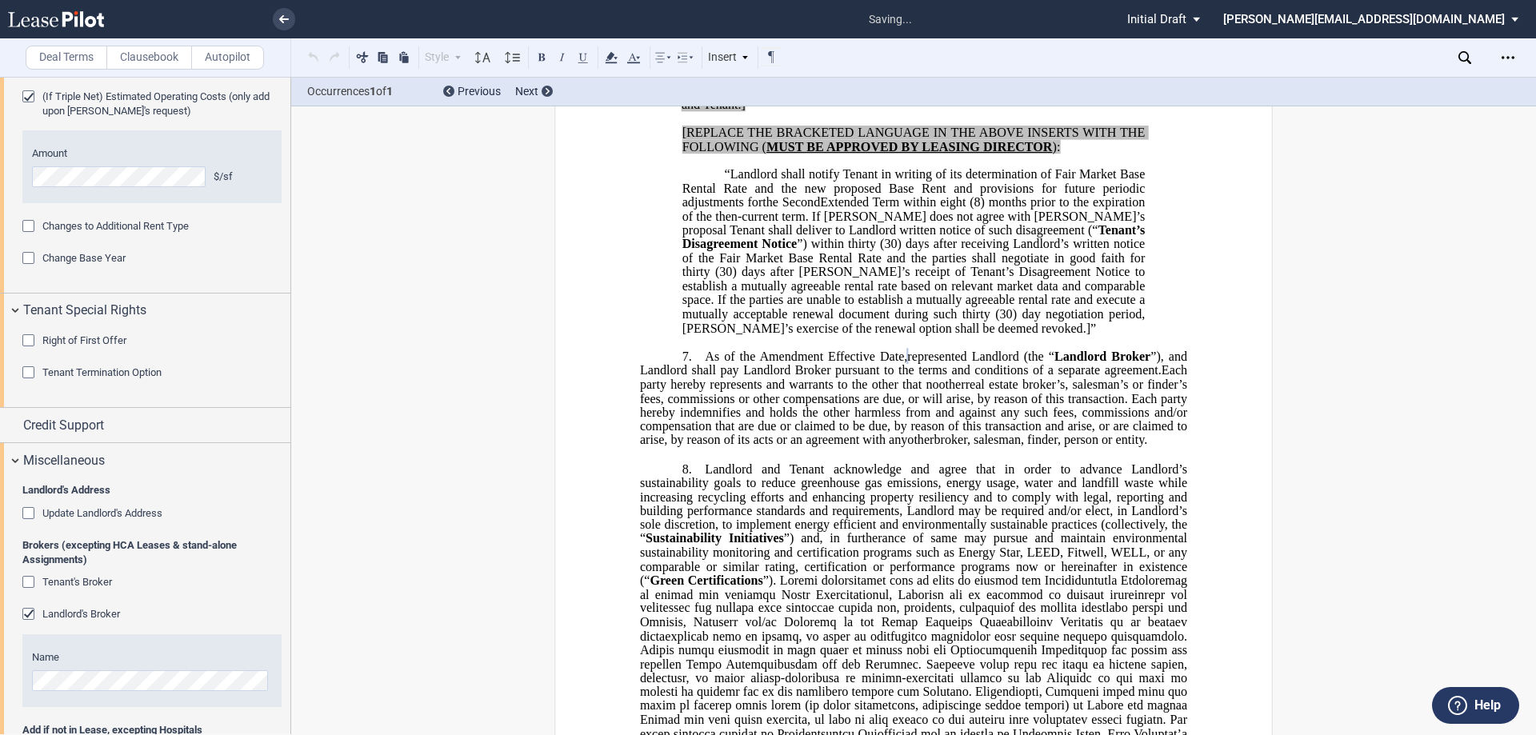
click at [31, 577] on div "Tenant's Broker" at bounding box center [30, 584] width 16 height 16
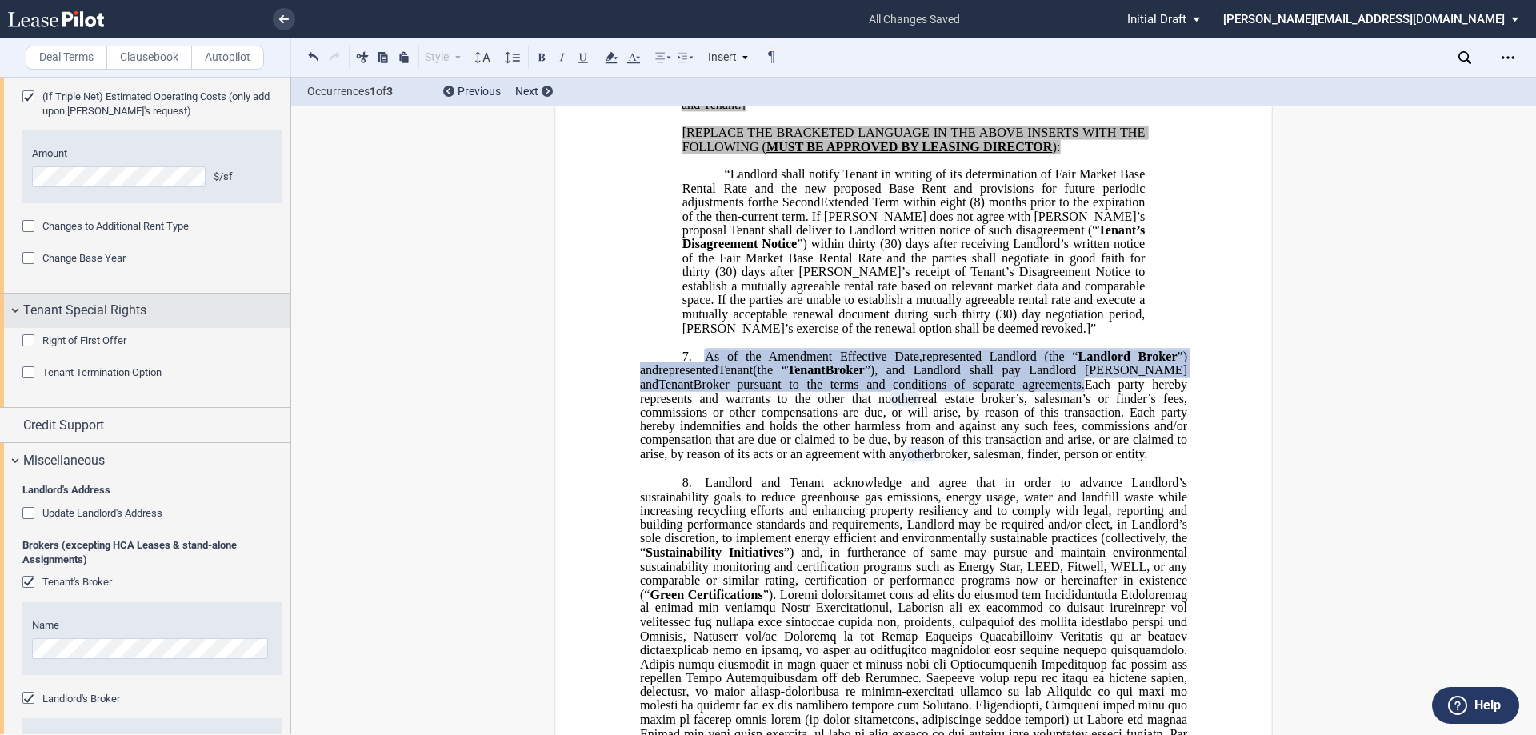
click at [15, 310] on div "Tenant Special Rights" at bounding box center [145, 311] width 290 height 34
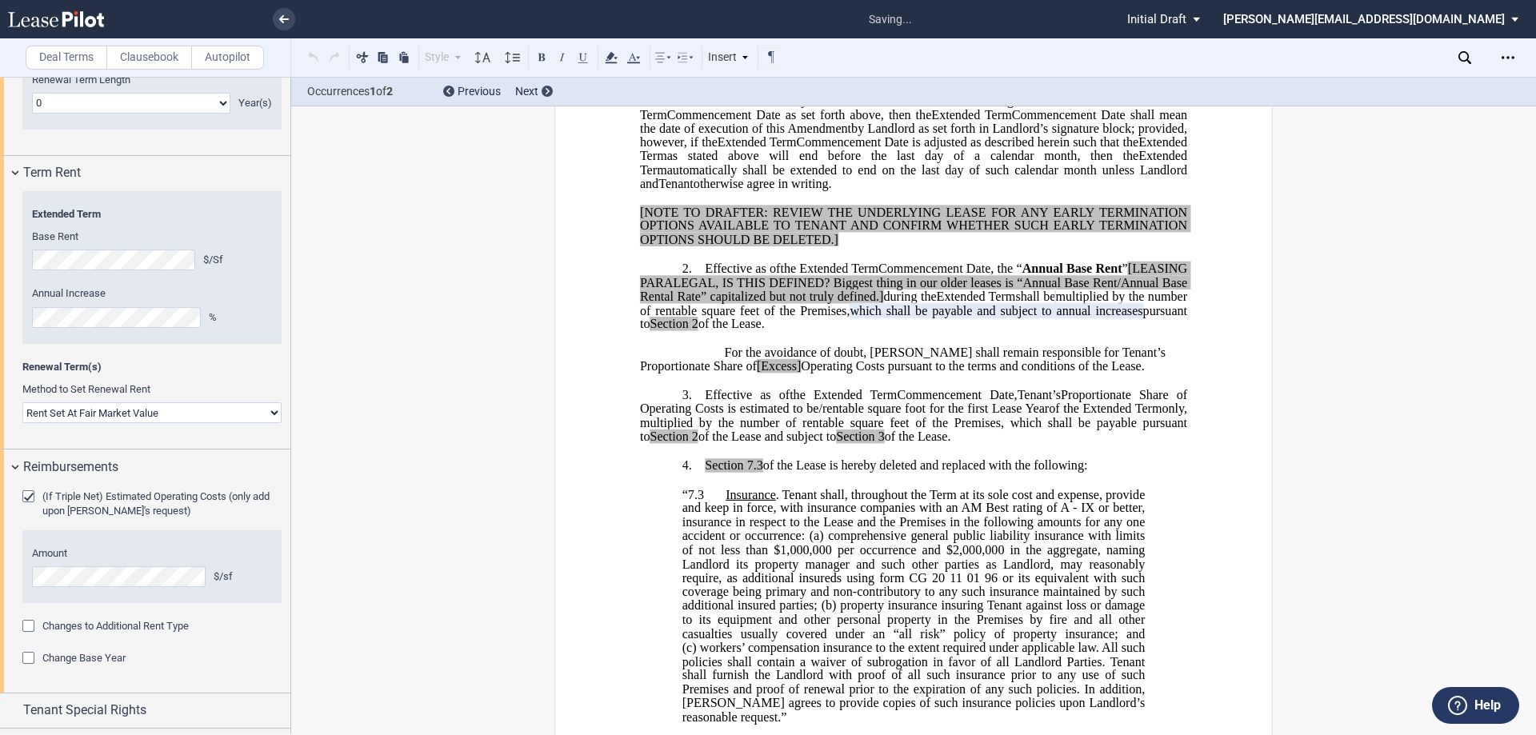
scroll to position [397, 0]
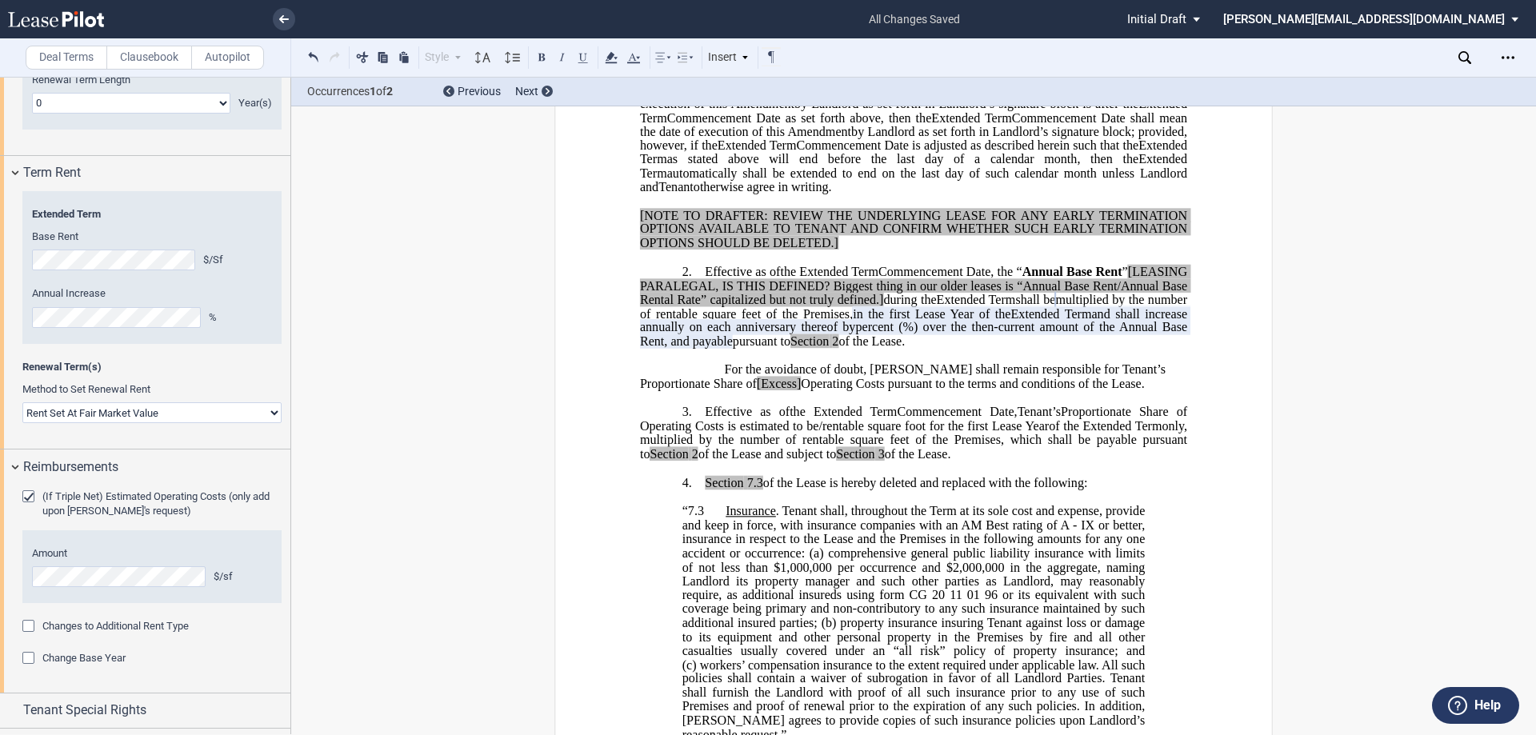
click at [180, 407] on select "Rent Set At Fair Market Value Rent Specified in [GEOGRAPHIC_DATA]" at bounding box center [151, 412] width 259 height 21
click at [18, 170] on div "Term Rent" at bounding box center [145, 173] width 290 height 34
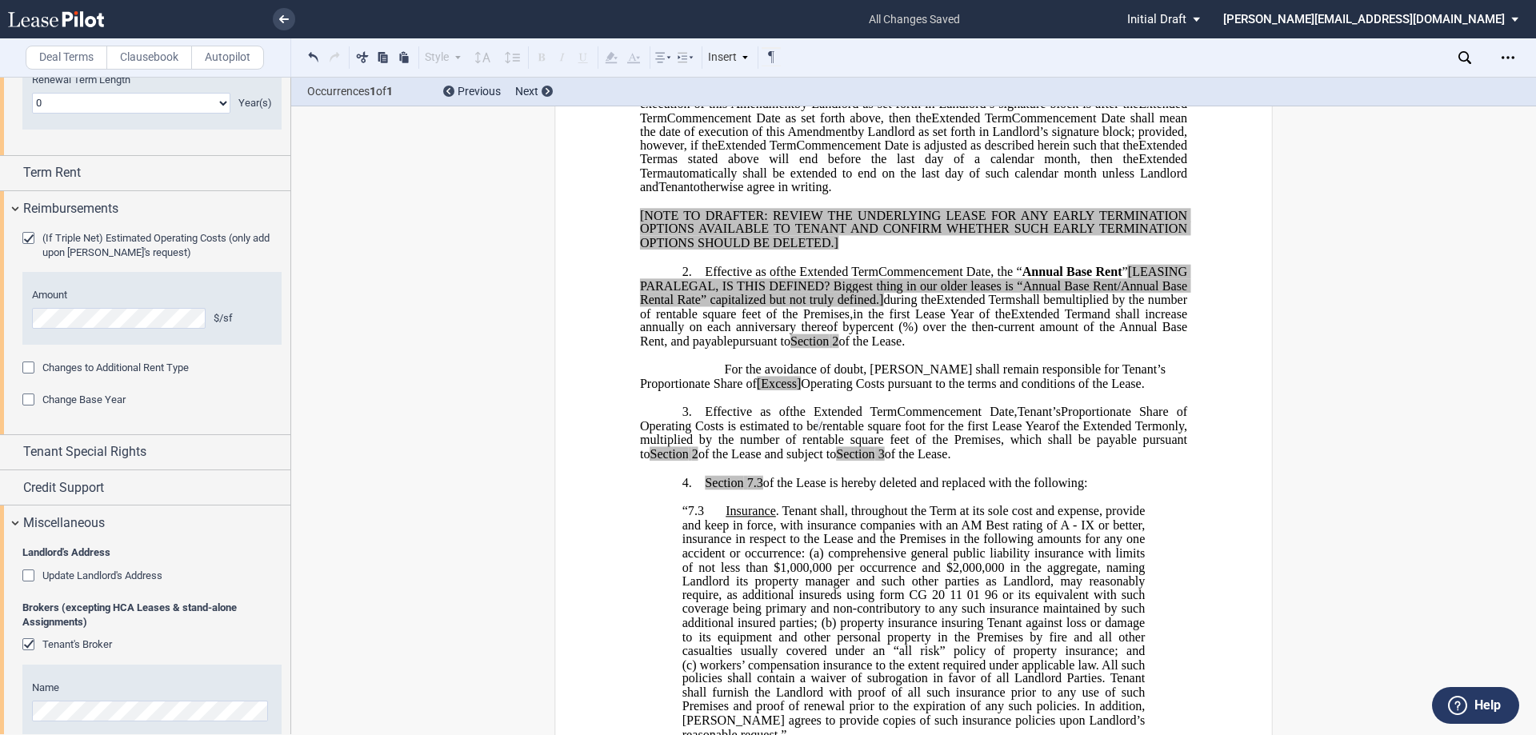
click at [22, 318] on div "(If Triple Net) Estimated Operating Costs (only add upon [PERSON_NAME]'s reques…" at bounding box center [145, 330] width 290 height 209
click at [30, 369] on div "Changes to Additional Rent Type" at bounding box center [30, 369] width 16 height 16
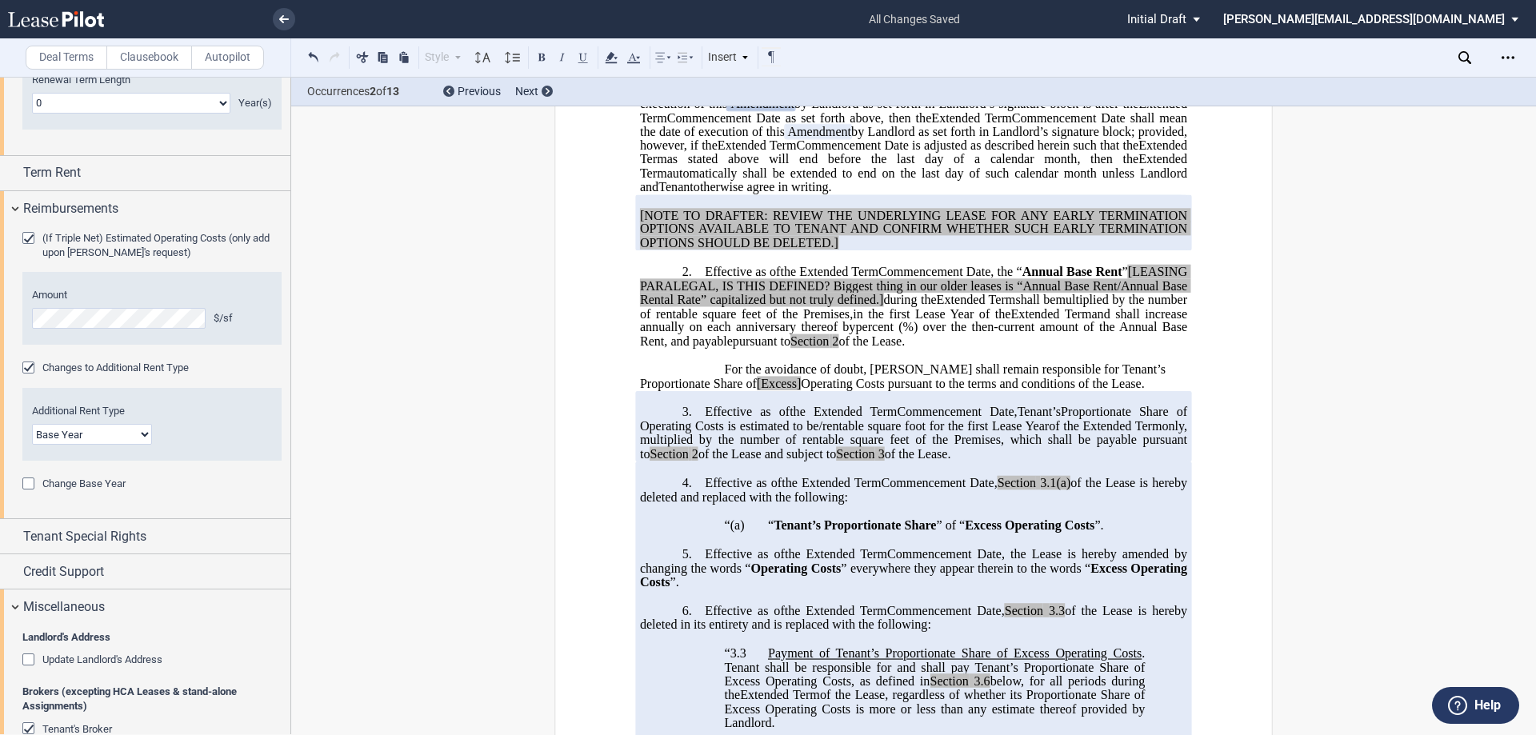
click at [30, 369] on div "Changes to Additional Rent Type" at bounding box center [30, 369] width 16 height 16
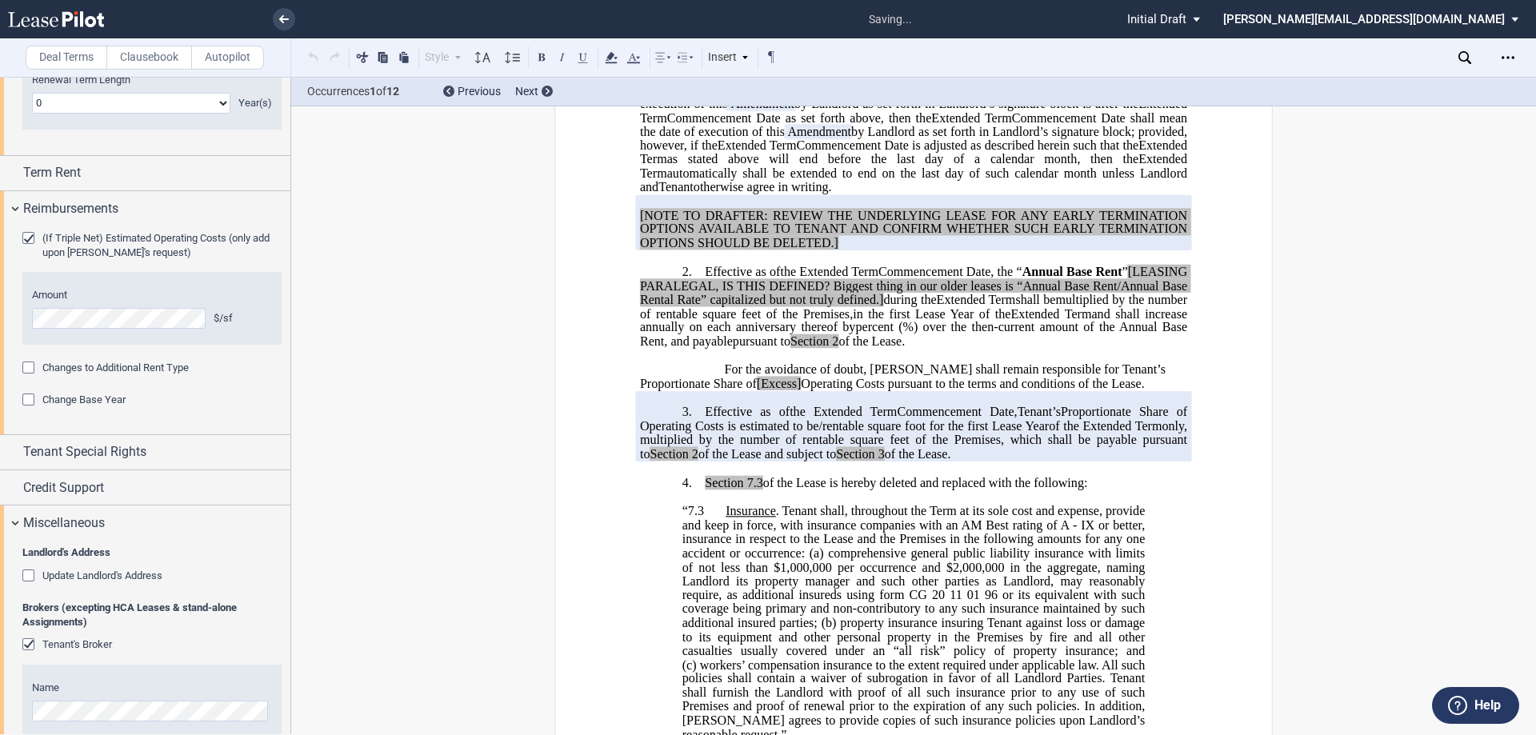
click at [30, 369] on div "Changes to Additional Rent Type" at bounding box center [30, 369] width 16 height 16
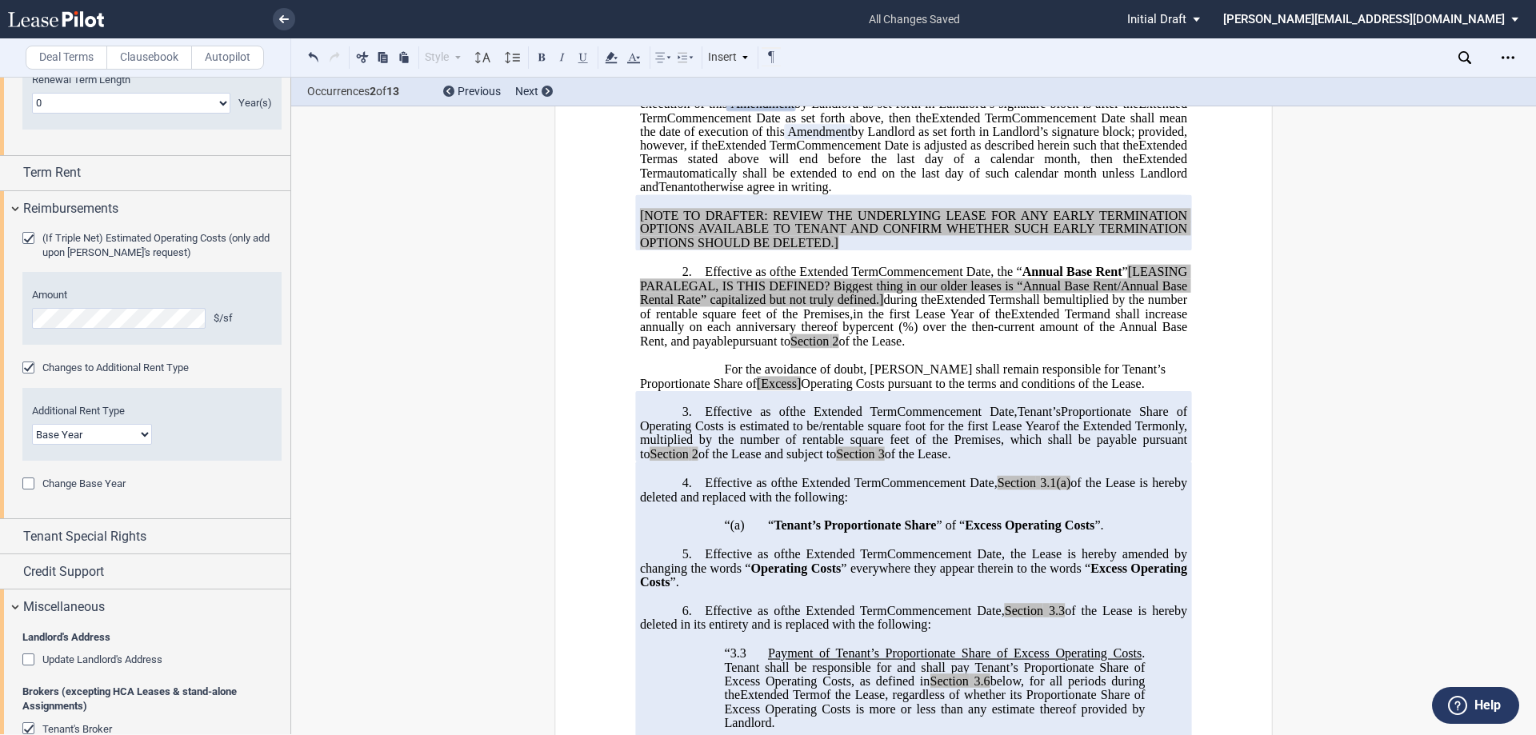
click at [30, 369] on div "Changes to Additional Rent Type" at bounding box center [30, 369] width 16 height 16
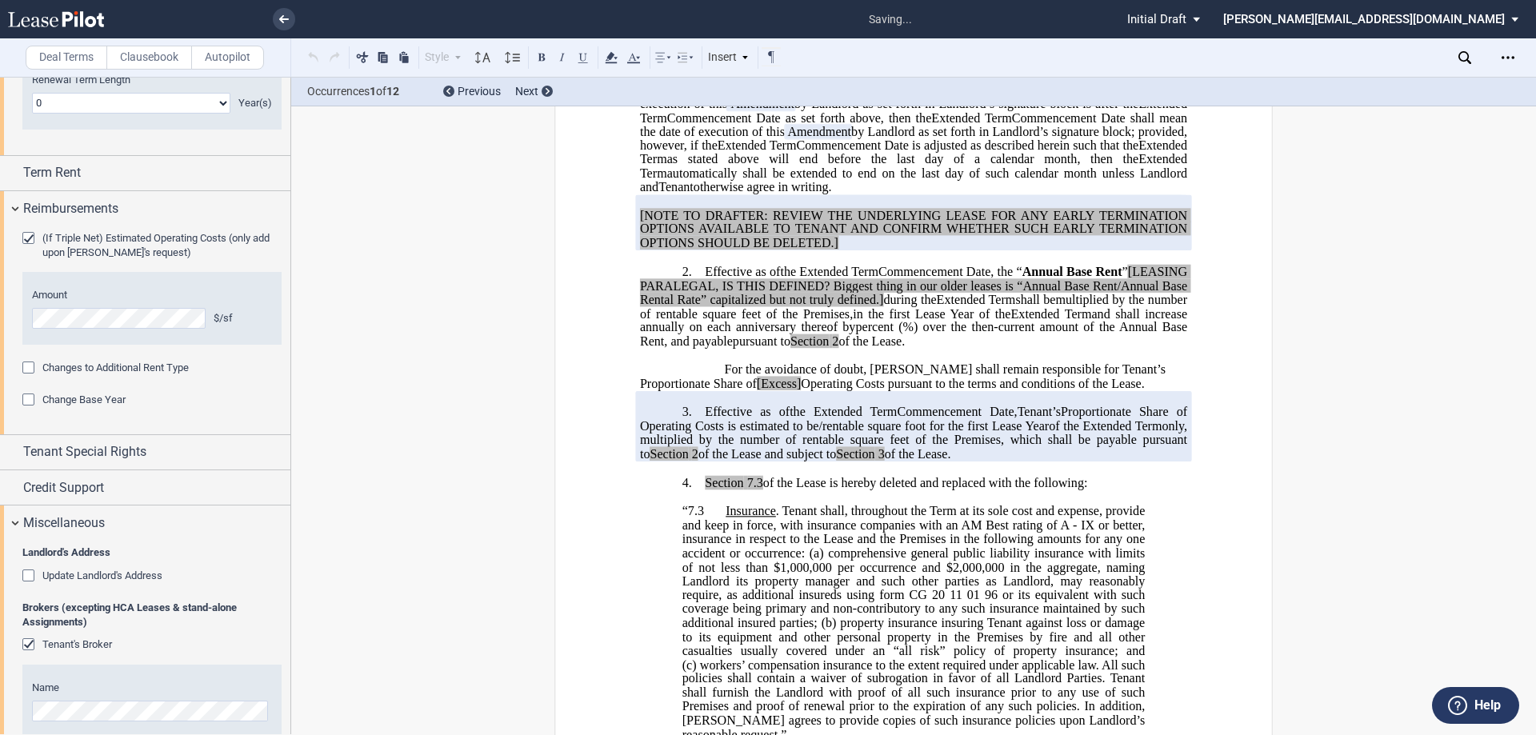
click at [30, 397] on div "Change Base Year" at bounding box center [30, 401] width 16 height 16
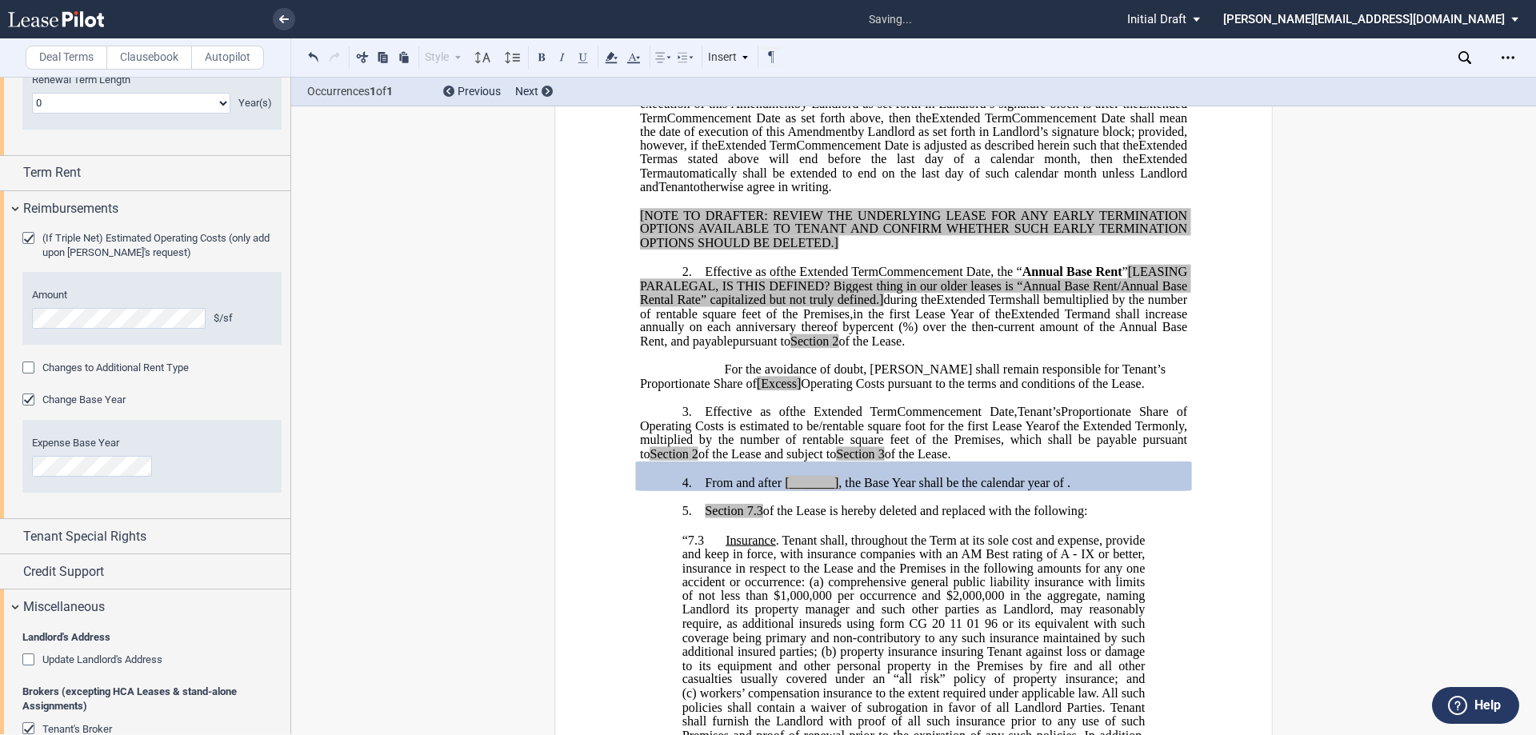
click at [30, 397] on div "Change Base Year" at bounding box center [30, 401] width 16 height 16
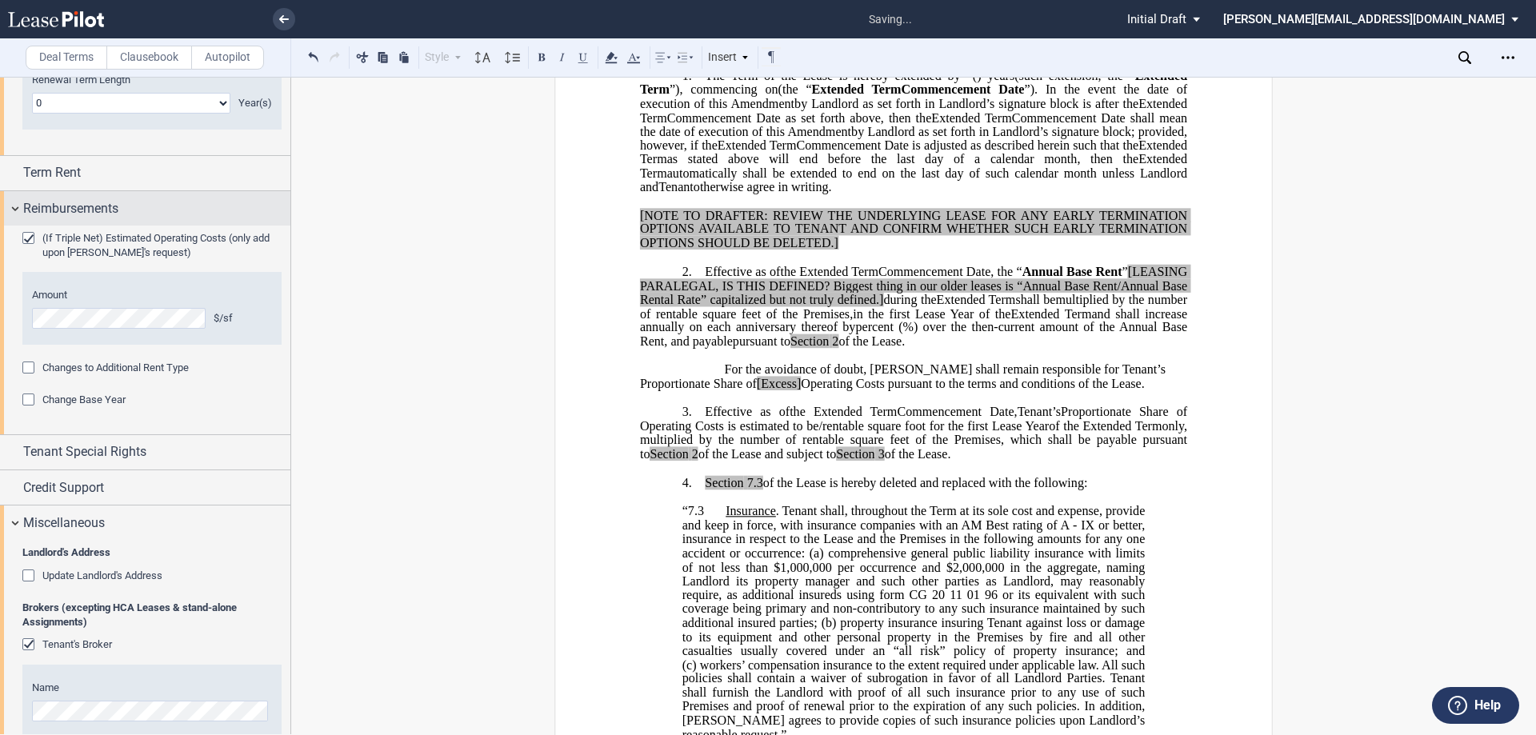
click at [19, 206] on div "Reimbursements" at bounding box center [145, 208] width 290 height 34
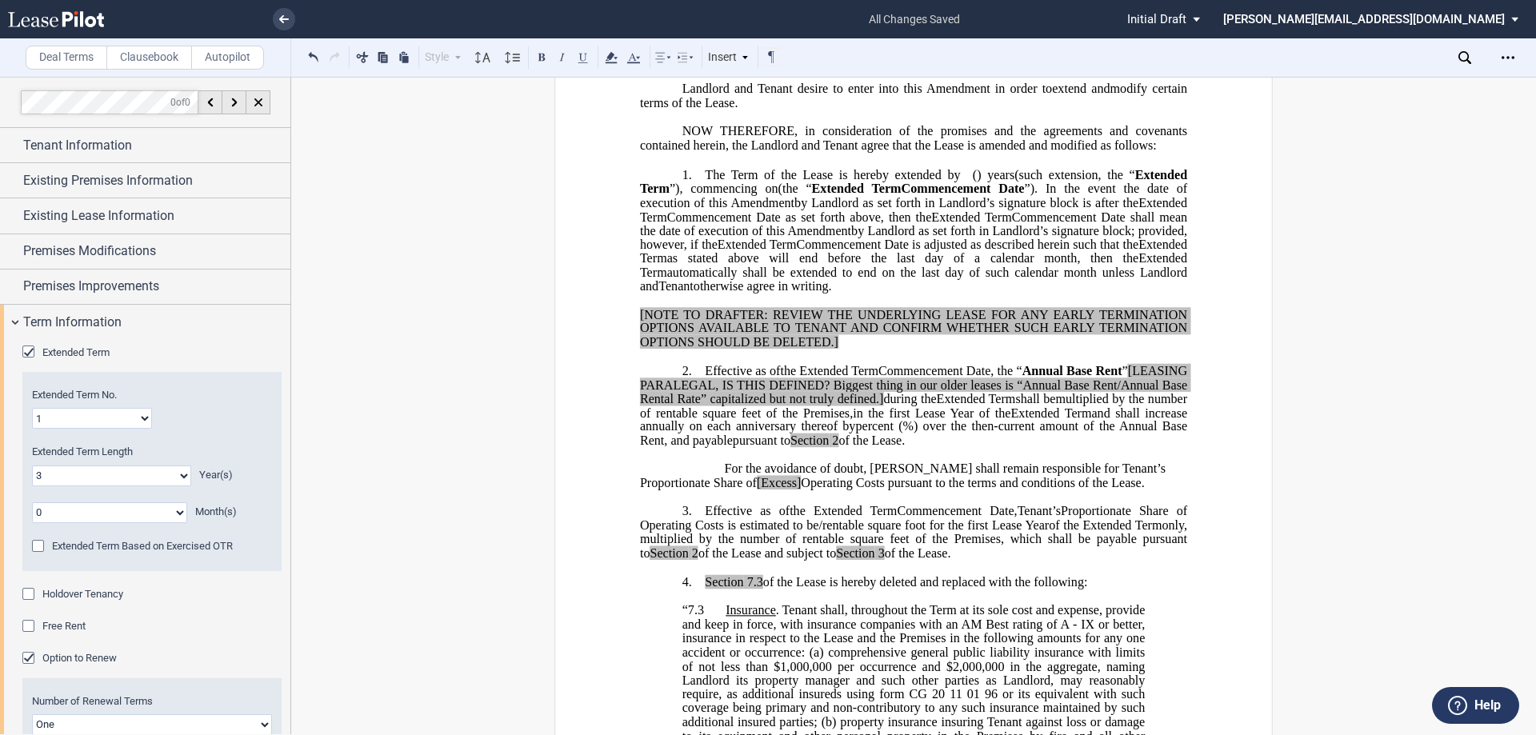
scroll to position [0, 0]
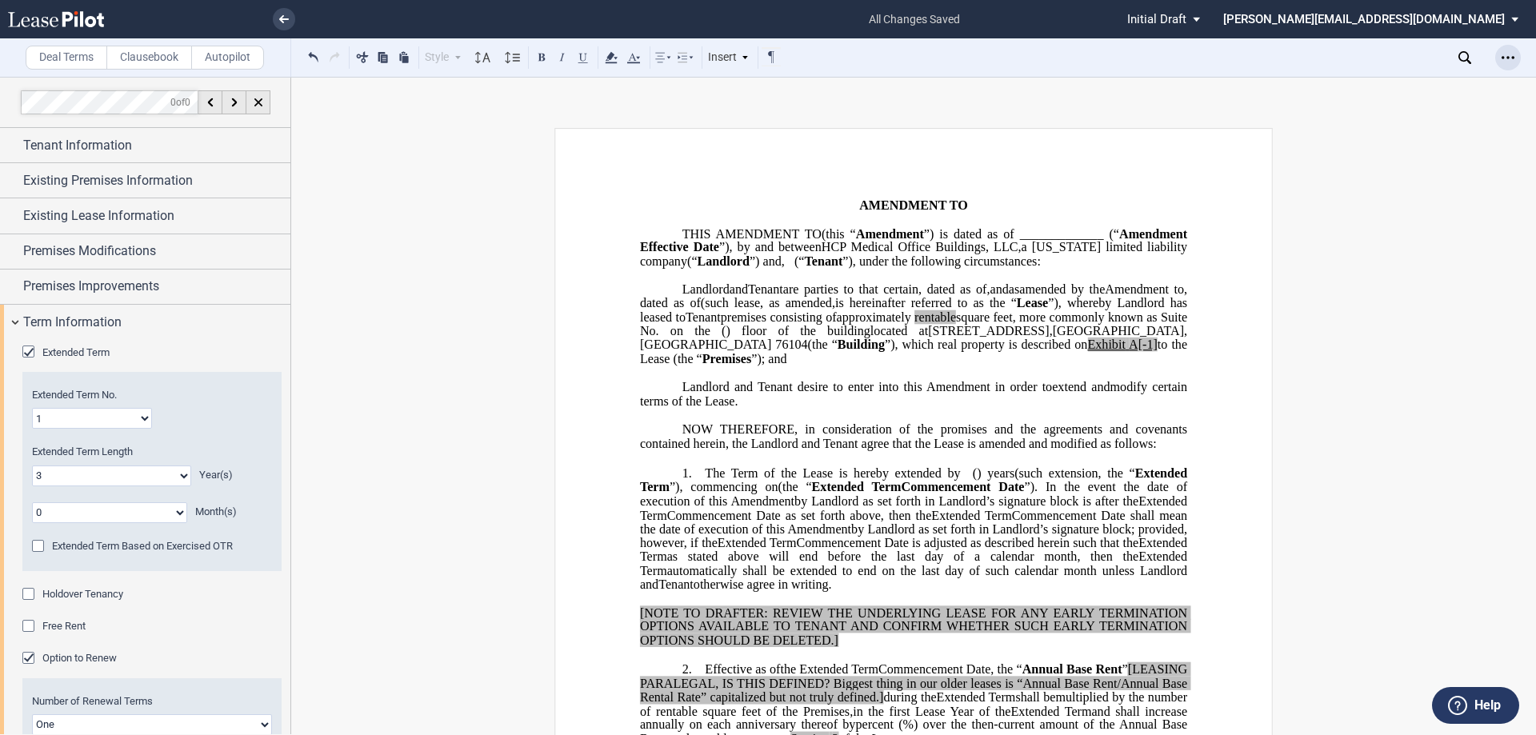
click at [1509, 59] on icon "Open Lease options menu" at bounding box center [1507, 57] width 13 height 13
click at [1388, 89] on div "Download" at bounding box center [1414, 86] width 195 height 14
click at [50, 25] on use at bounding box center [56, 19] width 96 height 16
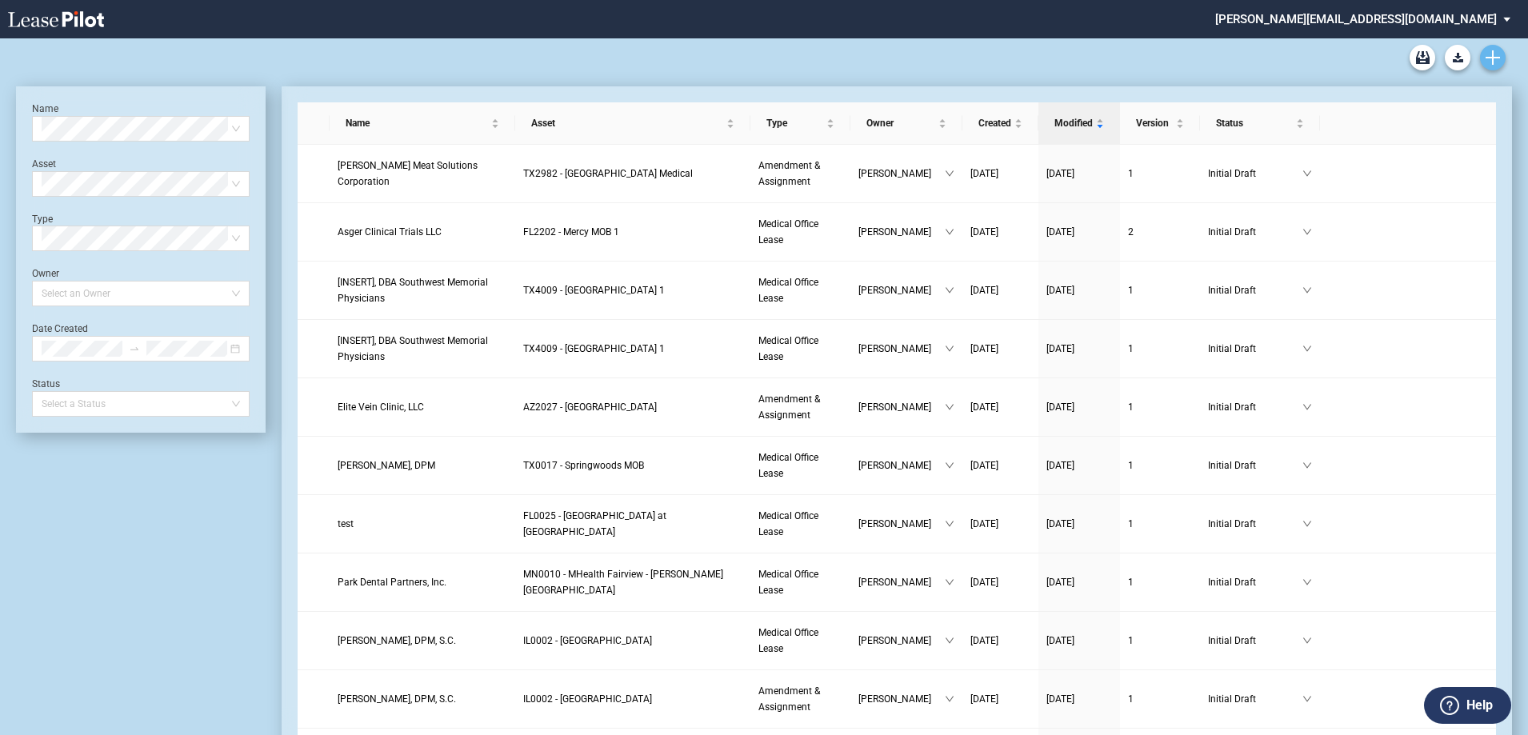
click at [1487, 62] on icon "Create new document" at bounding box center [1492, 57] width 14 height 14
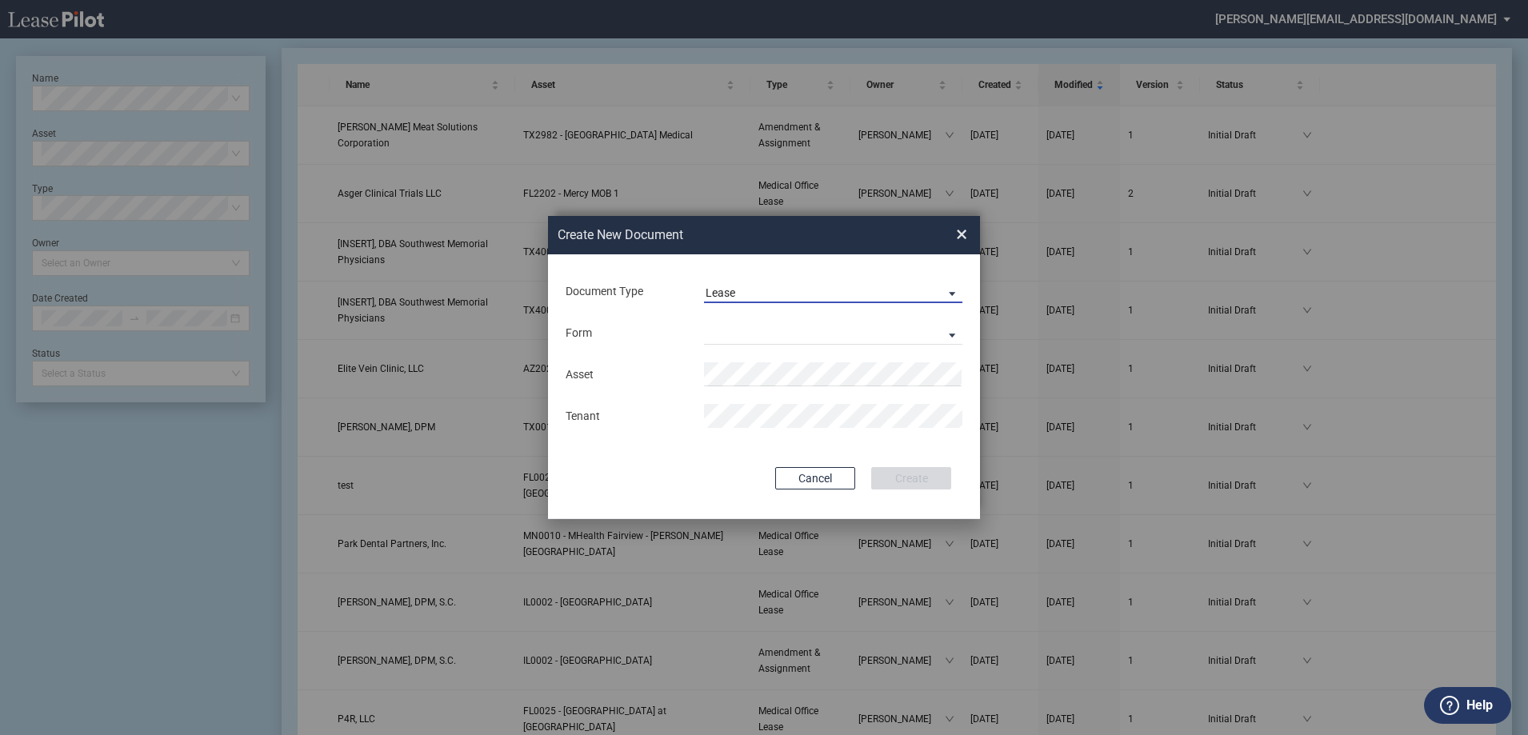
click at [840, 290] on span "Lease" at bounding box center [820, 294] width 230 height 16
click at [733, 330] on div "Amendment" at bounding box center [739, 331] width 69 height 18
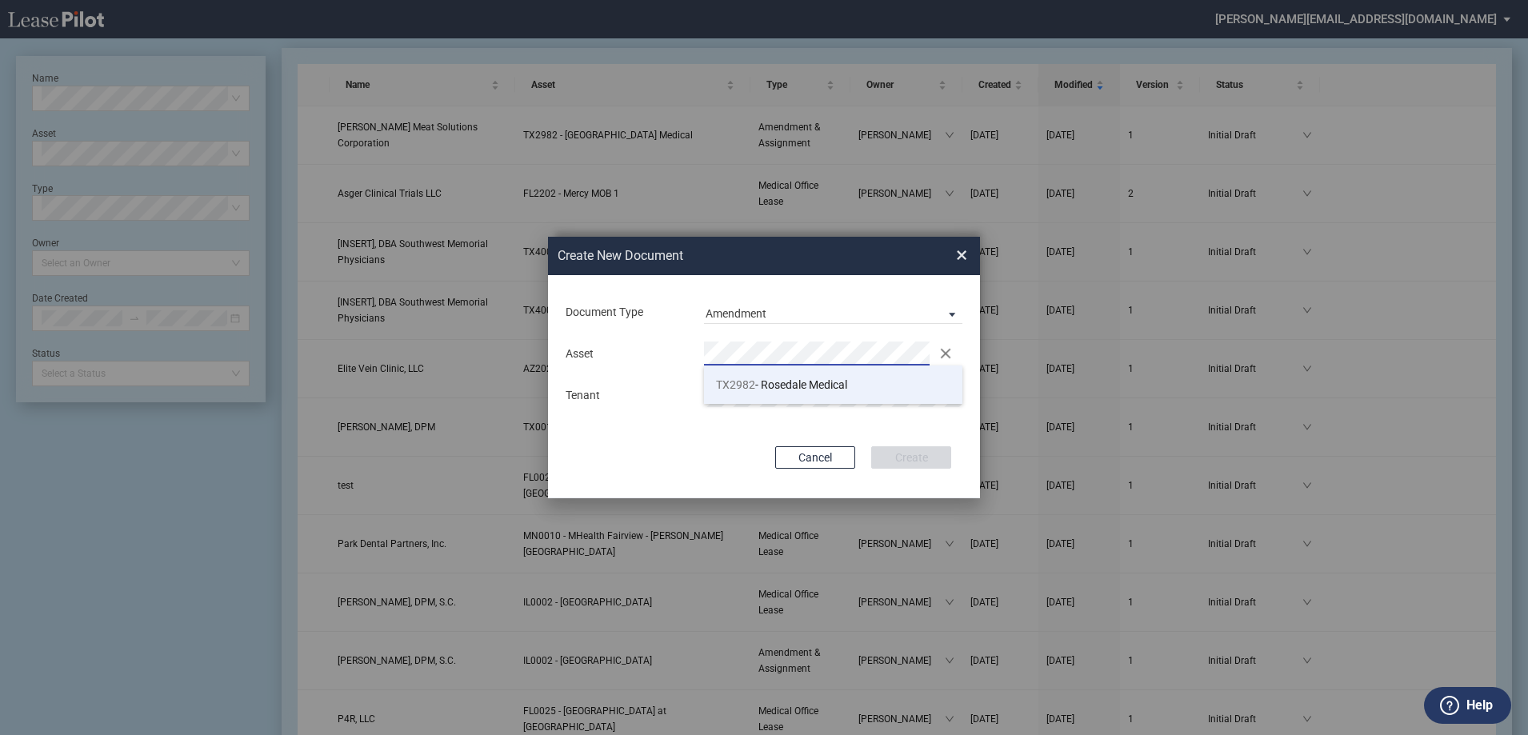
click at [769, 380] on span "TX2982 - Rosedale Medical" at bounding box center [781, 384] width 131 height 13
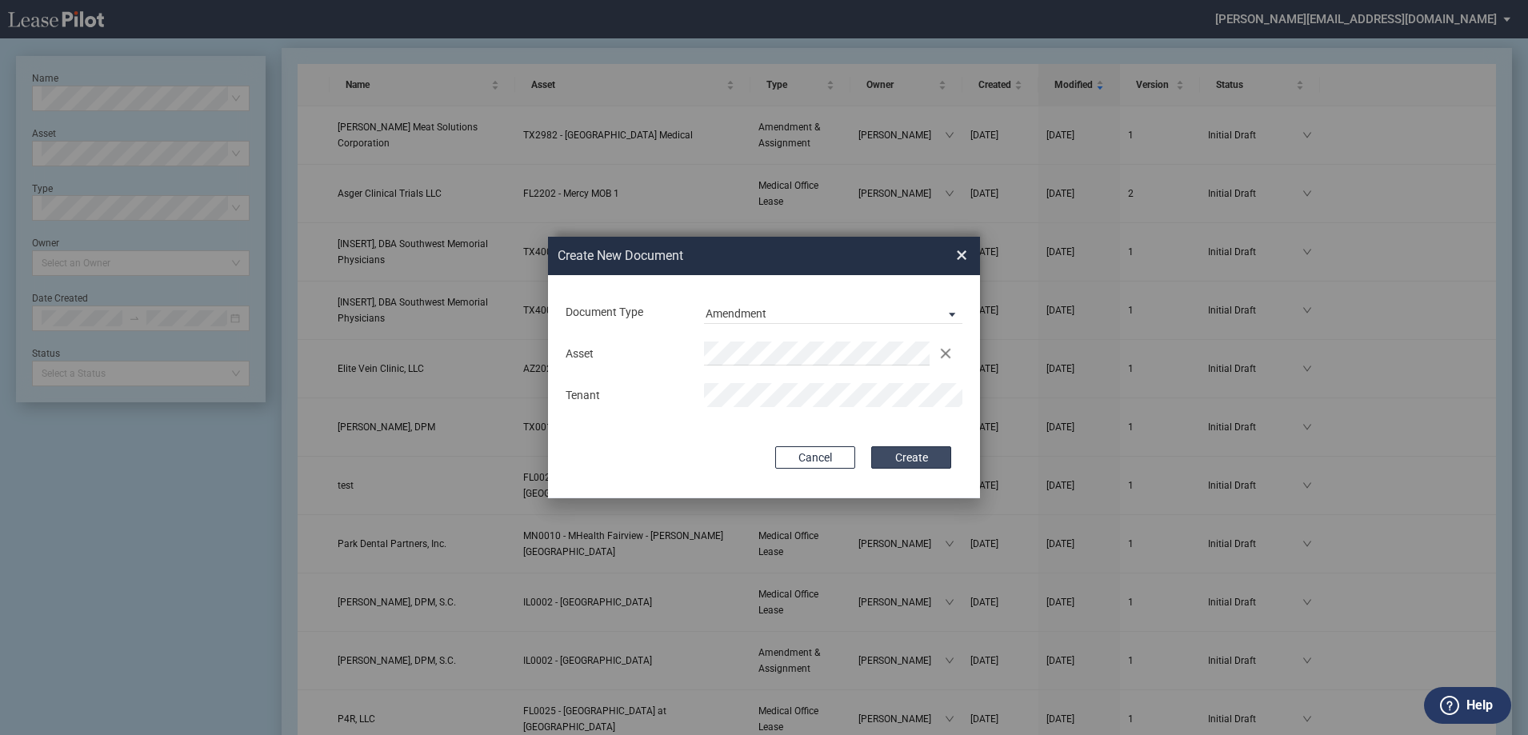
click at [935, 456] on button "Create" at bounding box center [911, 457] width 80 height 22
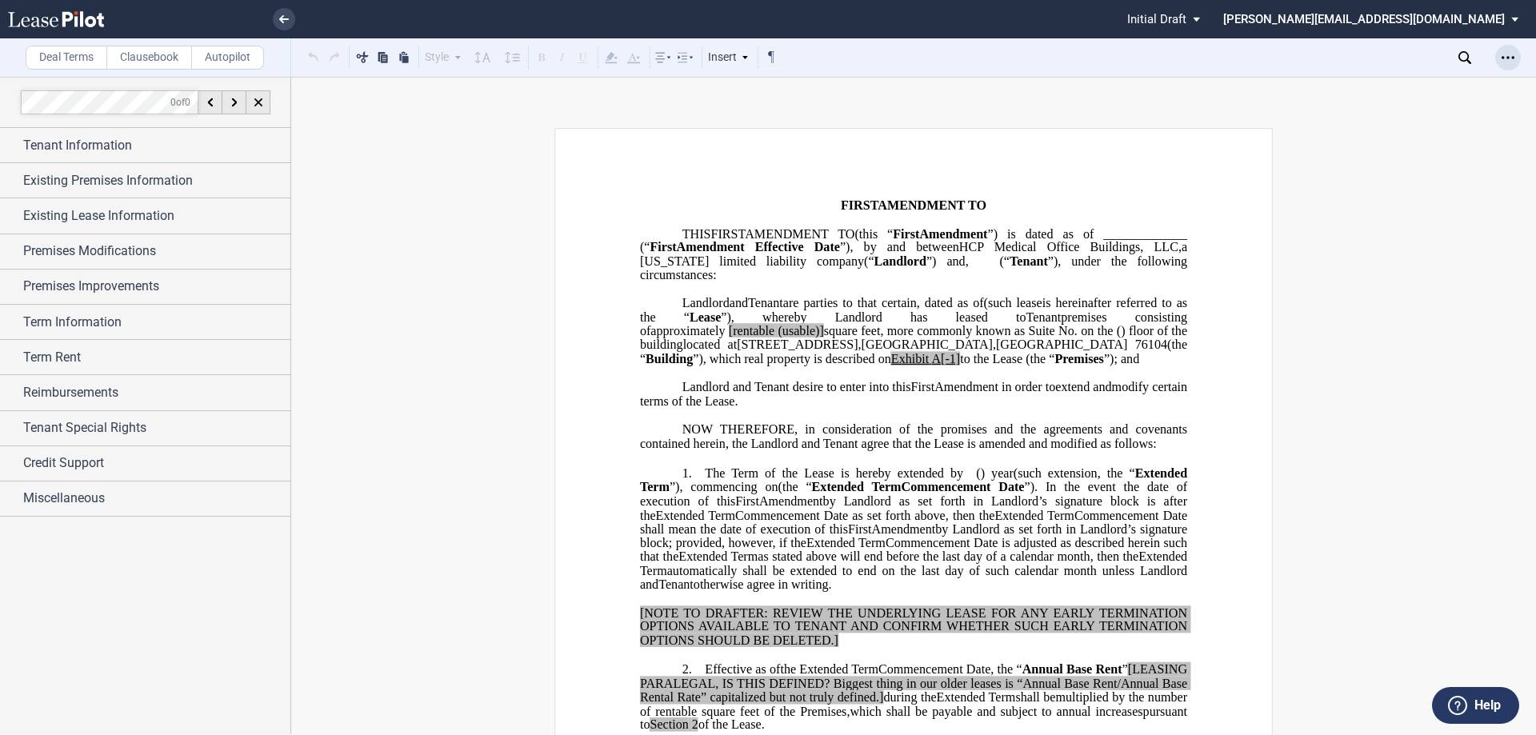
click at [1516, 54] on div "Open Lease options menu" at bounding box center [1508, 58] width 26 height 26
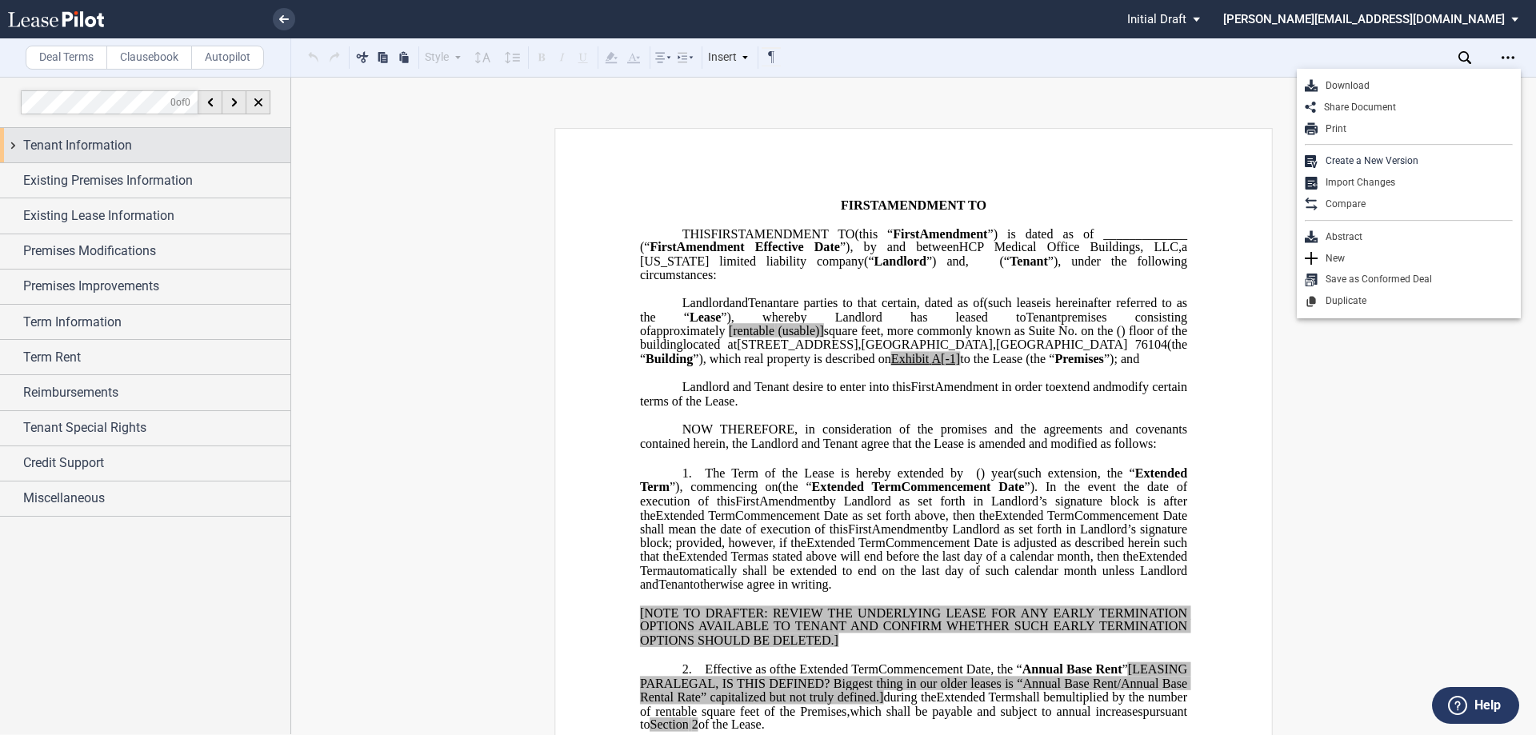
click at [10, 145] on div "Tenant Information" at bounding box center [145, 145] width 290 height 34
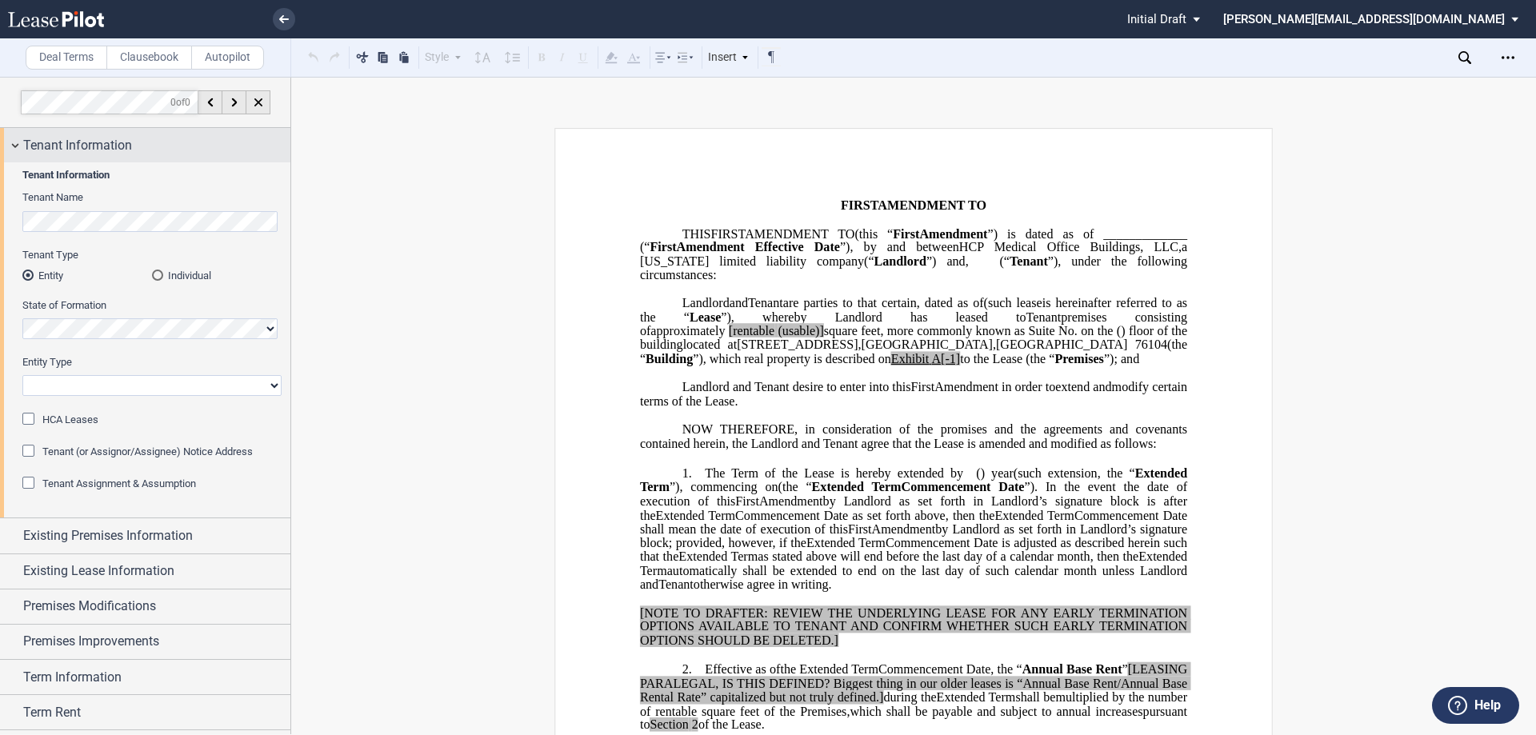
click at [10, 145] on div "Tenant Information" at bounding box center [145, 145] width 290 height 34
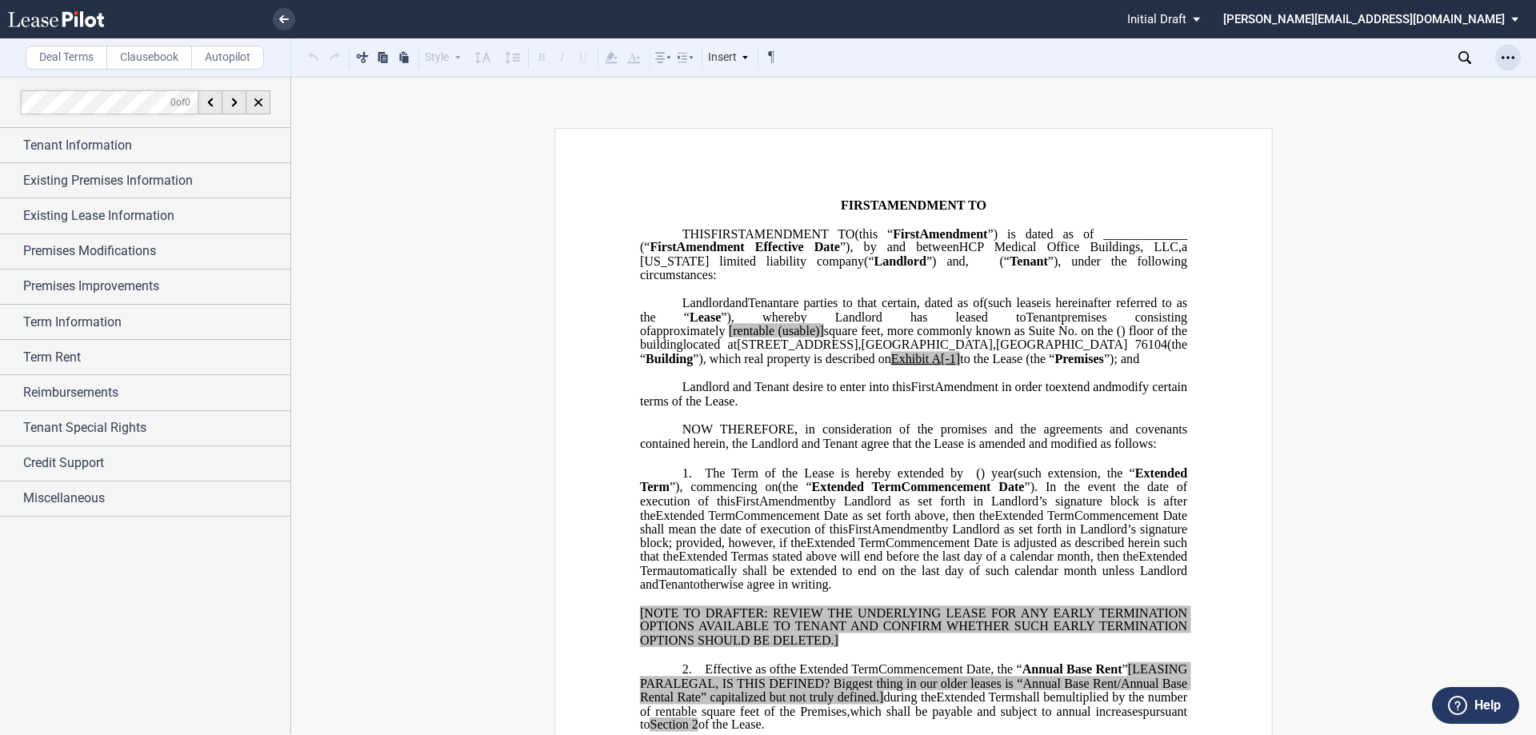
click at [1515, 58] on div "Open Lease options menu" at bounding box center [1508, 58] width 26 height 26
click at [1347, 84] on div "Download" at bounding box center [1414, 86] width 195 height 14
